Goal: Task Accomplishment & Management: Use online tool/utility

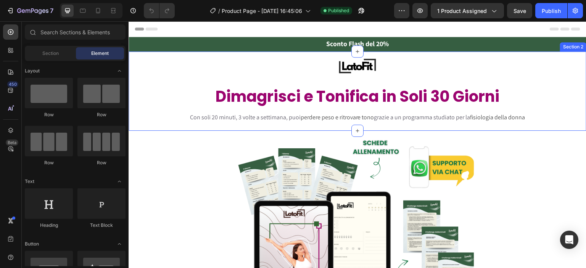
click at [164, 79] on div "Image Row Dimagrisci e Tonifica in Soli 30 Giorni Heading Row Con soli 20 minut…" at bounding box center [358, 93] width 458 height 76
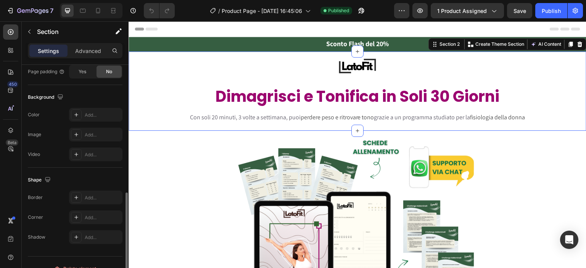
scroll to position [240, 0]
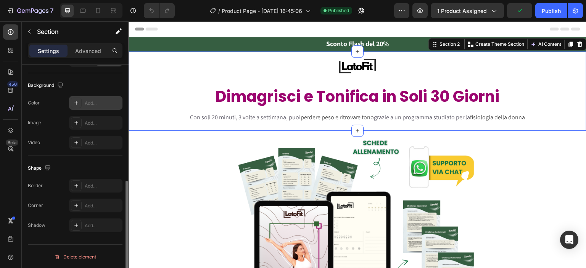
click at [98, 99] on div "Add..." at bounding box center [95, 103] width 53 height 14
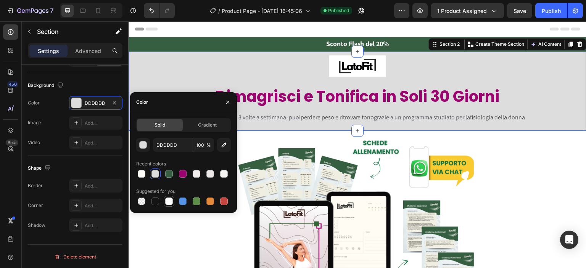
click at [169, 204] on div at bounding box center [169, 202] width 8 height 8
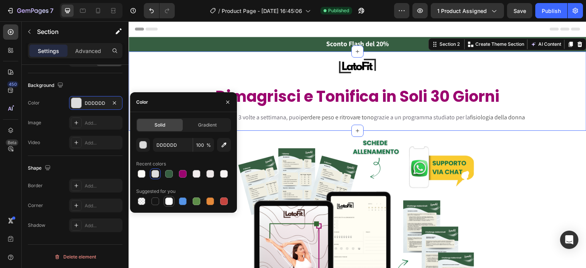
type input "FFFFFF"
click at [165, 222] on div at bounding box center [358, 225] width 458 height 182
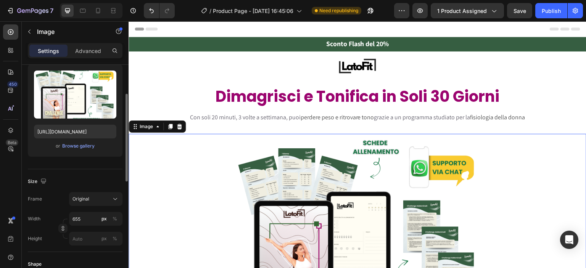
scroll to position [76, 0]
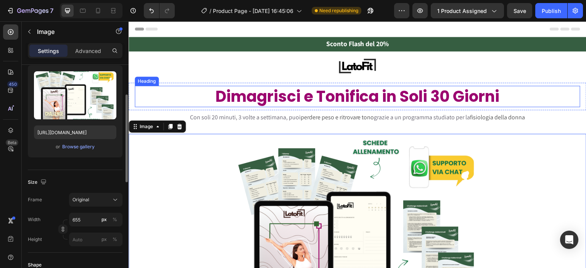
click at [179, 96] on h2 "Dimagrisci e Tonifica in Soli 30 Giorni" at bounding box center [357, 96] width 445 height 21
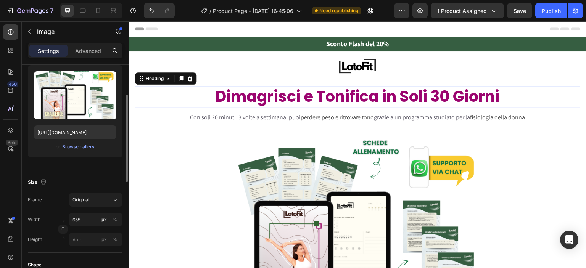
scroll to position [0, 0]
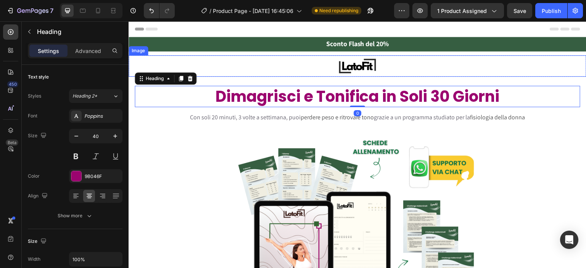
click at [206, 62] on div at bounding box center [358, 66] width 458 height 22
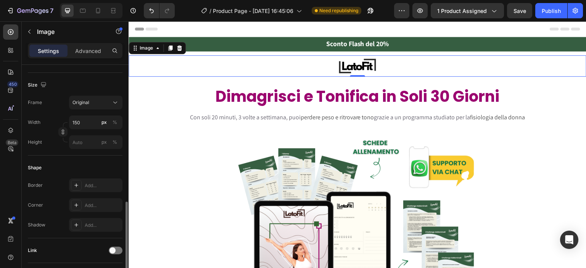
scroll to position [350, 0]
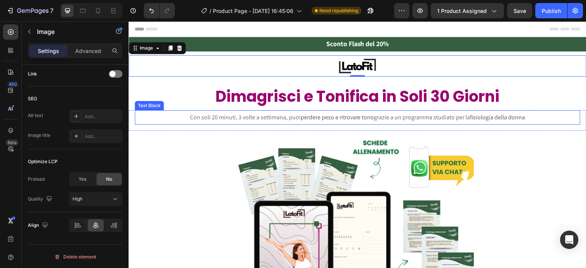
click at [559, 120] on p "Con soli 20 minuti, 3 volte a settimana, puoi perdere peso e ritrovare tono gra…" at bounding box center [357, 117] width 444 height 13
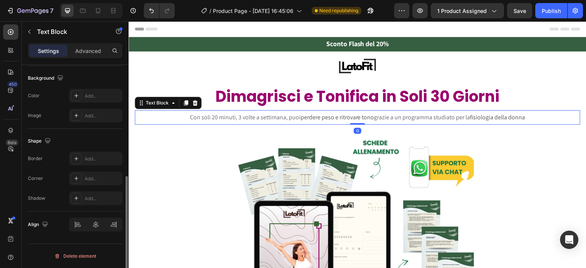
scroll to position [0, 0]
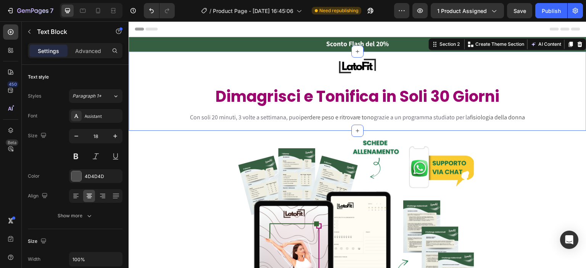
click at [131, 79] on div "Image Row Dimagrisci e Tonifica in Soli 30 Giorni Heading Row Con soli 20 minut…" at bounding box center [358, 93] width 458 height 76
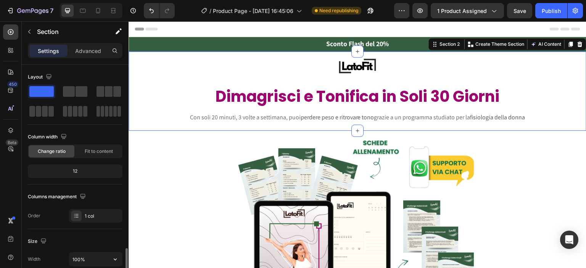
scroll to position [169, 0]
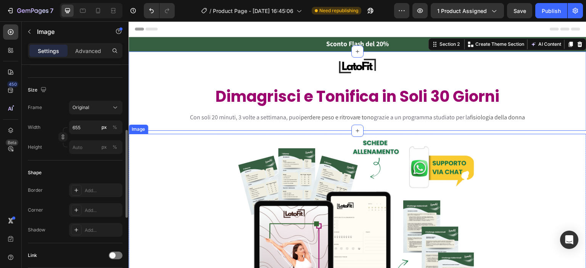
click at [145, 206] on div at bounding box center [358, 225] width 458 height 182
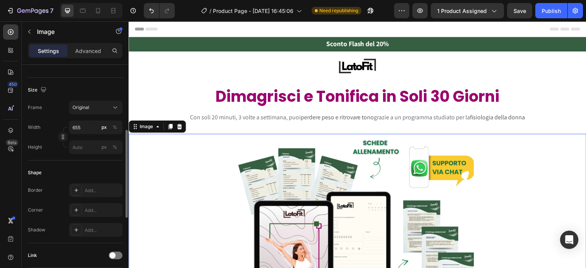
scroll to position [0, 0]
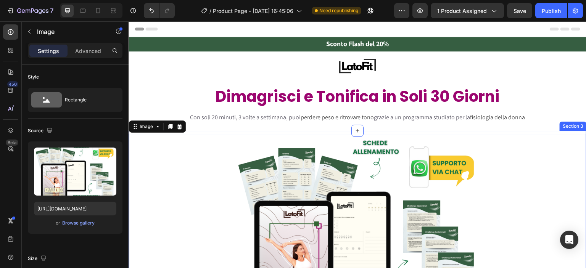
click at [241, 132] on div "Image 0 Row INIZIA ORA Button Ultimi 9 posti disponibili Text Block Raggiunto i…" at bounding box center [358, 260] width 458 height 258
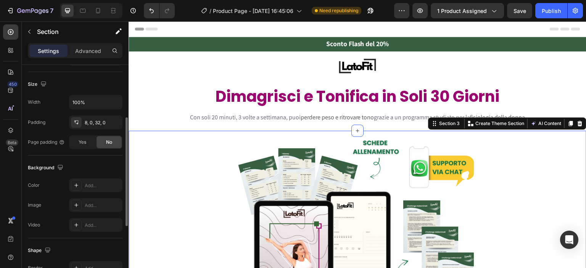
scroll to position [158, 0]
click at [98, 185] on div "Add..." at bounding box center [103, 184] width 36 height 7
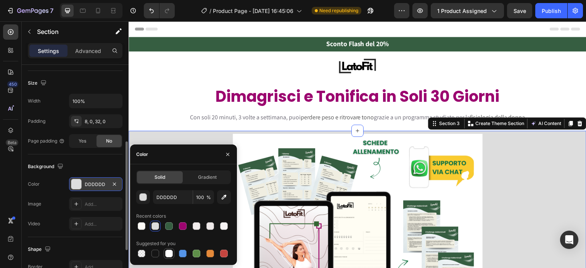
click at [169, 254] on div at bounding box center [169, 254] width 8 height 8
type input "FFFFFF"
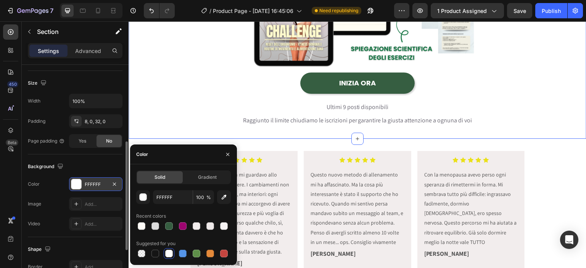
scroll to position [342, 0]
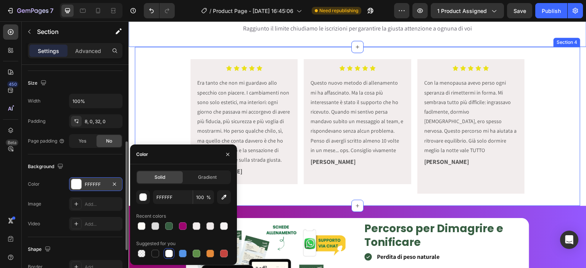
click at [161, 66] on div "Icon Icon Icon Icon Icon Icon List Era tanto che non mi guardavo allo specchio …" at bounding box center [357, 126] width 445 height 134
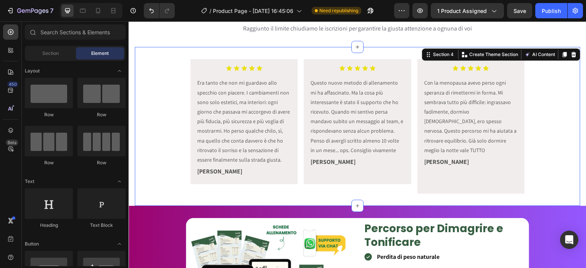
click at [133, 67] on section "Icon Icon Icon Icon Icon Icon List Era tanto che non mi guardavo allo specchio …" at bounding box center [358, 126] width 458 height 159
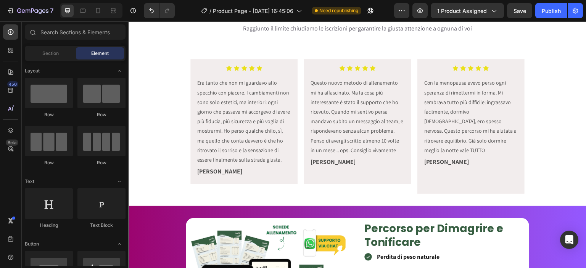
click at [133, 77] on section "Icon Icon Icon Icon Icon Icon List Era tanto che non mi guardavo allo specchio …" at bounding box center [358, 126] width 458 height 159
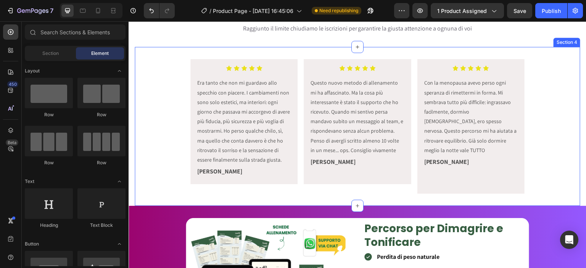
click at [142, 94] on div "Icon Icon Icon Icon Icon Icon List Era tanto che non mi guardavo allo specchio …" at bounding box center [357, 126] width 445 height 134
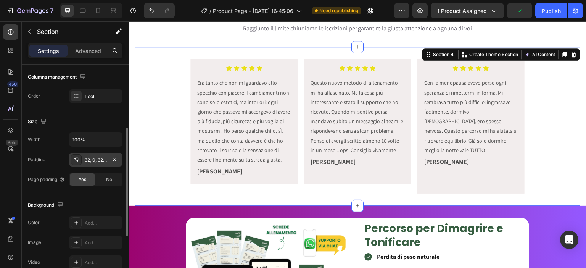
scroll to position [123, 0]
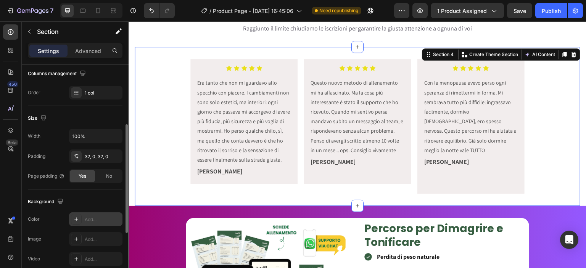
click at [94, 215] on div "Add..." at bounding box center [95, 219] width 53 height 14
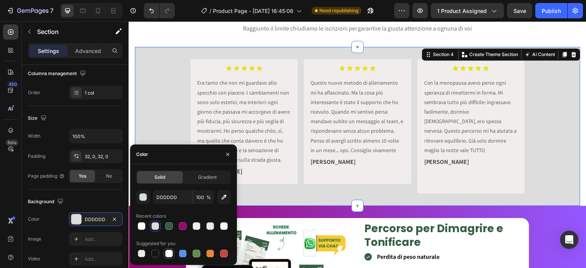
click at [168, 252] on div at bounding box center [169, 254] width 8 height 8
type input "FFFFFF"
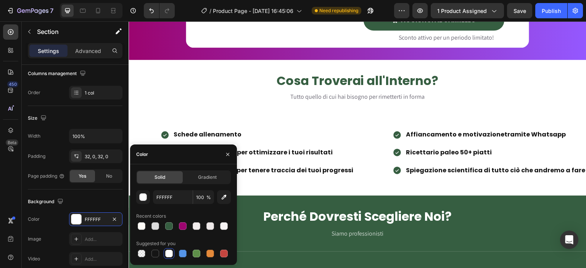
scroll to position [664, 0]
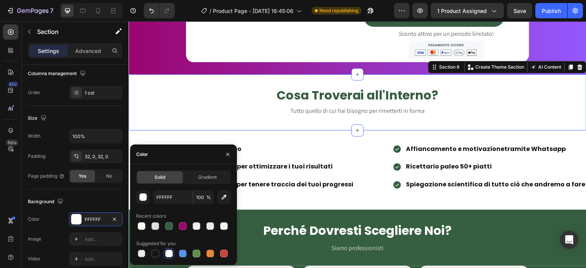
click at [508, 80] on div "Cosa Troverai all'Interno? Heading Tutto quello di cui hai bisogno per rimetter…" at bounding box center [358, 102] width 458 height 56
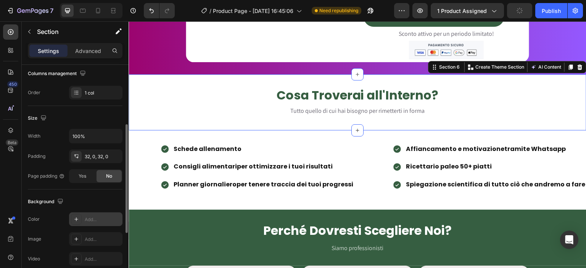
click at [84, 222] on div "Add..." at bounding box center [95, 219] width 53 height 14
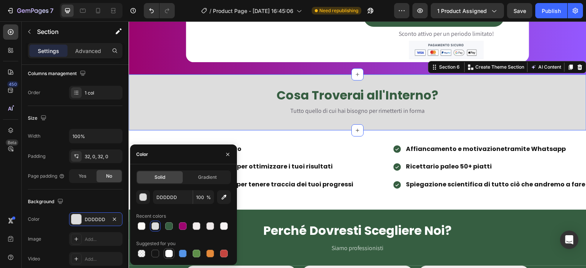
click at [167, 254] on div at bounding box center [169, 254] width 8 height 8
type input "FFFFFF"
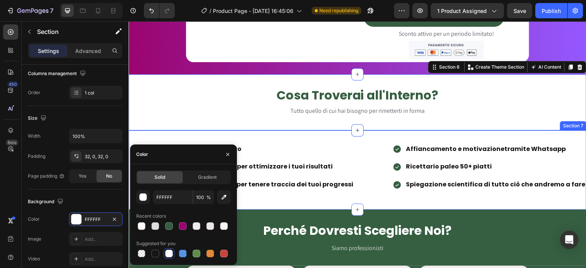
click at [183, 136] on div "Schede allenamento Consigli alimentari per ottimizzare i tuoi risultati Planner…" at bounding box center [358, 169] width 458 height 79
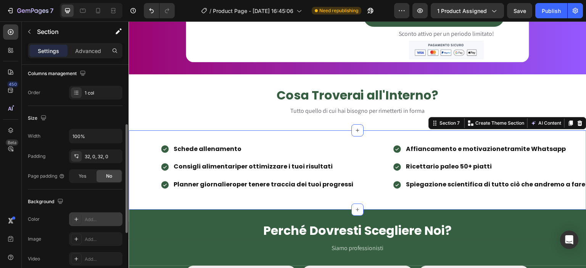
click at [95, 221] on div "Add..." at bounding box center [103, 219] width 36 height 7
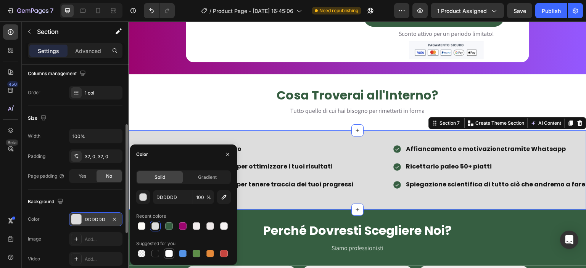
click at [170, 256] on div at bounding box center [169, 254] width 8 height 8
type input "FFFFFF"
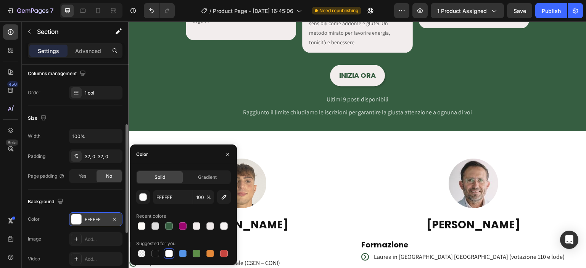
scroll to position [1029, 0]
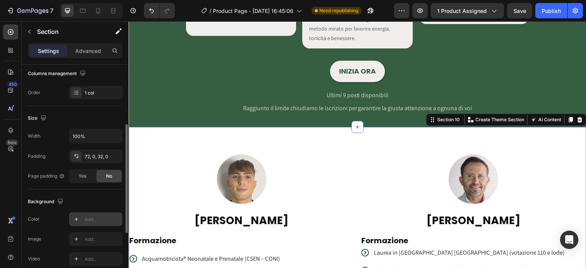
click at [98, 217] on div "Add..." at bounding box center [103, 219] width 36 height 7
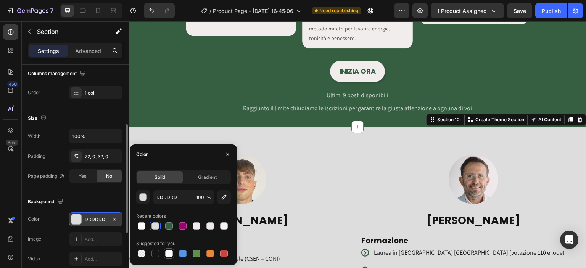
click at [166, 252] on div at bounding box center [169, 254] width 8 height 8
type input "FFFFFF"
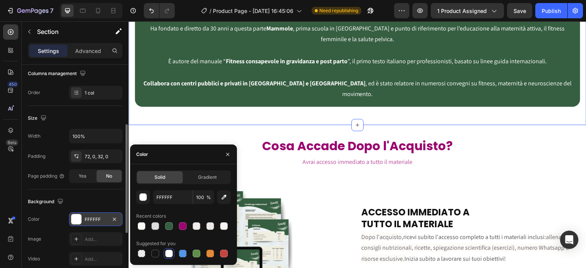
scroll to position [1399, 0]
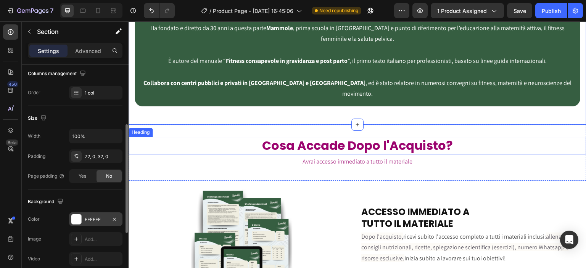
click at [202, 140] on h2 "Cosa Accade Dopo l'Acquisto?" at bounding box center [358, 146] width 458 height 18
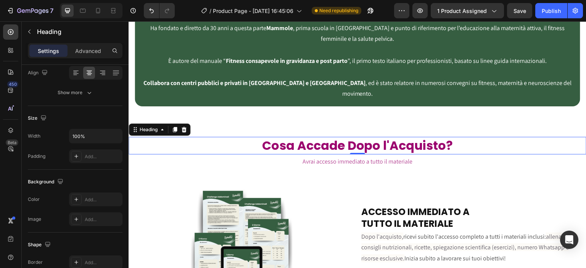
scroll to position [0, 0]
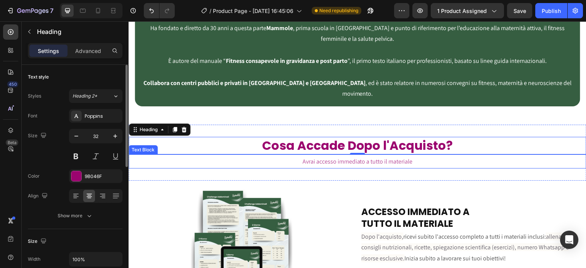
click at [152, 155] on p "Avrai accesso immediato a tutto il materiale" at bounding box center [357, 161] width 456 height 13
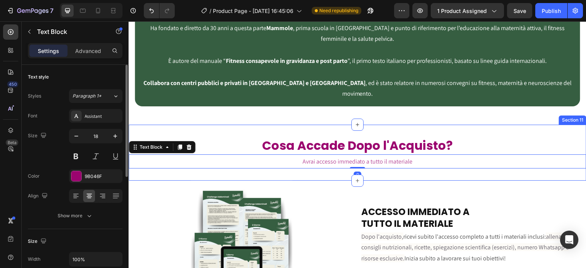
click at [206, 125] on div "Cosa Accade Dopo l'Acquisto? Heading Avrai accesso immediato a tutto il materia…" at bounding box center [358, 153] width 458 height 56
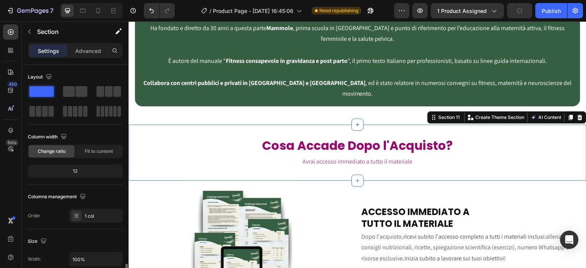
scroll to position [137, 0]
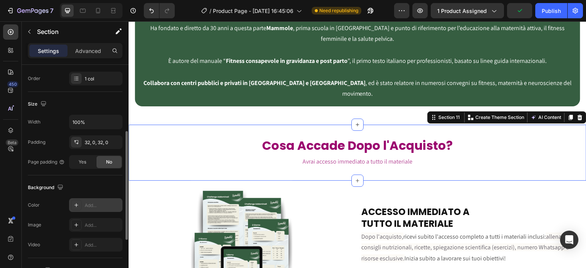
click at [98, 204] on div "Add..." at bounding box center [103, 205] width 36 height 7
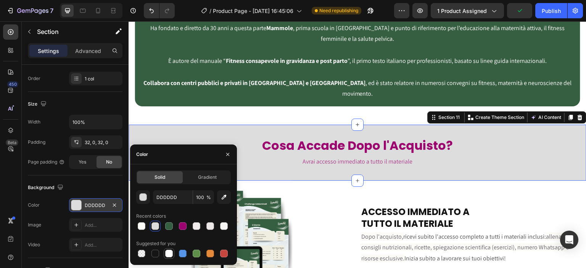
click at [168, 253] on div at bounding box center [169, 254] width 8 height 8
type input "FFFFFF"
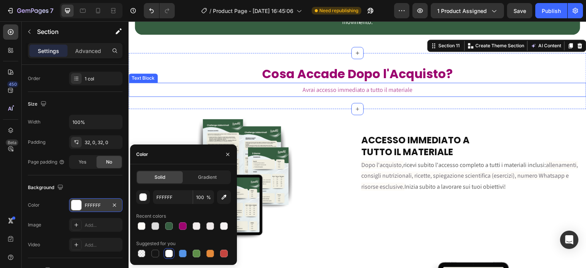
scroll to position [1471, 0]
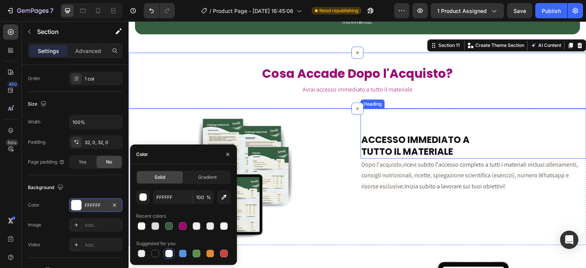
click at [363, 109] on div "ACCESSO IMMEDIATO A TUTTO IL MATERIALE Heading" at bounding box center [473, 134] width 226 height 50
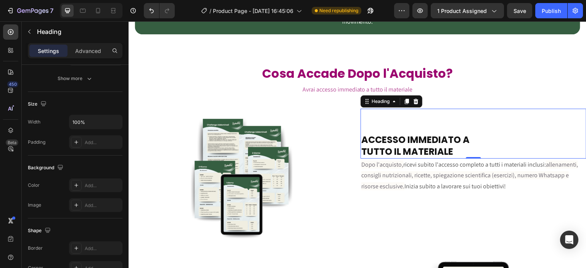
scroll to position [0, 0]
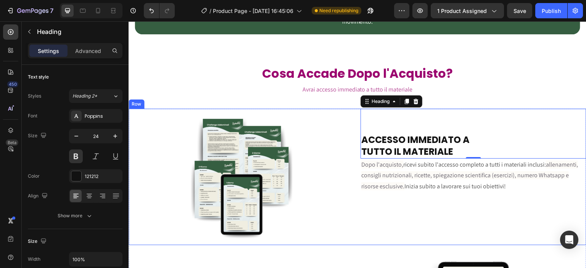
click at [360, 209] on div "ACCESSO IMMEDIATO A TUTTO IL MATERIALE Heading 0 Dopo l'acquisto, ricevi subito…" at bounding box center [473, 177] width 226 height 137
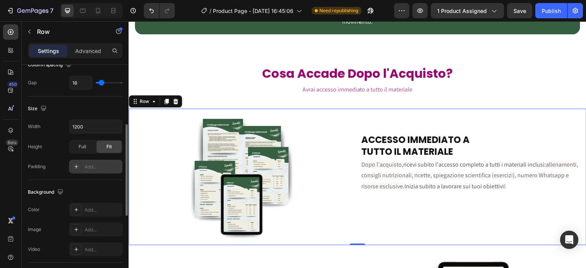
scroll to position [177, 0]
click at [95, 203] on div "Add..." at bounding box center [95, 210] width 53 height 14
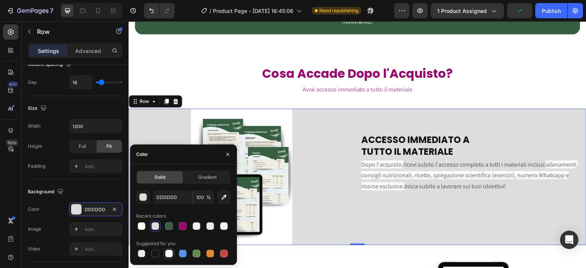
click at [170, 257] on div at bounding box center [168, 253] width 9 height 9
type input "FFFFFF"
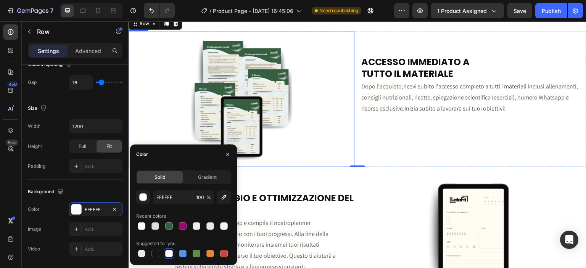
scroll to position [1556, 0]
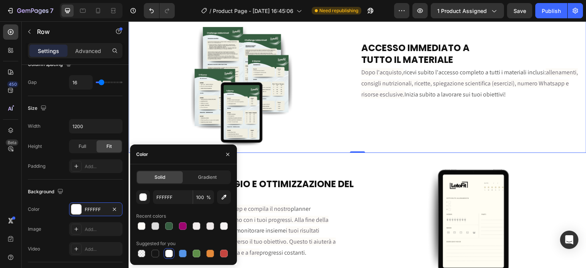
click at [354, 159] on div "0" at bounding box center [358, 159] width 8 height 6
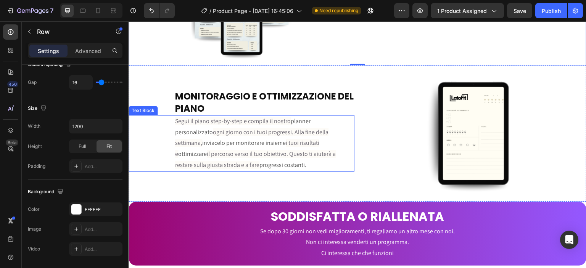
scroll to position [1648, 0]
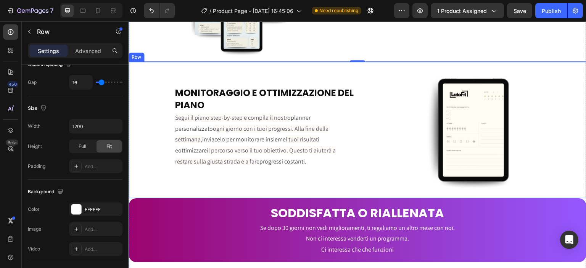
click at [354, 186] on div "MONITORAGGIO E OTTIMIZZAZIONE DEL PIANO Heading Segui il piano step-by-step e c…" at bounding box center [358, 130] width 458 height 137
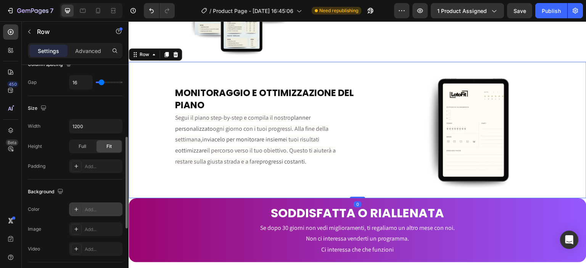
click at [100, 209] on div "Add..." at bounding box center [103, 209] width 36 height 7
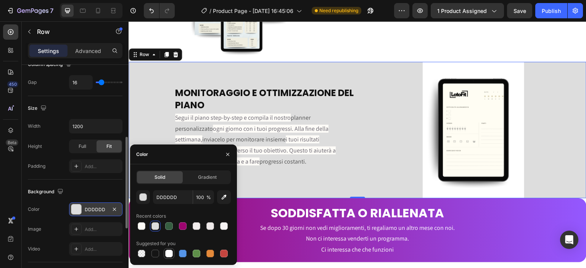
click at [166, 256] on div at bounding box center [169, 254] width 8 height 8
type input "FFFFFF"
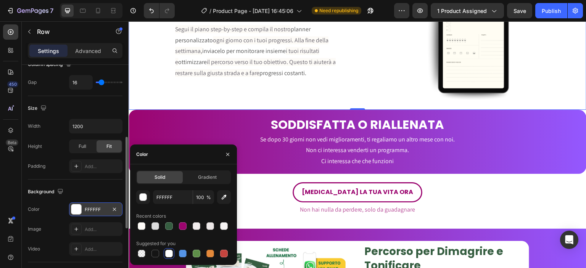
scroll to position [1738, 0]
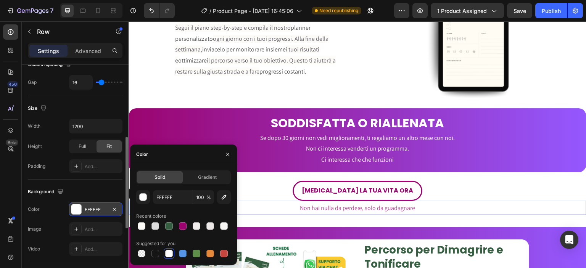
click at [260, 203] on p "Non hai nulla da perdere, solo da guadagnare" at bounding box center [357, 208] width 456 height 13
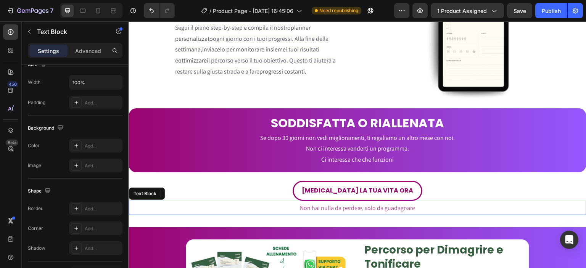
scroll to position [0, 0]
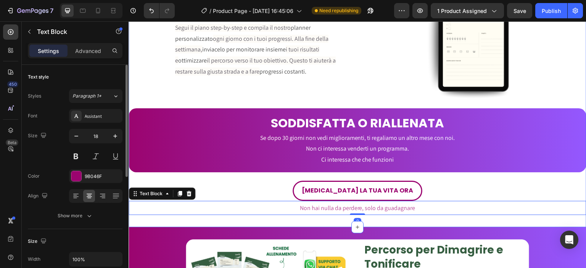
click at [261, 217] on div "Image ACCESSO IMMEDIATO A TUTTO IL MATERIALE Heading Dopo l'acquisto, ricevi su…" at bounding box center [358, 32] width 458 height 392
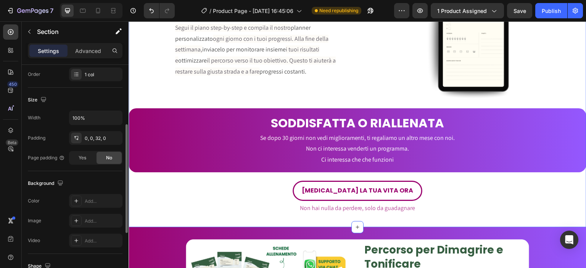
scroll to position [145, 0]
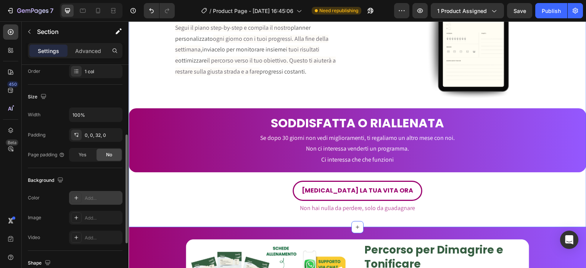
click at [99, 198] on div "Add..." at bounding box center [103, 198] width 36 height 7
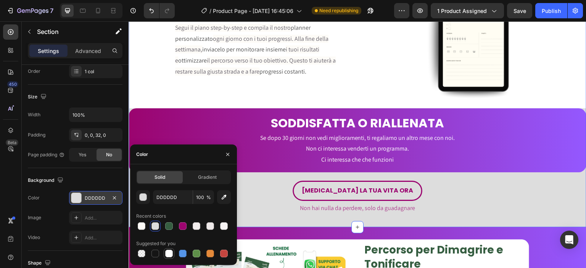
click at [172, 253] on div at bounding box center [169, 254] width 8 height 8
type input "FFFFFF"
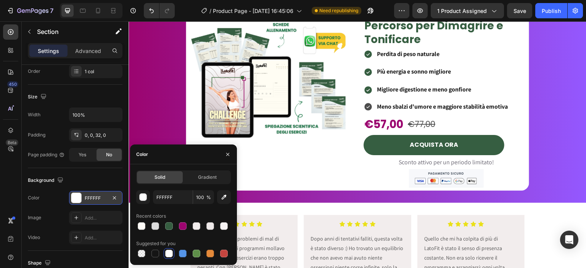
scroll to position [2035, 0]
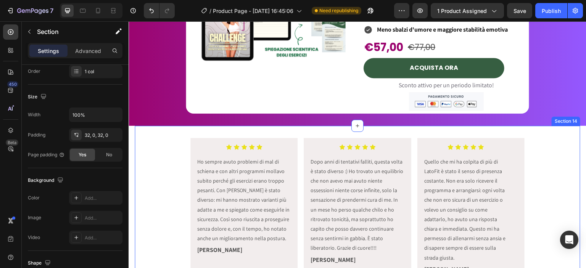
click at [298, 130] on div "Icon Icon Icon Icon Icon Icon List Ho sempre avuto problemi di mal di schiena e…" at bounding box center [357, 210] width 445 height 169
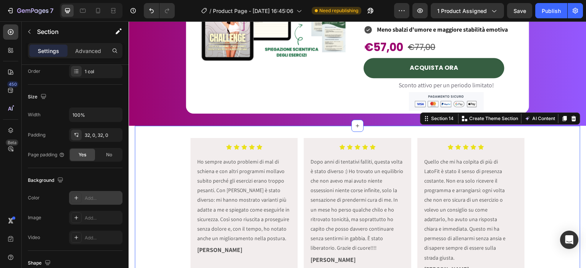
click at [98, 193] on div "Add..." at bounding box center [95, 198] width 53 height 14
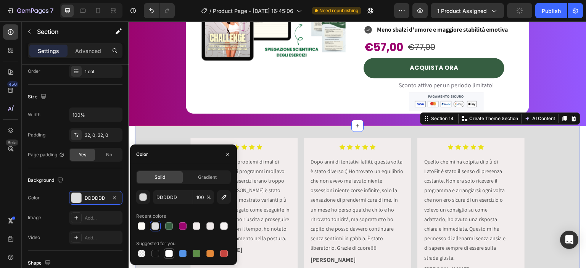
click at [171, 254] on div at bounding box center [169, 254] width 8 height 8
type input "FFFFFF"
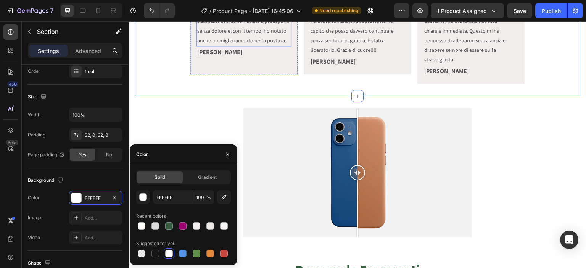
scroll to position [2234, 0]
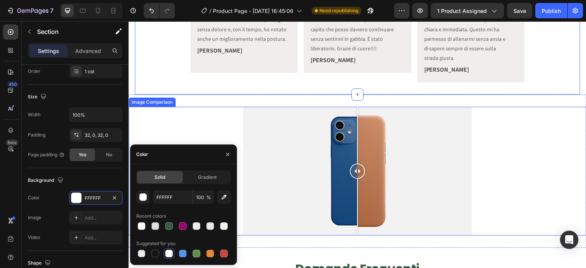
click at [194, 119] on div at bounding box center [358, 171] width 458 height 129
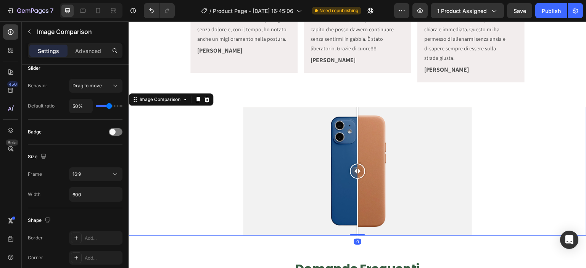
scroll to position [0, 0]
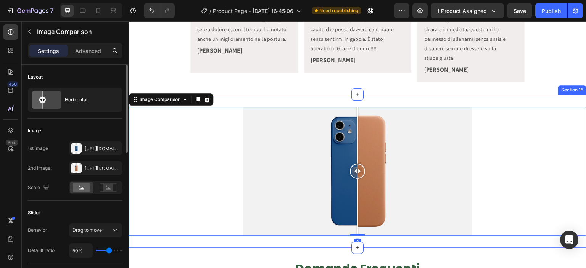
click at [220, 102] on div "Image Comparison 0 Section 15" at bounding box center [358, 171] width 458 height 153
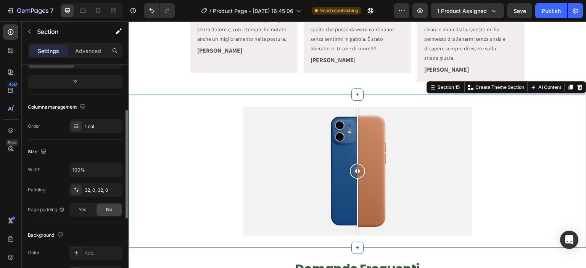
scroll to position [91, 0]
click at [96, 250] on div "Add..." at bounding box center [103, 252] width 36 height 7
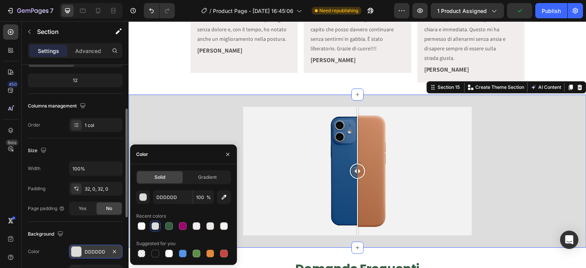
click at [166, 248] on div at bounding box center [169, 253] width 11 height 11
type input "FFFFFF"
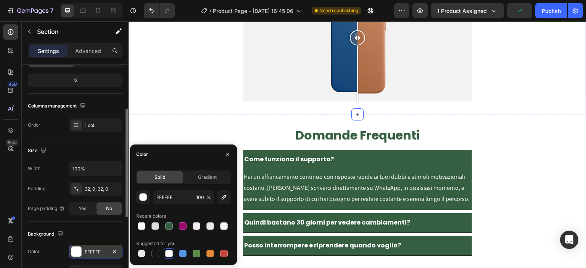
scroll to position [2375, 0]
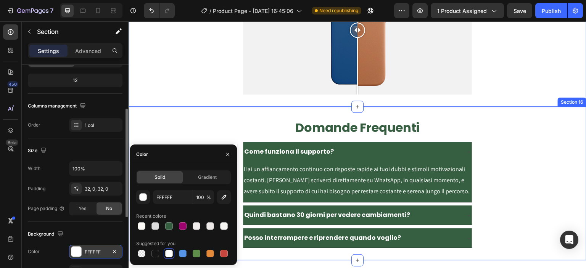
click at [225, 111] on div "Domande Frequenti Heading Come funziona il supporto? Hai un affiancamento conti…" at bounding box center [358, 184] width 458 height 154
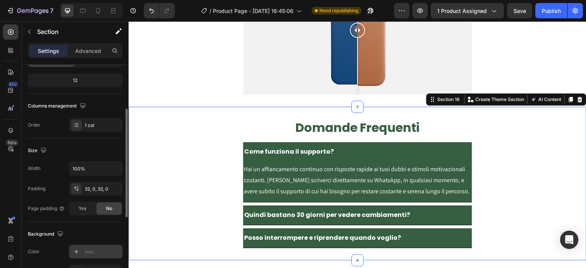
click at [90, 247] on div "Add..." at bounding box center [95, 252] width 53 height 14
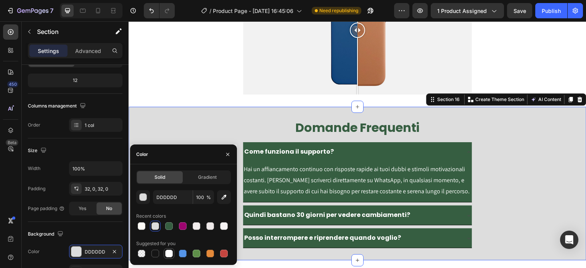
click at [164, 252] on div at bounding box center [168, 253] width 9 height 9
type input "FFFFFF"
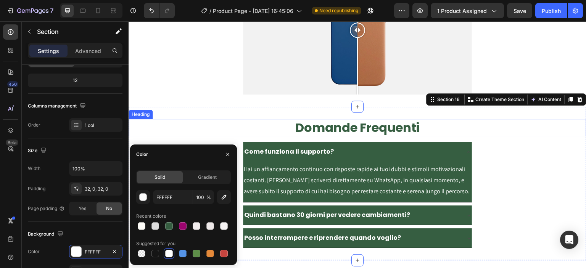
scroll to position [2476, 0]
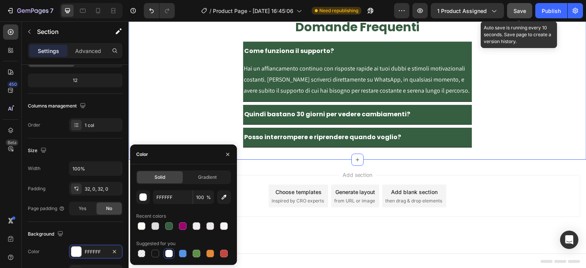
click at [516, 11] on span "Save" at bounding box center [519, 11] width 13 height 6
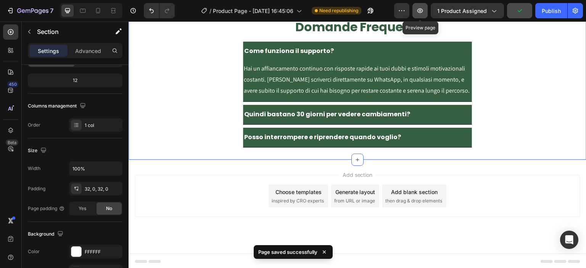
click at [426, 6] on button "button" at bounding box center [419, 10] width 15 height 15
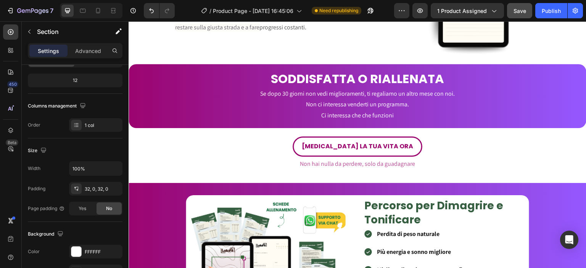
scroll to position [1780, 0]
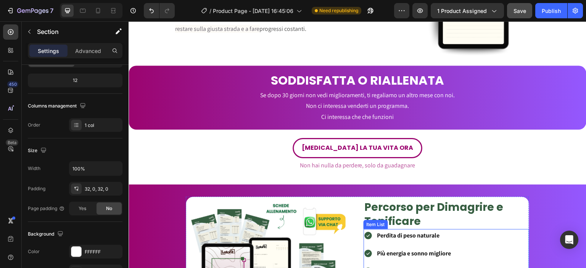
click at [365, 231] on icon at bounding box center [367, 235] width 9 height 9
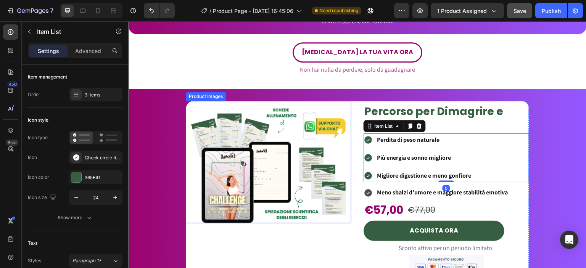
scroll to position [1918, 0]
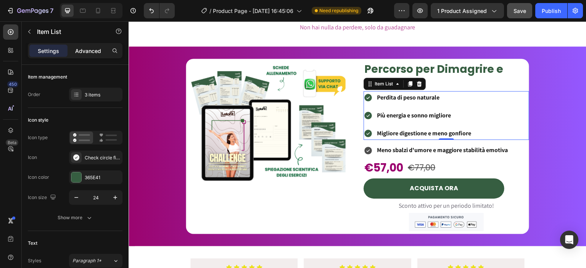
click at [96, 56] on div "Advanced" at bounding box center [88, 51] width 38 height 12
type input "100%"
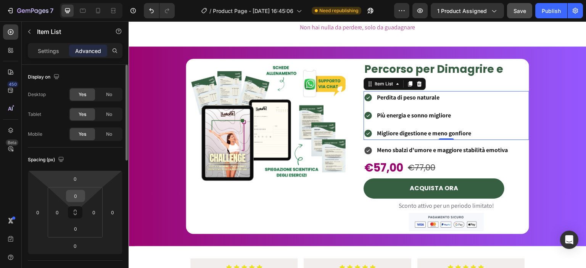
click at [77, 194] on input "0" at bounding box center [75, 195] width 15 height 11
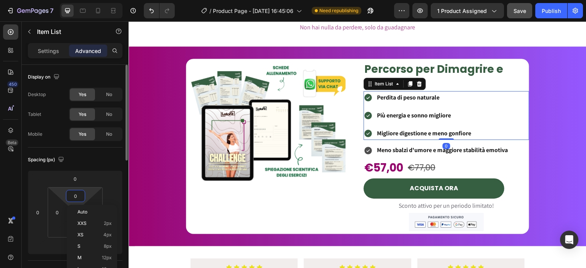
type input "8"
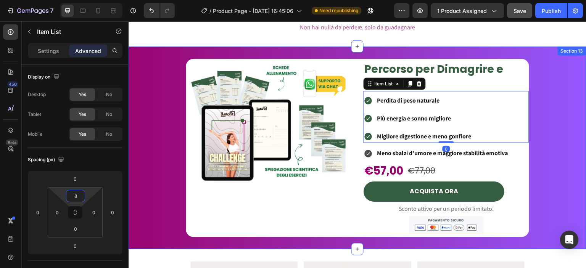
click at [166, 156] on div "Product Images Percorso per Dimagrire e Tonificare Heading Perdita di peso natu…" at bounding box center [358, 148] width 458 height 178
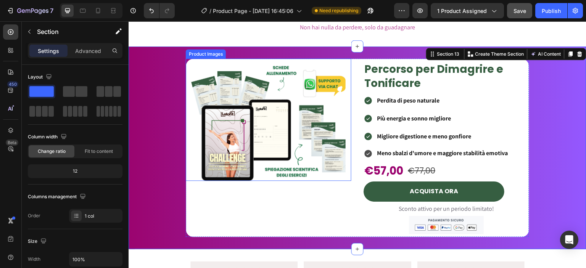
click at [290, 124] on img at bounding box center [270, 121] width 164 height 119
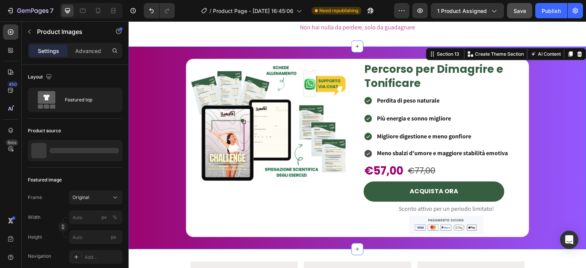
click at [168, 96] on div "Product Images Percorso per Dimagrire e Tonificare Heading Perdita di peso natu…" at bounding box center [358, 148] width 458 height 178
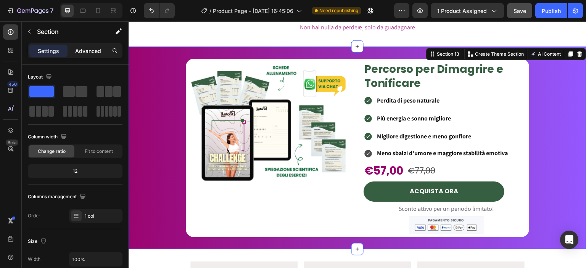
click at [88, 56] on div "Advanced" at bounding box center [88, 51] width 38 height 12
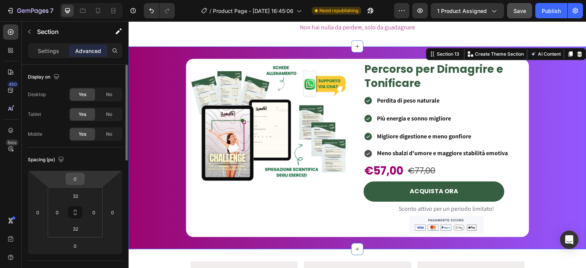
click at [80, 177] on input "0" at bounding box center [75, 178] width 15 height 11
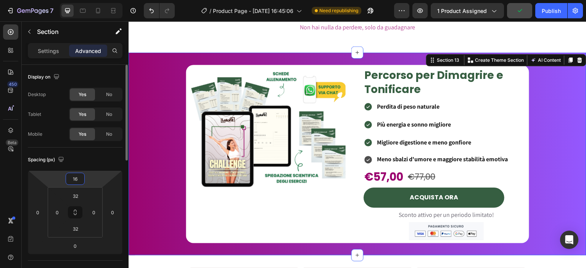
type input "0"
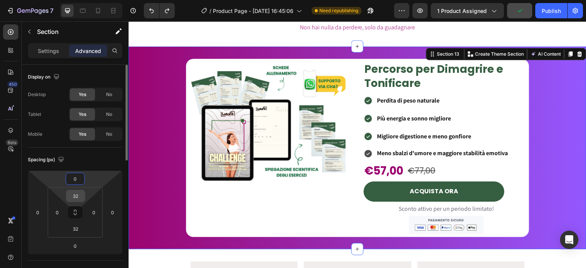
click at [77, 191] on input "32" at bounding box center [75, 195] width 15 height 11
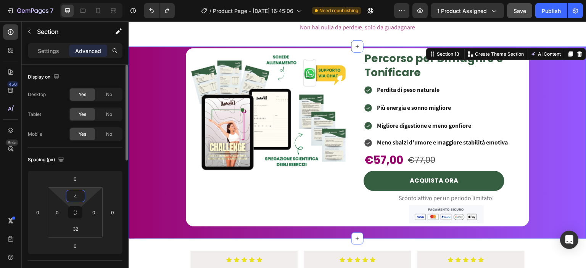
type input "32"
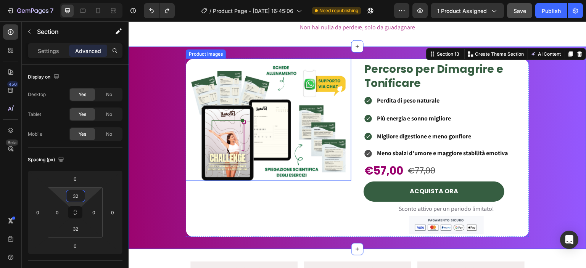
click at [213, 159] on img at bounding box center [270, 121] width 164 height 119
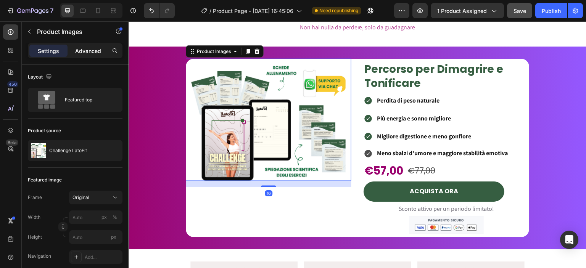
click at [82, 49] on p "Advanced" at bounding box center [88, 51] width 26 height 8
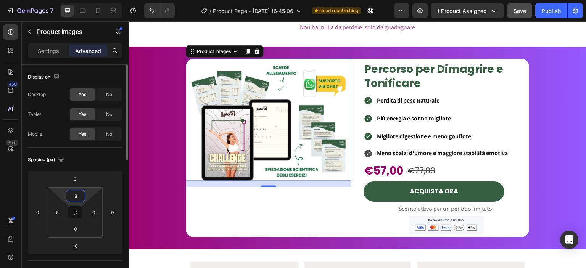
click at [75, 195] on input "8" at bounding box center [75, 195] width 15 height 11
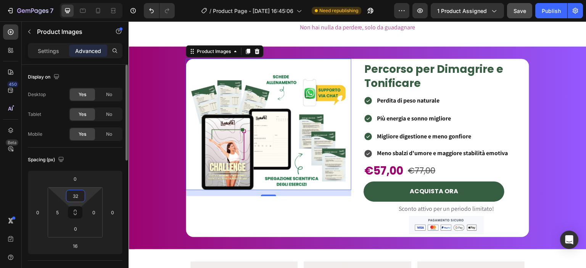
type input "3"
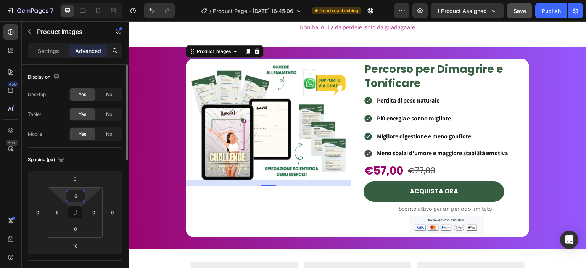
type input "62"
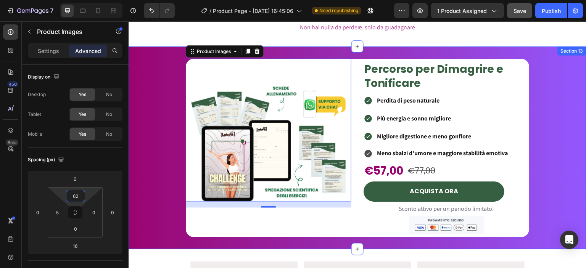
click at [170, 211] on div "Product Images 16 Percorso per Dimagrire e Tonificare Heading Perdita di peso n…" at bounding box center [358, 148] width 458 height 178
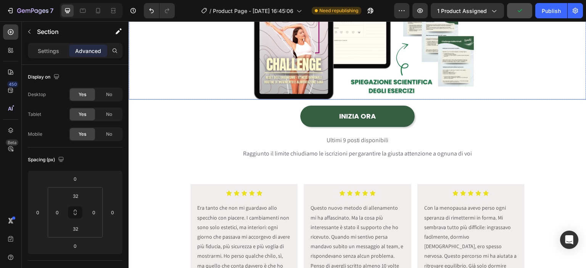
scroll to position [218, 0]
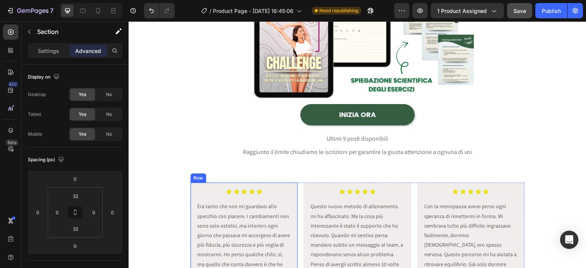
click at [292, 224] on div "Icon Icon Icon Icon Icon Icon List Era tanto che non mi guardavo allo specchio …" at bounding box center [243, 245] width 107 height 125
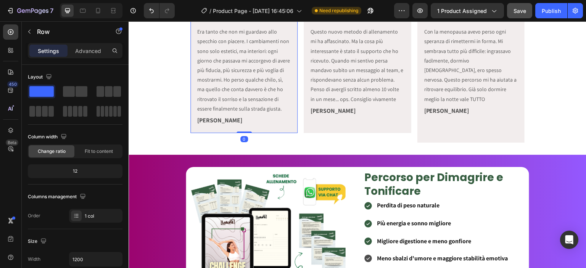
scroll to position [394, 0]
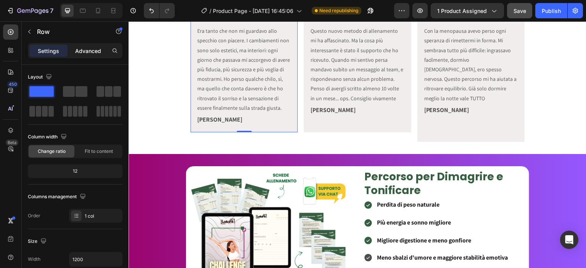
click at [87, 50] on p "Advanced" at bounding box center [88, 51] width 26 height 8
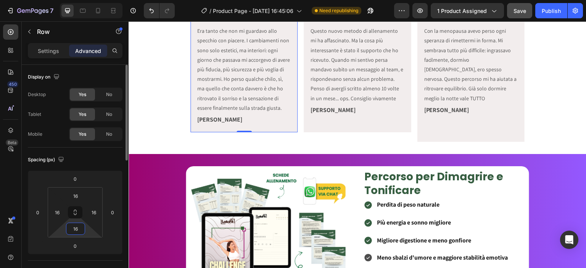
click at [81, 231] on input "16" at bounding box center [75, 228] width 15 height 11
click at [113, 12] on icon at bounding box center [113, 13] width 5 height 2
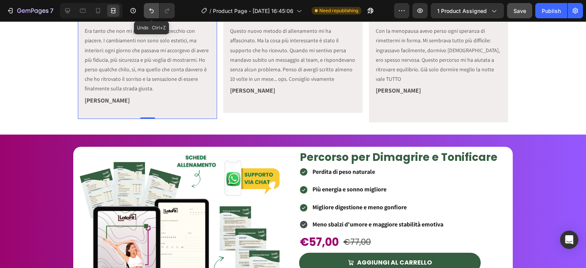
click at [153, 6] on button "Undo/Redo" at bounding box center [151, 10] width 15 height 15
click at [150, 11] on icon "Undo/Redo" at bounding box center [152, 11] width 8 height 8
type input "16"
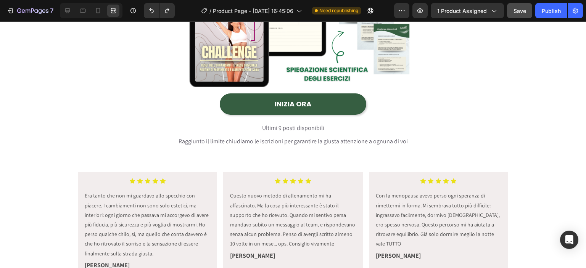
scroll to position [230, 0]
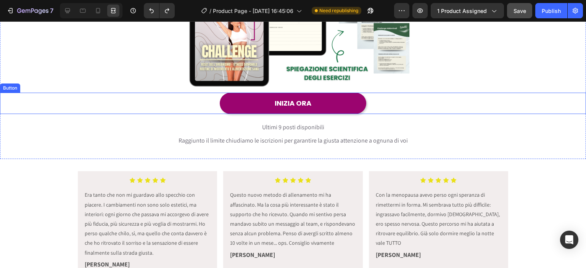
click at [317, 108] on link "INIZIA ORA" at bounding box center [293, 103] width 146 height 21
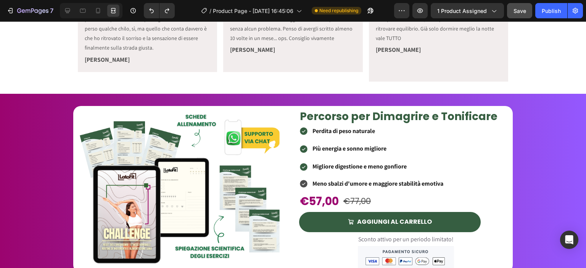
scroll to position [430, 0]
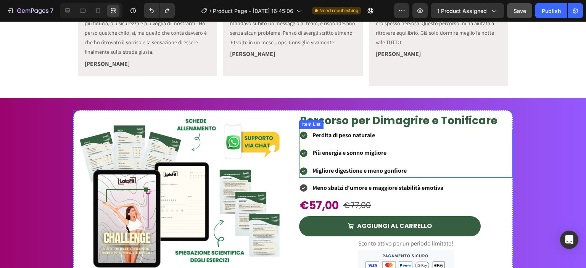
click at [299, 131] on div "Perdita di peso naturale" at bounding box center [353, 135] width 109 height 13
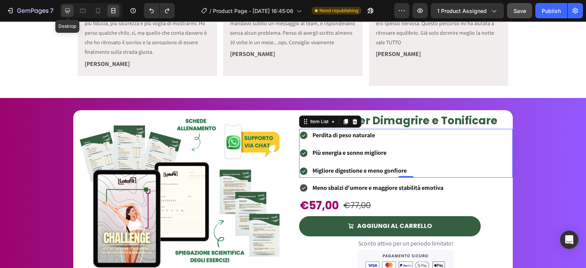
click at [67, 9] on icon at bounding box center [67, 10] width 5 height 5
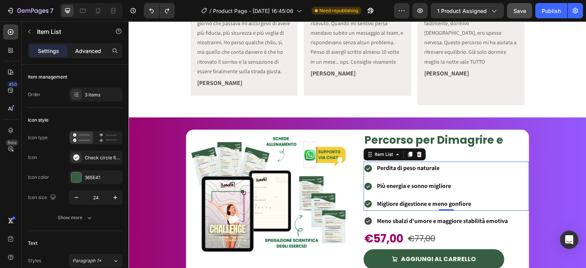
click at [84, 56] on div "Advanced" at bounding box center [88, 51] width 38 height 12
type input "100%"
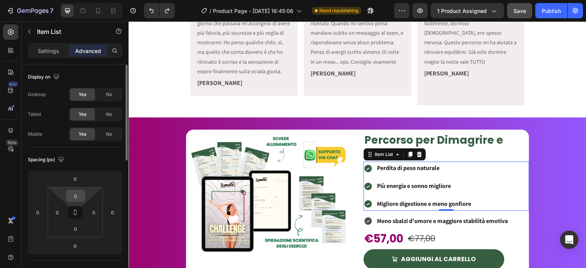
click at [82, 194] on input "0" at bounding box center [75, 195] width 15 height 11
type input "8"
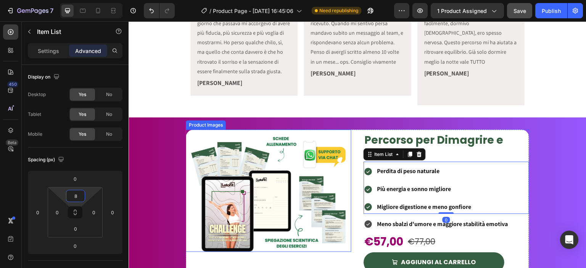
click at [200, 194] on img at bounding box center [270, 192] width 164 height 119
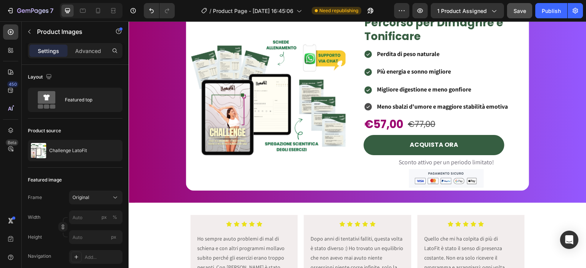
scroll to position [1965, 0]
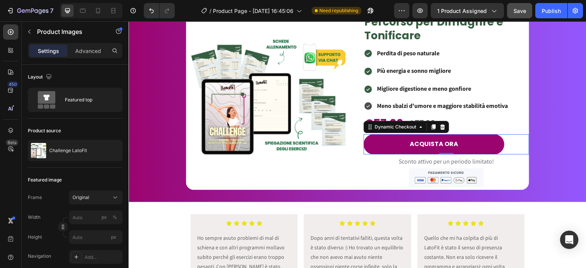
click at [380, 140] on button "ACQUISTA ORA" at bounding box center [433, 144] width 141 height 20
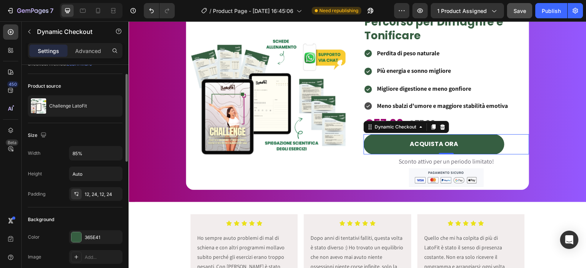
scroll to position [0, 0]
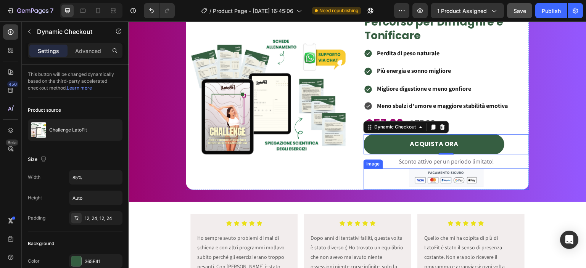
click at [384, 169] on div at bounding box center [446, 178] width 166 height 18
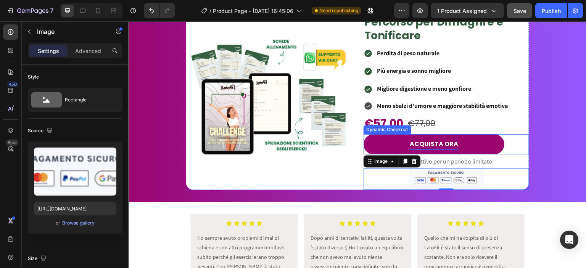
click at [440, 139] on p "ACQUISTA ORA" at bounding box center [434, 144] width 48 height 11
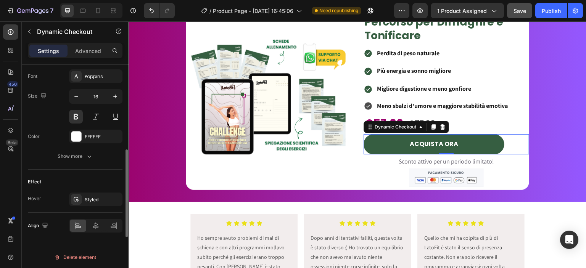
scroll to position [294, 0]
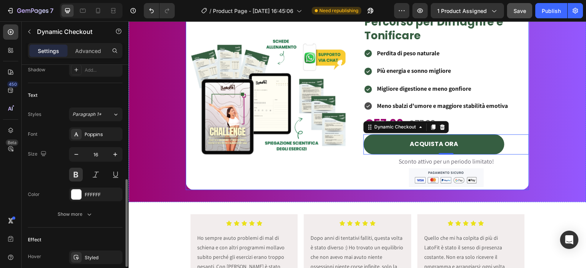
click at [212, 178] on div "Product Images" at bounding box center [269, 100] width 166 height 178
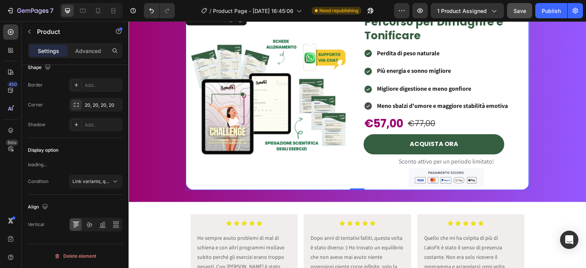
scroll to position [0, 0]
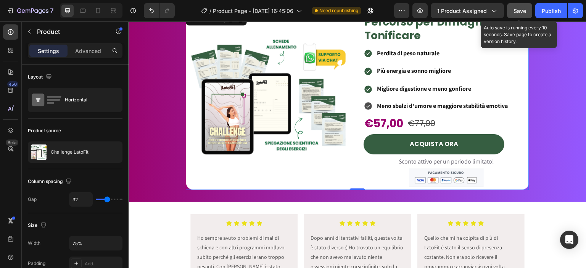
click at [507, 9] on button "Save" at bounding box center [519, 10] width 25 height 15
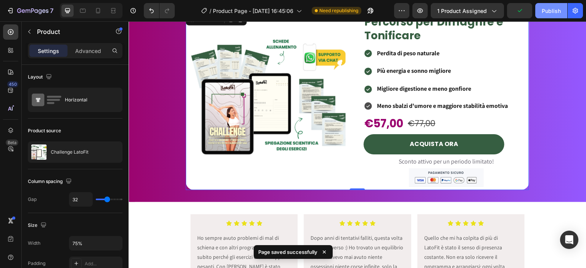
click at [554, 11] on div "Publish" at bounding box center [551, 11] width 19 height 8
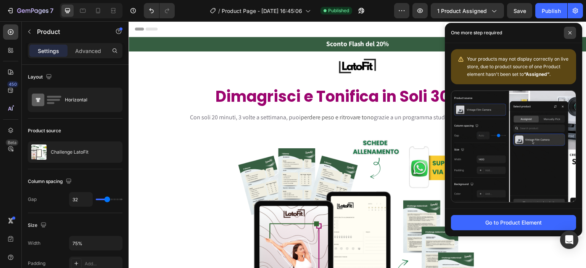
click at [569, 29] on span at bounding box center [570, 33] width 12 height 12
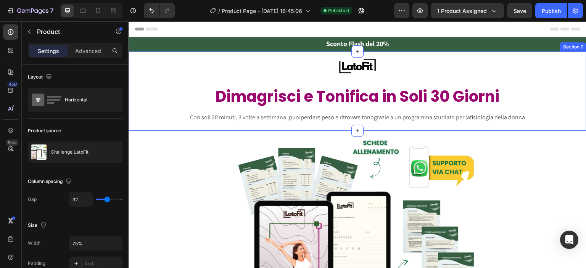
click at [458, 50] on div "Sconto Flash del 20% Heading Section 1" at bounding box center [358, 44] width 458 height 14
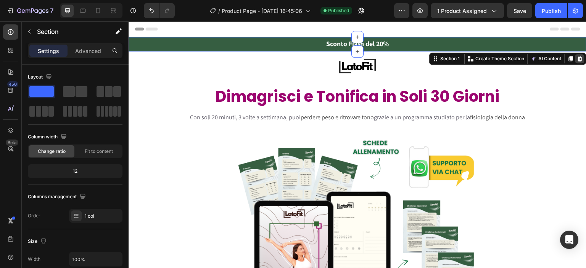
click at [577, 58] on icon at bounding box center [579, 58] width 5 height 5
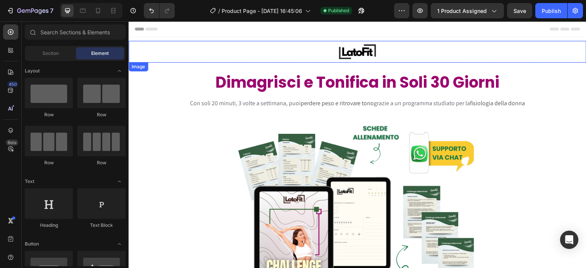
click at [521, 44] on div at bounding box center [358, 52] width 458 height 22
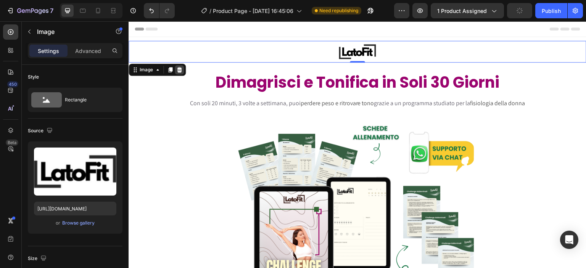
click at [177, 69] on icon at bounding box center [179, 69] width 5 height 5
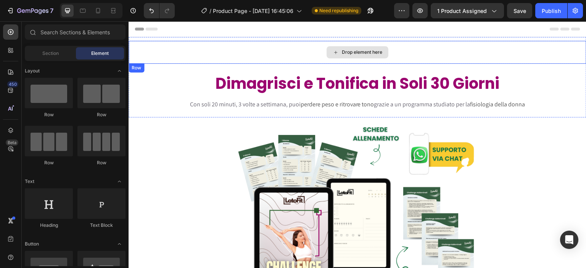
click at [302, 61] on div "Drop element here" at bounding box center [358, 52] width 458 height 23
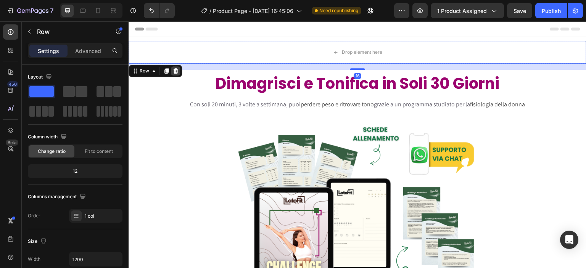
click at [177, 72] on icon at bounding box center [175, 70] width 5 height 5
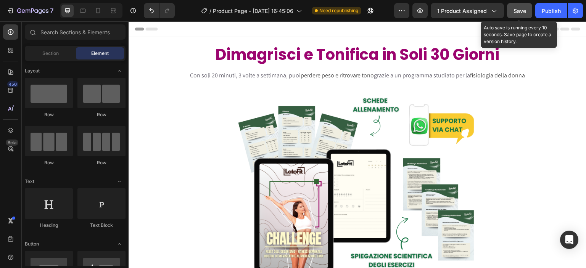
click at [517, 16] on button "Save" at bounding box center [519, 10] width 25 height 15
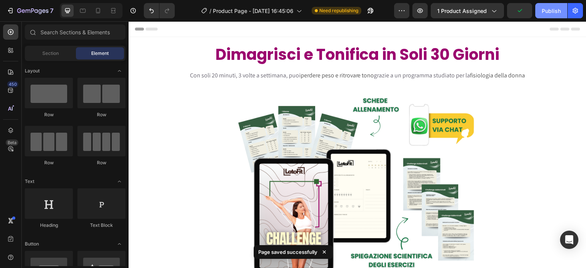
click at [561, 10] on button "Publish" at bounding box center [551, 10] width 32 height 15
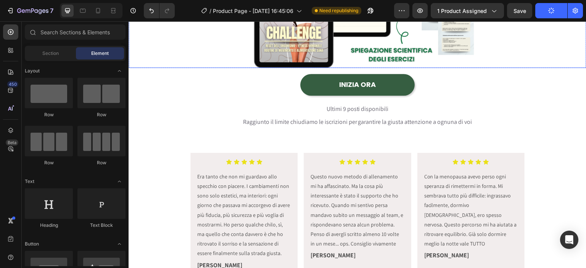
scroll to position [207, 0]
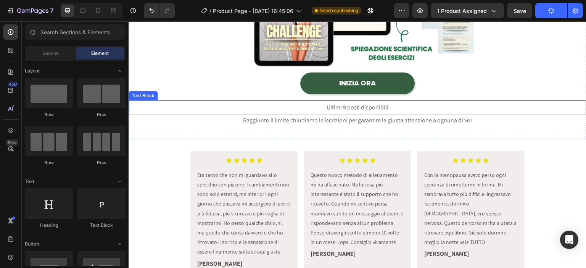
click at [390, 103] on p "Ultimi 9 posti disponibili" at bounding box center [357, 107] width 456 height 13
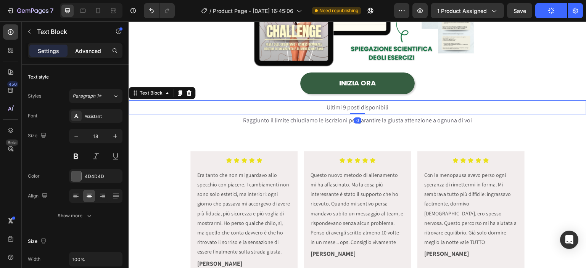
click at [100, 56] on div "Advanced" at bounding box center [88, 51] width 38 height 12
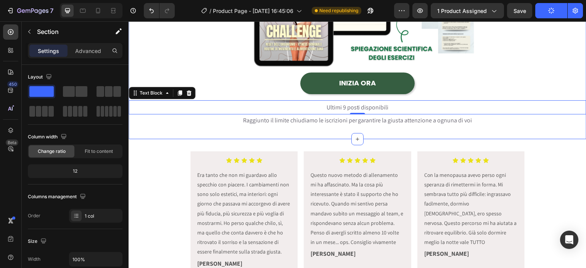
click at [322, 96] on div "INIZIA ORA Button" at bounding box center [358, 85] width 458 height 27
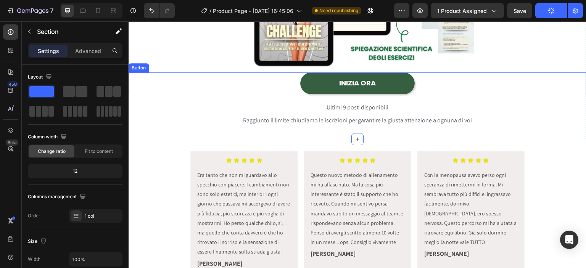
click at [296, 89] on div "INIZIA ORA Button" at bounding box center [358, 82] width 458 height 21
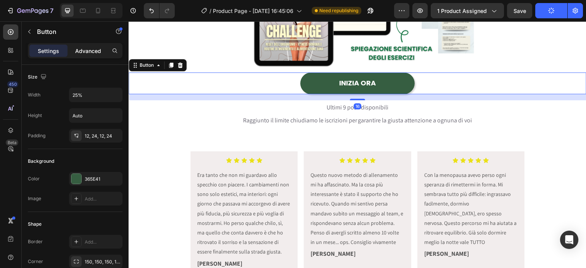
click at [81, 48] on p "Advanced" at bounding box center [88, 51] width 26 height 8
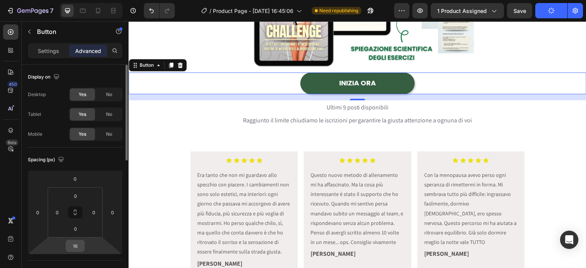
click at [82, 248] on input "16" at bounding box center [75, 245] width 15 height 11
type input "0"
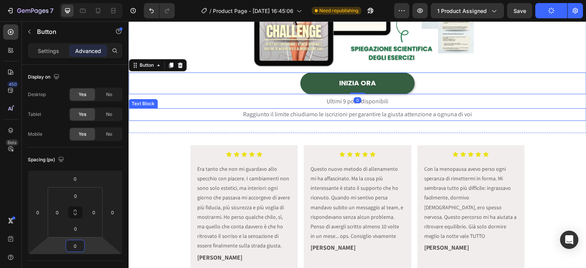
click at [268, 118] on p "Raggiunto il limite chiudiamo le iscrizioni per garantire la giusta attenzione …" at bounding box center [357, 114] width 456 height 11
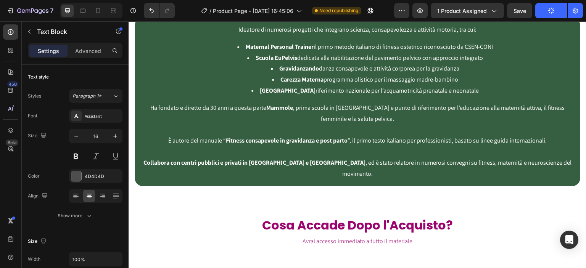
scroll to position [1436, 0]
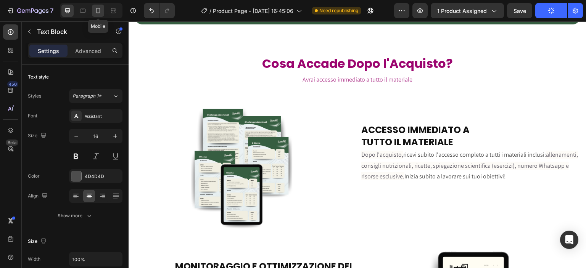
click at [102, 10] on div at bounding box center [98, 11] width 12 height 12
type input "9"
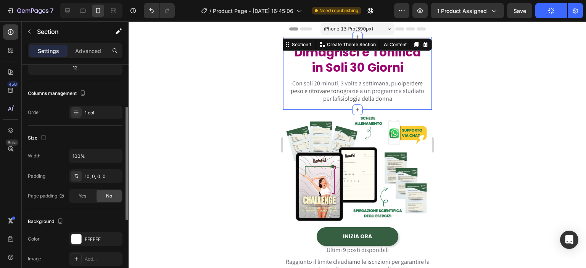
scroll to position [136, 0]
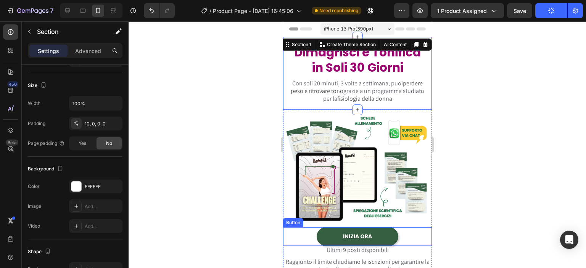
click at [294, 235] on div "INIZIA ORA Button" at bounding box center [357, 236] width 149 height 19
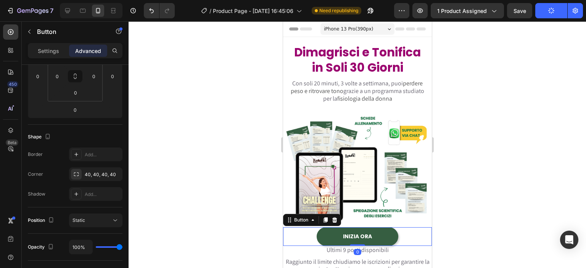
scroll to position [0, 0]
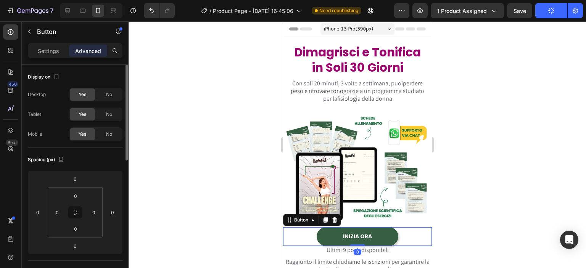
drag, startPoint x: 130, startPoint y: 107, endPoint x: 130, endPoint y: 101, distance: 5.7
click at [130, 101] on div at bounding box center [357, 144] width 457 height 247
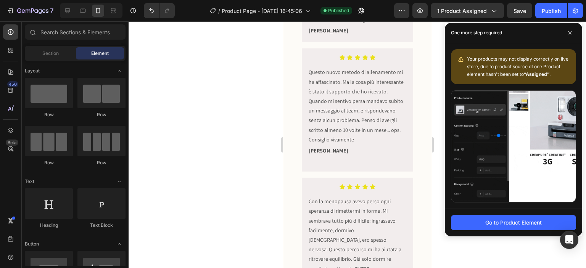
scroll to position [371, 0]
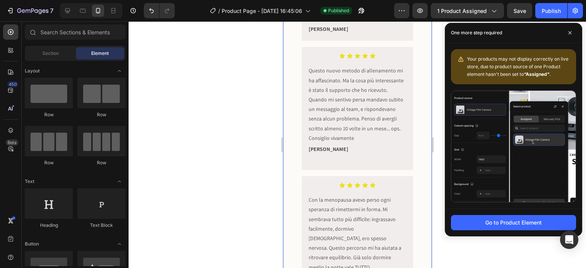
click at [288, 123] on div "Icon Icon Icon Icon Icon Icon List Era tanto che non mi guardavo allo specchio …" at bounding box center [357, 108] width 149 height 382
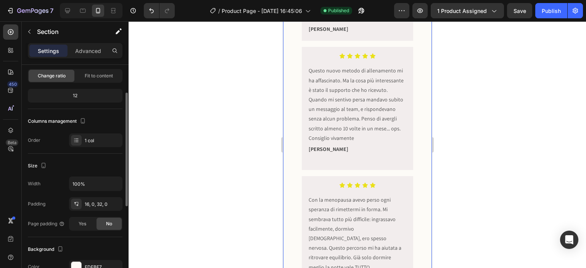
scroll to position [59, 0]
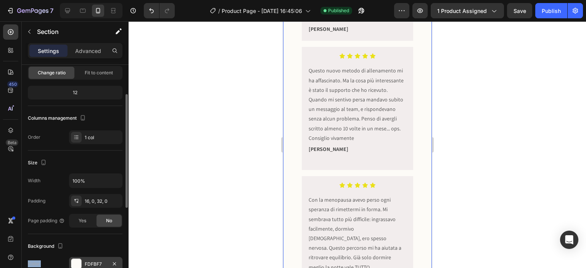
drag, startPoint x: 95, startPoint y: 239, endPoint x: 95, endPoint y: 260, distance: 21.0
click at [84, 263] on div "FDFBF7" at bounding box center [95, 264] width 53 height 14
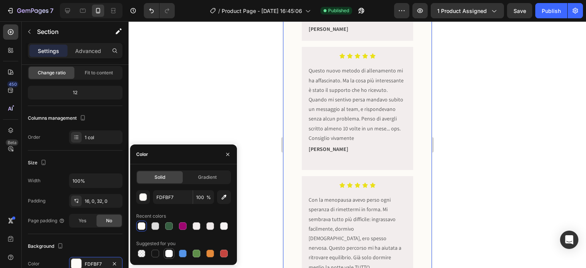
click at [167, 253] on div at bounding box center [169, 254] width 8 height 8
type input "FFFFFF"
click at [244, 119] on div at bounding box center [357, 144] width 457 height 247
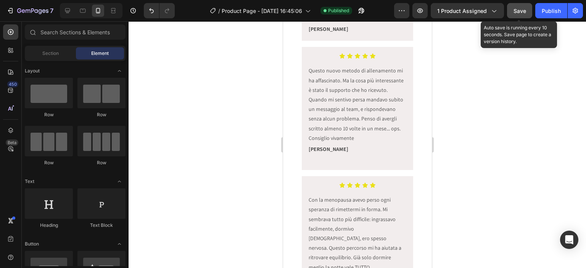
click at [510, 15] on button "Save" at bounding box center [519, 10] width 25 height 15
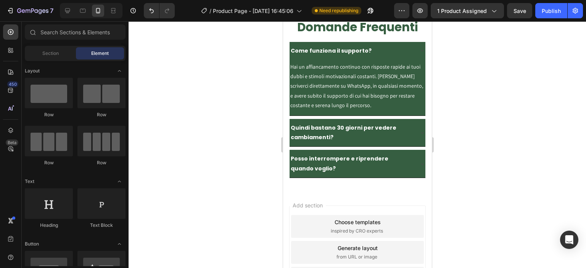
scroll to position [3676, 0]
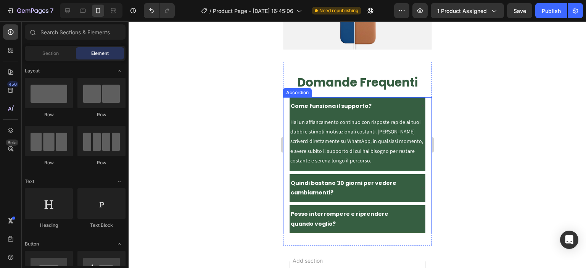
click at [292, 97] on div "Come funziona il supporto?" at bounding box center [357, 106] width 136 height 18
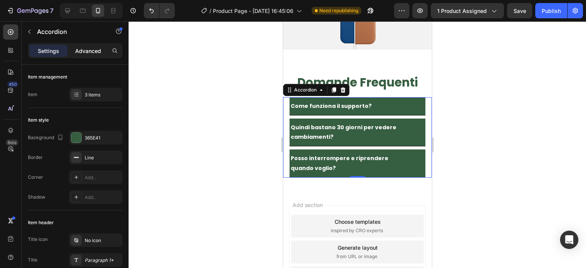
click at [86, 45] on div "Advanced" at bounding box center [88, 51] width 38 height 12
type input "100%"
type input "100"
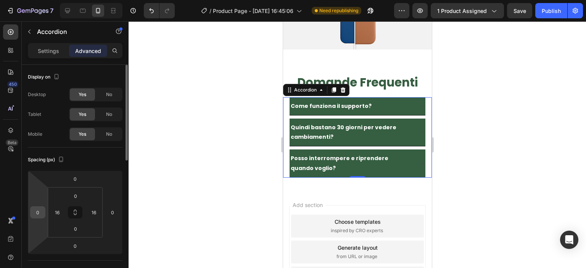
click at [41, 213] on input "0" at bounding box center [37, 212] width 11 height 11
click at [55, 214] on input "16" at bounding box center [56, 212] width 11 height 11
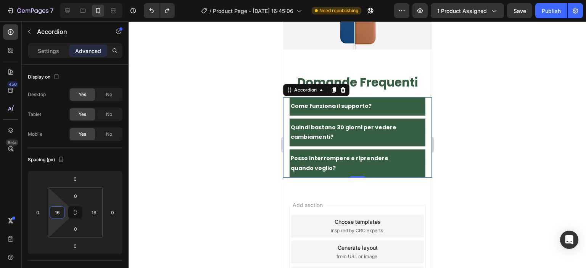
click at [304, 102] on strong "Come funziona il supporto?" at bounding box center [330, 106] width 81 height 8
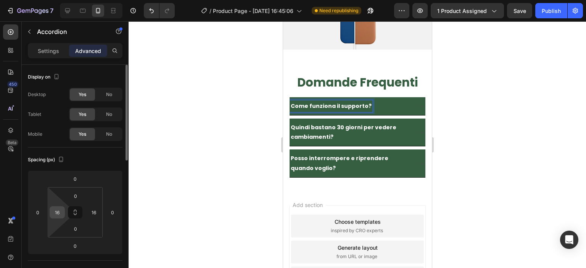
click at [59, 214] on input "16" at bounding box center [56, 212] width 11 height 11
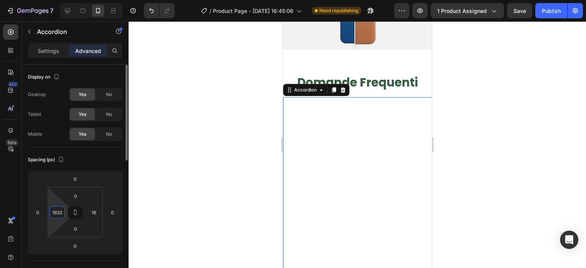
type input "16"
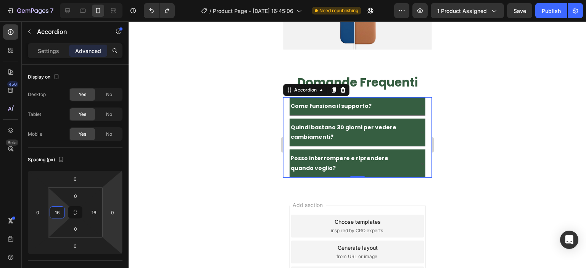
click at [221, 196] on div at bounding box center [357, 144] width 457 height 247
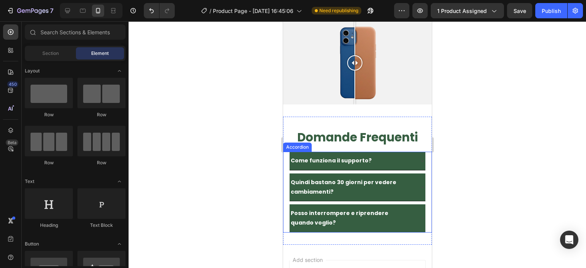
scroll to position [3601, 0]
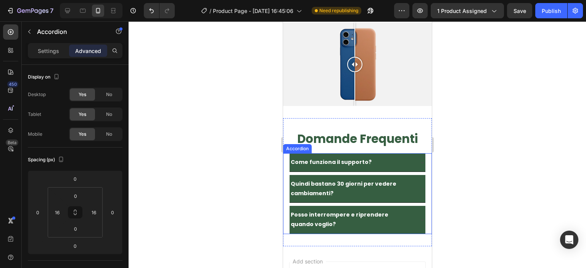
click at [415, 171] on div "Come funziona il supporto?" at bounding box center [357, 162] width 136 height 18
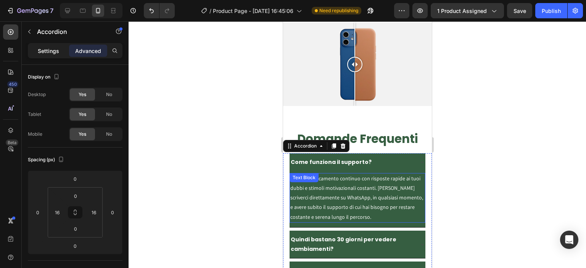
click at [58, 50] on p "Settings" at bounding box center [48, 51] width 21 height 8
type input "8"
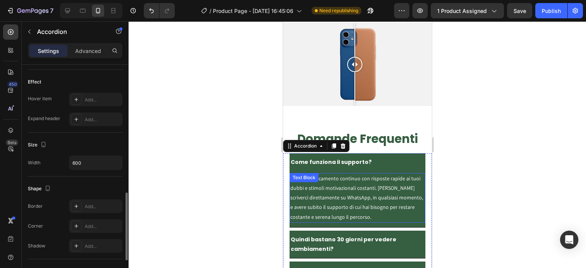
scroll to position [412, 0]
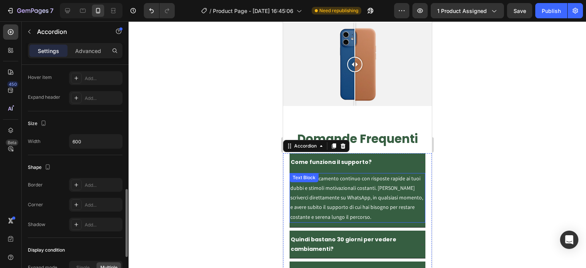
click at [91, 202] on div "Add..." at bounding box center [103, 205] width 36 height 7
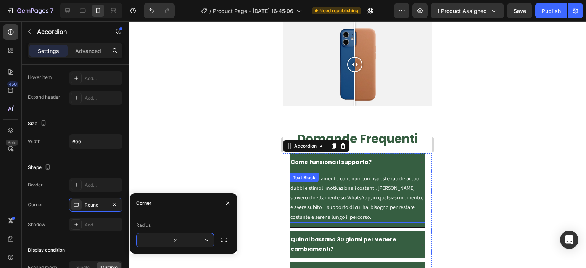
type input "20"
click at [206, 155] on div at bounding box center [357, 144] width 457 height 247
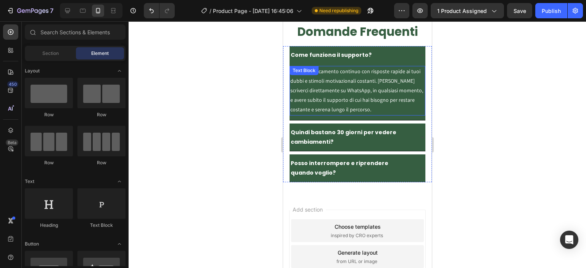
scroll to position [3743, 0]
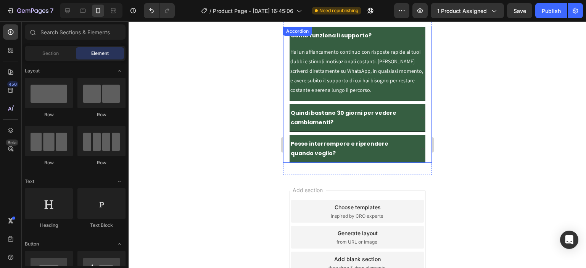
click at [411, 138] on div "Posso interrompere e riprendere quando voglio?" at bounding box center [357, 148] width 136 height 27
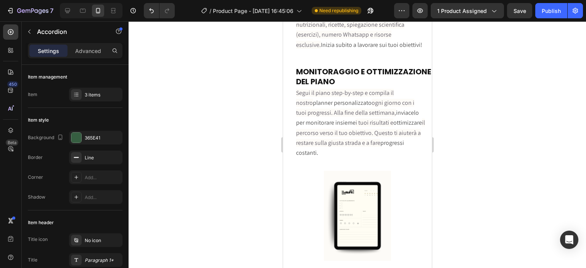
scroll to position [2431, 0]
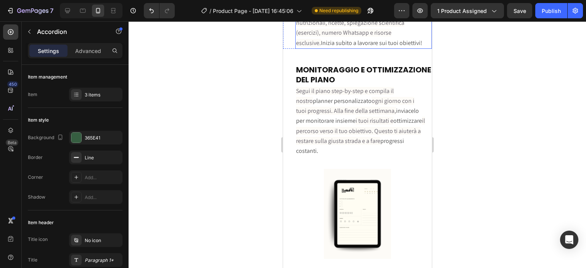
click at [299, 7] on span "Dopo l'acquisto," at bounding box center [317, 3] width 42 height 8
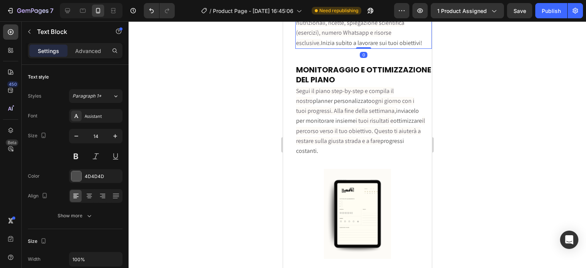
click at [298, 7] on span "Dopo l'acquisto," at bounding box center [317, 3] width 42 height 8
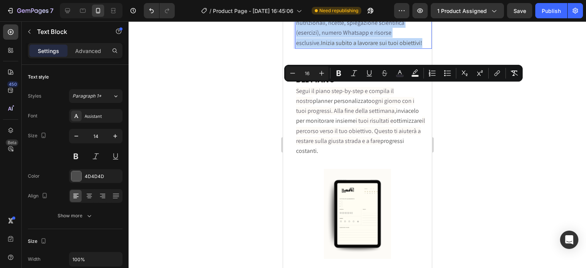
click at [298, 7] on span "Dopo l'acquisto," at bounding box center [317, 3] width 42 height 8
copy p "Dopo l'acquisto, ricevi subito l'accesso completo a tutti i materiali inclusi: …"
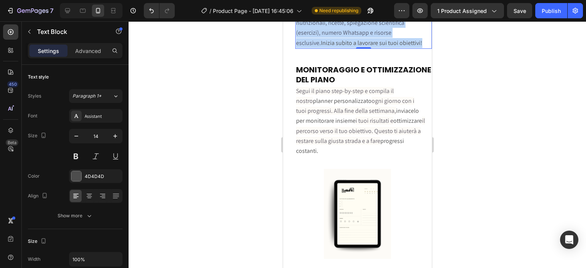
click at [385, 47] on span "allenamenti, consigli nutrizionali, ricette, spiegazione scientifica (esercizi)…" at bounding box center [350, 28] width 109 height 38
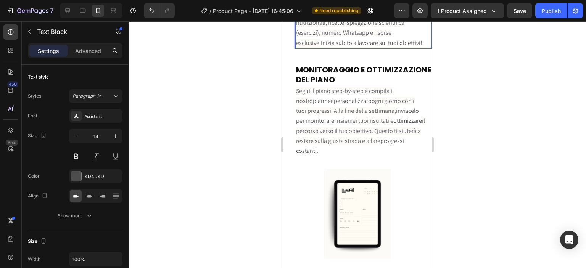
click at [344, 47] on span "allenamenti, consigli nutrizionali, ricette, spiegazione scientifica (esercizi)…" at bounding box center [350, 28] width 109 height 38
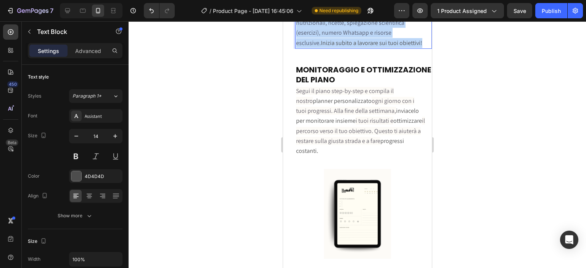
click at [344, 47] on span "allenamenti, consigli nutrizionali, ricette, spiegazione scientifica (esercizi)…" at bounding box center [350, 28] width 109 height 38
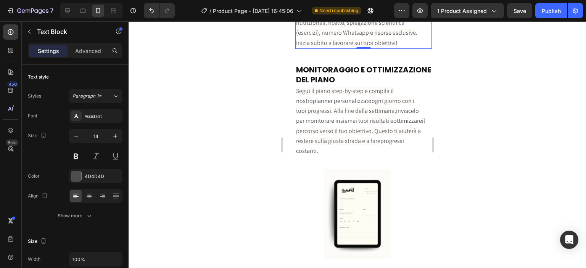
click at [459, 129] on div at bounding box center [357, 144] width 457 height 247
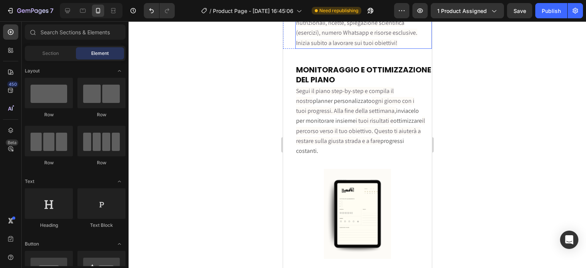
click at [342, 47] on span "Dopo l'acquisto, ricevi subito l'accesso completo a tutti i materiali inclusi: …" at bounding box center [360, 23] width 128 height 48
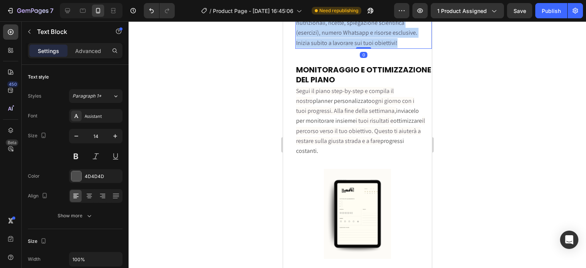
click at [342, 47] on span "Dopo l'acquisto, ricevi subito l'accesso completo a tutti i materiali inclusi: …" at bounding box center [360, 23] width 128 height 48
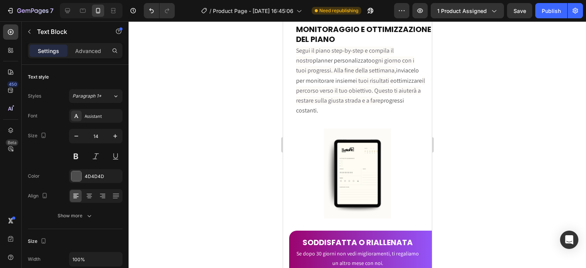
click at [441, 73] on div at bounding box center [357, 144] width 457 height 247
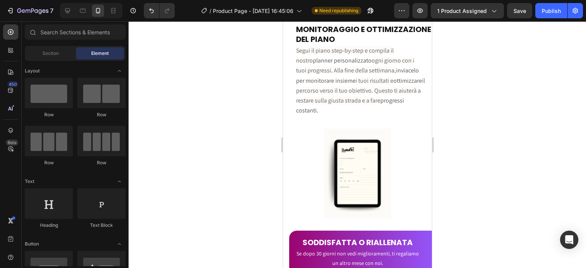
click at [321, 8] on p "kkmkmkm" at bounding box center [360, 3] width 129 height 10
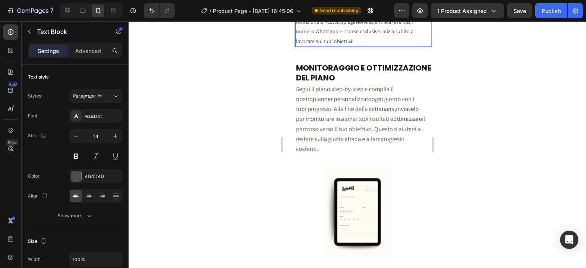
click at [355, 46] on p "kkmkmkmDopo l'acquisto, ricevi subito l'accesso completo a tutti i materiali in…" at bounding box center [360, 22] width 129 height 48
click at [320, 46] on p "kkmkmkmDopo l'acquisto, ricevi subito l'accesso completo a tutti i materiali in…" at bounding box center [360, 22] width 129 height 48
click at [503, 135] on div at bounding box center [357, 144] width 457 height 247
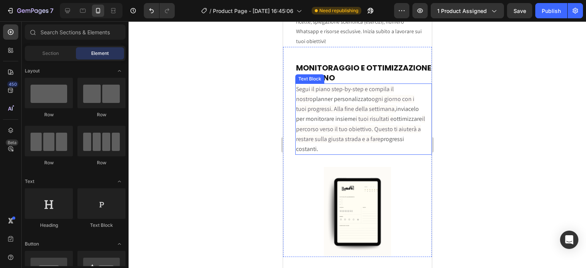
click at [376, 154] on p "Segui il piano step-by-step e compila il nostro planner personalizzato ogni gio…" at bounding box center [360, 119] width 129 height 70
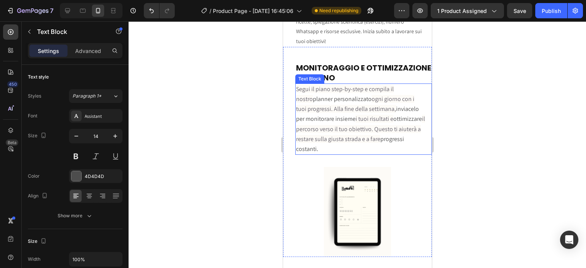
click at [376, 154] on p "Segui il piano step-by-step e compila il nostro planner personalizzato ogni gio…" at bounding box center [360, 119] width 129 height 70
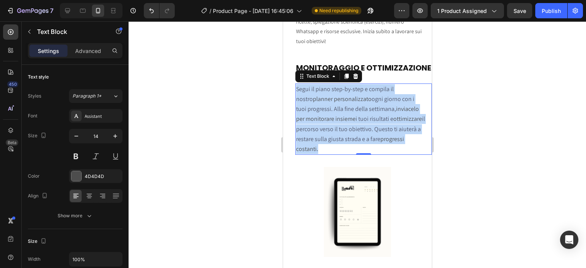
click at [376, 154] on p "Segui il piano step-by-step e compila il nostro planner personalizzato ogni gio…" at bounding box center [360, 119] width 129 height 70
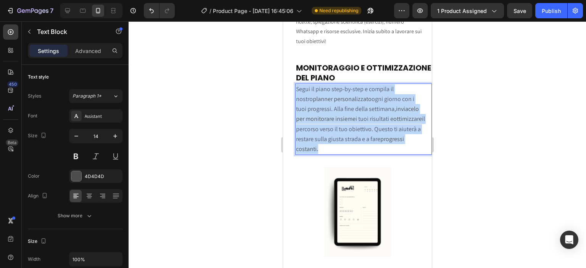
click at [376, 154] on p "Segui il piano step-by-step e compila il nostro planner personalizzato ogni gio…" at bounding box center [360, 119] width 129 height 70
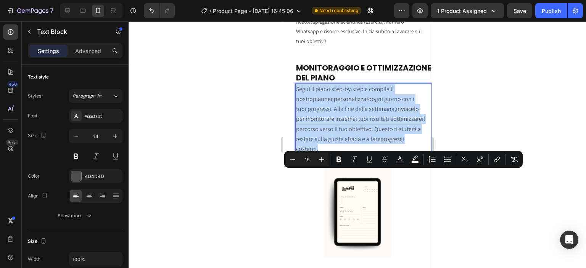
copy p "Segui il piano step-by-step e compila il nostro planner personalizzato ogni gio…"
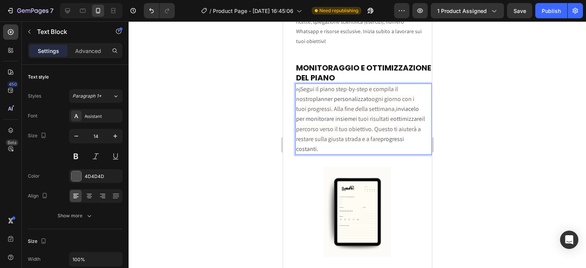
click at [313, 103] on span "planner personalizzato" at bounding box center [341, 99] width 59 height 8
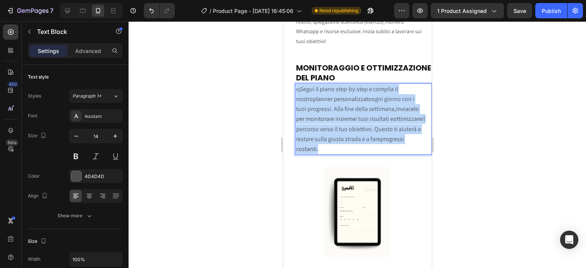
click at [313, 103] on span "planner personalizzato" at bounding box center [341, 99] width 59 height 8
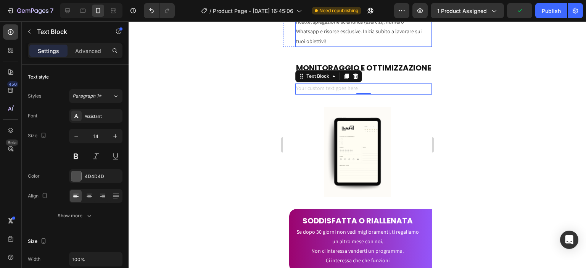
click at [425, 47] on div "Dopo l'acquisto, ricevi subito l'accesso completo a tutti i materiali inclusi: …" at bounding box center [363, 22] width 137 height 50
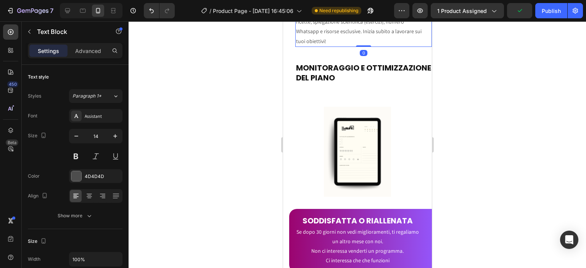
scroll to position [226, 0]
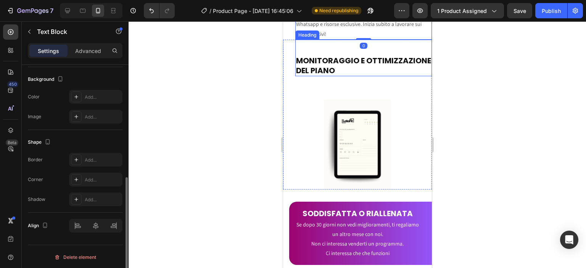
click at [349, 76] on strong "MONITORAGGIO E OTTIMIZZAZIONE DEL PIANO" at bounding box center [363, 65] width 135 height 21
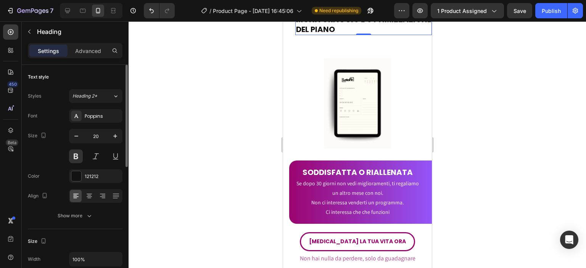
scroll to position [2379, 0]
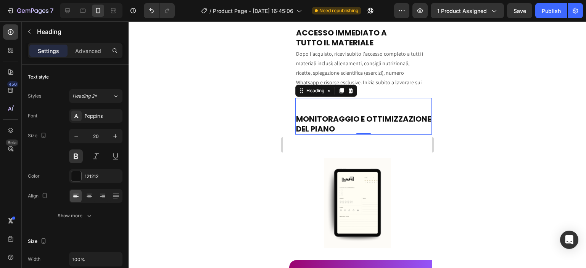
click at [349, 97] on p "Dopo l'acquisto, ricevi subito l'accesso completo a tutti i materiali inclusi: …" at bounding box center [360, 73] width 129 height 48
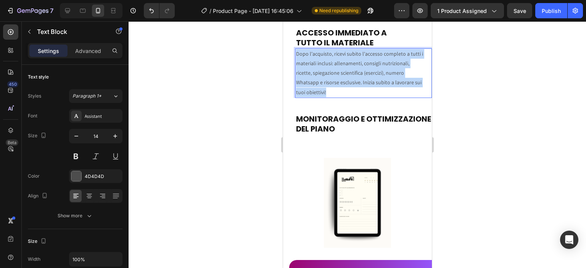
click at [349, 97] on p "Dopo l'acquisto, ricevi subito l'accesso completo a tutti i materiali inclusi: …" at bounding box center [360, 73] width 129 height 48
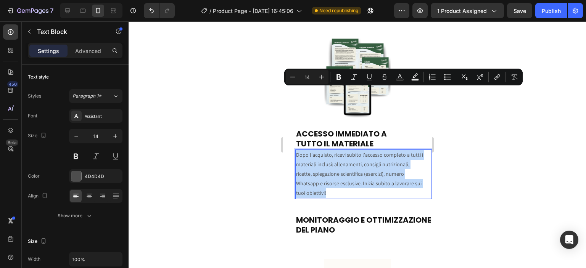
scroll to position [2430, 0]
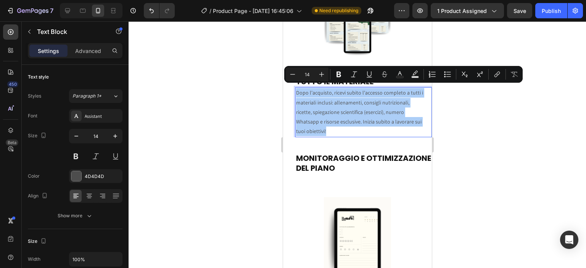
click at [446, 129] on div at bounding box center [357, 144] width 457 height 247
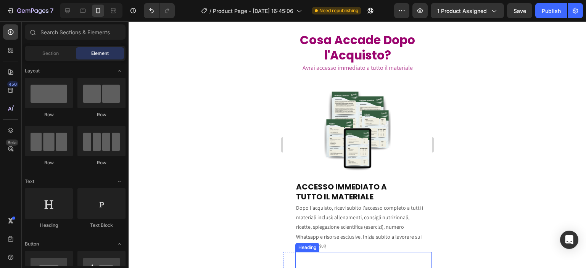
scroll to position [2369, 0]
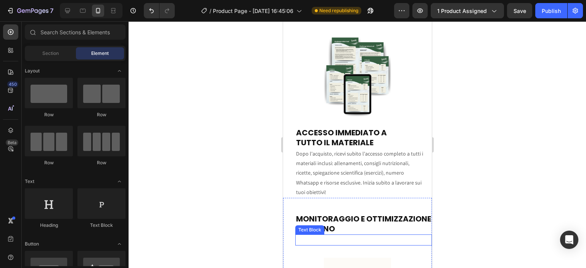
click at [386, 241] on p "Rich Text Editor. Editing area: main" at bounding box center [360, 240] width 129 height 10
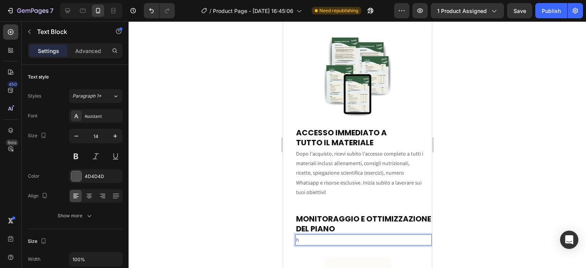
scroll to position [2397, 0]
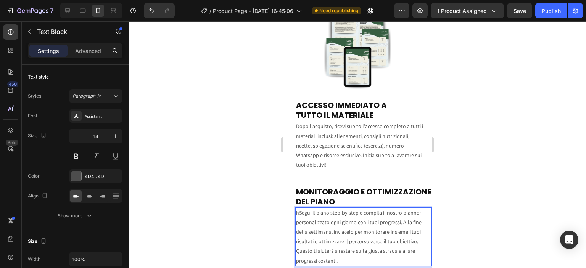
click at [299, 208] on p "hSegui il piano step-by-step e compila il nostro planner personalizzato ogni gi…" at bounding box center [360, 237] width 129 height 58
click at [460, 178] on div at bounding box center [357, 144] width 457 height 247
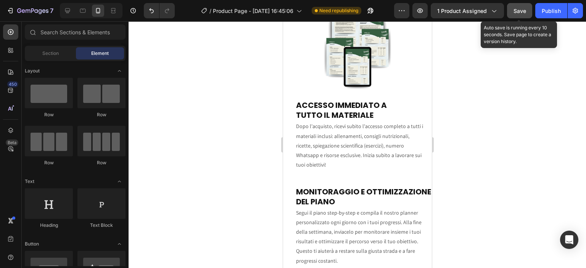
click at [511, 7] on button "Save" at bounding box center [519, 10] width 25 height 15
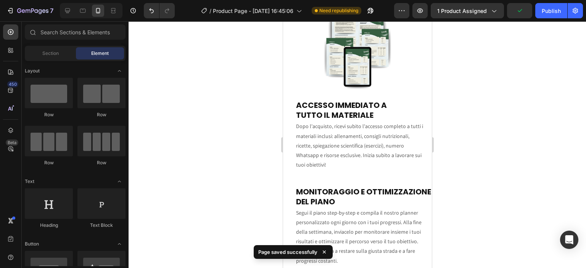
click at [553, 20] on div "7 / Product Page - Aug 25, 16:45:06 Need republishing Preview 1 product assigne…" at bounding box center [293, 11] width 586 height 22
click at [553, 15] on button "Publish" at bounding box center [551, 10] width 32 height 15
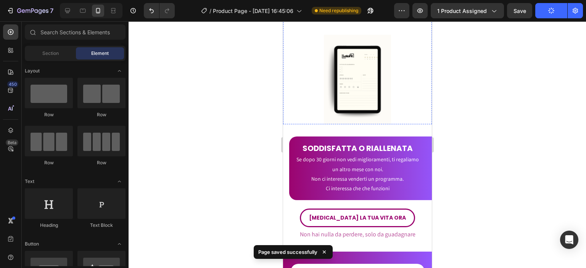
scroll to position [2644, 0]
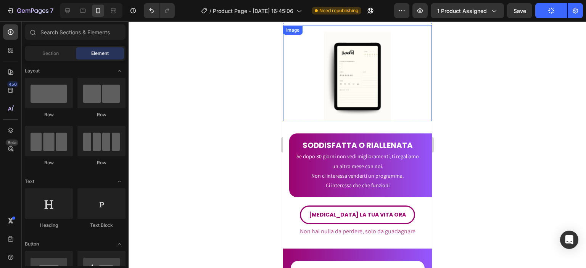
click at [377, 92] on img at bounding box center [356, 77] width 67 height 90
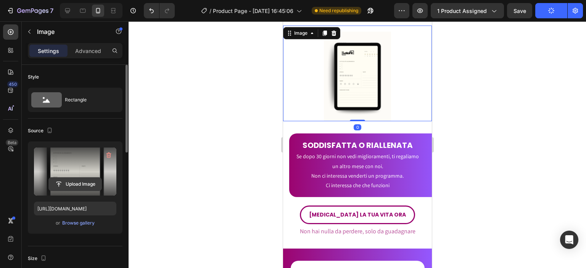
click at [81, 180] on input "file" at bounding box center [75, 184] width 53 height 13
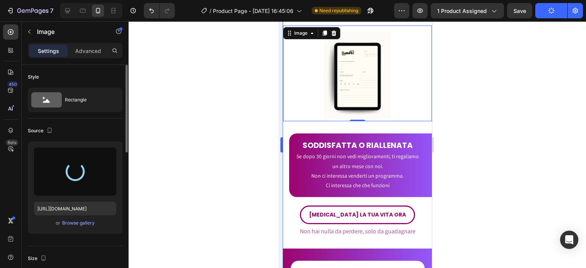
type input "https://cdn.shopify.com/s/files/1/0915/3219/8155/files/gempages_581504029436150…"
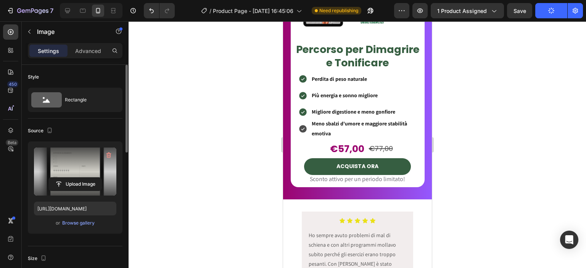
scroll to position [2976, 0]
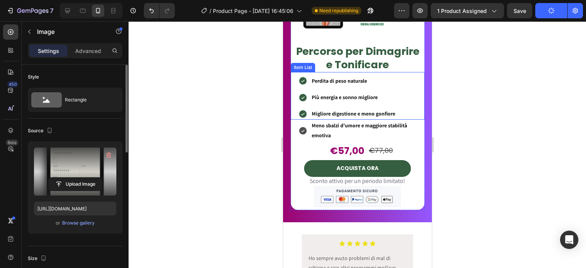
click at [293, 80] on div "Perdita di peso naturale Più energia e sonno migliore Migliore digestione e men…" at bounding box center [357, 96] width 134 height 48
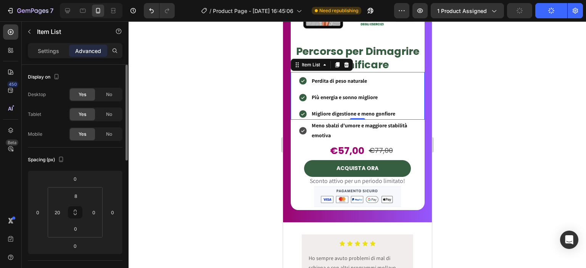
click at [211, 166] on div at bounding box center [357, 144] width 457 height 247
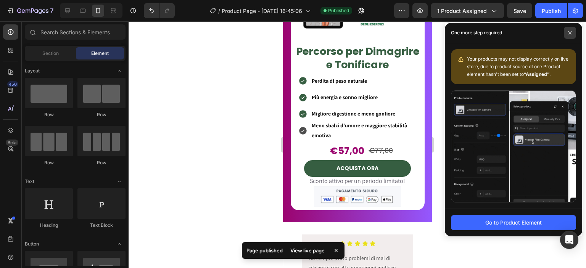
click at [574, 35] on span at bounding box center [570, 33] width 12 height 12
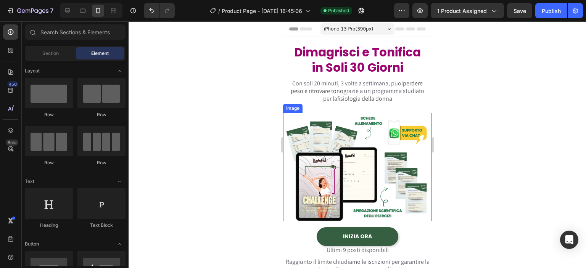
scroll to position [89, 0]
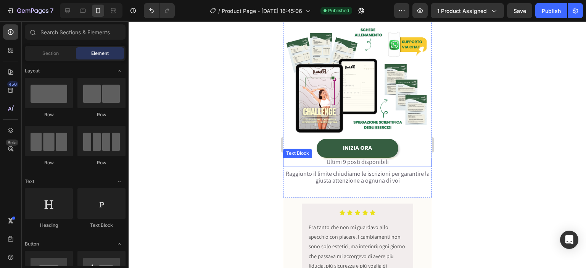
click at [384, 159] on span "Ultimi 9 posti disponibili" at bounding box center [357, 162] width 62 height 8
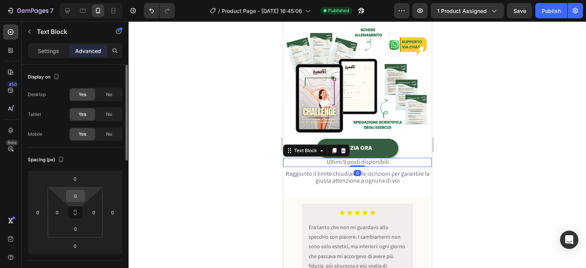
click at [83, 200] on div "0" at bounding box center [75, 196] width 19 height 12
click at [78, 196] on input "0" at bounding box center [75, 195] width 15 height 11
type input "3"
click at [215, 189] on div at bounding box center [357, 144] width 457 height 247
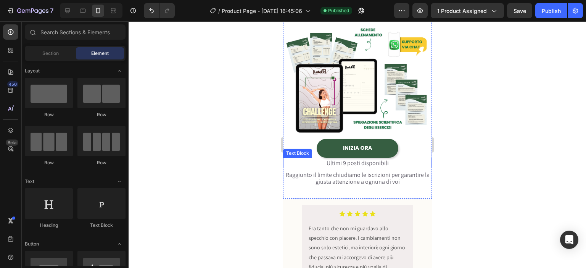
click at [326, 159] on span "Ultimi 9 posti disponibili" at bounding box center [357, 163] width 62 height 8
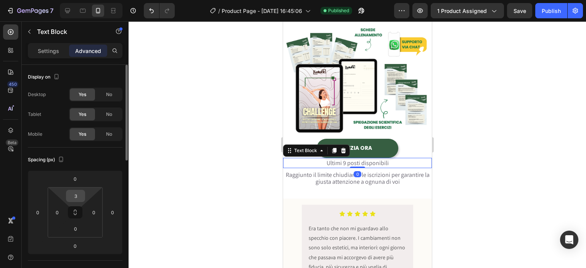
click at [79, 196] on input "3" at bounding box center [75, 195] width 15 height 11
type input "5"
click at [230, 174] on div at bounding box center [357, 144] width 457 height 247
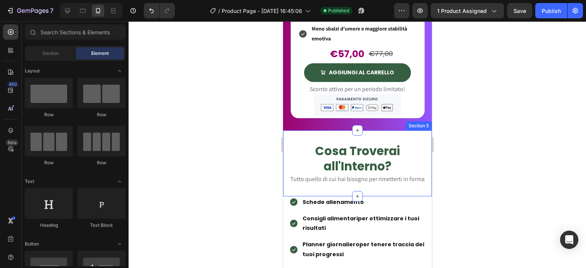
scroll to position [842, 0]
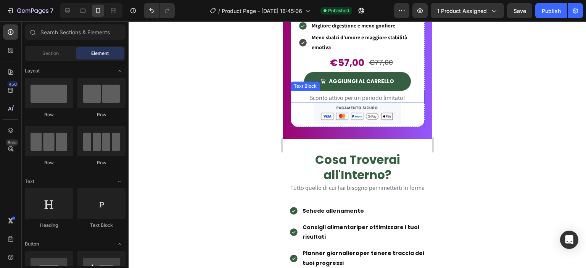
click at [359, 94] on span "Sconto attivo per un periodo limitato!" at bounding box center [356, 98] width 95 height 8
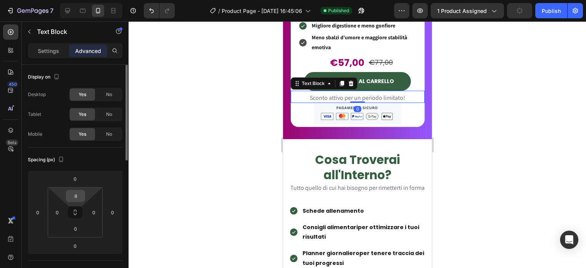
click at [81, 194] on input "8" at bounding box center [75, 195] width 15 height 11
type input "5"
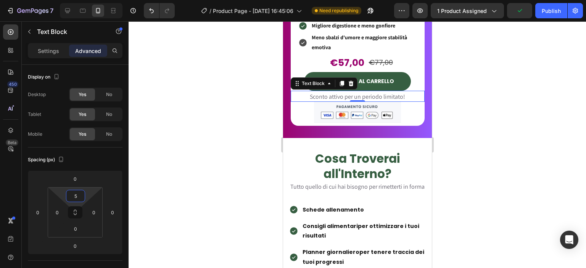
click at [221, 189] on div at bounding box center [357, 144] width 457 height 247
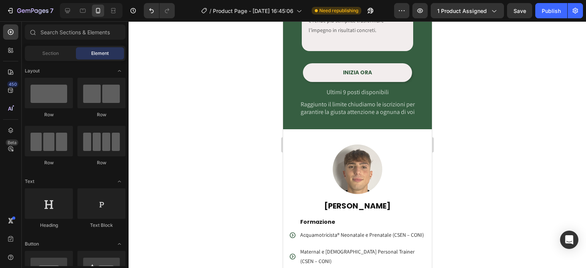
scroll to position [1506, 0]
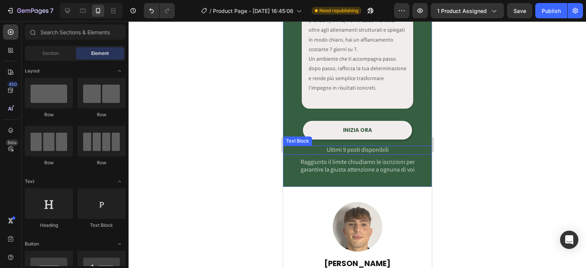
click at [338, 149] on span "Ultimi 9 posti disponibili" at bounding box center [357, 150] width 62 height 8
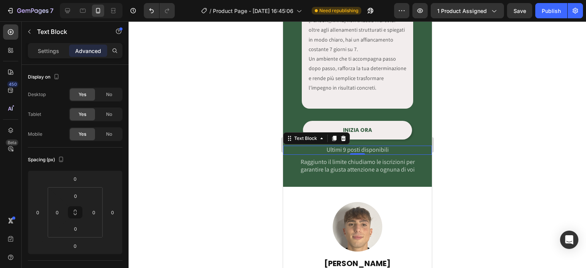
click at [233, 164] on div at bounding box center [357, 144] width 457 height 247
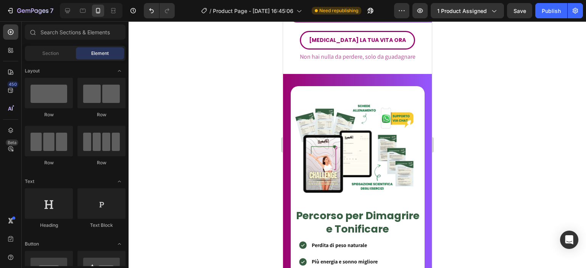
scroll to position [2730, 0]
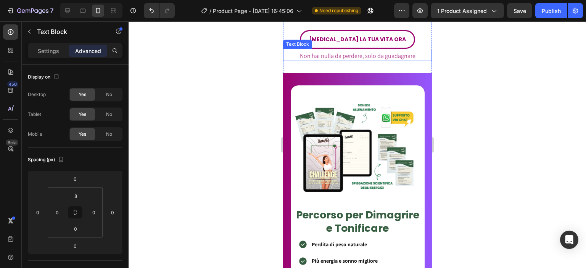
click at [376, 60] on span "Non hai nulla da perdere, solo da guadagnare" at bounding box center [357, 56] width 116 height 8
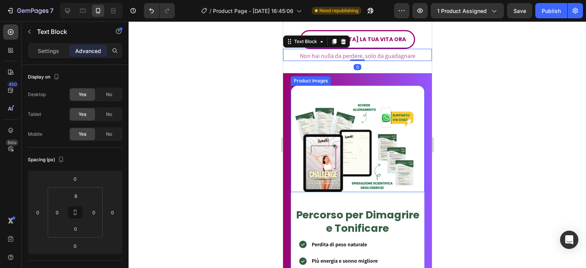
scroll to position [2737, 0]
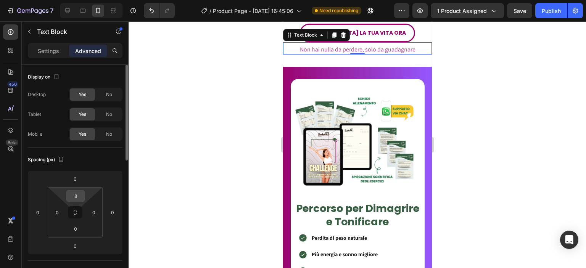
click at [76, 194] on input "8" at bounding box center [75, 195] width 15 height 11
type input "5"
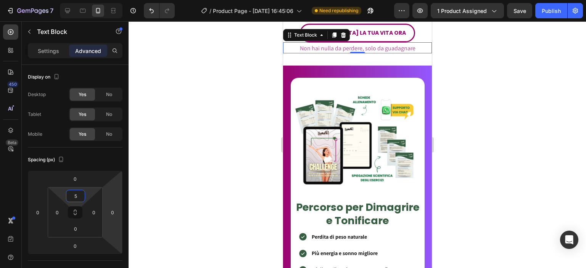
click at [137, 189] on div at bounding box center [357, 144] width 457 height 247
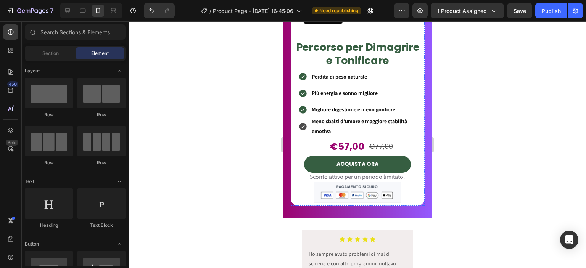
scroll to position [2985, 0]
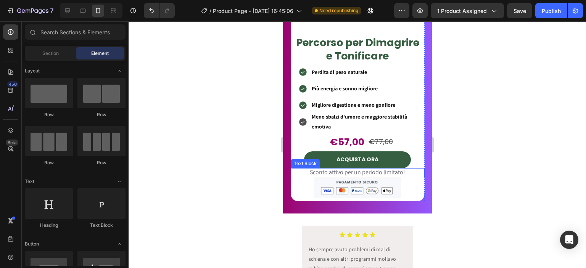
click at [345, 168] on span "Sconto attivo per un periodo limitato!" at bounding box center [356, 172] width 95 height 8
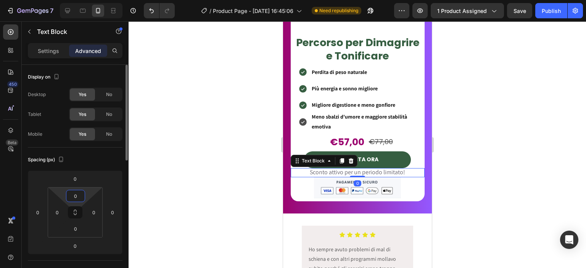
click at [70, 194] on input "0" at bounding box center [75, 195] width 15 height 11
type input "5"
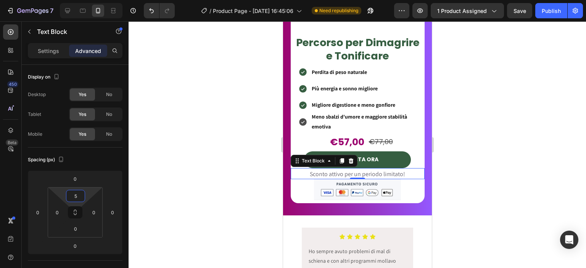
click at [198, 181] on div at bounding box center [357, 144] width 457 height 247
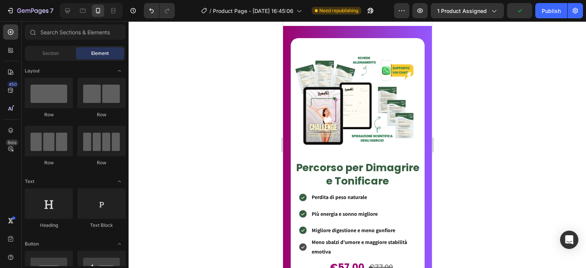
scroll to position [2950, 0]
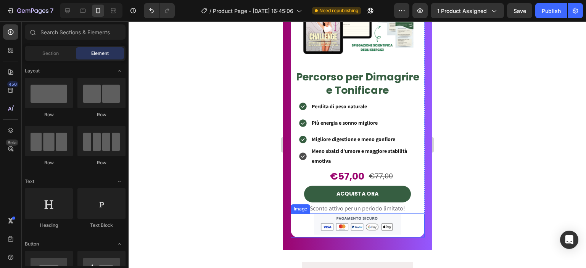
click at [340, 216] on img at bounding box center [356, 224] width 87 height 21
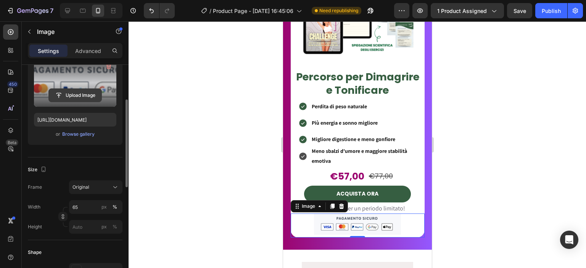
scroll to position [0, 0]
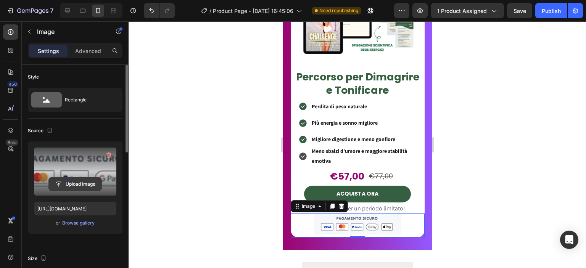
click at [80, 185] on input "file" at bounding box center [75, 184] width 53 height 13
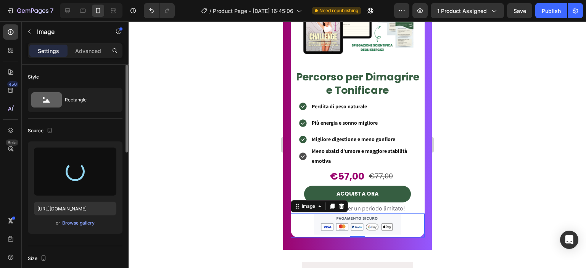
type input "https://cdn.shopify.com/s/files/1/0915/3219/8155/files/gempages_581504029436150…"
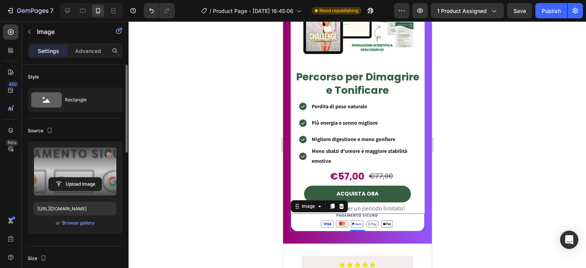
click at [209, 146] on div at bounding box center [357, 144] width 457 height 247
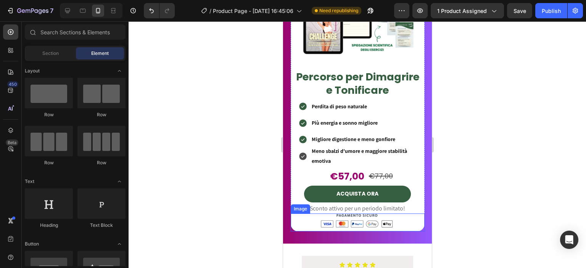
click at [352, 216] on img at bounding box center [356, 221] width 87 height 15
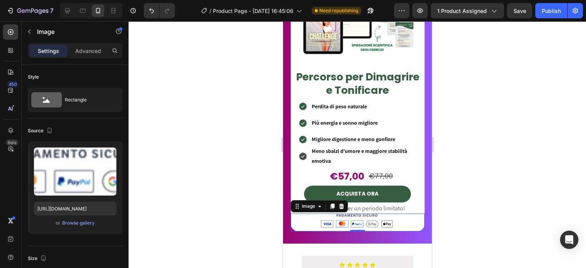
click at [87, 59] on div "Settings Advanced" at bounding box center [75, 54] width 107 height 22
click at [87, 58] on div "Settings Advanced" at bounding box center [75, 50] width 95 height 15
click at [88, 55] on div "Advanced" at bounding box center [88, 51] width 38 height 12
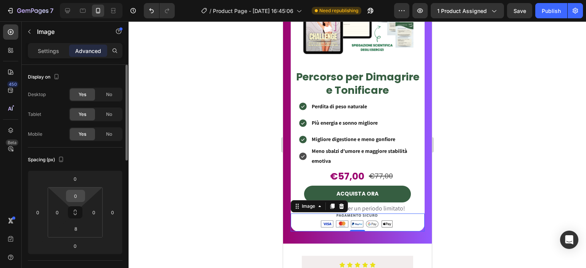
click at [79, 195] on input "0" at bounding box center [75, 195] width 15 height 11
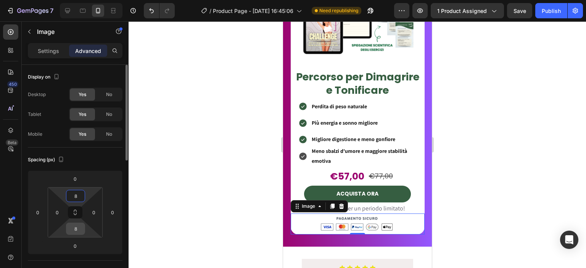
type input "8"
click at [78, 231] on input "8" at bounding box center [75, 228] width 15 height 11
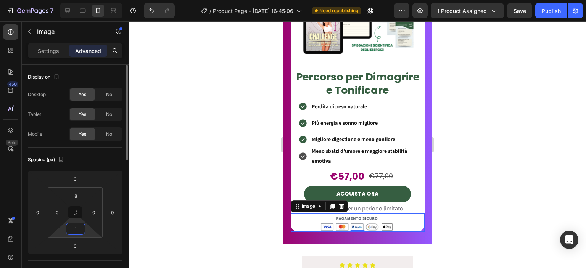
type input "16"
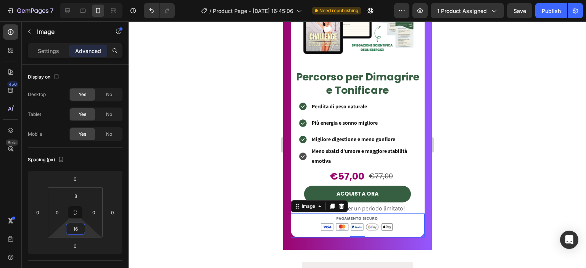
click at [231, 215] on div at bounding box center [357, 144] width 457 height 247
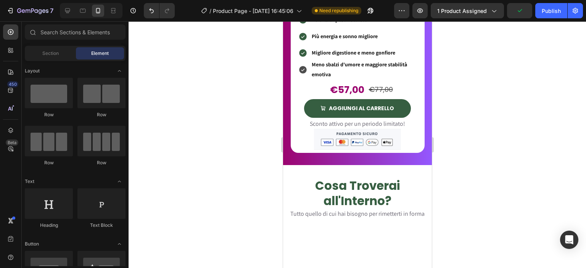
scroll to position [726, 0]
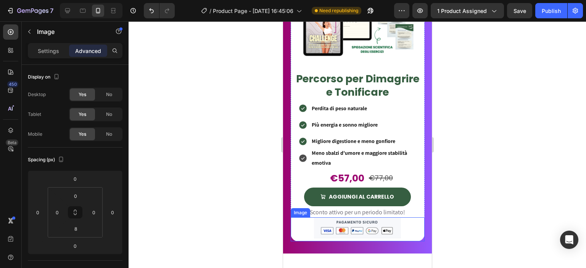
click at [358, 218] on img at bounding box center [356, 227] width 87 height 21
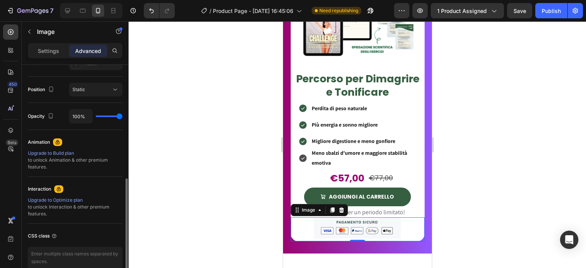
scroll to position [0, 0]
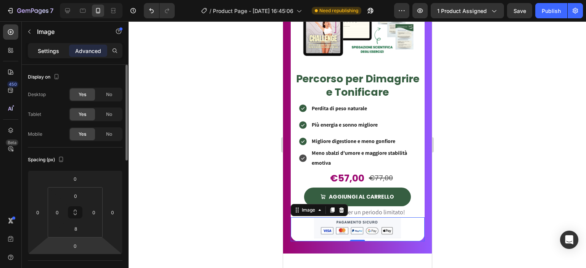
click at [55, 55] on div "Settings" at bounding box center [48, 51] width 38 height 12
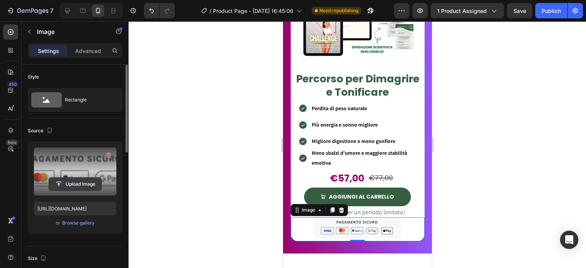
click at [78, 183] on input "file" at bounding box center [75, 184] width 53 height 13
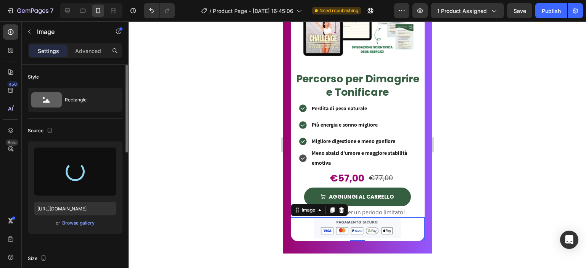
type input "https://cdn.shopify.com/s/files/1/0915/3219/8155/files/gempages_581504029436150…"
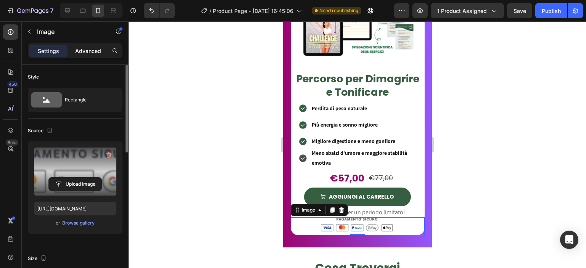
click at [84, 50] on p "Advanced" at bounding box center [88, 51] width 26 height 8
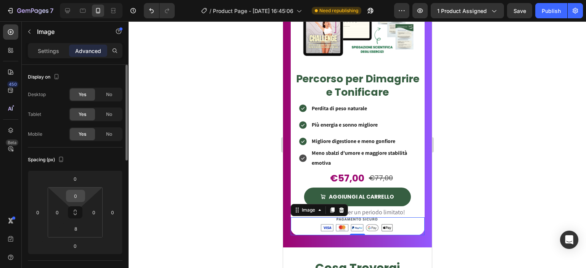
click at [78, 195] on input "0" at bounding box center [75, 195] width 15 height 11
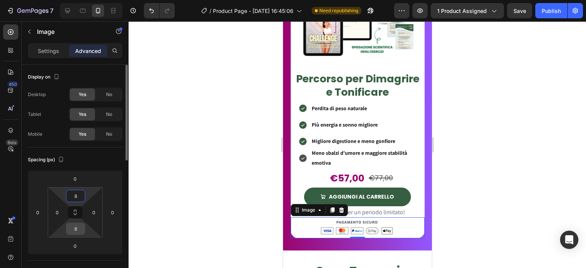
type input "8"
click at [76, 233] on input "8" at bounding box center [75, 228] width 15 height 11
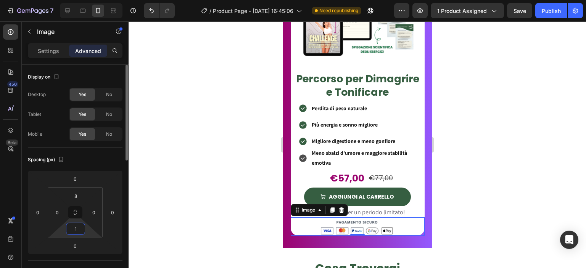
type input "16"
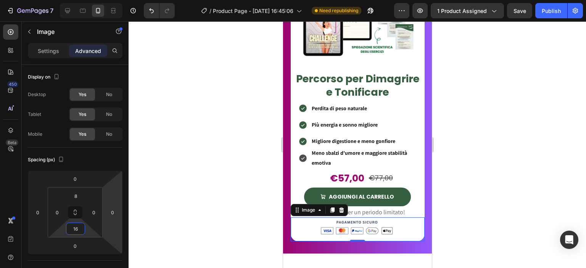
click at [229, 130] on div at bounding box center [357, 144] width 457 height 247
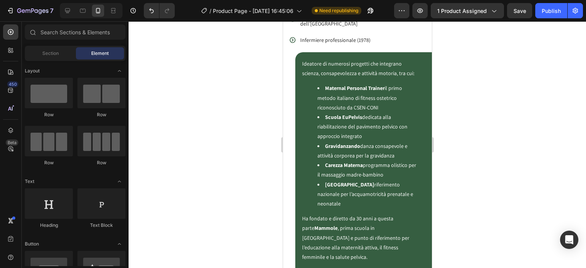
scroll to position [2061, 0]
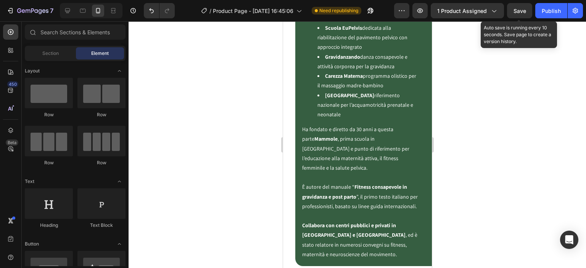
click at [521, 12] on span "Save" at bounding box center [519, 11] width 13 height 6
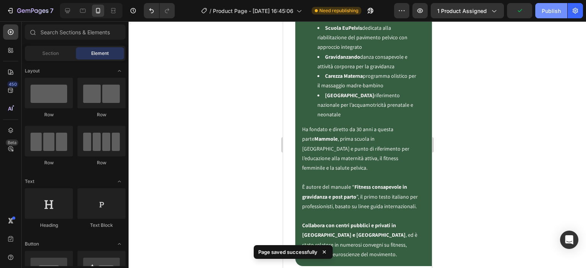
click at [554, 9] on div "Publish" at bounding box center [551, 11] width 19 height 8
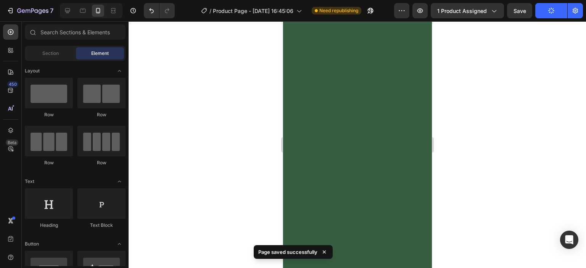
scroll to position [904, 0]
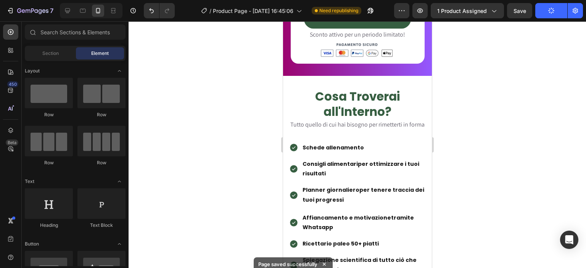
click at [67, 4] on div at bounding box center [91, 10] width 63 height 15
click at [70, 8] on icon at bounding box center [68, 11] width 8 height 8
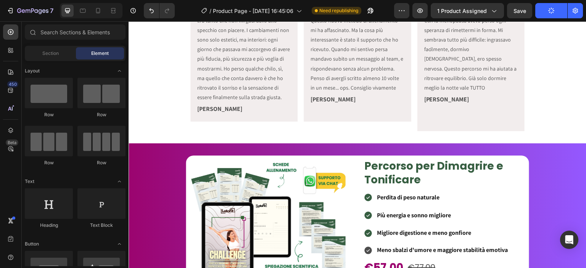
scroll to position [445, 0]
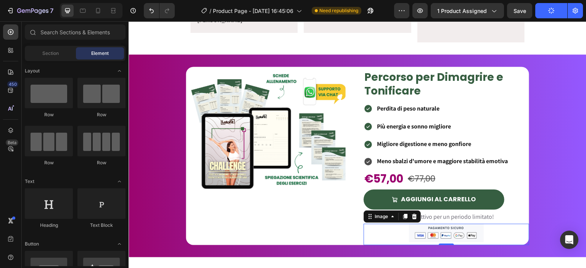
click at [461, 224] on img at bounding box center [446, 233] width 74 height 18
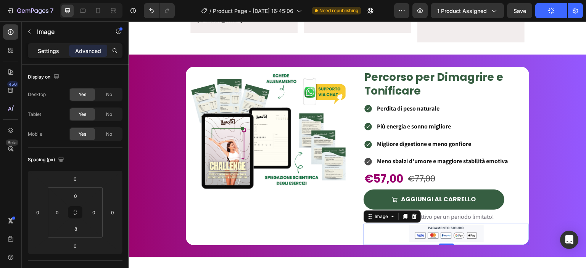
click at [38, 48] on p "Settings" at bounding box center [48, 51] width 21 height 8
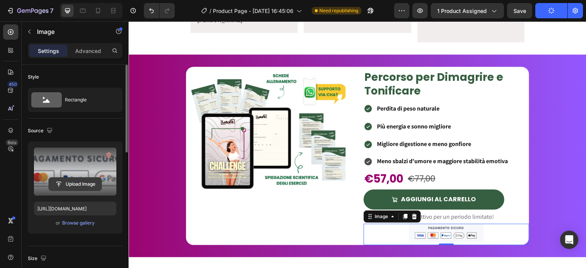
click at [70, 180] on input "file" at bounding box center [75, 184] width 53 height 13
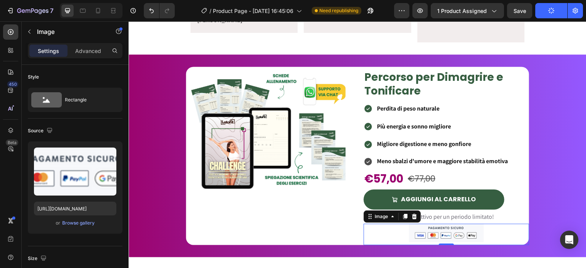
type input "https://cdn.shopify.com/s/files/1/0915/3219/8155/files/gempages_581504029436150…"
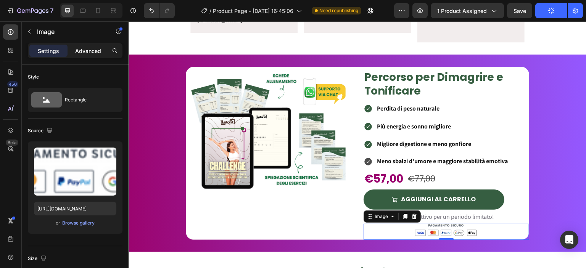
click at [88, 47] on p "Advanced" at bounding box center [88, 51] width 26 height 8
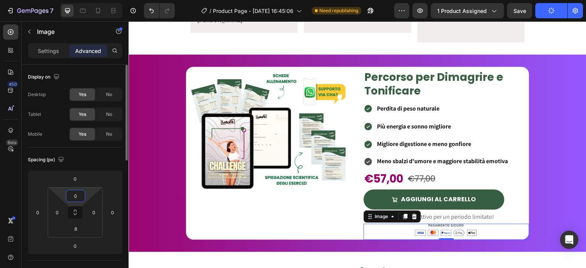
click at [77, 192] on input "0" at bounding box center [75, 195] width 15 height 11
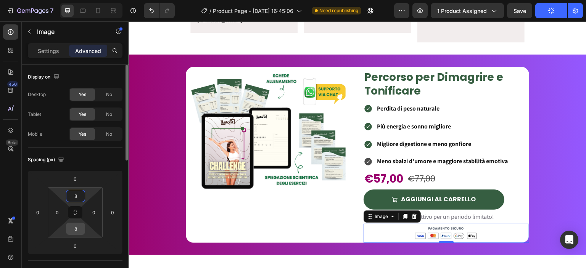
type input "8"
click at [72, 227] on input "8" at bounding box center [75, 228] width 15 height 11
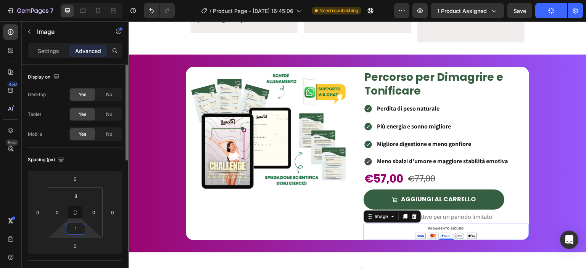
type input "16"
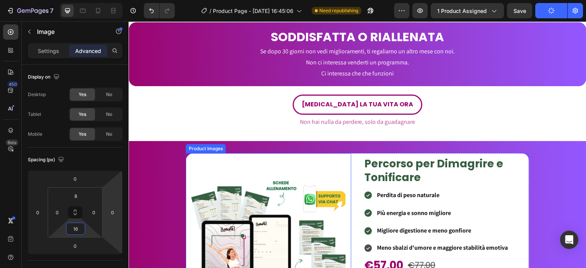
scroll to position [1869, 0]
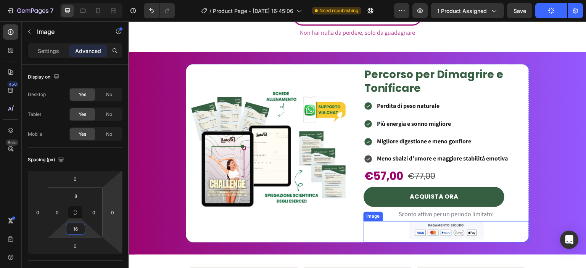
click at [425, 221] on img at bounding box center [446, 230] width 74 height 18
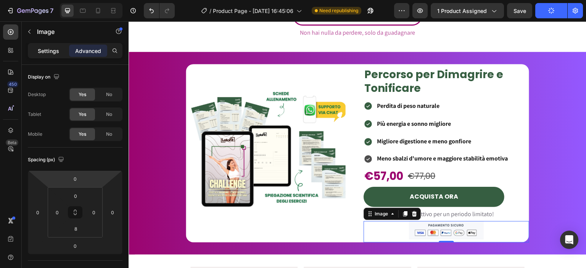
click at [43, 53] on p "Settings" at bounding box center [48, 51] width 21 height 8
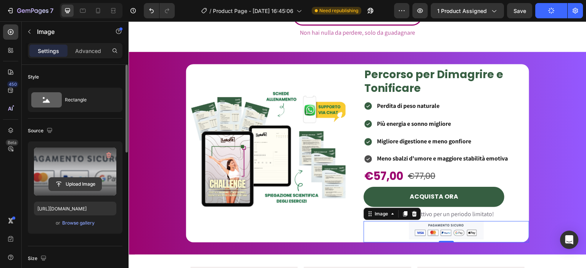
click at [74, 181] on input "file" at bounding box center [75, 184] width 53 height 13
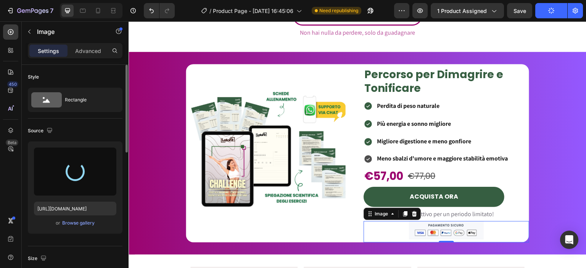
type input "https://cdn.shopify.com/s/files/1/0915/3219/8155/files/gempages_581504029436150…"
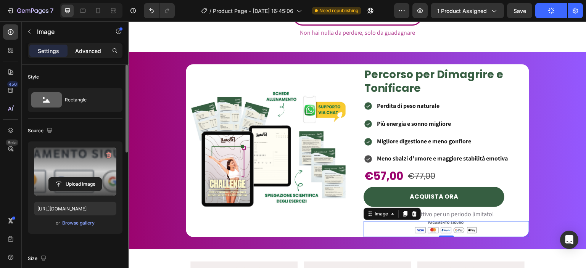
click at [81, 49] on p "Advanced" at bounding box center [88, 51] width 26 height 8
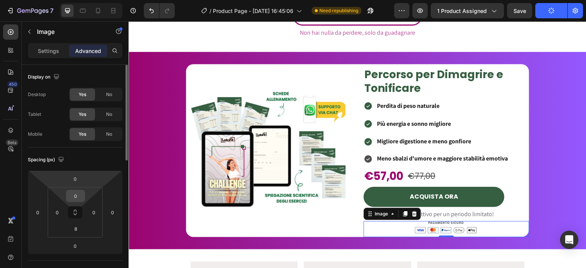
click at [77, 191] on input "0" at bounding box center [75, 195] width 15 height 11
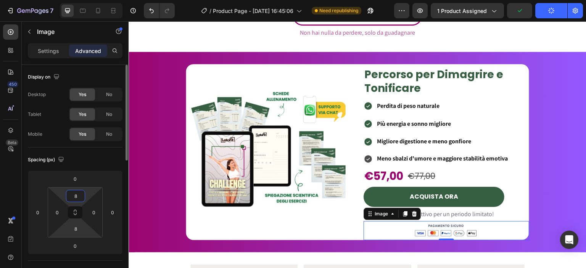
type input "8"
click at [79, 225] on input "8" at bounding box center [75, 228] width 15 height 11
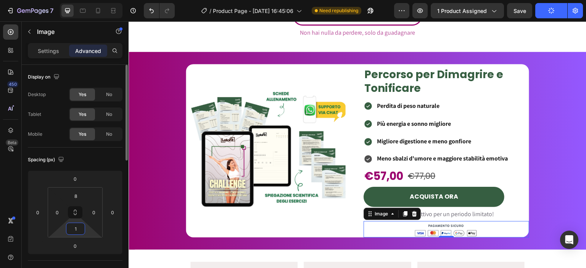
type input "16"
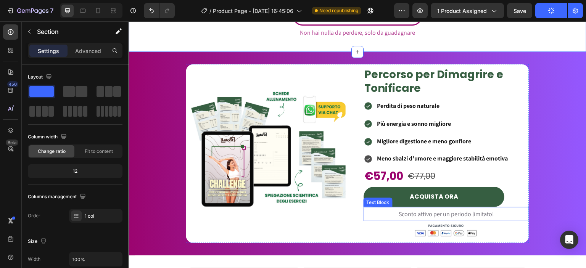
click at [413, 210] on span "Sconto attivo per un periodo limitato!" at bounding box center [446, 214] width 95 height 8
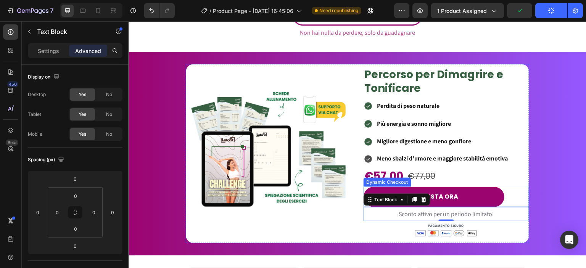
click at [465, 187] on button "ACQUISTA ORA" at bounding box center [433, 197] width 141 height 20
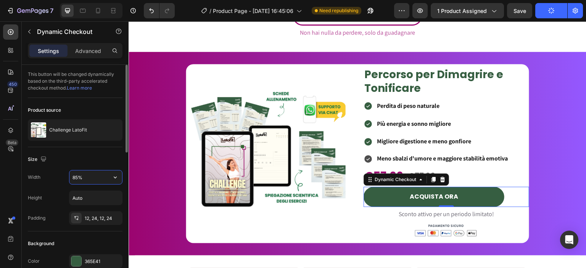
click at [78, 177] on input "85%" at bounding box center [95, 177] width 53 height 14
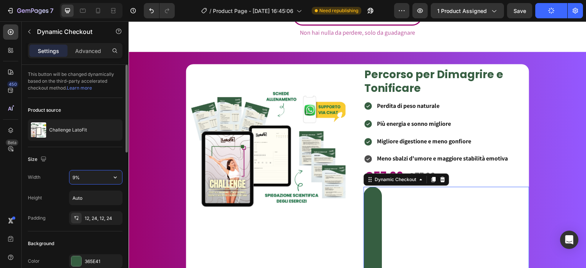
type input "95%"
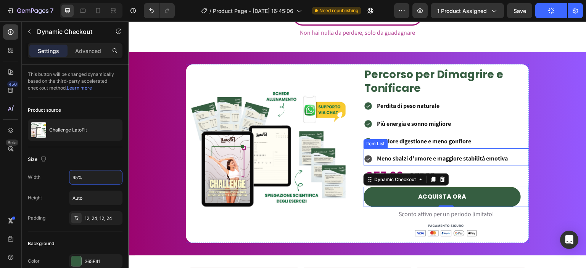
click at [529, 151] on div "Product Images Percorso per Dimagrire e Tonificare Heading Perdita di peso natu…" at bounding box center [358, 153] width 458 height 179
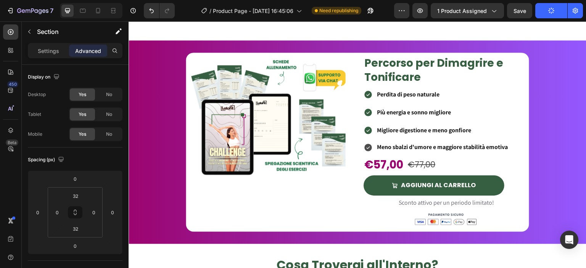
scroll to position [356, 0]
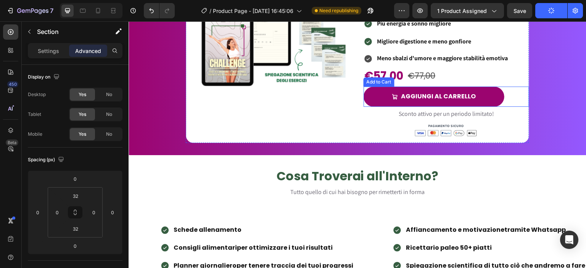
click at [492, 102] on button "AGGIUNGI AL CARRELLO" at bounding box center [433, 97] width 141 height 20
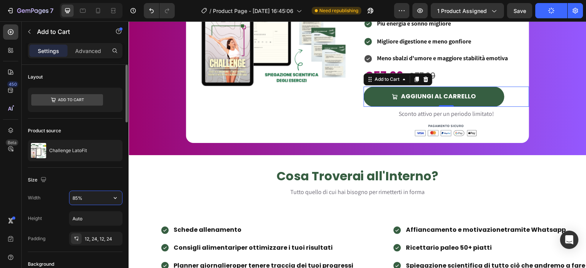
click at [79, 199] on input "85%" at bounding box center [95, 198] width 53 height 14
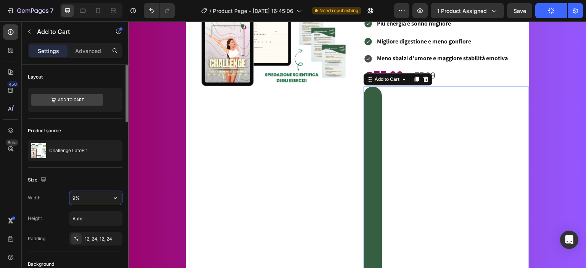
type input "95%"
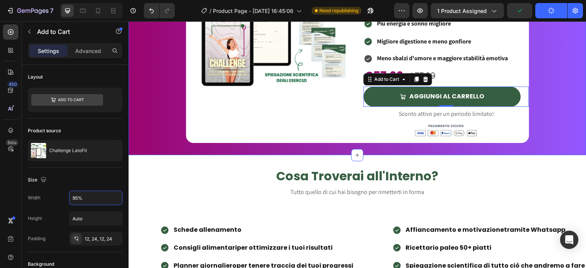
click at [391, 146] on div "Product Images Percorso per Dimagrire e Tonificare Heading Perdita di peso natu…" at bounding box center [358, 54] width 458 height 204
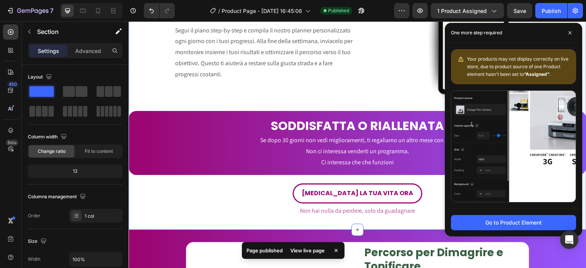
scroll to position [1602, 0]
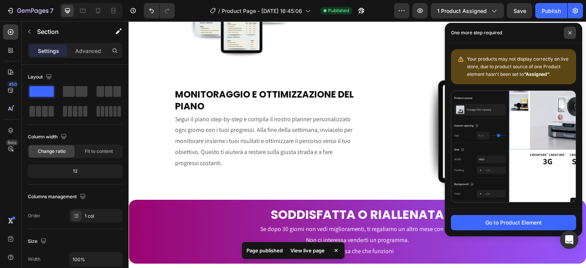
click at [572, 33] on span at bounding box center [570, 33] width 12 height 12
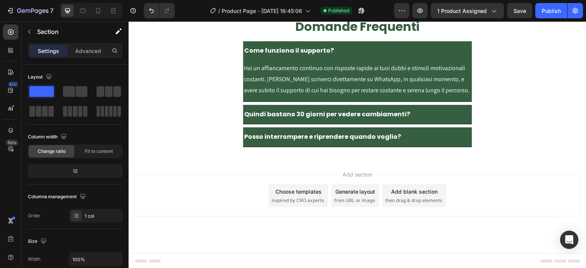
scroll to position [2258, 0]
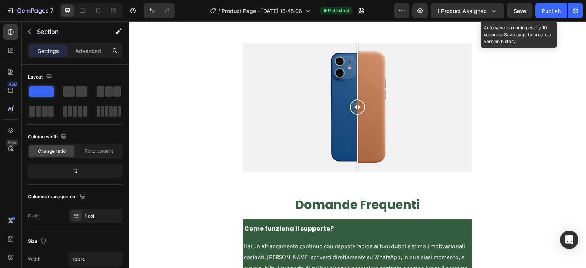
click at [523, 12] on span "Save" at bounding box center [519, 11] width 13 height 6
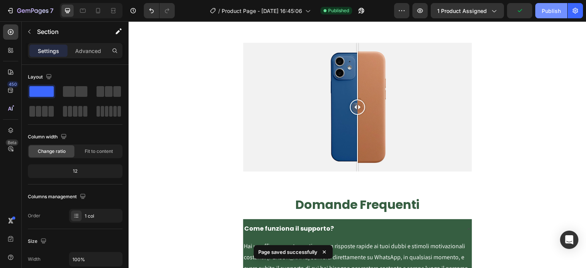
click at [542, 12] on div "Publish" at bounding box center [551, 11] width 19 height 8
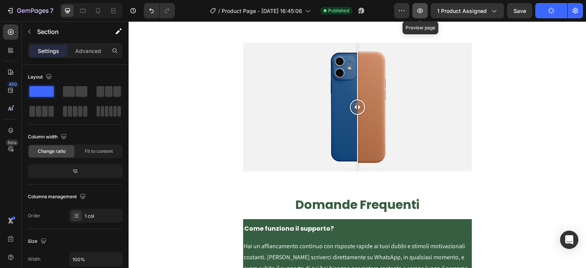
click at [421, 10] on icon "button" at bounding box center [420, 10] width 6 height 5
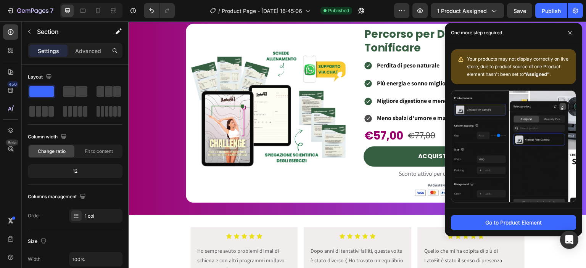
scroll to position [1800, 0]
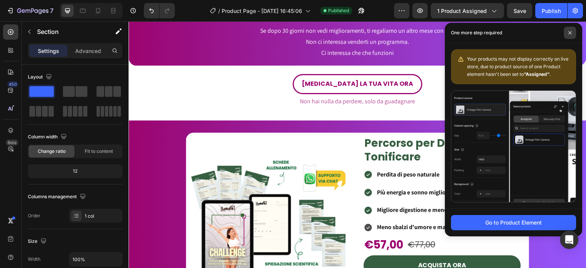
click at [568, 33] on icon at bounding box center [570, 33] width 4 height 4
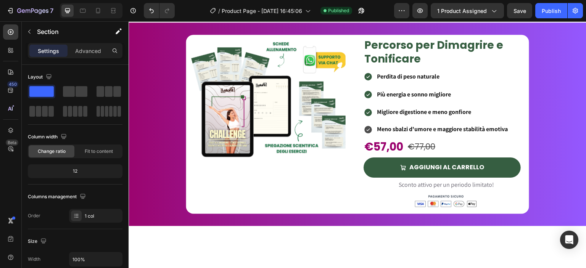
scroll to position [173, 0]
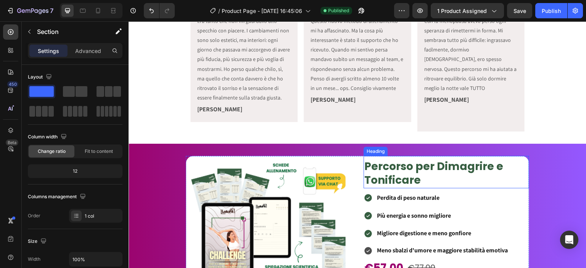
click at [422, 173] on h2 "Percorso per Dimagrire e Tonificare" at bounding box center [446, 173] width 166 height 29
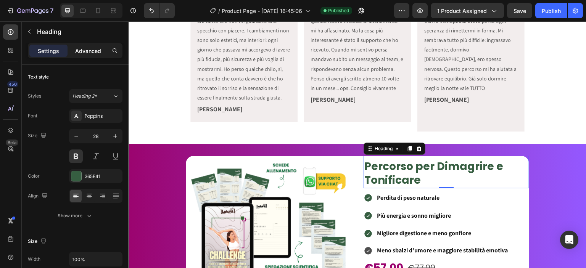
click at [80, 52] on p "Advanced" at bounding box center [88, 51] width 26 height 8
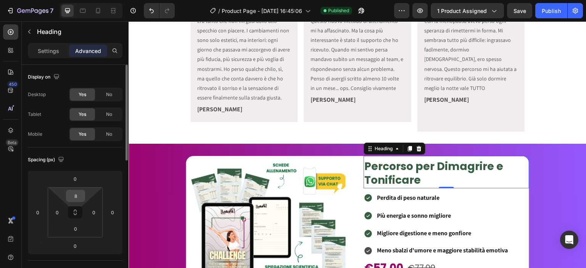
click at [77, 196] on input "8" at bounding box center [75, 195] width 15 height 11
type input "16"
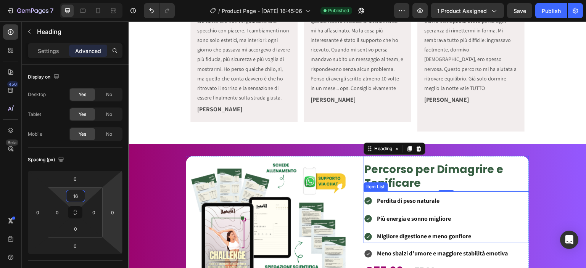
scroll to position [230, 0]
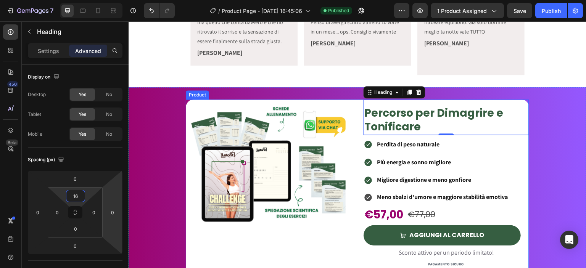
click at [360, 164] on div "Product Images Percorso per Dimagrire e Tonificare Heading 0 Perdita di peso na…" at bounding box center [357, 191] width 343 height 182
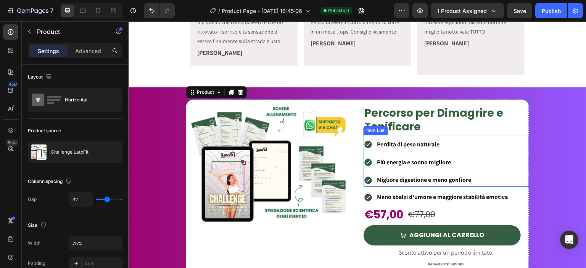
click at [363, 163] on div "Perdita di peso naturale Più energia e sonno migliore Migliore digestione e men…" at bounding box center [417, 162] width 109 height 49
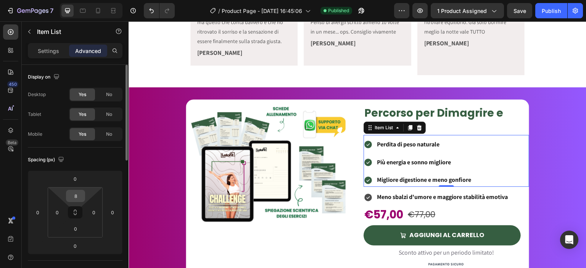
click at [77, 195] on input "8" at bounding box center [75, 195] width 15 height 11
type input "16"
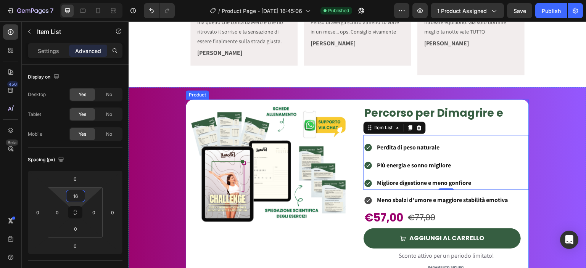
click at [352, 156] on div "Product Images Percorso per Dimagrire e Tonificare Heading Perdita di peso natu…" at bounding box center [357, 192] width 343 height 185
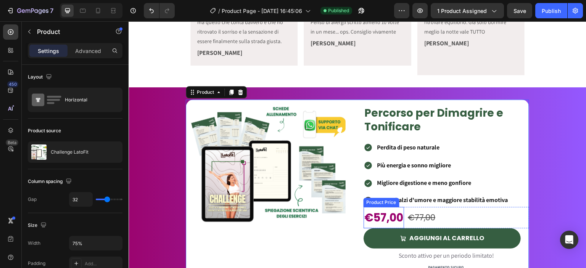
click at [376, 207] on div "€57,00" at bounding box center [383, 217] width 40 height 21
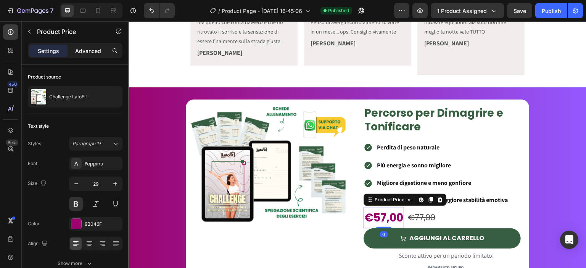
click at [90, 53] on p "Advanced" at bounding box center [88, 51] width 26 height 8
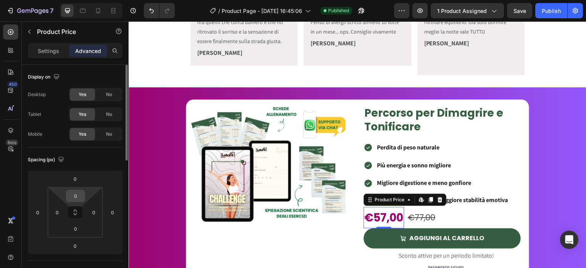
click at [81, 198] on input "0" at bounding box center [75, 195] width 15 height 11
type input "8"
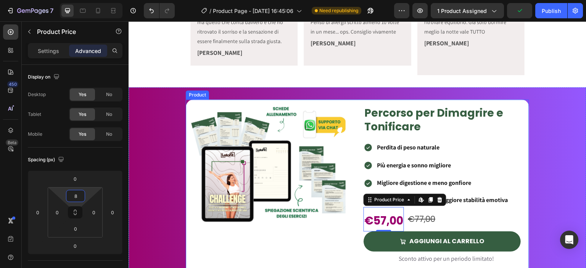
click at [262, 222] on div "Product Images" at bounding box center [269, 194] width 166 height 188
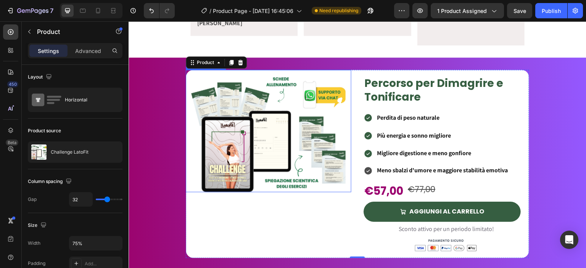
scroll to position [261, 0]
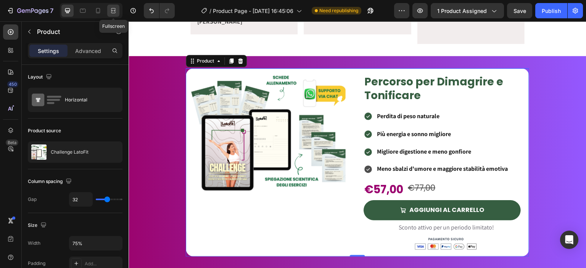
click at [117, 12] on div at bounding box center [113, 11] width 12 height 12
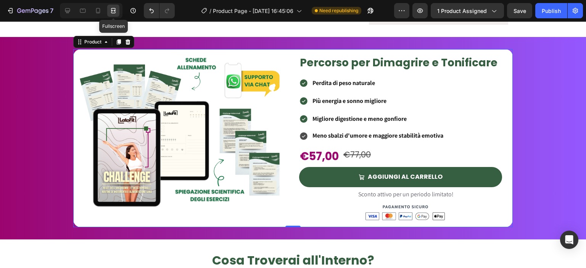
scroll to position [241, 0]
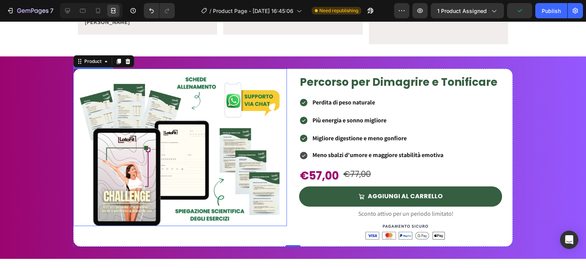
click at [149, 130] on img at bounding box center [181, 149] width 212 height 154
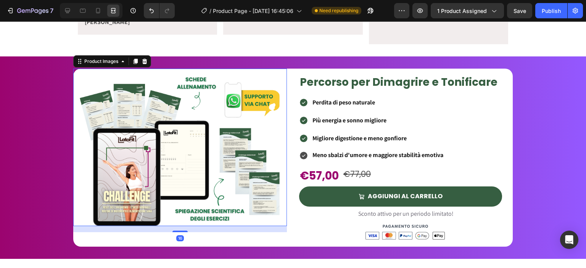
click at [61, 8] on div at bounding box center [91, 10] width 63 height 15
click at [64, 8] on icon at bounding box center [68, 11] width 8 height 8
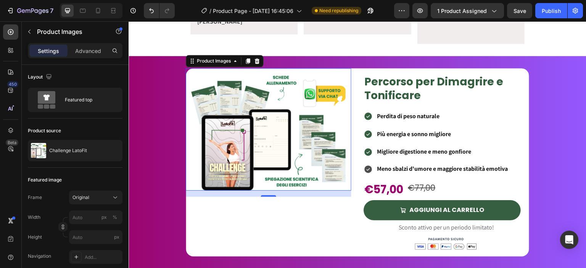
click at [81, 62] on div "Settings Advanced" at bounding box center [75, 54] width 107 height 22
click at [82, 56] on div "Advanced" at bounding box center [88, 51] width 38 height 12
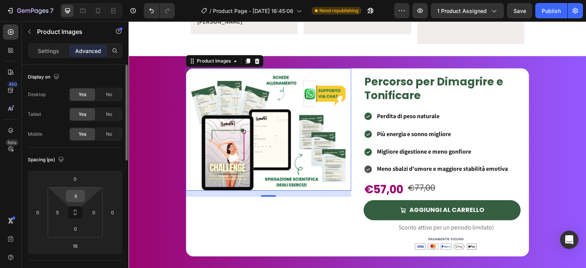
click at [82, 196] on input "8" at bounding box center [75, 195] width 15 height 11
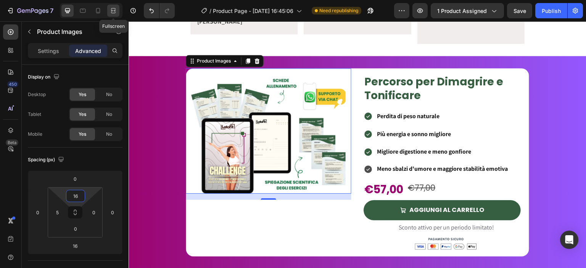
click at [112, 14] on icon at bounding box center [113, 11] width 8 height 8
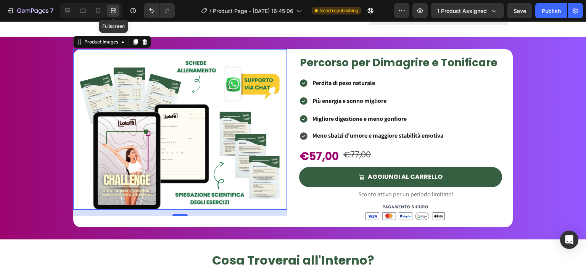
scroll to position [241, 0]
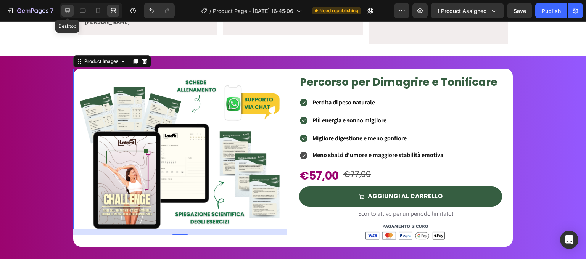
click at [64, 6] on div at bounding box center [67, 11] width 12 height 12
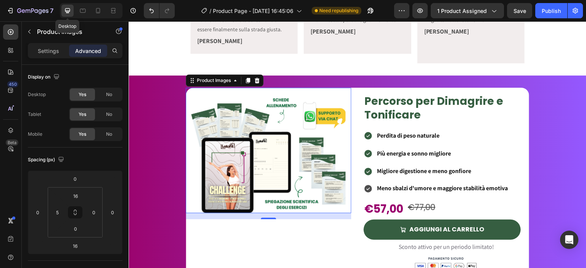
scroll to position [261, 0]
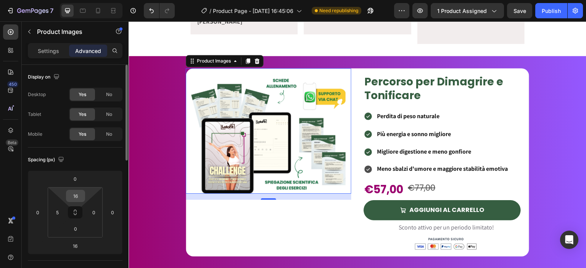
click at [79, 196] on input "16" at bounding box center [75, 195] width 15 height 11
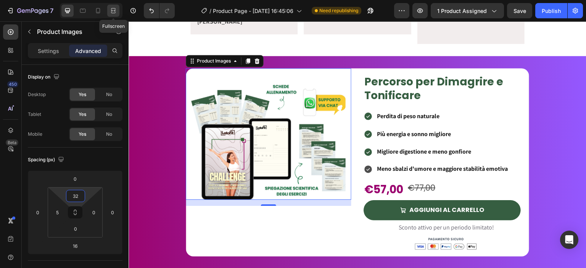
type input "32"
click at [118, 16] on div at bounding box center [113, 11] width 12 height 12
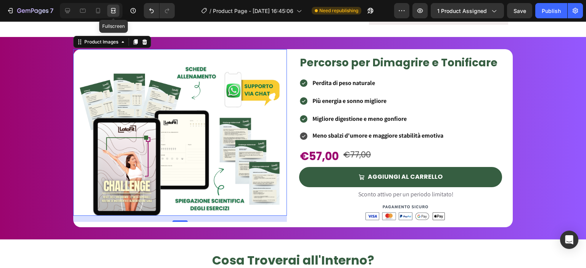
scroll to position [241, 0]
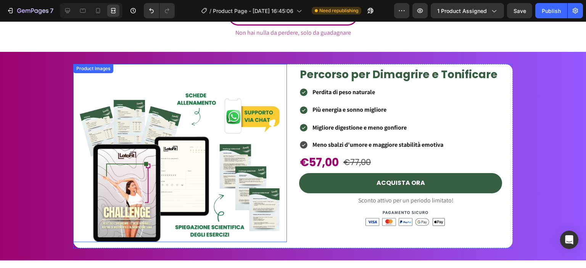
scroll to position [1620, 0]
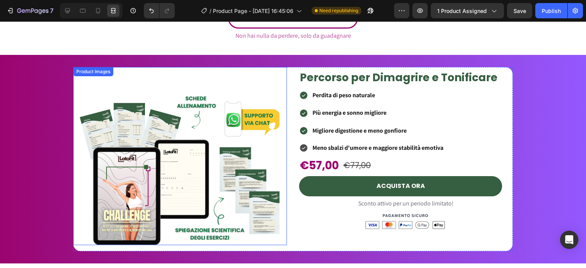
click at [275, 103] on img at bounding box center [181, 168] width 212 height 154
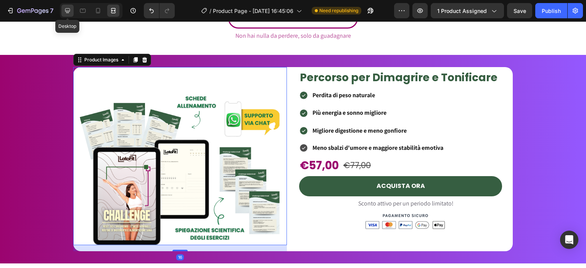
click at [72, 11] on div at bounding box center [67, 11] width 12 height 12
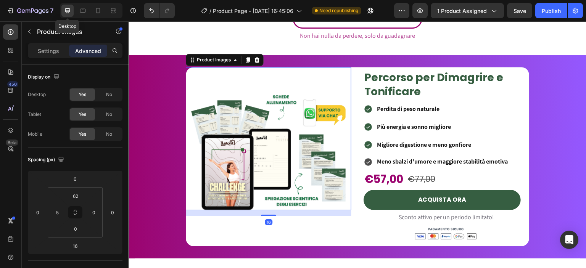
scroll to position [1617, 0]
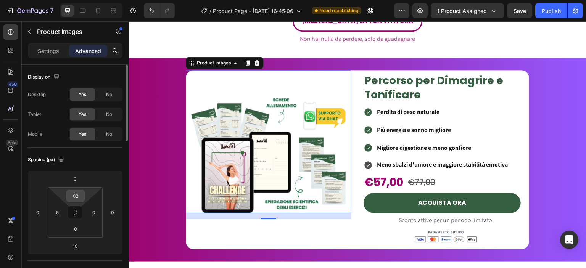
click at [81, 198] on input "62" at bounding box center [75, 195] width 15 height 11
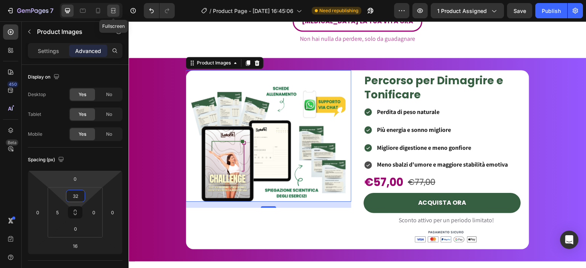
type input "32"
click at [116, 10] on icon at bounding box center [113, 11] width 8 height 8
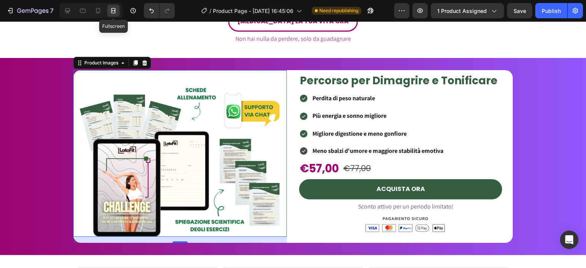
scroll to position [1620, 0]
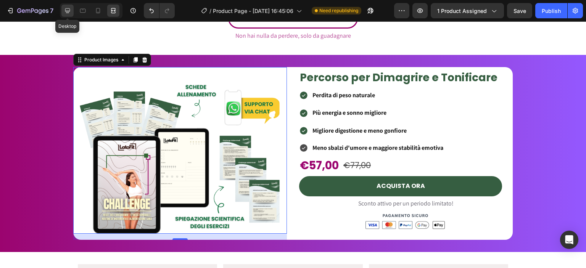
click at [63, 8] on div at bounding box center [67, 11] width 12 height 12
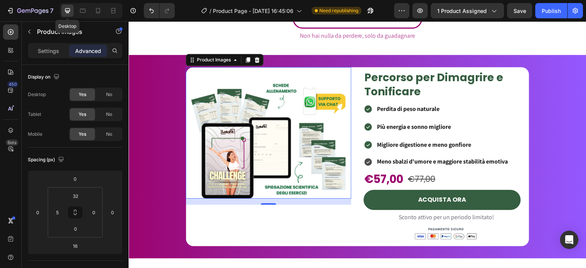
scroll to position [1617, 0]
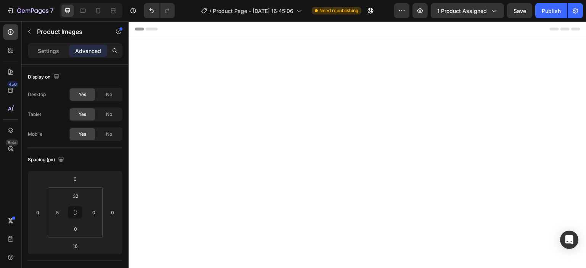
scroll to position [1617, 0]
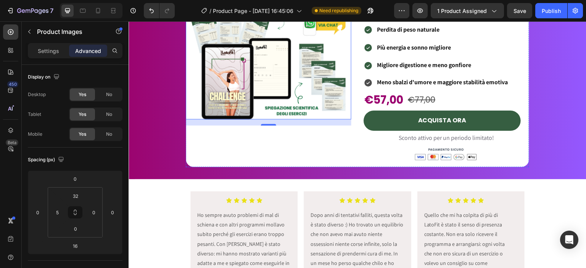
click at [387, 20] on h2 "Percorso per Dimagrire e Tonificare" at bounding box center [446, 5] width 166 height 29
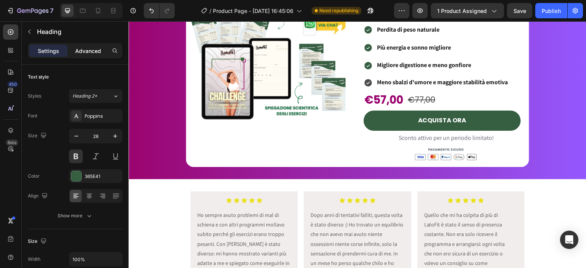
click at [87, 48] on p "Advanced" at bounding box center [88, 51] width 26 height 8
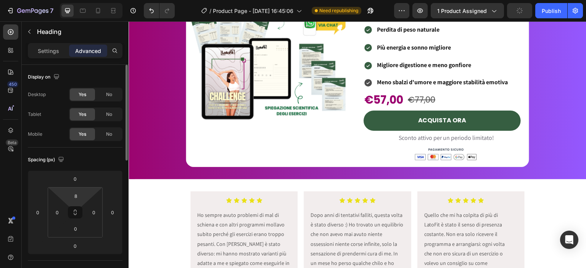
click at [85, 0] on html "7 / Product Page - [DATE] 16:45:06 Need republishing Preview 1 product assigned…" at bounding box center [293, 0] width 586 height 0
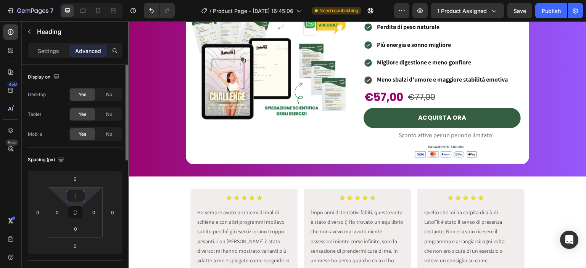
type input "16"
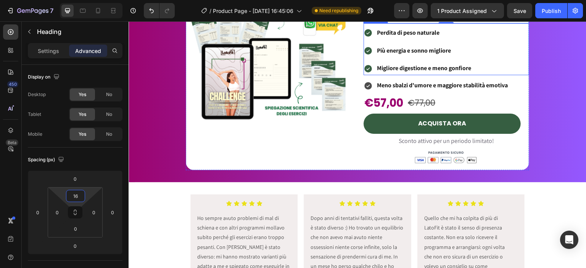
click at [363, 73] on icon at bounding box center [367, 68] width 9 height 9
click at [79, 195] on input "8" at bounding box center [75, 195] width 15 height 11
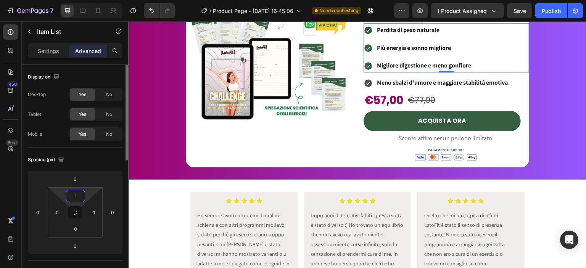
type input "16"
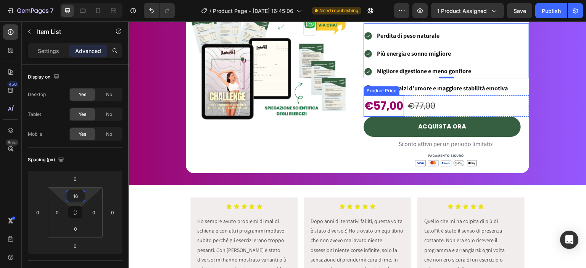
click at [380, 117] on div "€57,00" at bounding box center [383, 105] width 40 height 21
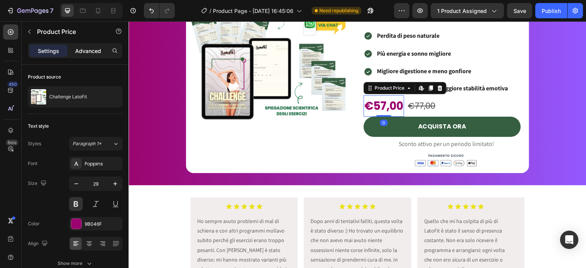
click at [83, 49] on p "Advanced" at bounding box center [88, 51] width 26 height 8
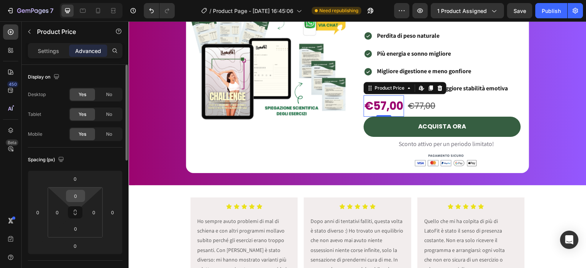
click at [79, 193] on input "0" at bounding box center [75, 195] width 15 height 11
type input "8"
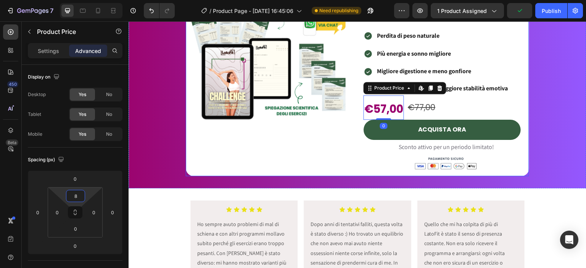
click at [251, 176] on div "Product Images" at bounding box center [269, 82] width 166 height 188
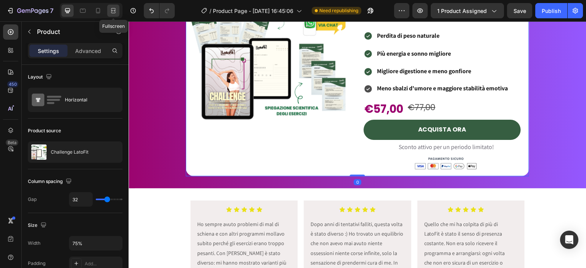
click at [111, 8] on icon at bounding box center [113, 11] width 8 height 8
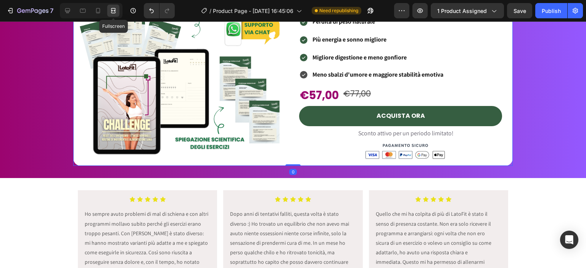
scroll to position [1620, 0]
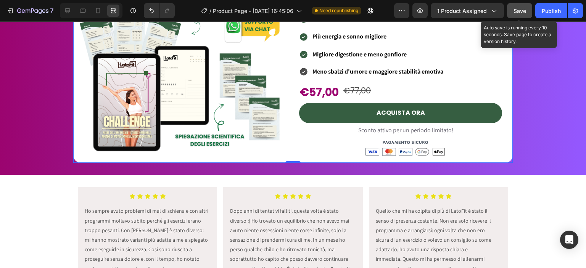
click at [526, 16] on button "Save" at bounding box center [519, 10] width 25 height 15
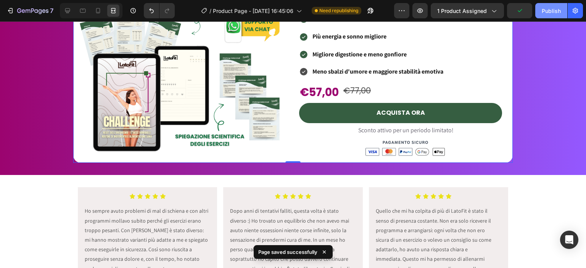
click at [549, 13] on div "Publish" at bounding box center [551, 11] width 19 height 8
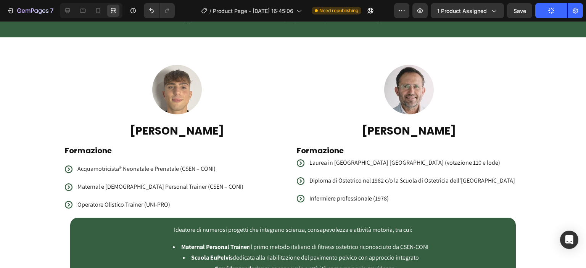
scroll to position [833, 0]
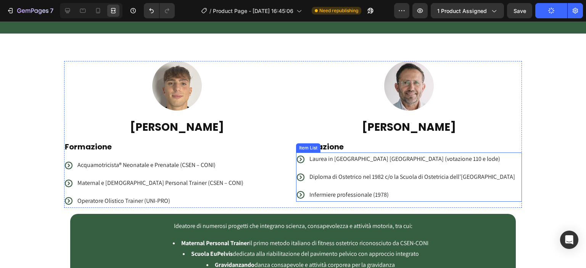
click at [304, 157] on div "Laurea in [GEOGRAPHIC_DATA] [GEOGRAPHIC_DATA] (votazione 110 e lode)" at bounding box center [406, 159] width 220 height 13
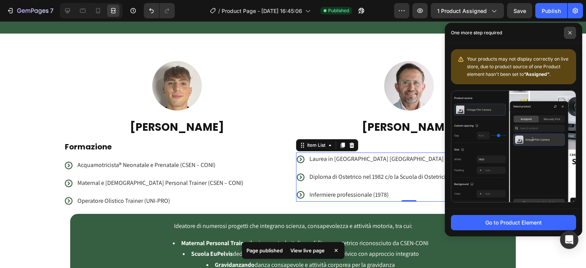
click at [567, 31] on span at bounding box center [570, 33] width 12 height 12
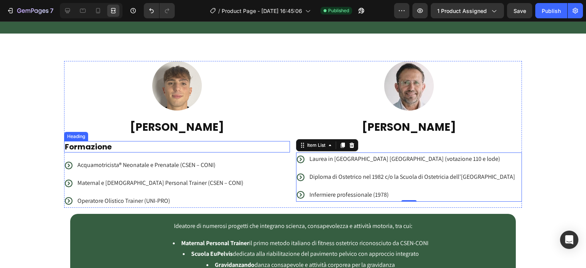
click at [341, 120] on h2 "[PERSON_NAME]" at bounding box center [409, 127] width 226 height 15
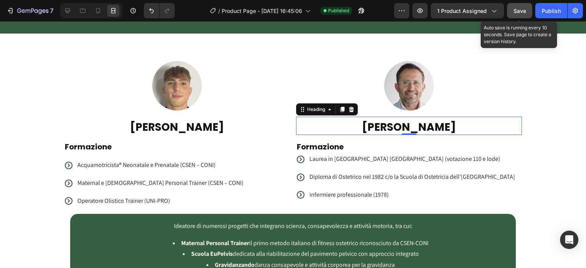
click at [525, 6] on button "Save" at bounding box center [519, 10] width 25 height 15
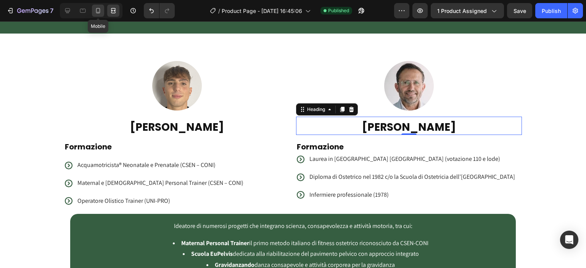
click at [96, 7] on icon at bounding box center [98, 11] width 8 height 8
type input "20"
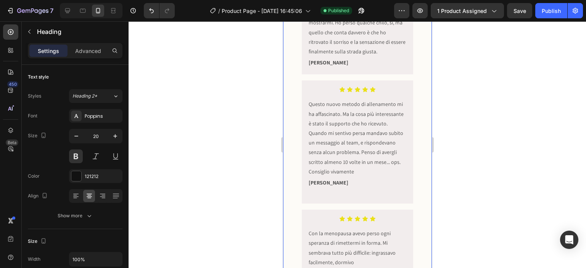
scroll to position [211, 0]
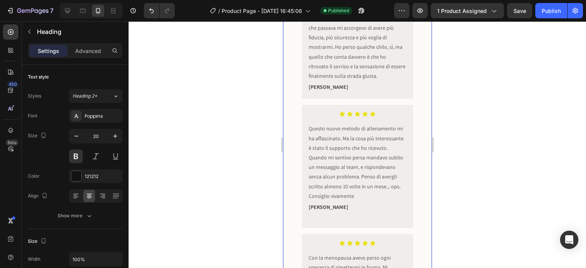
click at [285, 89] on div "Icon Icon Icon Icon Icon Icon List Era tanto che non mi guardavo allo specchio …" at bounding box center [357, 166] width 149 height 382
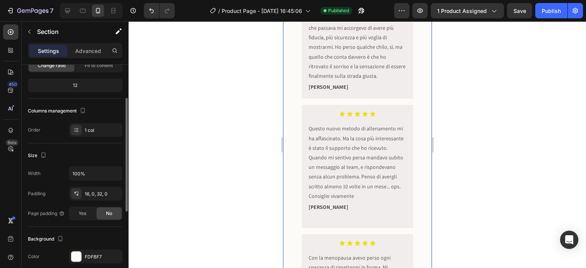
scroll to position [83, 0]
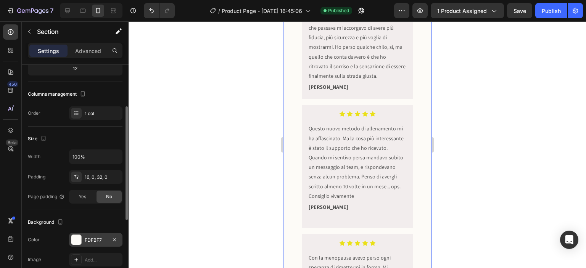
click at [95, 240] on div "FDFBF7" at bounding box center [96, 240] width 22 height 7
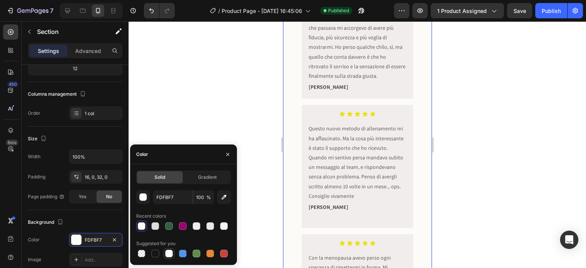
click at [170, 256] on div at bounding box center [169, 254] width 8 height 8
type input "FFFFFF"
click at [248, 116] on div at bounding box center [357, 144] width 457 height 247
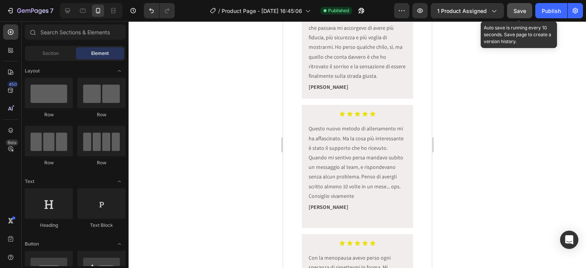
click at [514, 10] on span "Save" at bounding box center [519, 11] width 13 height 6
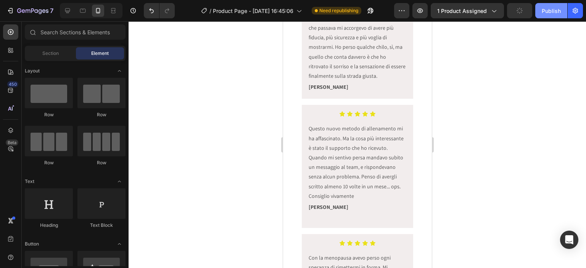
click at [557, 11] on div "Publish" at bounding box center [551, 11] width 19 height 8
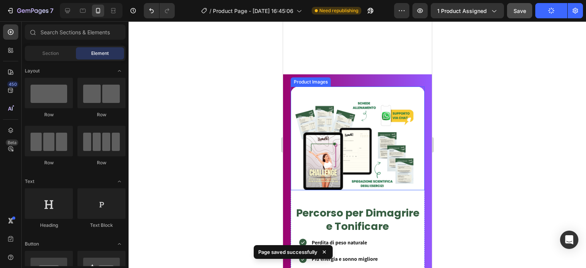
scroll to position [726, 0]
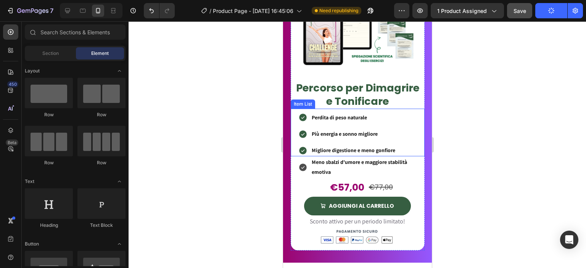
click at [293, 110] on div "Perdita di peso naturale Più energia e sonno migliore Migliore digestione e men…" at bounding box center [357, 133] width 134 height 48
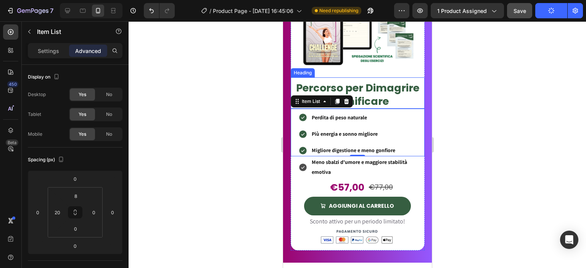
click at [344, 85] on h2 "Percorso per Dimagrire e Tonificare" at bounding box center [357, 94] width 128 height 28
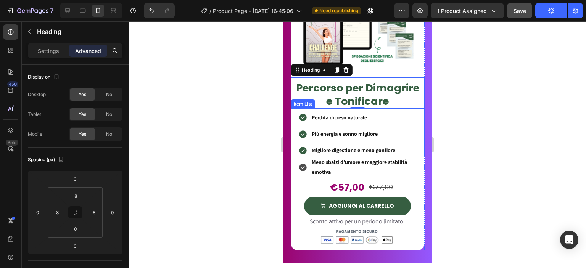
click at [296, 113] on div "Perdita di peso naturale Più energia e sonno migliore Migliore digestione e men…" at bounding box center [357, 133] width 134 height 48
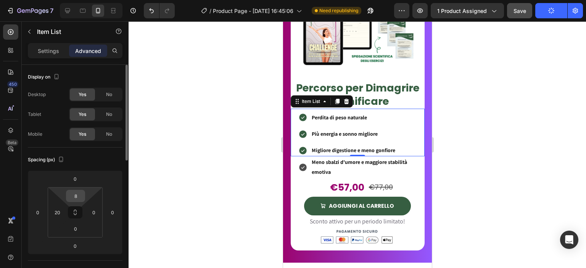
click at [83, 195] on div "8" at bounding box center [75, 196] width 19 height 12
click at [76, 194] on input "8" at bounding box center [75, 195] width 15 height 11
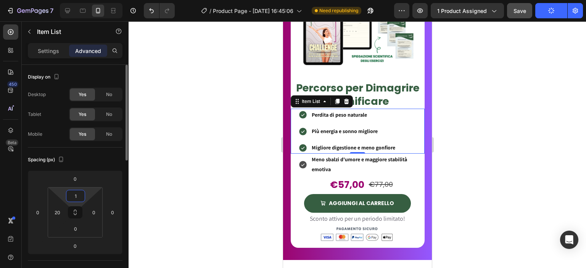
type input "16"
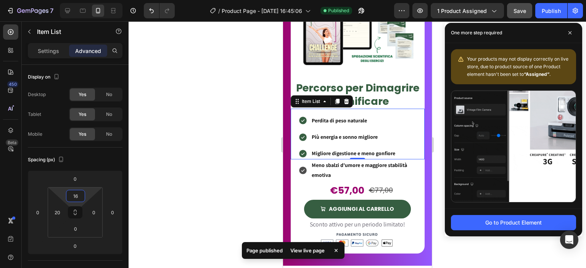
click at [190, 180] on div at bounding box center [357, 144] width 457 height 247
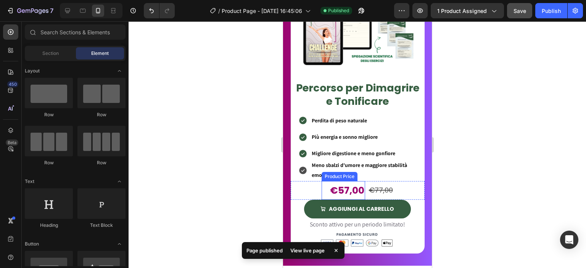
click at [322, 185] on div "€57,00 Product Price Product Price" at bounding box center [342, 190] width 43 height 19
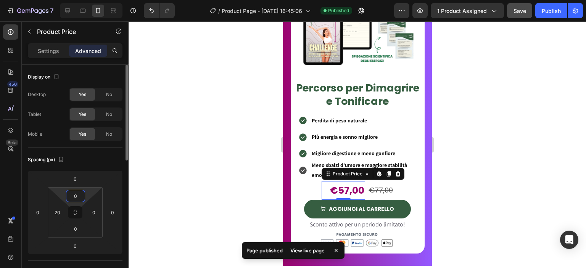
click at [82, 195] on input "0" at bounding box center [75, 195] width 15 height 11
type input "8"
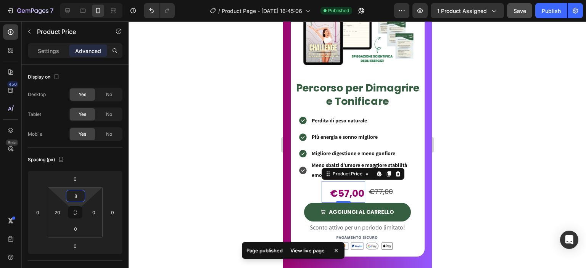
click at [207, 197] on div at bounding box center [357, 144] width 457 height 247
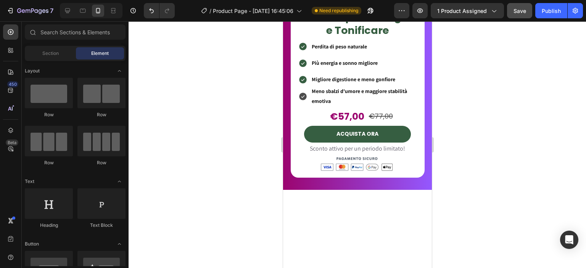
scroll to position [2901, 0]
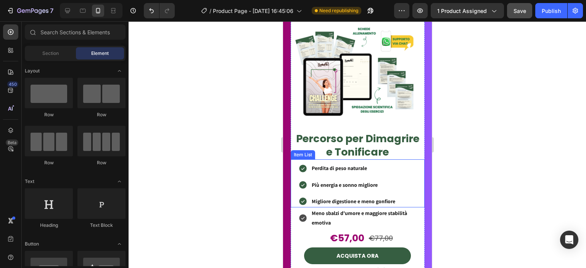
click at [302, 181] on icon at bounding box center [302, 184] width 9 height 9
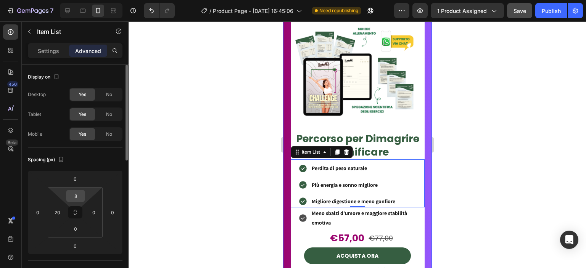
click at [79, 193] on input "8" at bounding box center [75, 195] width 15 height 11
type input "16"
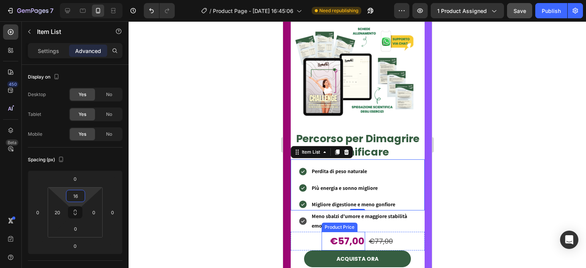
click at [334, 232] on div "€57,00" at bounding box center [347, 241] width 36 height 19
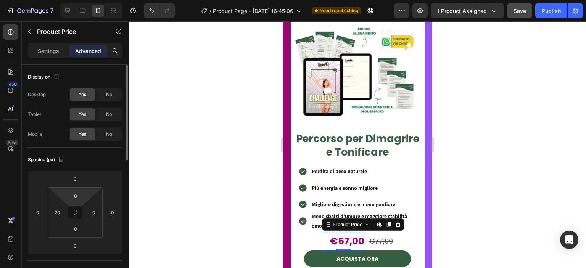
click at [71, 0] on html "7 / Product Page - [DATE] 16:45:06 Need republishing Preview 1 product assigned…" at bounding box center [293, 0] width 586 height 0
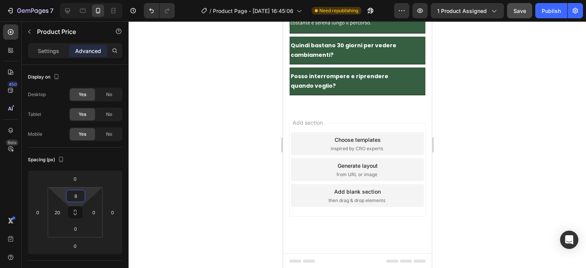
scroll to position [3784, 0]
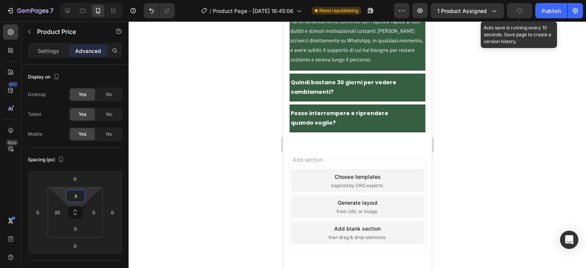
type input "8"
click at [519, 11] on icon "button" at bounding box center [519, 10] width 7 height 7
click at [524, 13] on span "Save" at bounding box center [519, 11] width 13 height 6
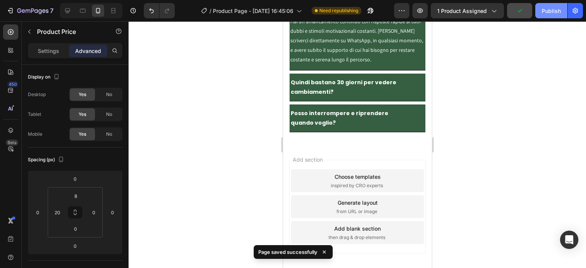
click at [543, 13] on div "Publish" at bounding box center [551, 11] width 19 height 8
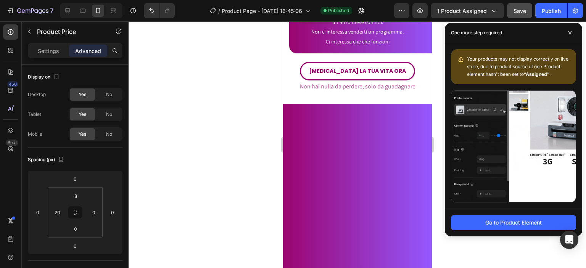
scroll to position [2614, 0]
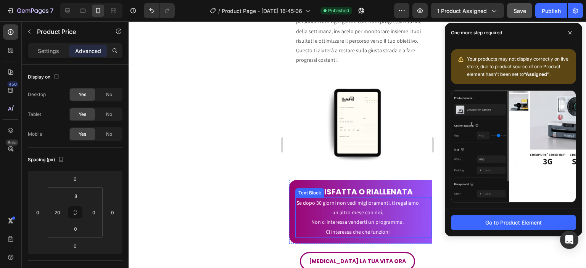
click at [365, 228] on span "Ci interessa che che funzioni" at bounding box center [357, 231] width 64 height 7
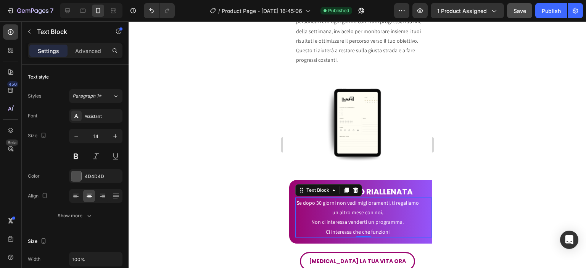
click at [366, 228] on span "Ci interessa che che funzioni" at bounding box center [357, 231] width 64 height 7
click at [72, 7] on div at bounding box center [67, 11] width 12 height 12
type input "16"
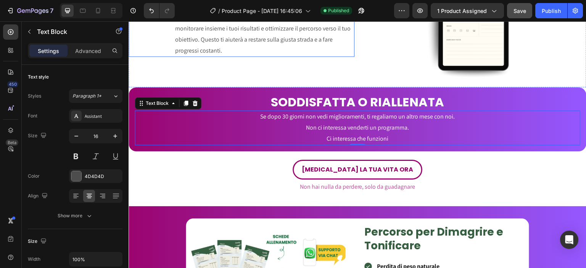
scroll to position [2701, 0]
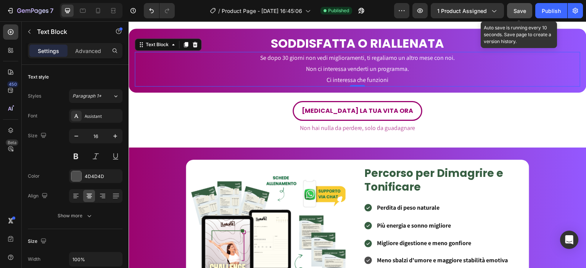
click at [521, 5] on button "Save" at bounding box center [519, 10] width 25 height 15
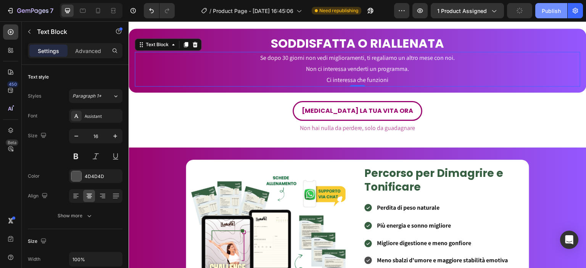
click at [561, 7] on button "Publish" at bounding box center [551, 10] width 32 height 15
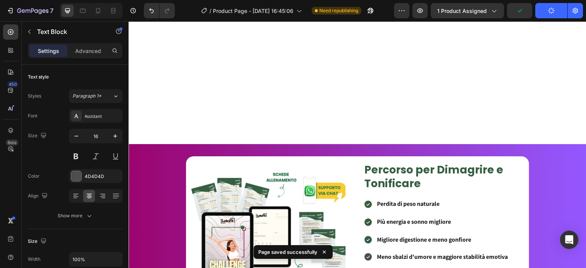
scroll to position [2873, 0]
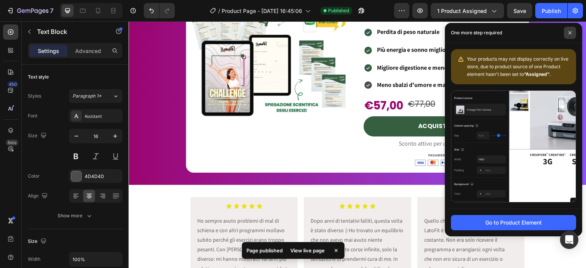
click at [571, 32] on icon at bounding box center [569, 32] width 3 height 3
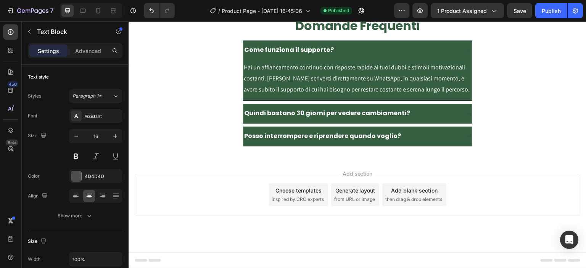
scroll to position [2611, 0]
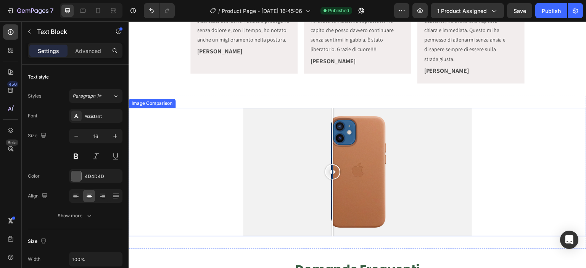
click at [330, 166] on div at bounding box center [357, 172] width 229 height 129
click at [260, 167] on div at bounding box center [357, 172] width 229 height 129
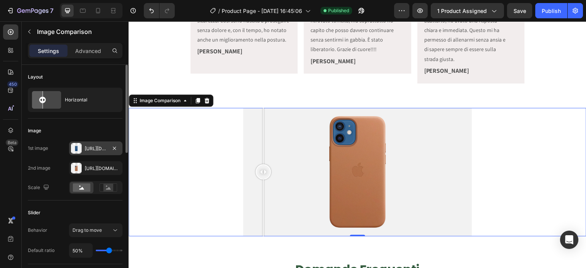
click at [85, 148] on div "[URL][DOMAIN_NAME]" at bounding box center [96, 148] width 22 height 7
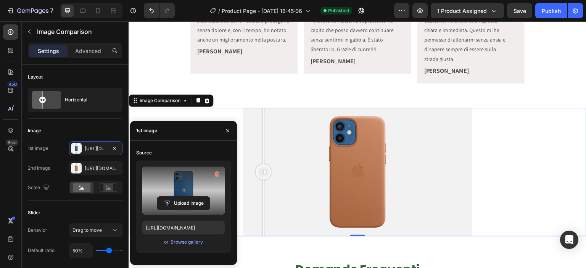
click at [176, 196] on label at bounding box center [183, 191] width 82 height 48
click at [176, 197] on input "file" at bounding box center [183, 203] width 53 height 13
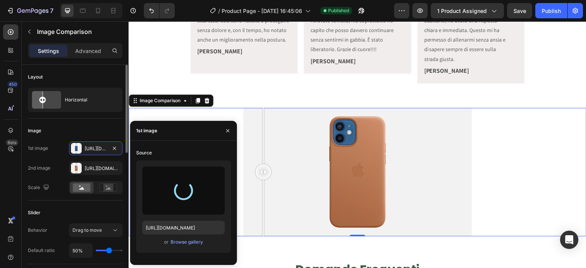
type input "[URL][DOMAIN_NAME]"
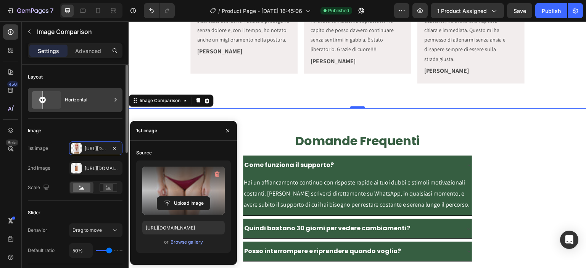
click at [88, 104] on div "Horizontal" at bounding box center [88, 100] width 47 height 18
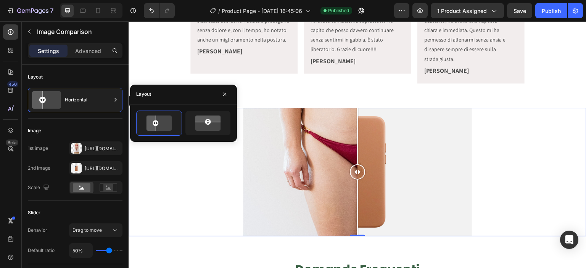
click at [197, 91] on div "Layout" at bounding box center [183, 95] width 107 height 20
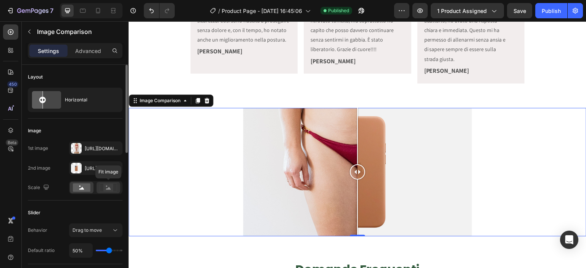
click at [100, 190] on icon at bounding box center [109, 187] width 18 height 8
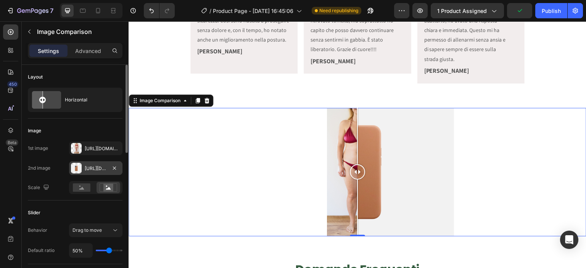
click at [96, 167] on div "[URL][DOMAIN_NAME]" at bounding box center [96, 168] width 22 height 7
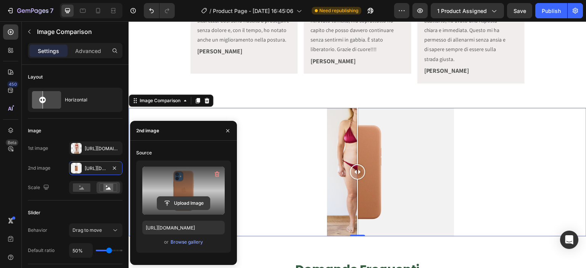
click at [178, 206] on input "file" at bounding box center [183, 203] width 53 height 13
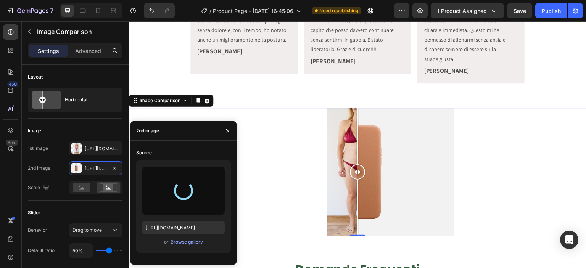
type input "[URL][DOMAIN_NAME]"
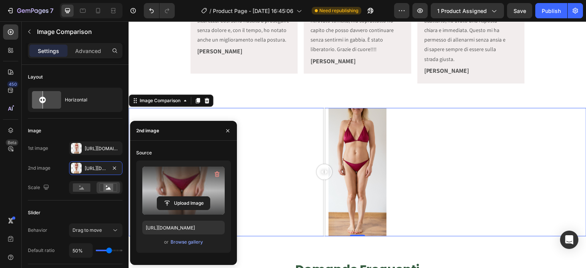
drag, startPoint x: 356, startPoint y: 170, endPoint x: 321, endPoint y: 202, distance: 47.0
click at [321, 202] on div at bounding box center [324, 172] width 15 height 129
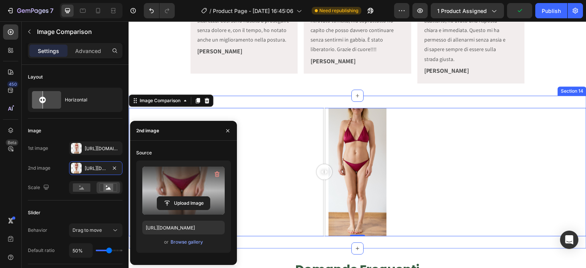
click at [275, 100] on div "Image Comparison 0 Section 14" at bounding box center [358, 172] width 458 height 153
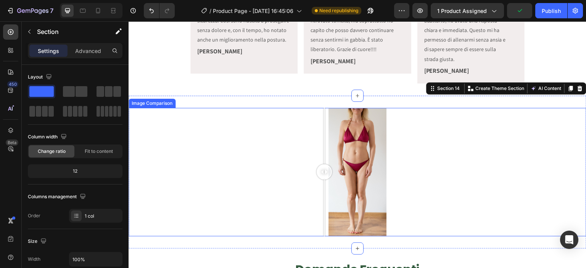
click at [303, 151] on div at bounding box center [357, 172] width 229 height 129
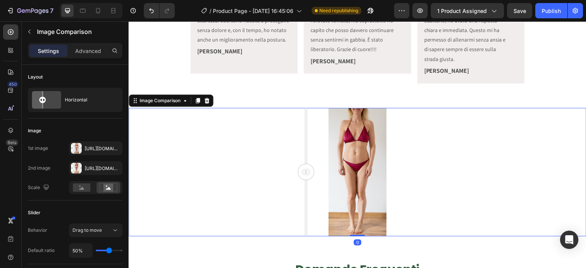
click at [284, 148] on div at bounding box center [357, 172] width 229 height 129
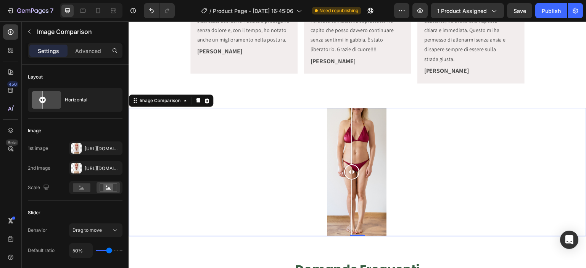
drag, startPoint x: 283, startPoint y: 168, endPoint x: 349, endPoint y: 182, distance: 67.1
click at [349, 182] on div at bounding box center [351, 172] width 15 height 129
click at [32, 30] on icon "button" at bounding box center [29, 32] width 6 height 6
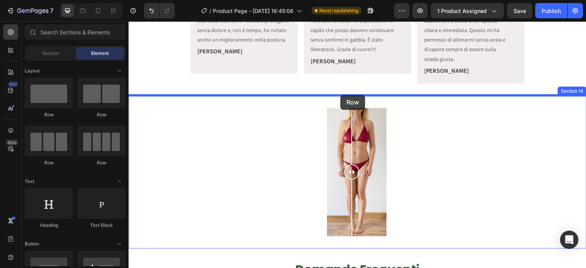
drag, startPoint x: 219, startPoint y: 109, endPoint x: 340, endPoint y: 95, distance: 121.7
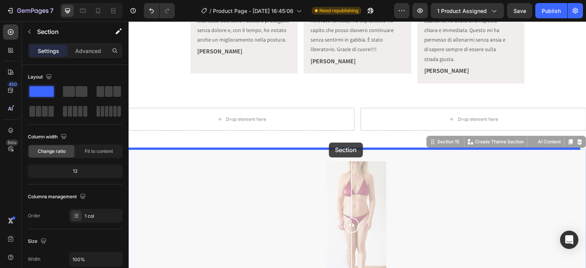
drag, startPoint x: 563, startPoint y: 147, endPoint x: 329, endPoint y: 143, distance: 234.2
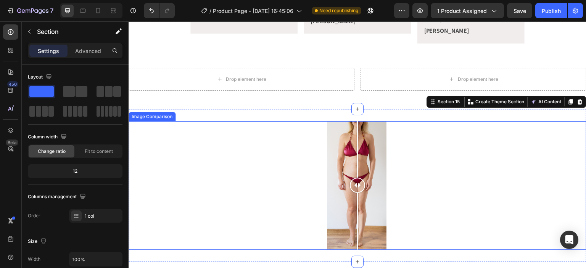
scroll to position [2660, 0]
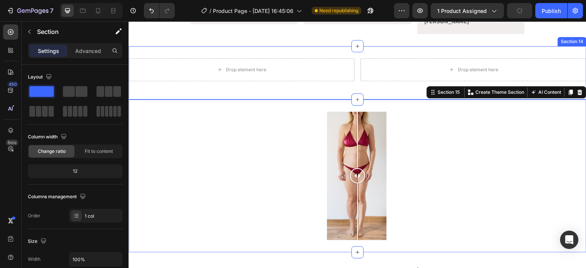
click at [344, 89] on div "Drop element here Drop element here Row Section 14" at bounding box center [358, 72] width 458 height 53
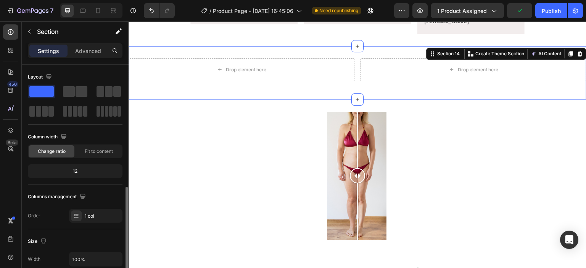
scroll to position [82, 0]
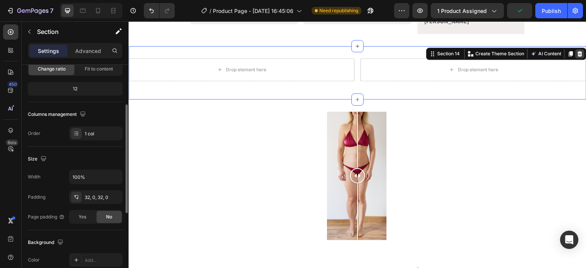
click at [577, 51] on icon at bounding box center [580, 54] width 6 height 6
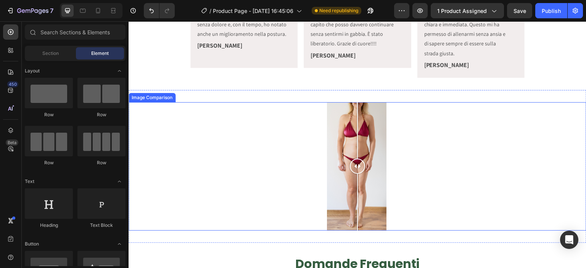
scroll to position [2613, 0]
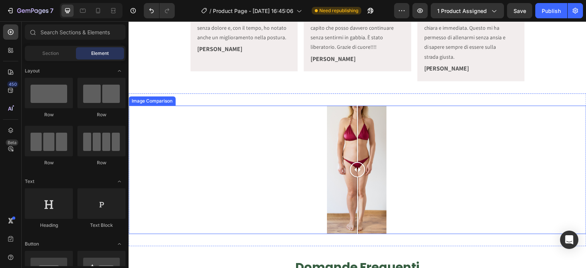
click at [311, 122] on div at bounding box center [357, 170] width 229 height 129
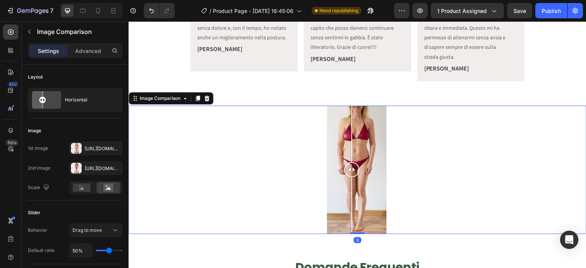
drag, startPoint x: 313, startPoint y: 173, endPoint x: 349, endPoint y: 173, distance: 35.5
click at [349, 173] on div at bounding box center [351, 169] width 15 height 15
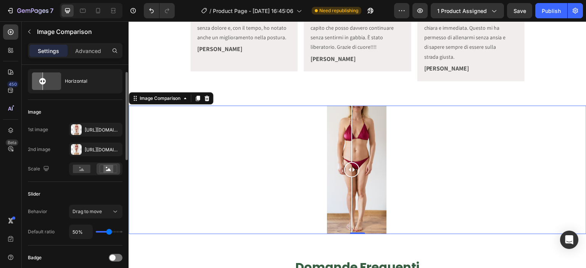
type input "100%"
type input "100"
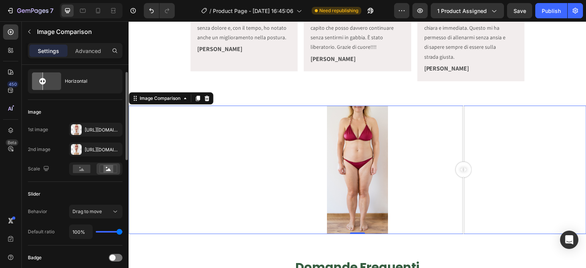
type input "89%"
type input "89"
type input "82%"
type input "82"
type input "79%"
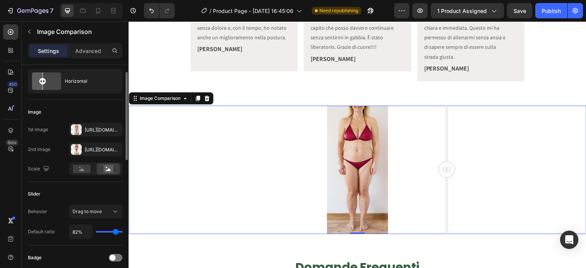
type input "79"
type input "76%"
type input "76"
type input "75%"
type input "75"
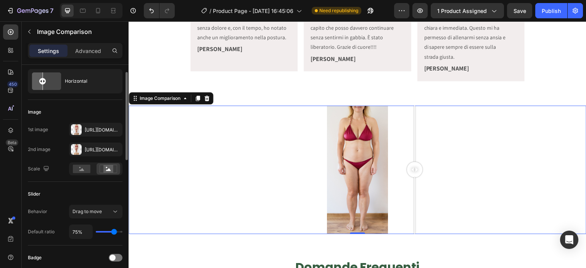
type input "72%"
type input "72"
type input "70%"
type input "70"
type input "67%"
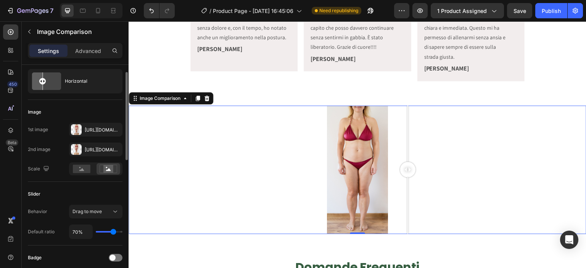
type input "67"
type input "59%"
type input "59"
type input "57%"
type input "57"
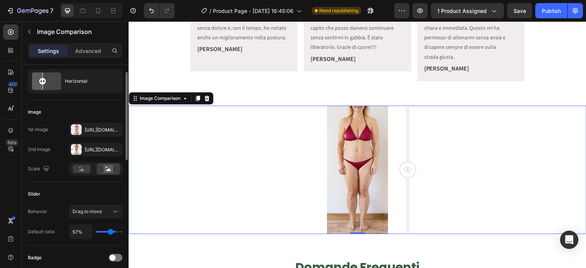
type input "56%"
type input "56"
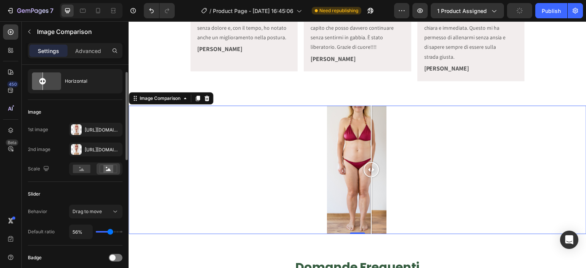
type input "54%"
type input "54"
type input "53%"
type input "53"
type input "51%"
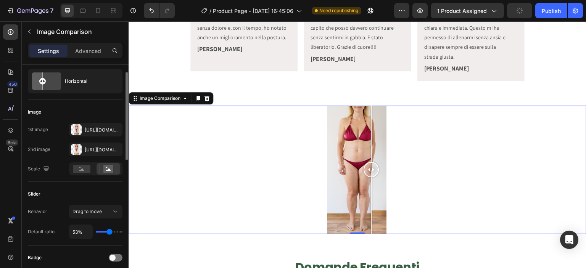
type input "51"
type input "41%"
type input "41"
type input "38%"
type input "38"
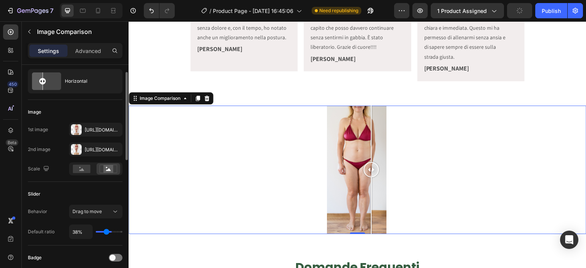
type input "34%"
type input "34"
type input "32%"
type input "32"
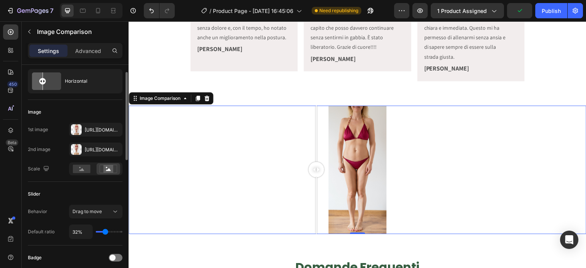
type input "35%"
type input "35"
type input "38%"
type input "38"
type input "44%"
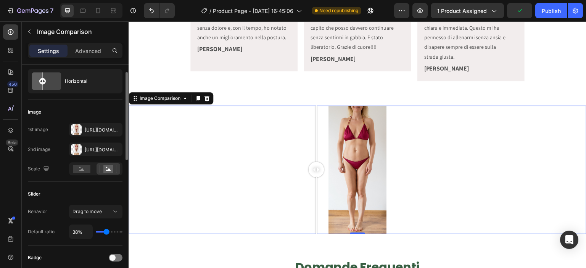
type input "44"
type input "45%"
type input "45"
type input "47%"
type input "47"
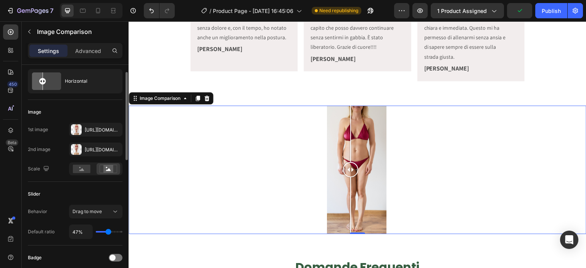
type input "53%"
type input "53"
type input "54%"
type input "54"
type input "57%"
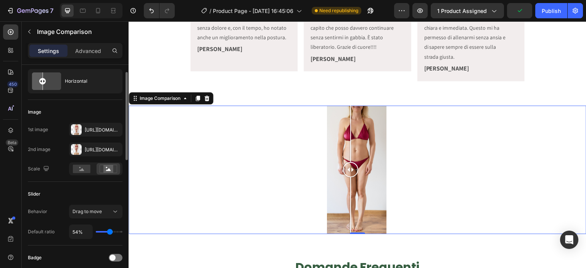
type input "57"
type input "59%"
type input "59"
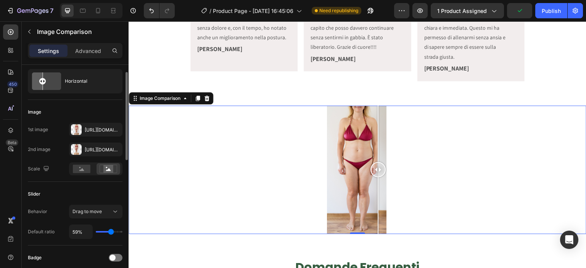
type input "57%"
type input "57"
type input "56%"
type input "56"
type input "54%"
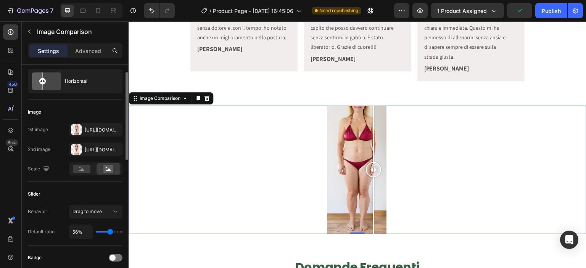
type input "54"
type input "53%"
type input "53"
type input "51%"
type input "51"
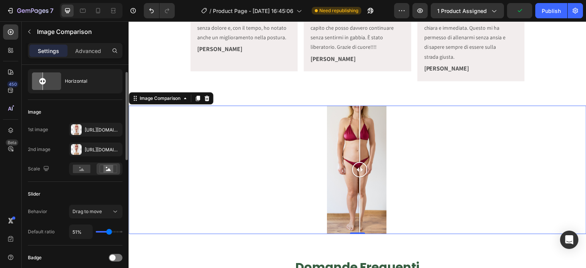
type input "50%"
type input "50"
type input "48%"
type input "48"
type input "47%"
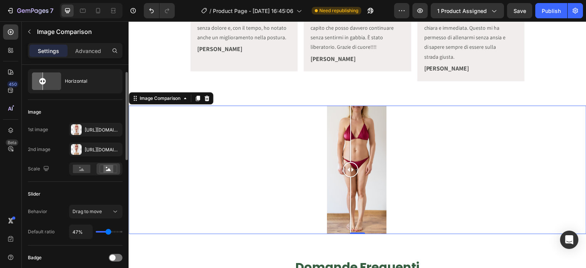
drag, startPoint x: 108, startPoint y: 230, endPoint x: 108, endPoint y: 239, distance: 9.2
type input "47"
click at [108, 233] on input "range" at bounding box center [109, 232] width 27 height 2
click at [78, 230] on input "47%" at bounding box center [80, 232] width 23 height 14
type input "5%"
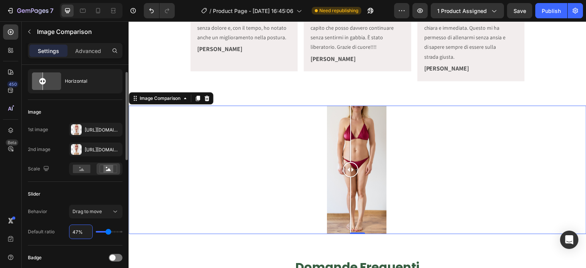
type input "5"
type input "50%"
type input "50"
type input "50%"
click at [81, 198] on div "Slider" at bounding box center [75, 194] width 95 height 12
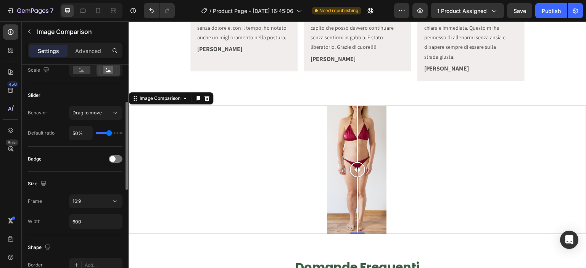
scroll to position [120, 0]
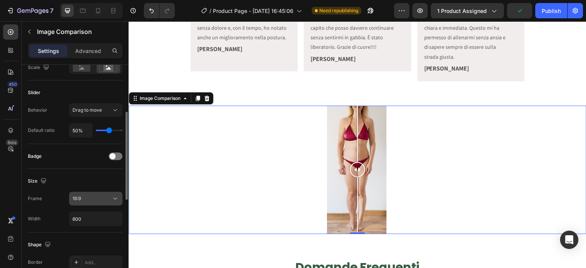
click at [101, 195] on div "16:9" at bounding box center [95, 199] width 47 height 8
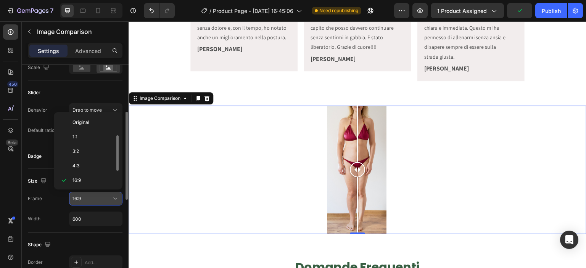
scroll to position [14, 0]
click at [101, 193] on button "16:9" at bounding box center [95, 199] width 53 height 14
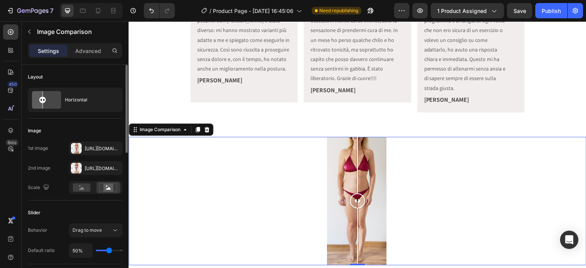
scroll to position [10, 0]
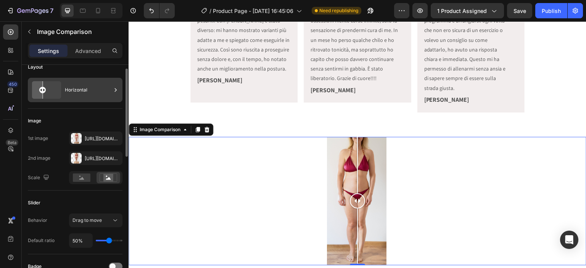
click at [78, 91] on div "Horizontal" at bounding box center [88, 90] width 47 height 18
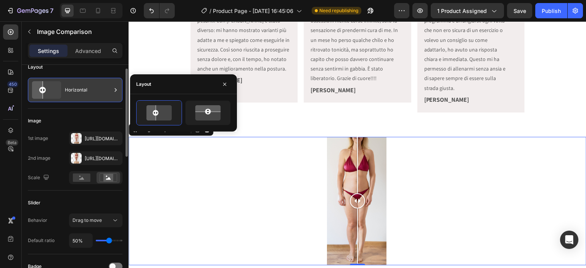
click at [87, 92] on div "Horizontal" at bounding box center [88, 90] width 47 height 18
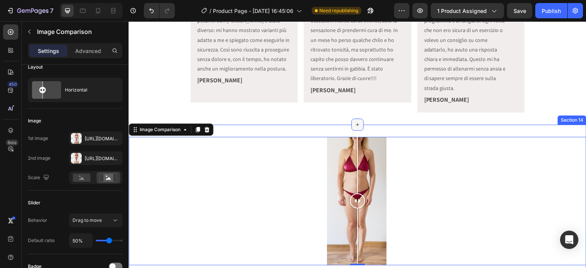
click at [358, 119] on div at bounding box center [357, 125] width 12 height 12
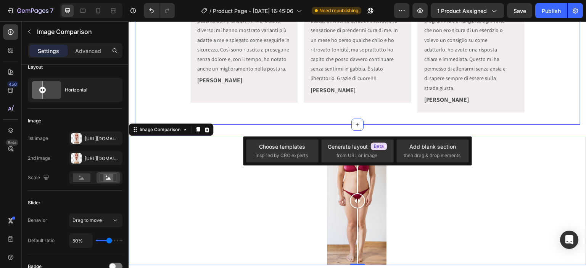
click at [381, 114] on div "Icon Icon Icon Icon Icon Icon List Ho sempre avuto problemi di mal di schiena e…" at bounding box center [357, 40] width 445 height 169
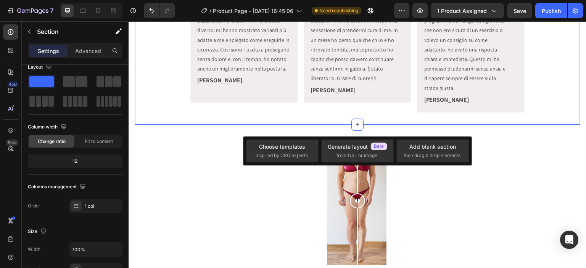
scroll to position [0, 0]
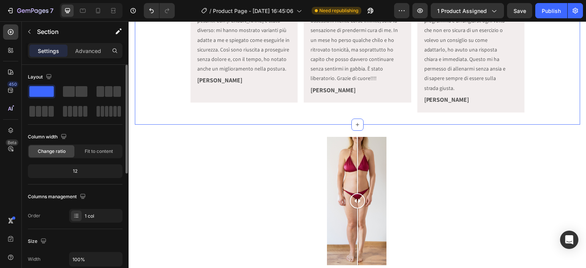
click at [381, 114] on div "Icon Icon Icon Icon Icon Icon List Ho sempre avuto problemi di mal di schiena e…" at bounding box center [357, 40] width 445 height 169
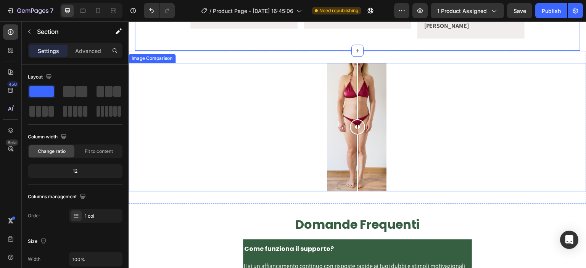
scroll to position [2657, 0]
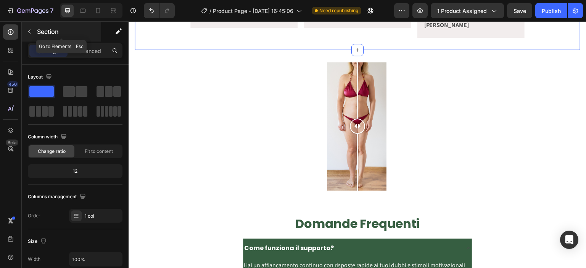
click at [29, 33] on icon "button" at bounding box center [29, 32] width 2 height 4
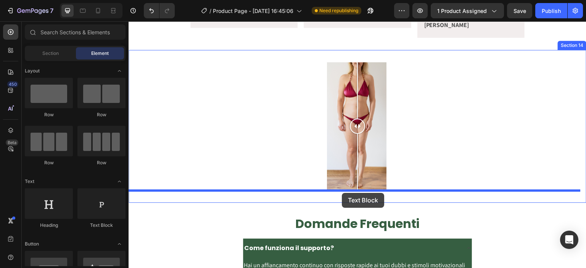
drag, startPoint x: 217, startPoint y: 225, endPoint x: 342, endPoint y: 193, distance: 129.0
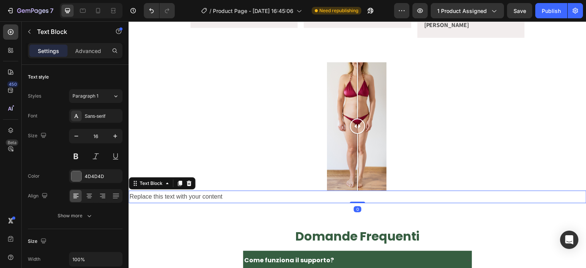
click at [199, 195] on div "Replace this text with your content" at bounding box center [358, 197] width 458 height 13
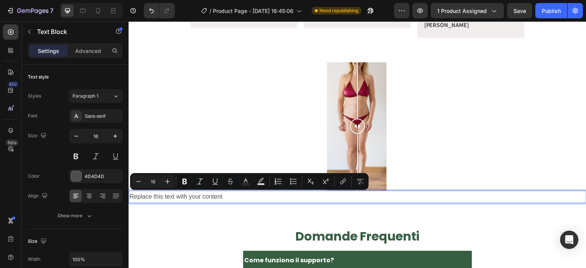
click at [199, 195] on p "Replace this text with your content" at bounding box center [357, 196] width 456 height 11
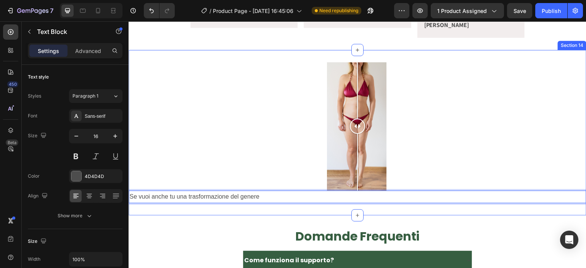
click at [286, 203] on div "Image Comparison Se vuoi anche tu una trasformazione del genere Text Block 0 Se…" at bounding box center [358, 133] width 458 height 166
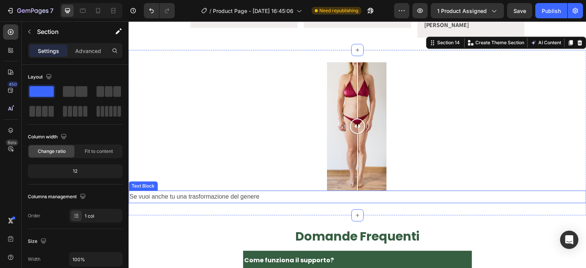
click at [275, 200] on p "Se vuoi anche tu una trasformazione del genere" at bounding box center [357, 196] width 456 height 11
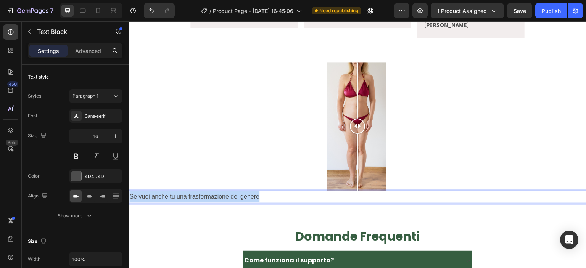
click at [275, 200] on p "Se vuoi anche tu una trasformazione del genere" at bounding box center [357, 196] width 456 height 11
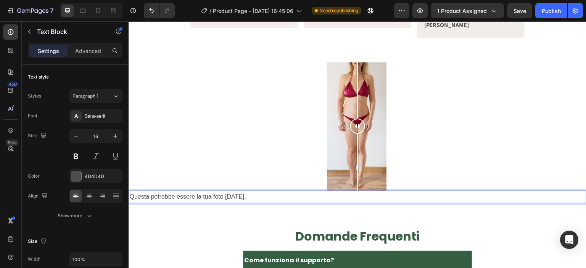
click at [215, 196] on p "Questa potrebbe essere la tua foto [DATE]." at bounding box center [357, 196] width 456 height 11
click at [284, 196] on p "Questa potrebbe essere la tua trasformazione [DATE]." at bounding box center [357, 196] width 456 height 11
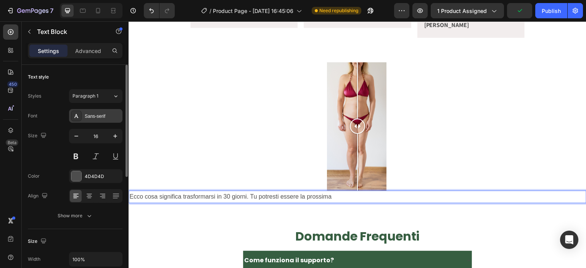
click at [104, 118] on div "Sans-serif" at bounding box center [103, 116] width 36 height 7
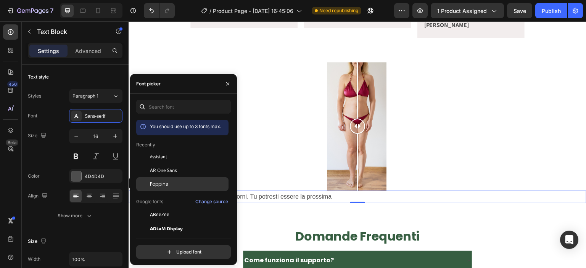
click at [157, 181] on span "Poppins" at bounding box center [159, 184] width 18 height 7
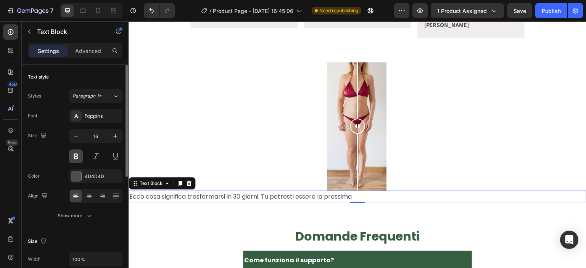
click at [74, 152] on button at bounding box center [76, 156] width 14 height 14
click at [87, 194] on icon at bounding box center [89, 194] width 5 height 1
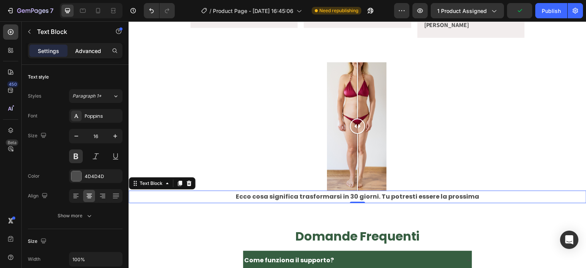
click at [89, 51] on p "Advanced" at bounding box center [88, 51] width 26 height 8
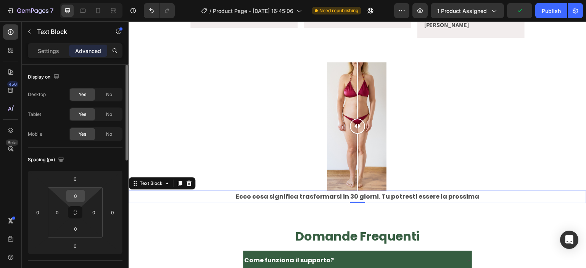
click at [81, 197] on input "0" at bounding box center [75, 195] width 15 height 11
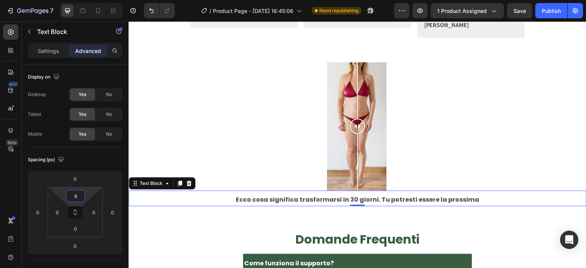
type input "8"
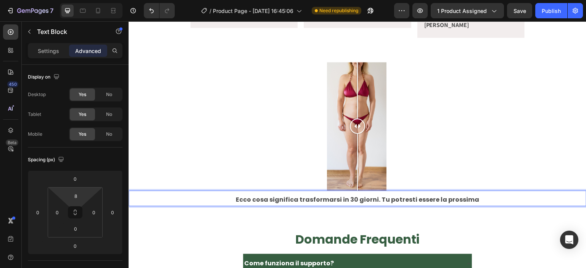
click at [378, 199] on p "Ecco cosa significa trasformarsi in 30 giorni. Tu potresti essere la prossima" at bounding box center [357, 200] width 456 height 11
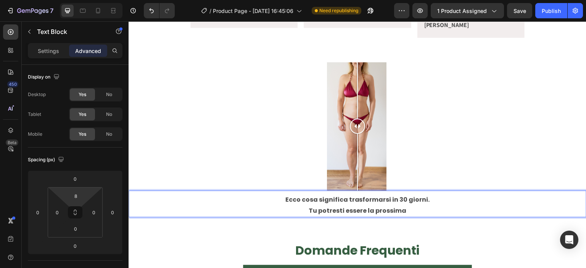
click at [401, 211] on p "Tu potresti essere la prossima" at bounding box center [357, 211] width 456 height 11
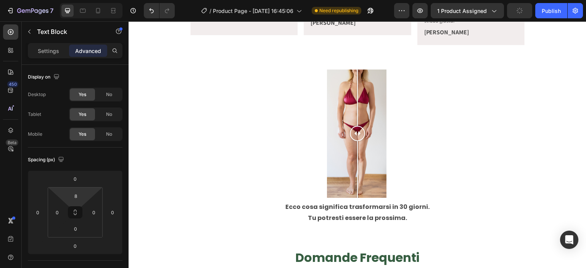
scroll to position [2651, 0]
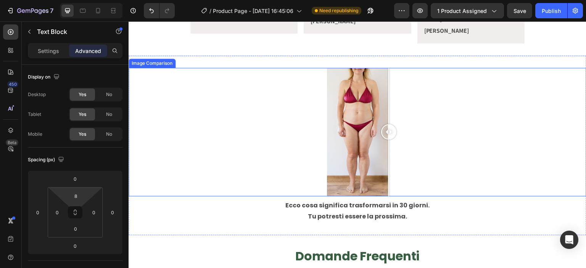
drag, startPoint x: 380, startPoint y: 188, endPoint x: 373, endPoint y: 153, distance: 35.1
click at [373, 153] on img at bounding box center [357, 132] width 229 height 129
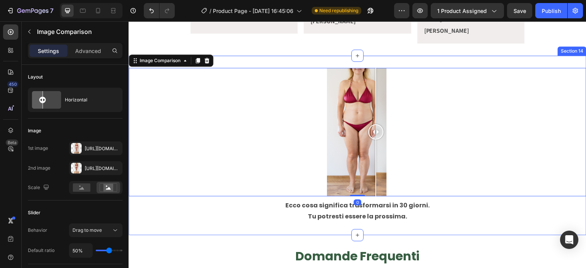
click at [368, 229] on div "Image Comparison 0 Ecco cosa significa trasformarsi in 30 giorni. Tu potresti e…" at bounding box center [358, 146] width 458 height 180
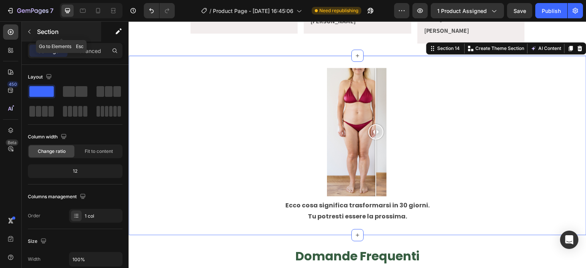
click at [33, 30] on button "button" at bounding box center [29, 32] width 12 height 12
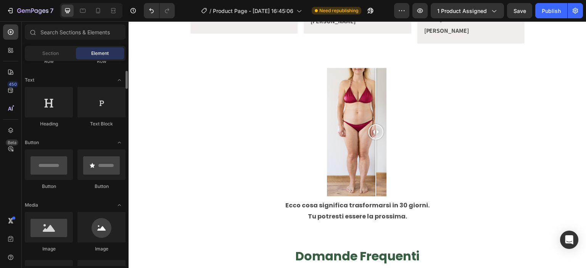
scroll to position [103, 0]
drag, startPoint x: 53, startPoint y: 161, endPoint x: 43, endPoint y: 168, distance: 12.7
click at [42, 168] on div at bounding box center [49, 163] width 48 height 31
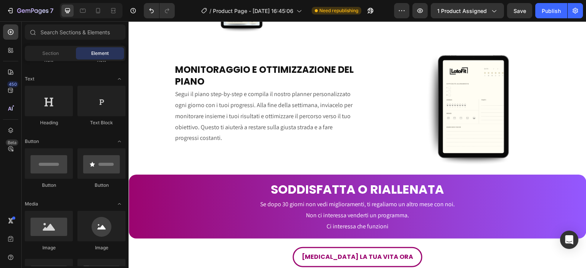
scroll to position [1622, 0]
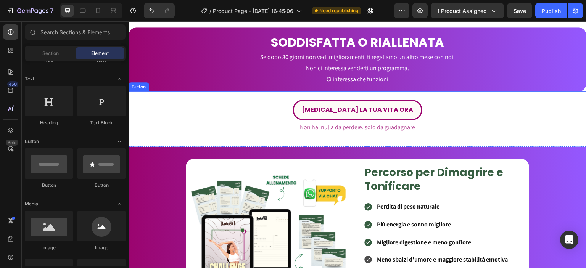
click at [396, 106] on link "[MEDICAL_DATA] LA TUA VITA ORA" at bounding box center [358, 110] width 130 height 20
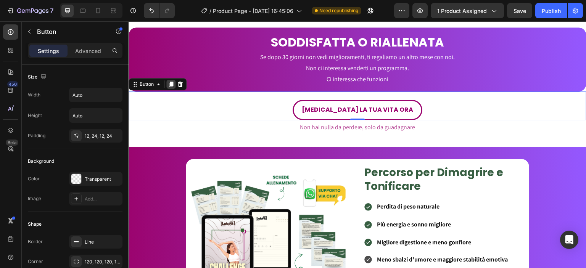
click at [169, 82] on icon at bounding box center [171, 84] width 6 height 6
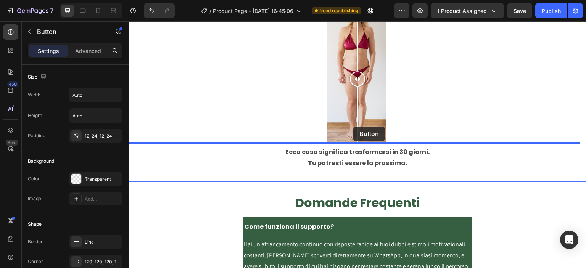
scroll to position [2127, 0]
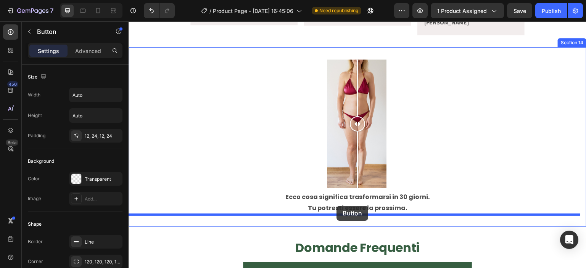
drag, startPoint x: 148, startPoint y: 108, endPoint x: 336, endPoint y: 206, distance: 212.2
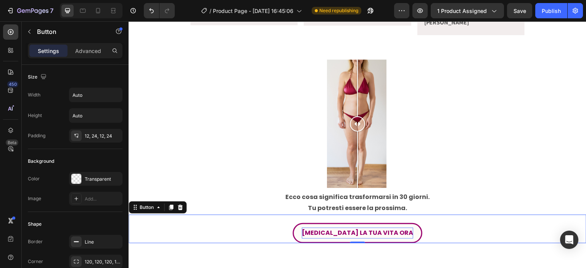
click at [334, 231] on strong "[MEDICAL_DATA] LA TUA VITA ORA" at bounding box center [357, 232] width 111 height 9
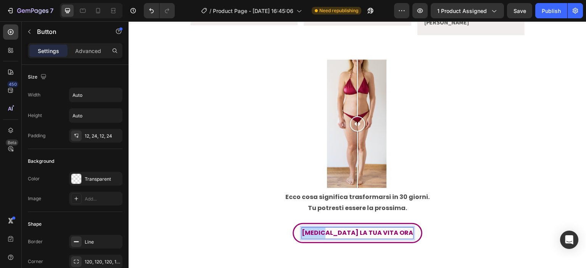
click at [334, 231] on strong "[MEDICAL_DATA] LA TUA VITA ORA" at bounding box center [357, 232] width 111 height 9
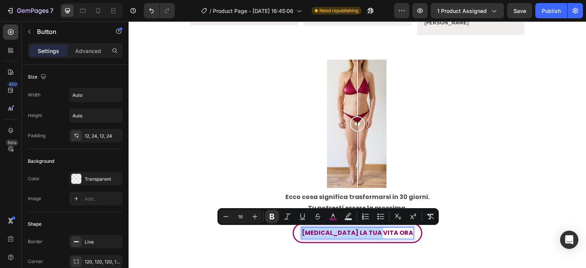
click at [334, 231] on strong "[MEDICAL_DATA] LA TUA VITA ORA" at bounding box center [357, 232] width 111 height 9
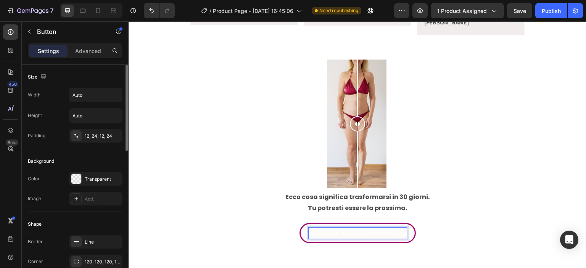
click at [74, 186] on div "Color Transparent Image Add..." at bounding box center [75, 189] width 95 height 34
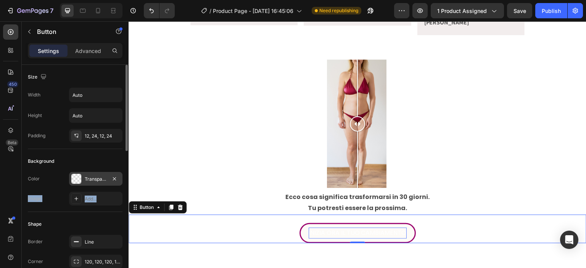
drag, startPoint x: 91, startPoint y: 208, endPoint x: 100, endPoint y: 172, distance: 37.0
click at [79, 183] on div at bounding box center [76, 179] width 10 height 10
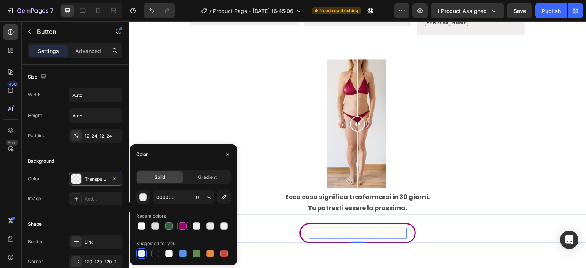
click at [180, 224] on div at bounding box center [183, 226] width 8 height 8
type input "9B046F"
type input "100"
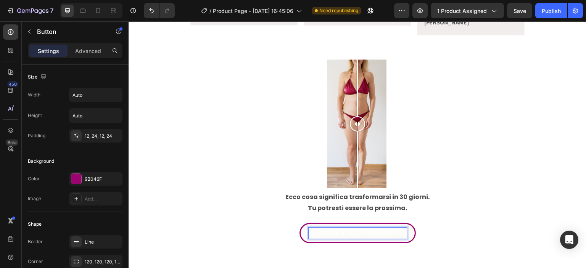
click at [318, 234] on p "INIZIA ORA IL TUO CAMBIAMENTO" at bounding box center [358, 233] width 98 height 11
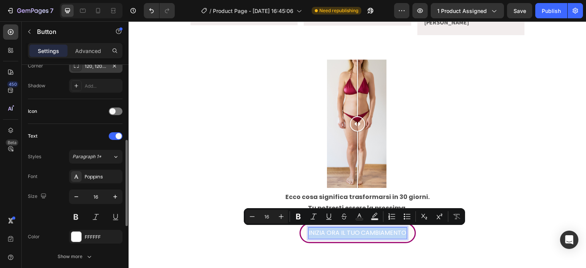
scroll to position [196, 0]
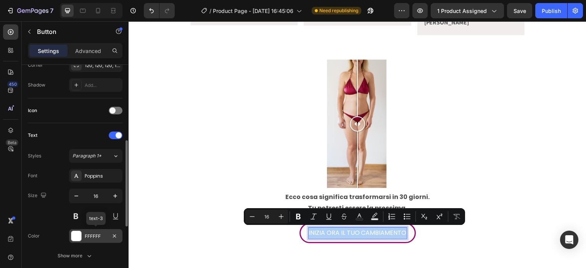
click at [88, 233] on div "FFFFFF" at bounding box center [96, 236] width 22 height 7
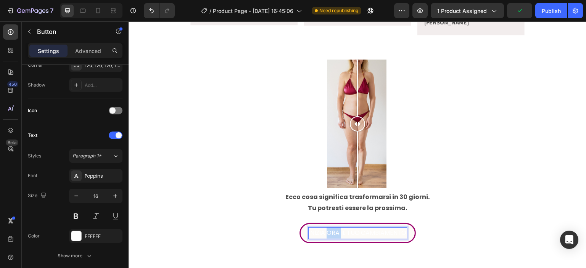
click at [326, 230] on p "INIZIA ORA IL TUO CAMBIAMENTO" at bounding box center [358, 233] width 98 height 11
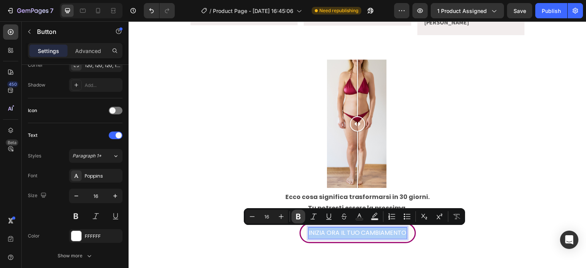
click at [301, 215] on icon "Editor contextual toolbar" at bounding box center [298, 217] width 8 height 8
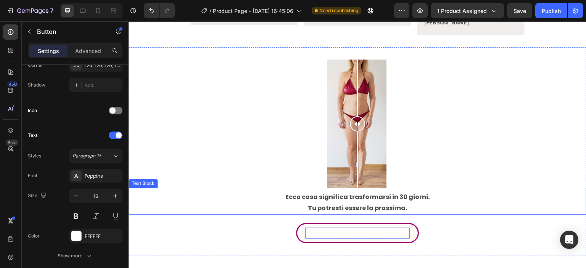
click at [281, 194] on p "Ecco cosa significa trasformarsi in 30 giorni." at bounding box center [357, 197] width 456 height 11
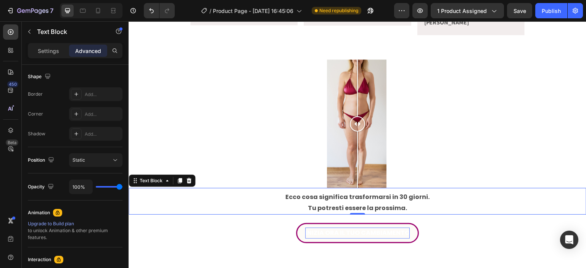
scroll to position [0, 0]
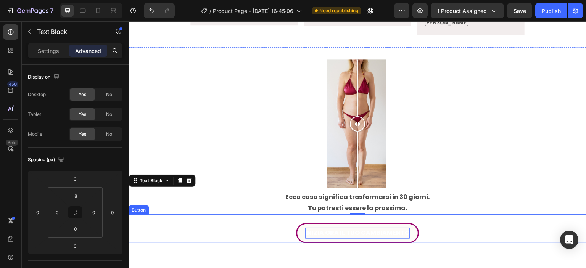
click at [391, 238] on p "INIZIA ORA IL TUO CAMBIAMENTO" at bounding box center [357, 233] width 104 height 11
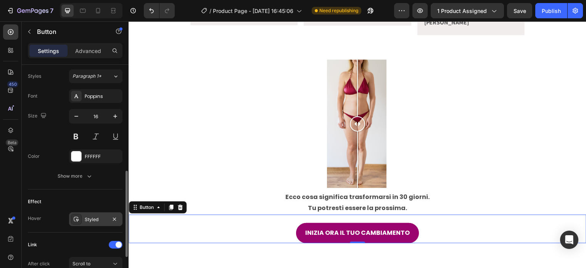
scroll to position [360, 0]
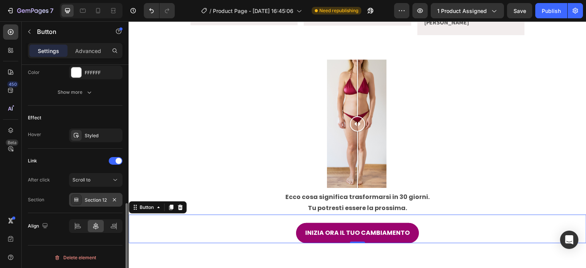
click at [93, 197] on div "Section 12" at bounding box center [96, 200] width 22 height 7
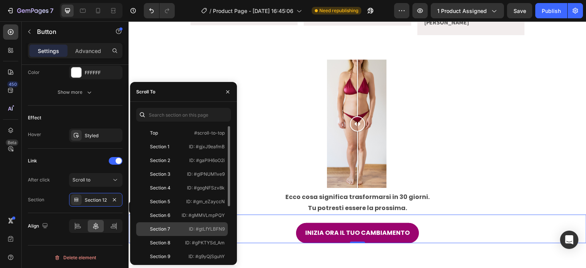
drag, startPoint x: 169, startPoint y: 247, endPoint x: 171, endPoint y: 230, distance: 16.9
click at [171, 230] on div "Top #scroll-to-top Section 1 ID: #gjxJ9eafmB Section 2 ID: #gaPlH6oO2i Section …" at bounding box center [183, 192] width 95 height 133
click at [171, 230] on div "Section 7" at bounding box center [161, 229] width 44 height 7
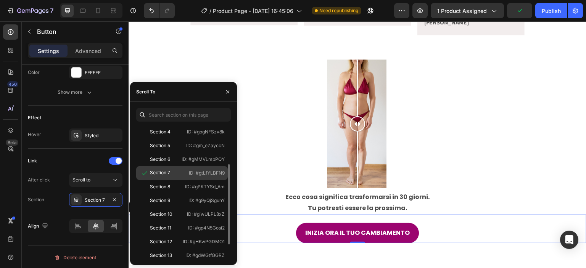
scroll to position [61, 0]
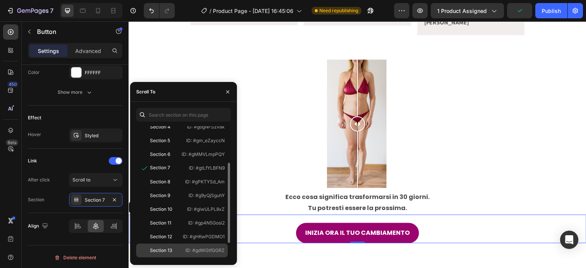
click at [172, 247] on div "Section 13" at bounding box center [161, 250] width 22 height 7
click at [260, 239] on div "INIZIA ORA IL TUO CAMBIAMENTO Button 0" at bounding box center [358, 229] width 458 height 29
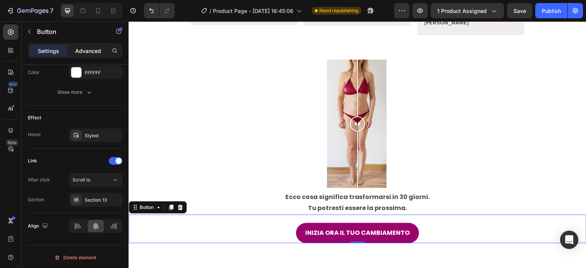
click at [91, 50] on p "Advanced" at bounding box center [88, 51] width 26 height 8
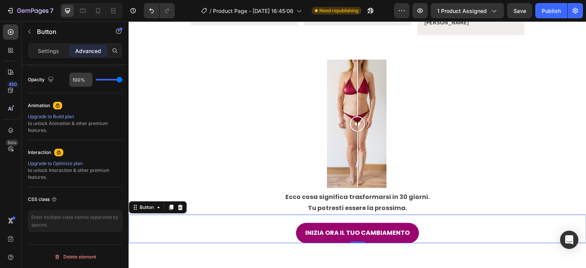
scroll to position [0, 0]
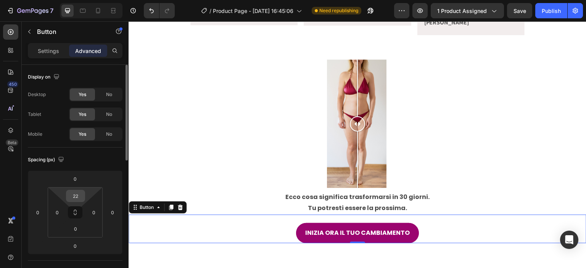
click at [77, 196] on input "22" at bounding box center [75, 195] width 15 height 11
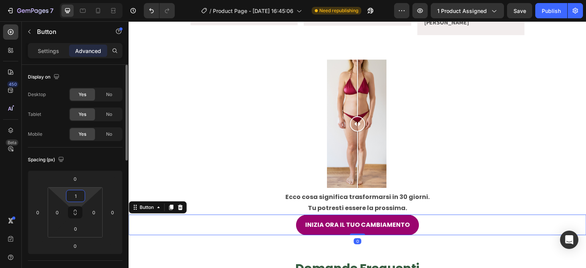
type input "16"
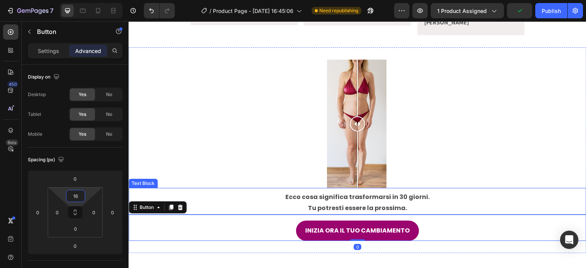
click at [270, 194] on p "Ecco cosa significa trasformarsi in 30 giorni." at bounding box center [357, 197] width 456 height 11
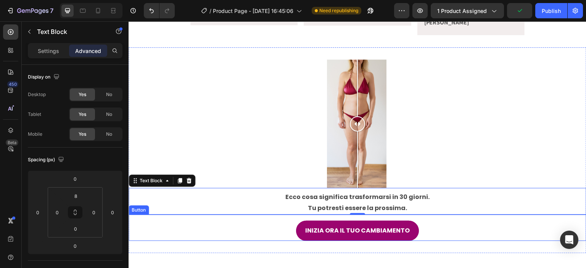
click at [461, 230] on div "INIZIA ORA IL TUO CAMBIAMENTO Button" at bounding box center [358, 228] width 458 height 26
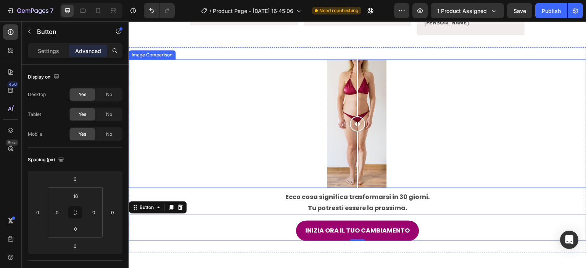
scroll to position [2107, 0]
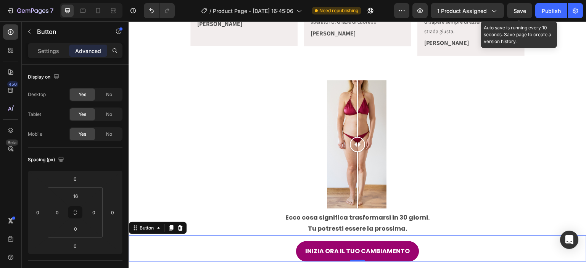
click at [517, 10] on span "Save" at bounding box center [519, 11] width 13 height 6
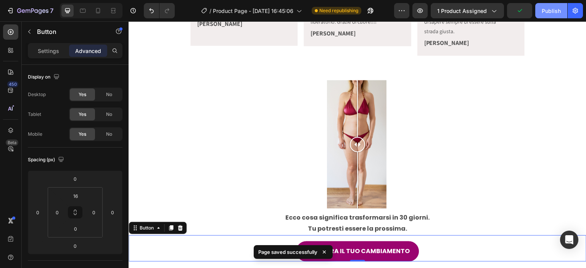
click at [550, 12] on div "Publish" at bounding box center [551, 11] width 19 height 8
click at [97, 10] on icon at bounding box center [98, 11] width 8 height 8
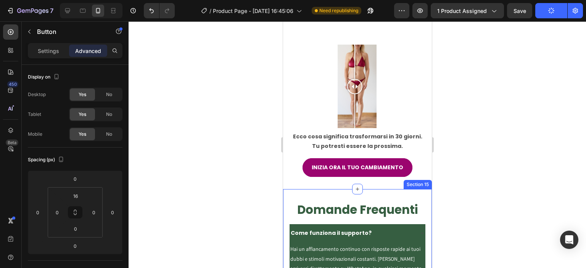
scroll to position [2337, 0]
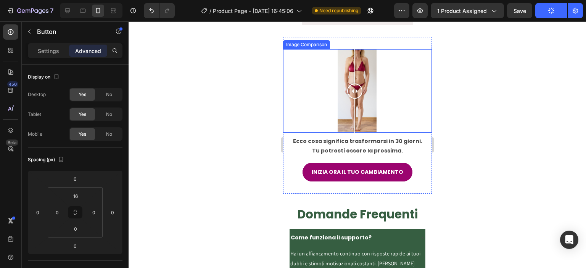
click at [332, 105] on div at bounding box center [357, 91] width 149 height 84
drag, startPoint x: 333, startPoint y: 105, endPoint x: 355, endPoint y: 108, distance: 22.0
click at [355, 99] on div at bounding box center [354, 91] width 15 height 15
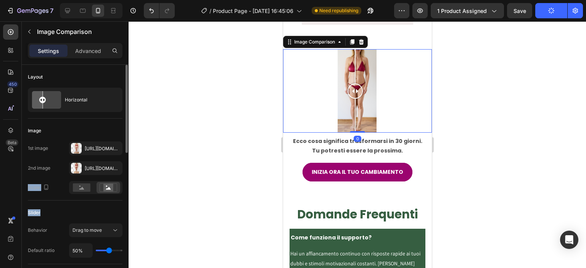
drag, startPoint x: 76, startPoint y: 203, endPoint x: 80, endPoint y: 181, distance: 22.1
click at [58, 212] on div "Slider" at bounding box center [75, 213] width 95 height 12
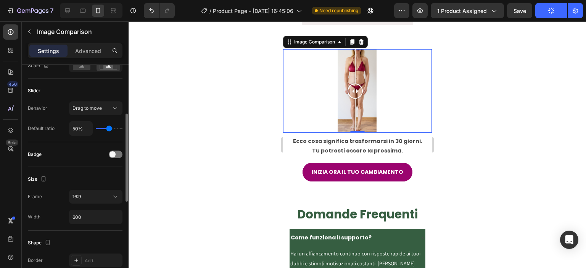
scroll to position [123, 0]
click at [92, 218] on input "600" at bounding box center [95, 216] width 53 height 14
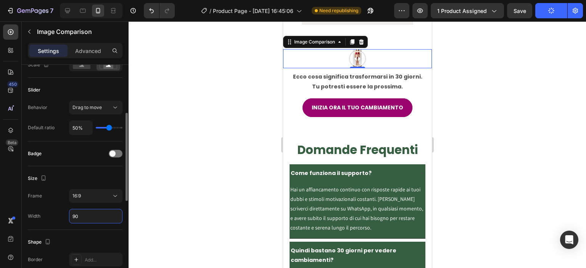
type input "9"
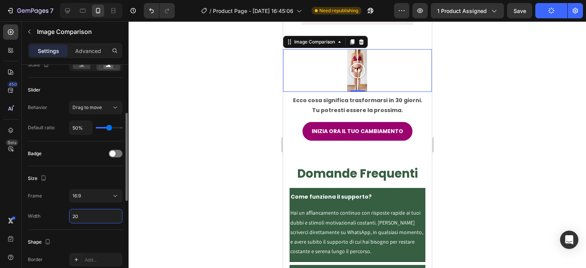
type input "2"
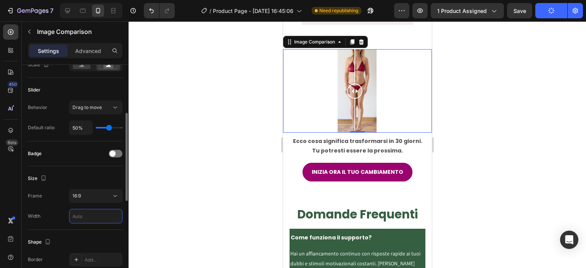
click at [62, 228] on div "Size Frame 16:9 Width" at bounding box center [75, 198] width 95 height 64
type input "600"
click at [101, 194] on div "16:9" at bounding box center [91, 196] width 39 height 7
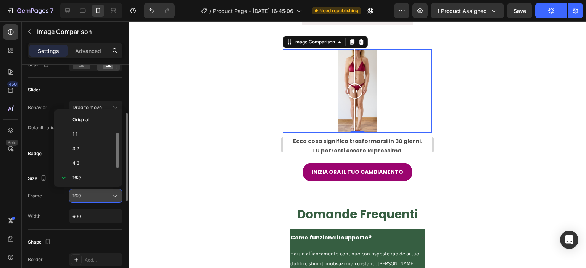
scroll to position [14, 0]
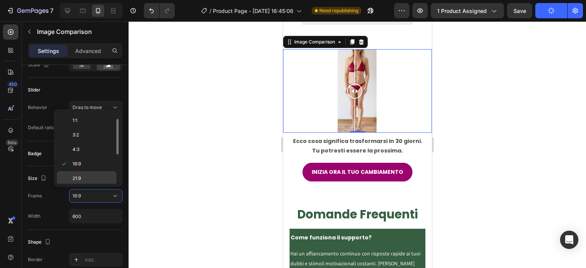
click at [94, 186] on div "21:9" at bounding box center [86, 193] width 59 height 14
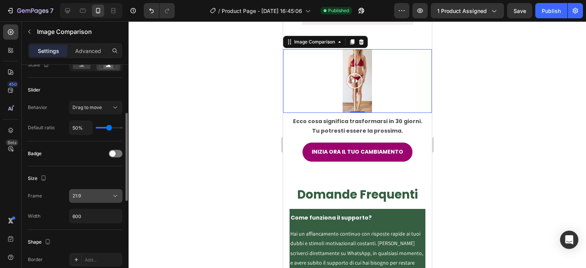
click at [100, 196] on div "21:9" at bounding box center [91, 196] width 39 height 7
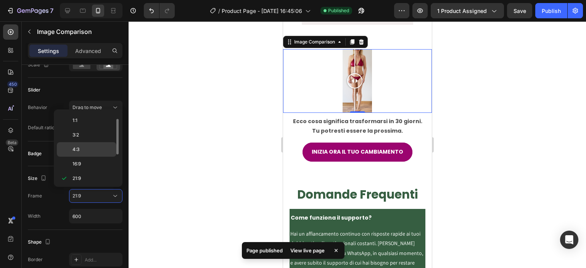
click at [101, 151] on p "4:3" at bounding box center [92, 149] width 40 height 7
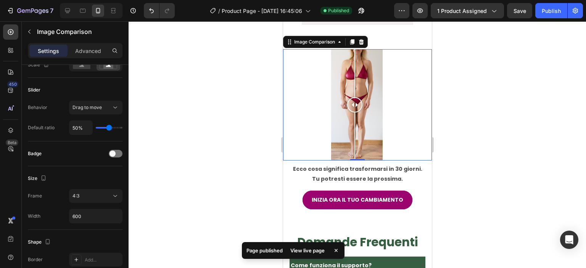
click at [192, 157] on div at bounding box center [357, 144] width 457 height 247
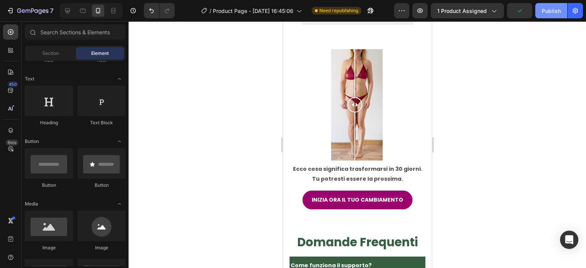
click at [549, 10] on div "Publish" at bounding box center [551, 11] width 19 height 8
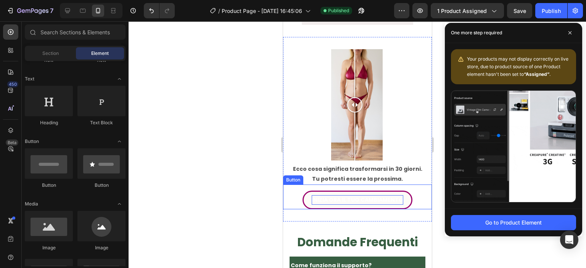
click at [386, 204] on strong "INIZIA ORA IL TUO CAMBIAMENTO" at bounding box center [357, 200] width 92 height 8
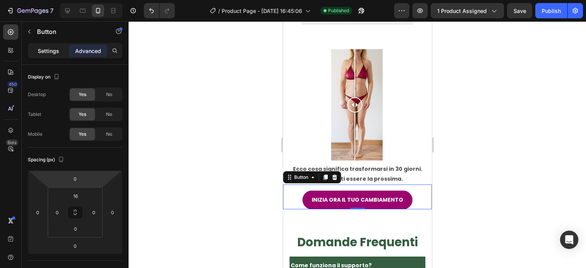
click at [51, 47] on p "Settings" at bounding box center [48, 51] width 21 height 8
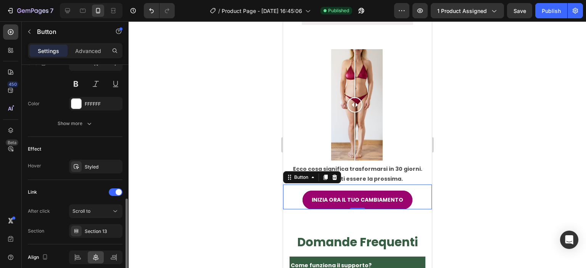
scroll to position [334, 0]
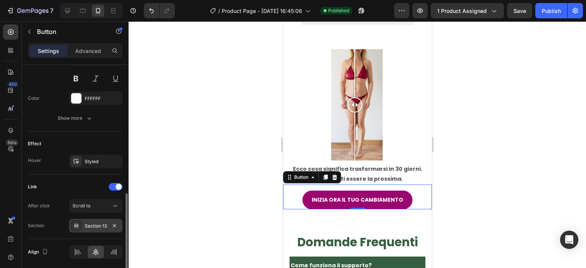
click at [96, 231] on div "Section 13" at bounding box center [95, 226] width 53 height 14
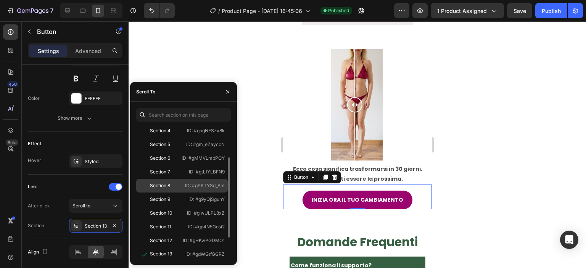
scroll to position [58, 0]
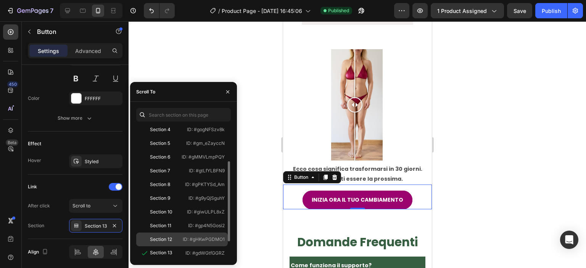
click at [164, 246] on div "Section 12 ID: #gHKwPGDMO1" at bounding box center [182, 253] width 92 height 14
click at [254, 166] on div at bounding box center [357, 144] width 457 height 247
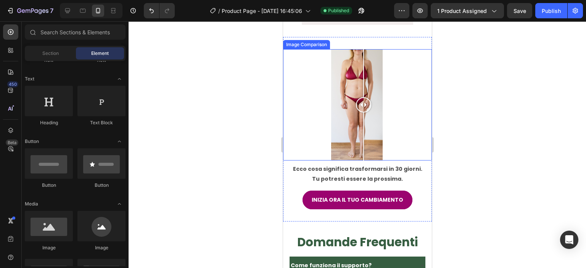
click at [363, 161] on div at bounding box center [357, 105] width 149 height 112
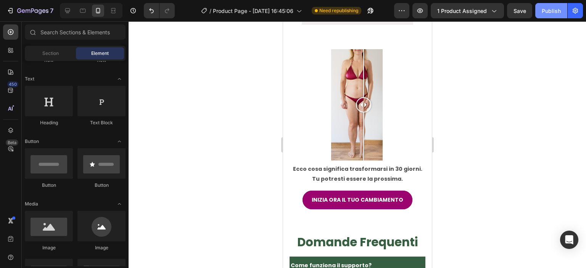
click at [545, 11] on div "Publish" at bounding box center [551, 11] width 19 height 8
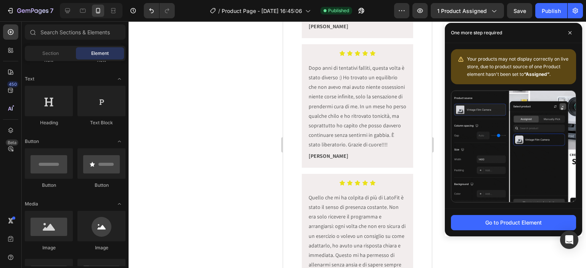
scroll to position [2033, 0]
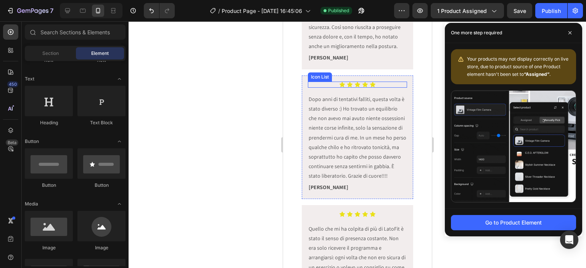
click at [371, 85] on div "Icon" at bounding box center [372, 85] width 6 height 6
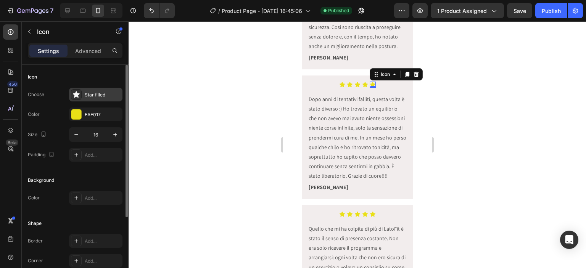
click at [100, 98] on div "Star filled" at bounding box center [95, 95] width 53 height 14
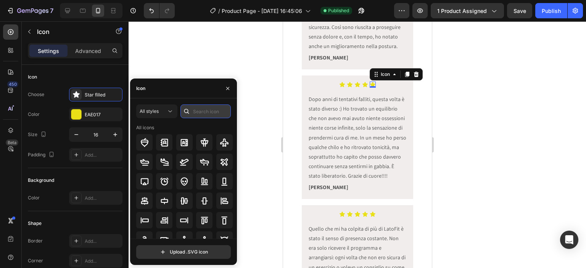
click at [201, 114] on input "text" at bounding box center [205, 111] width 50 height 14
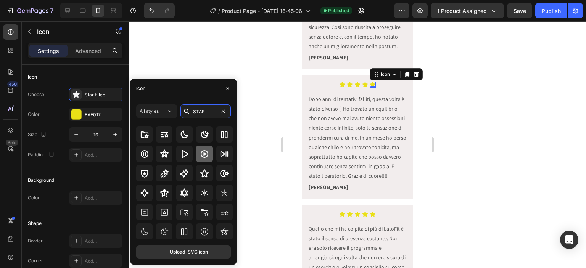
scroll to position [29, 0]
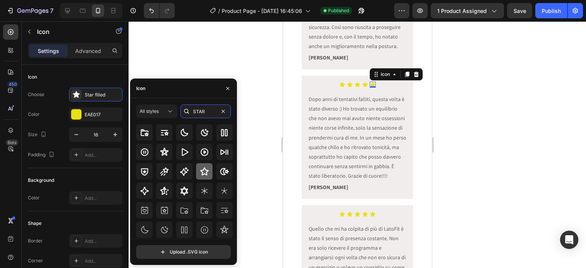
type input "STAR"
click at [203, 171] on icon at bounding box center [204, 171] width 9 height 9
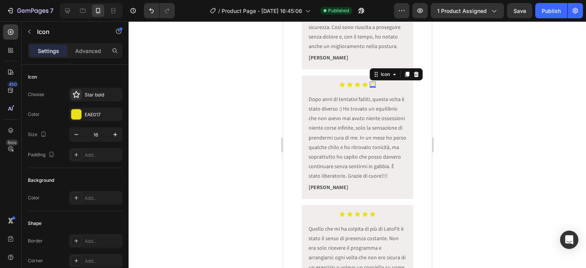
click at [259, 135] on div at bounding box center [357, 144] width 457 height 247
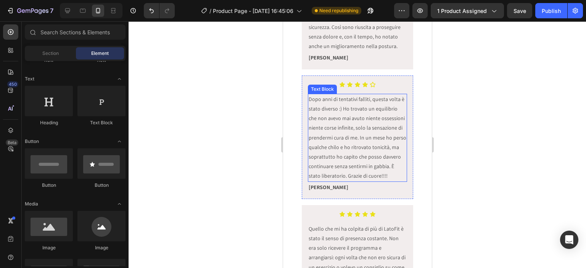
click at [362, 126] on p "Dopo anni di tentativi falliti, questa volta è stato diverso :) Ho trovato un e…" at bounding box center [357, 138] width 98 height 87
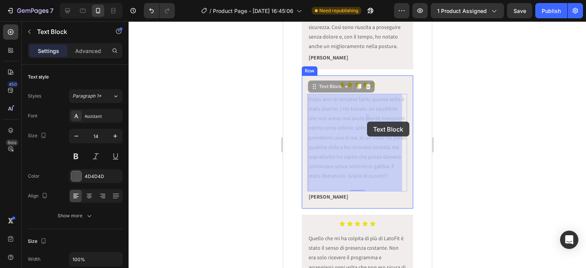
drag, startPoint x: 364, startPoint y: 118, endPoint x: 367, endPoint y: 122, distance: 4.7
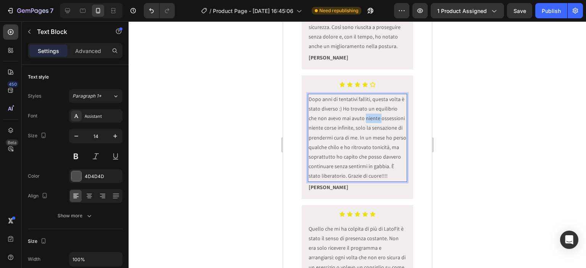
click at [364, 119] on p "Dopo anni di tentativi falliti, questa volta è stato diverso :) Ho trovato un e…" at bounding box center [357, 138] width 98 height 87
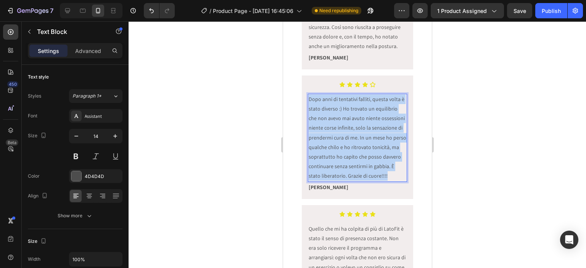
click at [364, 119] on p "Dopo anni di tentativi falliti, questa volta è stato diverso :) Ho trovato un e…" at bounding box center [357, 138] width 98 height 87
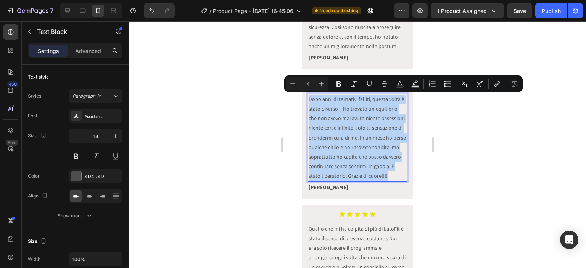
click at [364, 119] on p "Dopo anni di tentativi falliti, questa volta è stato diverso :) Ho trovato un e…" at bounding box center [357, 138] width 98 height 87
click at [380, 137] on p "Dopo anni di tentativi falliti, questa volta è stato diverso :) Ho trovato un e…" at bounding box center [357, 138] width 98 height 87
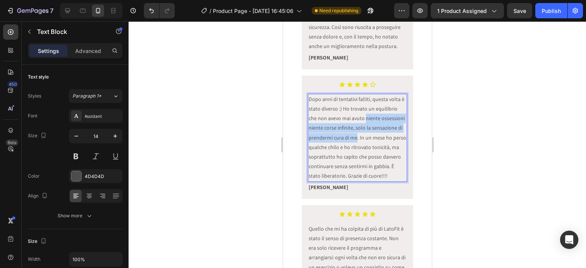
drag, startPoint x: 385, startPoint y: 138, endPoint x: 363, endPoint y: 119, distance: 29.2
click at [363, 119] on p "Dopo anni di tentativi falliti, questa volta è stato diverso :) Ho trovato un e…" at bounding box center [357, 138] width 98 height 87
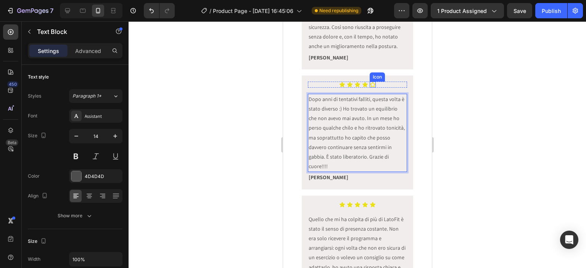
click at [371, 85] on div "Icon" at bounding box center [372, 85] width 6 height 6
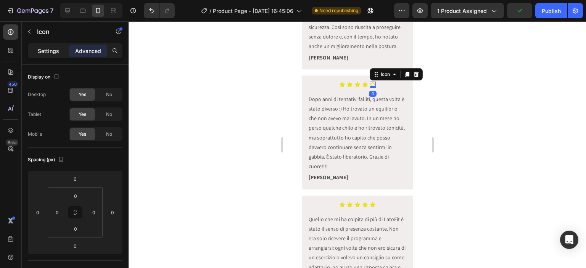
click at [43, 47] on p "Settings" at bounding box center [48, 51] width 21 height 8
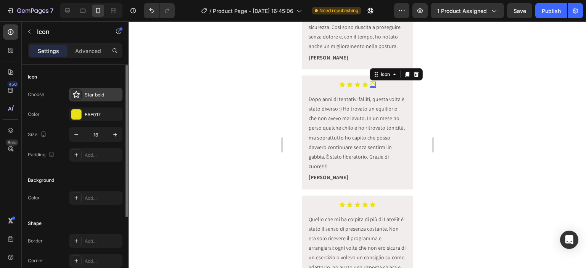
click at [93, 91] on div "Star bold" at bounding box center [95, 95] width 53 height 14
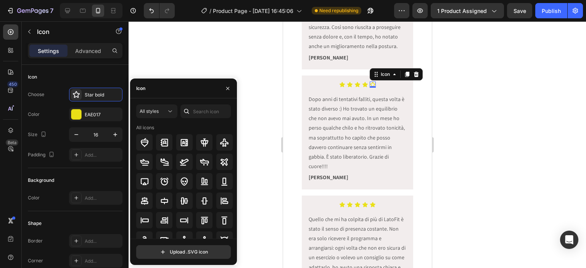
click at [211, 62] on div at bounding box center [357, 144] width 457 height 247
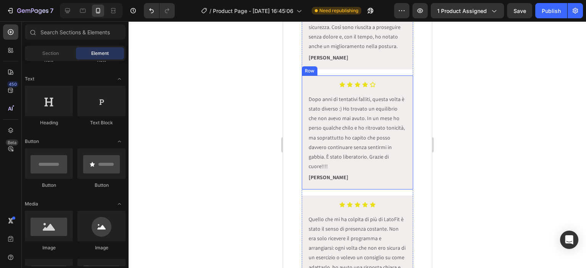
click at [369, 86] on icon at bounding box center [372, 85] width 6 height 6
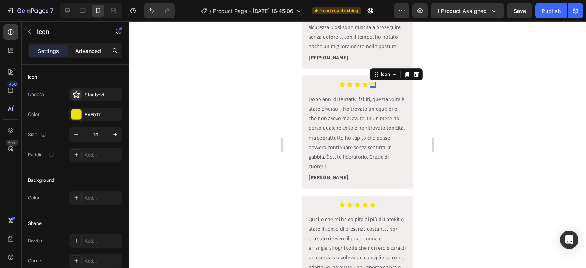
click at [70, 53] on div "Advanced" at bounding box center [88, 51] width 38 height 12
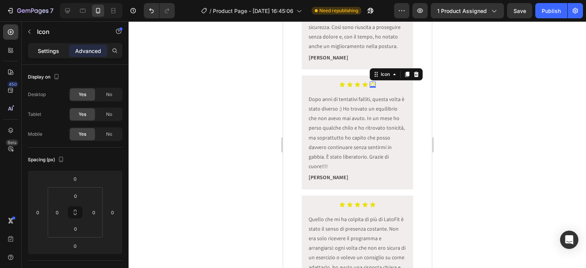
click at [53, 53] on p "Settings" at bounding box center [48, 51] width 21 height 8
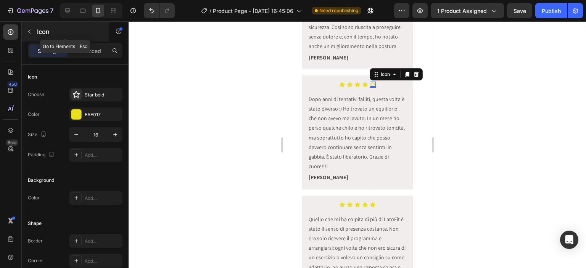
click at [31, 29] on icon "button" at bounding box center [29, 32] width 6 height 6
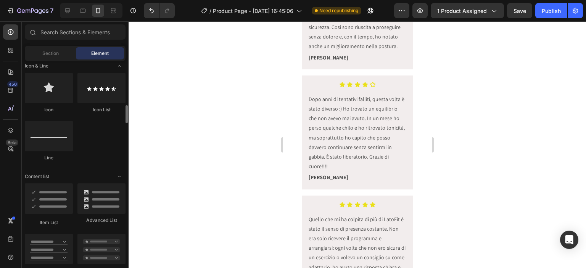
scroll to position [496, 0]
click at [56, 50] on span "Section" at bounding box center [50, 53] width 16 height 7
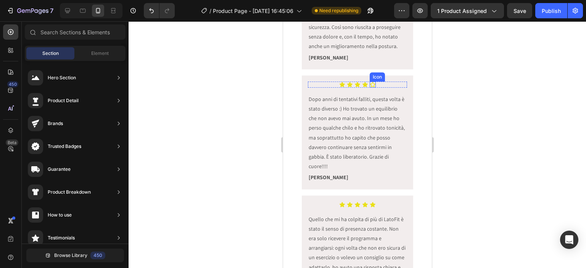
click at [369, 85] on icon at bounding box center [372, 85] width 6 height 6
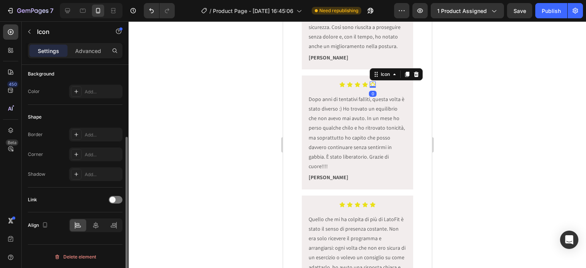
scroll to position [0, 0]
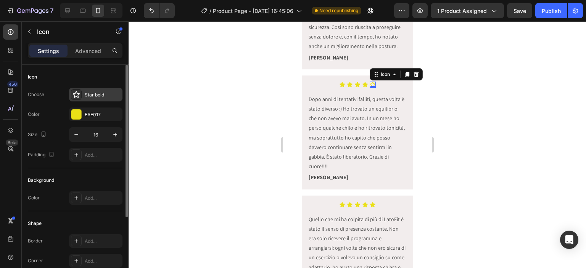
click at [95, 90] on div "Star bold" at bounding box center [95, 95] width 53 height 14
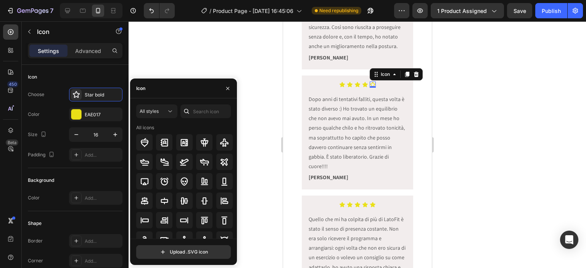
click at [192, 110] on div at bounding box center [186, 111] width 12 height 14
click at [199, 110] on input "text" at bounding box center [205, 111] width 50 height 14
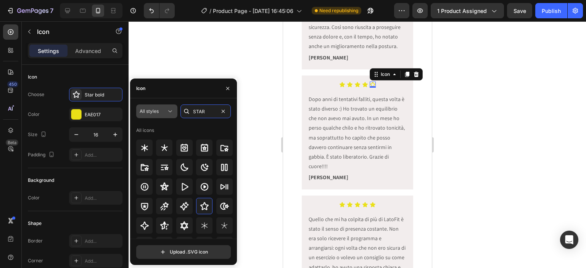
type input "STAR"
click at [170, 115] on icon at bounding box center [170, 112] width 8 height 8
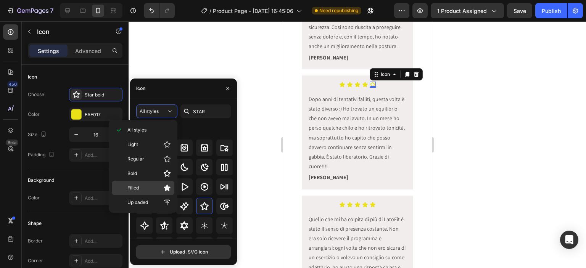
click at [163, 184] on icon at bounding box center [167, 188] width 8 height 8
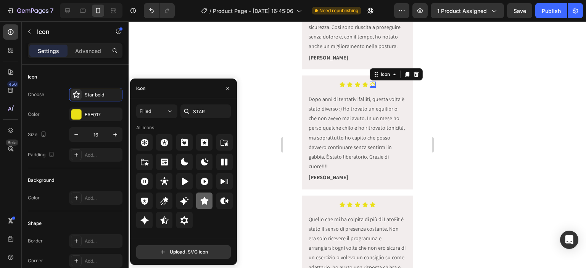
click at [199, 197] on div at bounding box center [204, 201] width 16 height 16
click at [255, 58] on div at bounding box center [357, 144] width 457 height 247
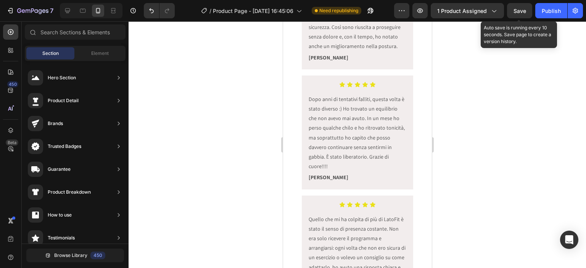
click at [516, 9] on span "Save" at bounding box center [519, 11] width 13 height 6
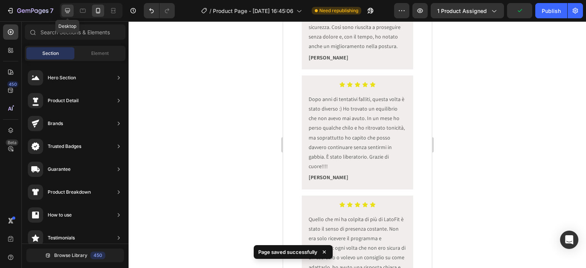
click at [67, 6] on div at bounding box center [67, 11] width 12 height 12
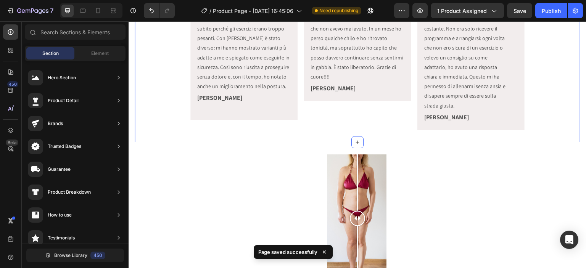
scroll to position [1977, 0]
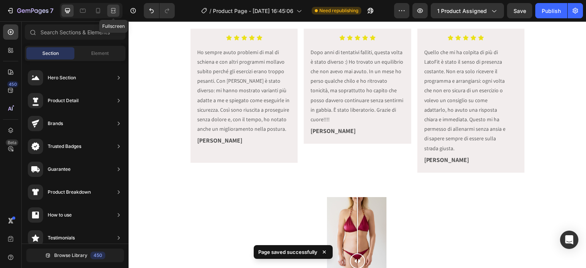
click at [114, 12] on icon at bounding box center [113, 11] width 8 height 8
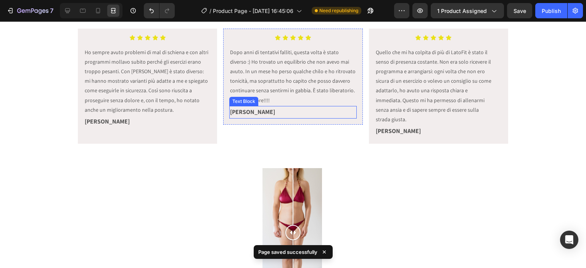
click at [247, 111] on strong "[PERSON_NAME]" at bounding box center [252, 112] width 45 height 8
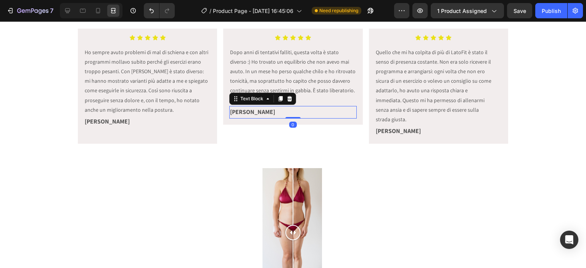
click at [253, 120] on div "Icon Icon Icon Icon Icon Icon List Dopo anni di tentativi falliti, questa volta…" at bounding box center [292, 77] width 139 height 96
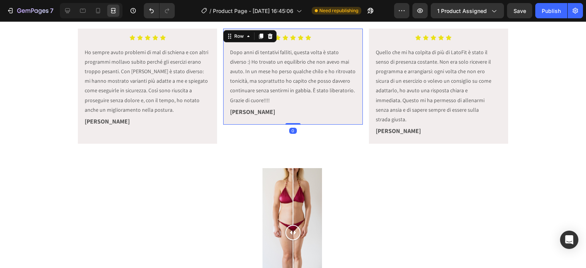
drag, startPoint x: 286, startPoint y: 124, endPoint x: 294, endPoint y: 100, distance: 25.2
click at [294, 100] on div "Icon Icon Icon Icon Icon Icon List Dopo anni di tentativi falliti, questa volta…" at bounding box center [292, 77] width 139 height 96
click at [64, 6] on div at bounding box center [67, 11] width 12 height 12
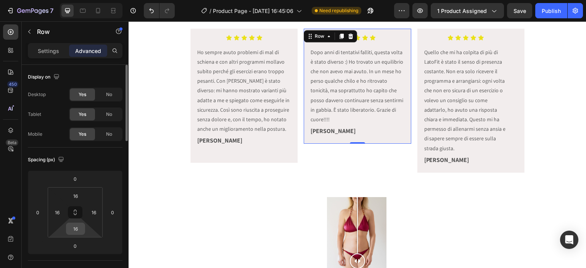
click at [78, 230] on input "16" at bounding box center [75, 228] width 15 height 11
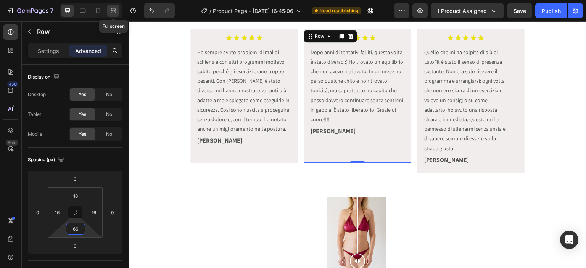
click at [110, 13] on icon at bounding box center [113, 11] width 8 height 8
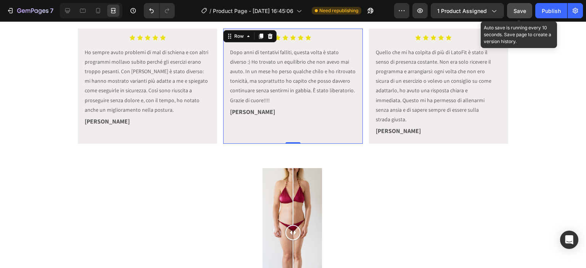
click at [522, 4] on button "Save" at bounding box center [519, 10] width 25 height 15
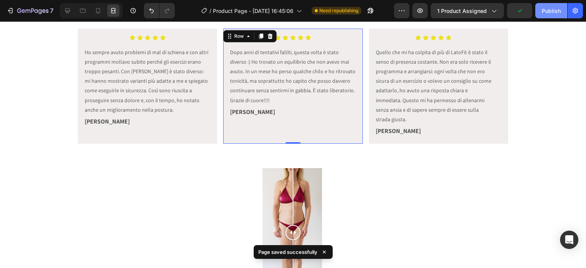
click at [554, 12] on div "Publish" at bounding box center [551, 11] width 19 height 8
click at [94, 14] on icon at bounding box center [98, 11] width 8 height 8
type input "40"
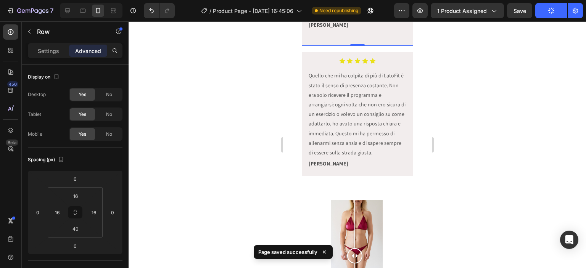
scroll to position [2259, 0]
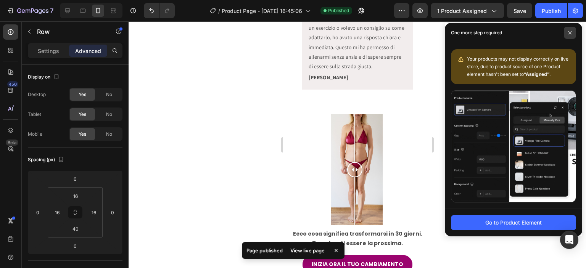
click at [568, 32] on icon at bounding box center [570, 33] width 4 height 4
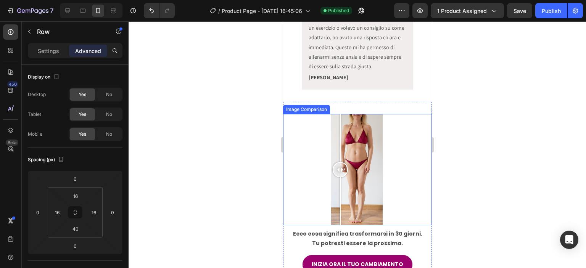
drag, startPoint x: 359, startPoint y: 178, endPoint x: 351, endPoint y: 182, distance: 8.9
click at [347, 186] on div at bounding box center [339, 170] width 15 height 112
drag, startPoint x: 351, startPoint y: 182, endPoint x: 361, endPoint y: 185, distance: 10.5
click at [361, 185] on div at bounding box center [357, 170] width 149 height 112
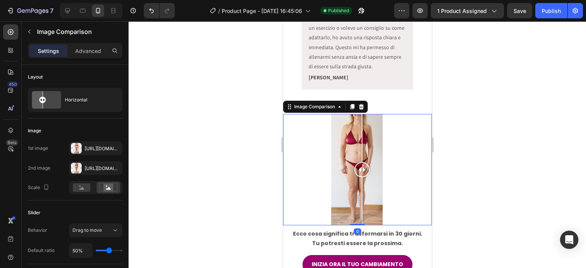
drag, startPoint x: 361, startPoint y: 185, endPoint x: 370, endPoint y: 190, distance: 10.1
click at [369, 190] on div at bounding box center [361, 170] width 15 height 112
click at [475, 192] on div at bounding box center [357, 144] width 457 height 247
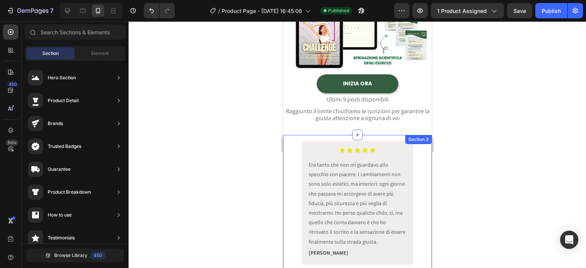
scroll to position [80, 0]
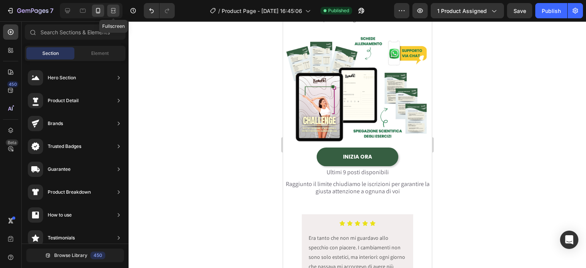
click at [110, 11] on icon at bounding box center [113, 11] width 8 height 8
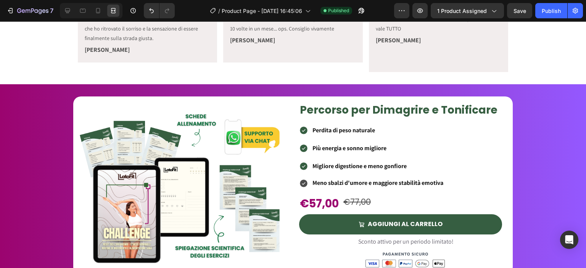
scroll to position [384, 0]
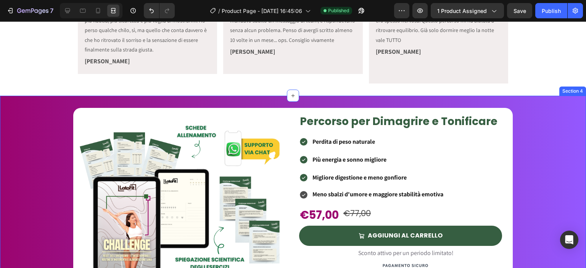
click at [296, 96] on div "Product Images Percorso per Dimagrire e Tonificare Heading Perdita di peso natu…" at bounding box center [293, 197] width 586 height 203
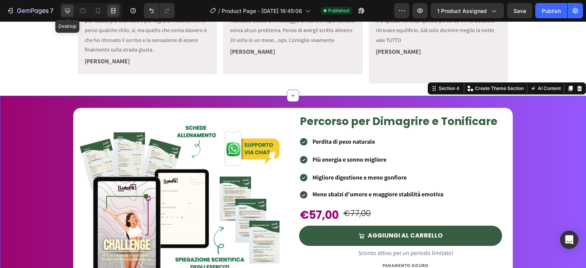
click at [64, 16] on div at bounding box center [67, 11] width 12 height 12
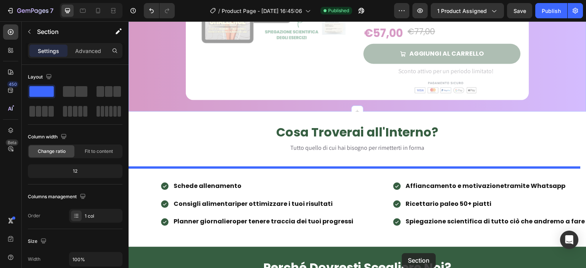
scroll to position [615, 0]
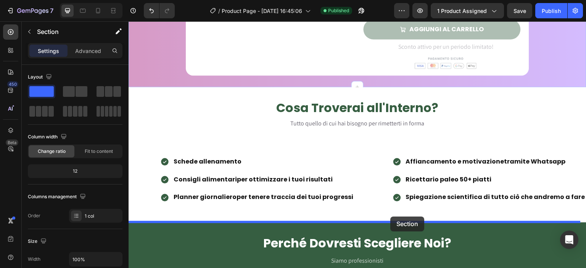
drag, startPoint x: 440, startPoint y: 99, endPoint x: 391, endPoint y: 217, distance: 128.0
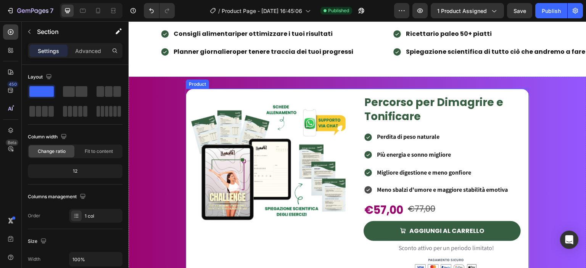
scroll to position [583, 0]
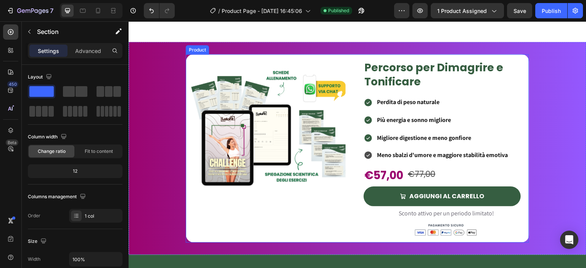
click at [301, 239] on div "Product Images" at bounding box center [269, 148] width 166 height 188
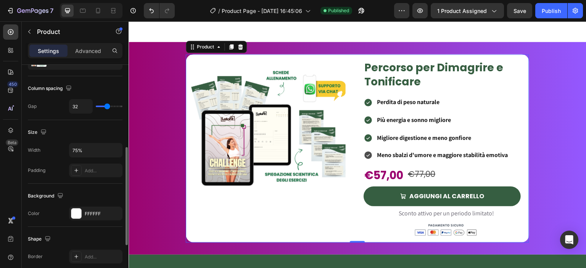
scroll to position [131, 0]
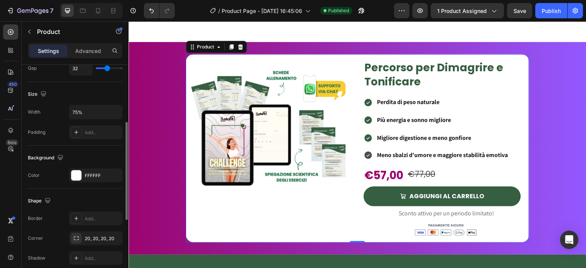
click at [86, 210] on div "Shape Border Add... Corner 20, 20, 20, 20 Shadow Add..." at bounding box center [75, 230] width 95 height 83
click at [87, 216] on div "Add..." at bounding box center [103, 218] width 36 height 7
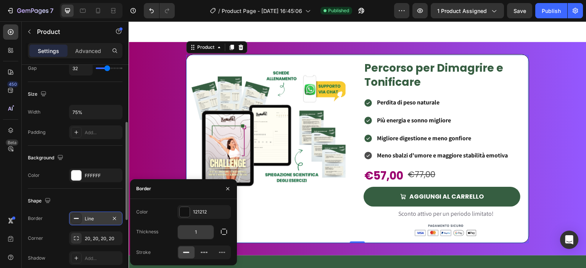
click at [196, 233] on input "1" at bounding box center [196, 232] width 36 height 14
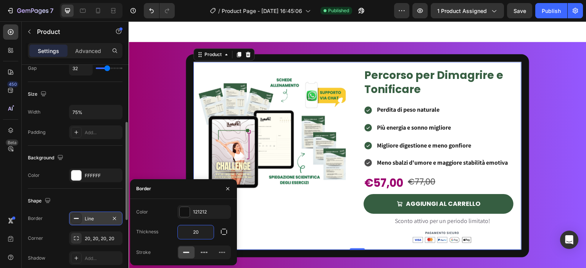
type input "2"
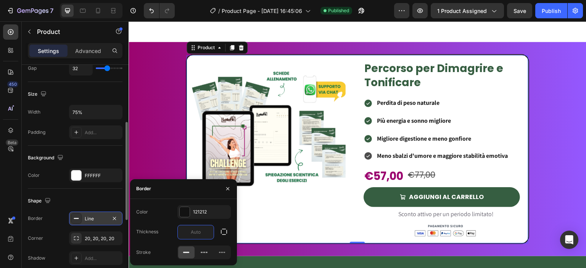
type input "5"
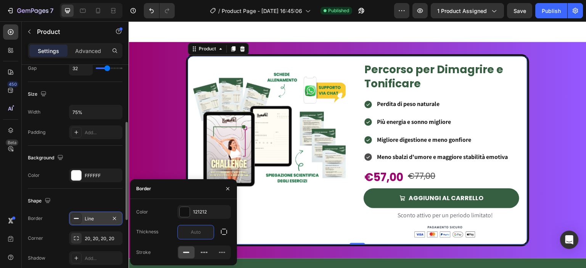
type input "3"
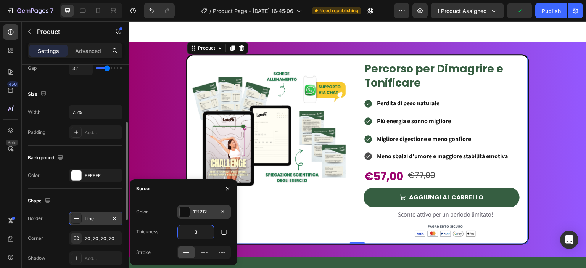
click at [190, 207] on div "121212" at bounding box center [203, 212] width 53 height 14
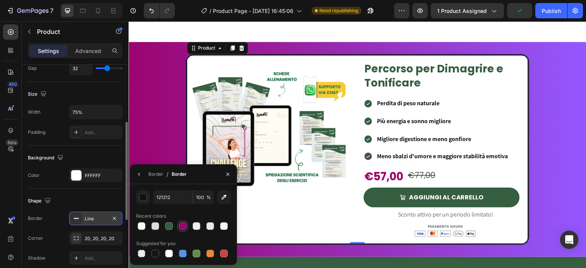
click at [185, 225] on div at bounding box center [183, 226] width 8 height 8
type input "9B046F"
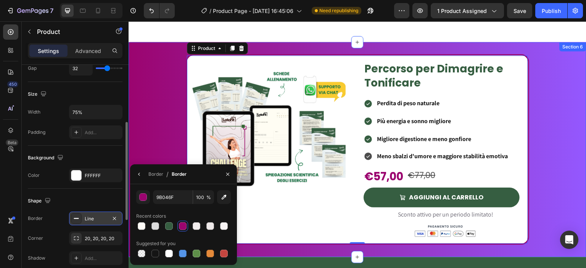
click at [154, 72] on div "Product Images Percorso per Dimagrire e Tonificare Heading Perdita di peso natu…" at bounding box center [358, 149] width 458 height 191
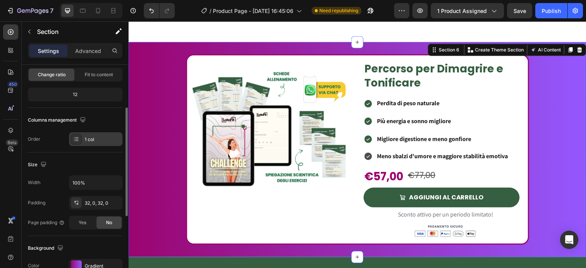
scroll to position [86, 0]
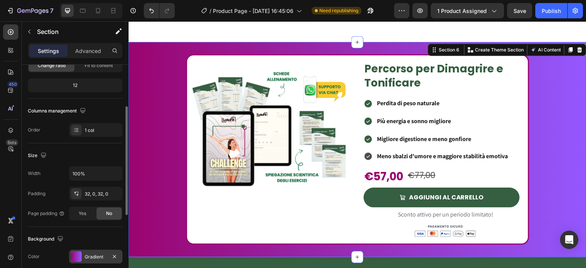
click at [86, 260] on div "Gradient" at bounding box center [95, 257] width 53 height 14
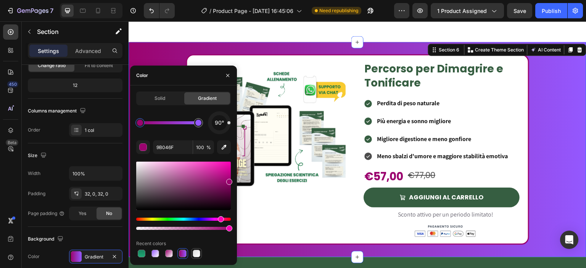
click at [196, 253] on div at bounding box center [197, 254] width 8 height 8
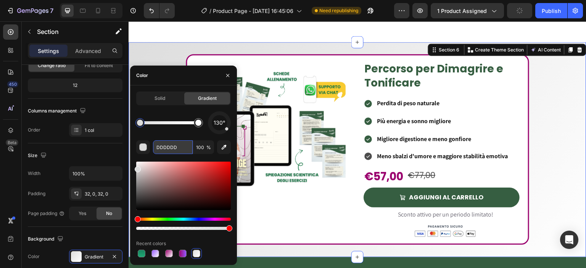
click at [169, 150] on input "DDDDDD" at bounding box center [173, 147] width 40 height 14
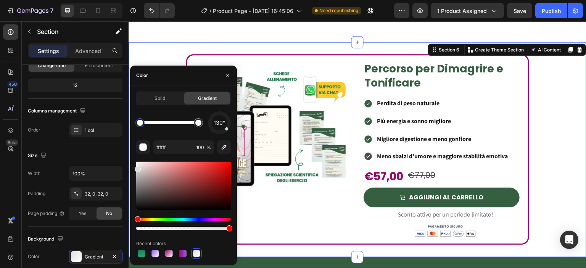
click at [174, 59] on div "Product Images Percorso per Dimagrire e Tonificare Heading Perdita di peso natu…" at bounding box center [358, 149] width 458 height 191
type input "FFFFFF"
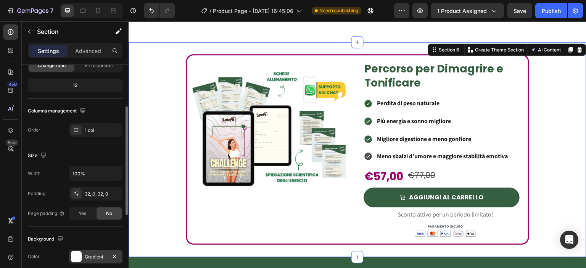
click at [107, 257] on div "Gradient" at bounding box center [95, 257] width 53 height 14
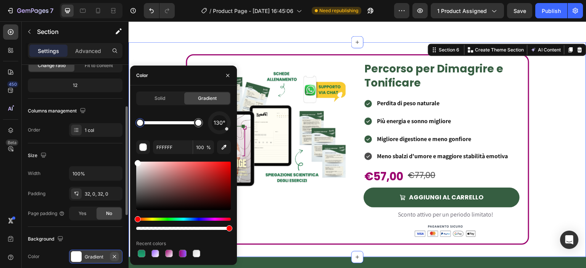
click at [116, 256] on icon "button" at bounding box center [114, 257] width 6 height 6
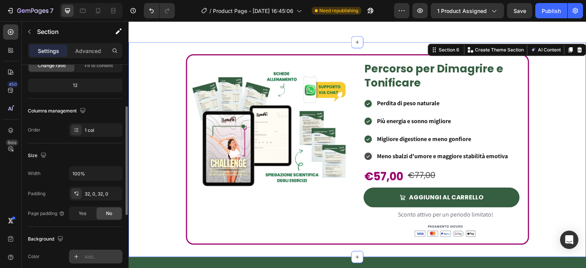
click at [102, 254] on div "Add..." at bounding box center [103, 257] width 36 height 7
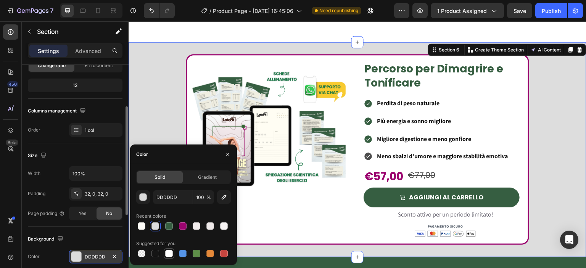
click at [173, 254] on div at bounding box center [168, 253] width 9 height 9
type input "FFFFFF"
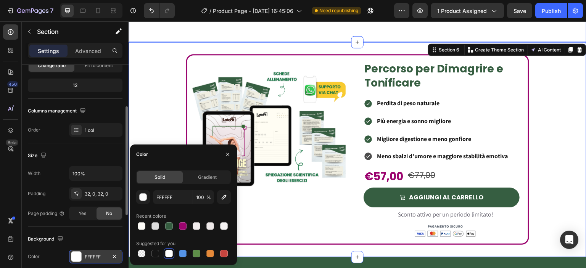
click at [196, 38] on div "Schede allenamento Consigli alimentari per ottimizzare i tuoi risultati Planner…" at bounding box center [358, 2] width 458 height 79
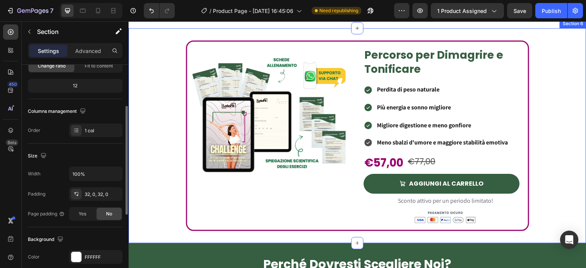
scroll to position [420, 0]
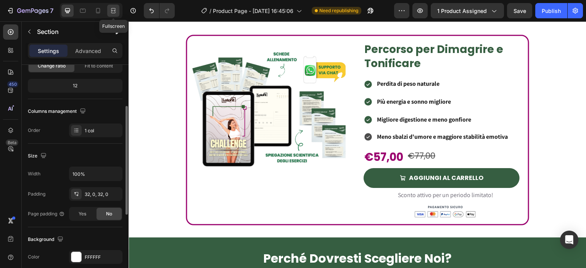
click at [116, 8] on icon at bounding box center [113, 11] width 8 height 8
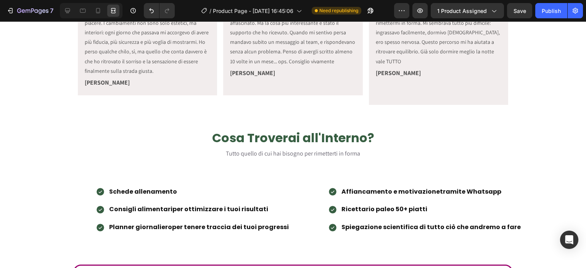
scroll to position [360, 0]
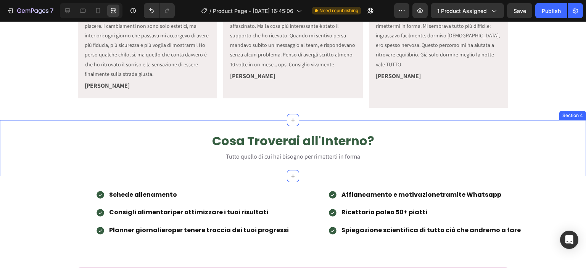
click at [390, 120] on div "Cosa Troverai all'Interno? Heading Tutto quello di cui hai bisogno per rimetter…" at bounding box center [293, 148] width 586 height 56
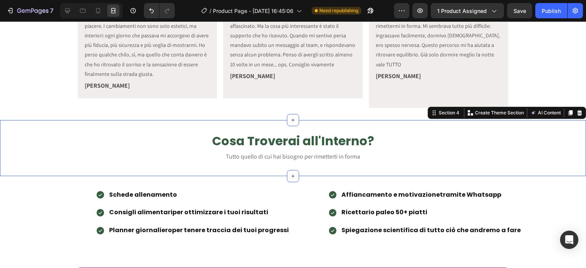
scroll to position [85, 0]
click at [68, 10] on icon at bounding box center [68, 11] width 8 height 8
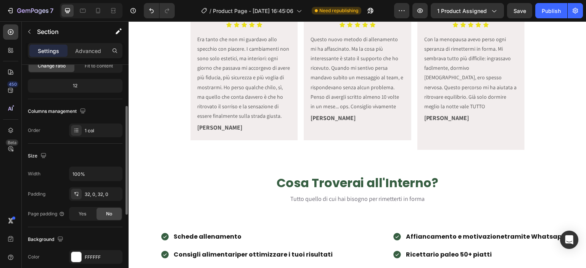
scroll to position [348, 0]
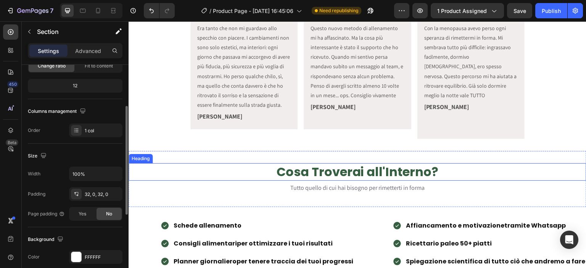
click at [252, 163] on h2 "Cosa Troverai all'Interno?" at bounding box center [358, 172] width 458 height 18
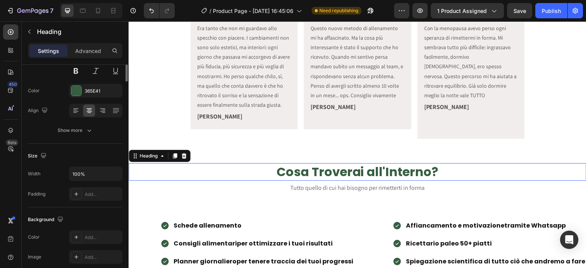
scroll to position [0, 0]
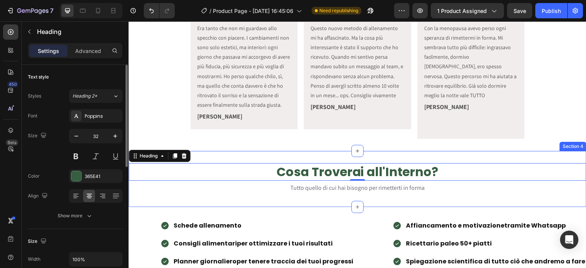
click at [255, 151] on div "Cosa Troverai all'Interno? Heading 0 Tutto quello di cui hai bisogno per rimett…" at bounding box center [358, 179] width 458 height 56
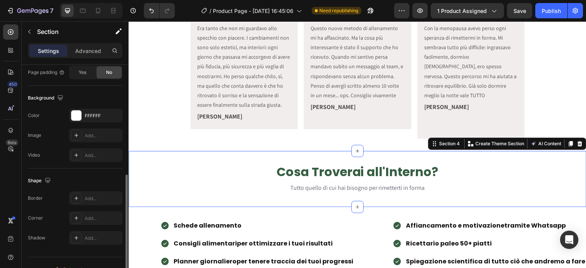
scroll to position [240, 0]
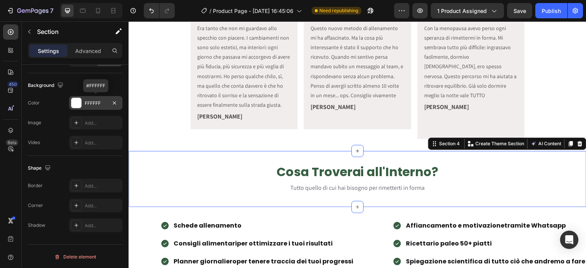
click at [95, 100] on div "FFFFFF" at bounding box center [96, 103] width 22 height 7
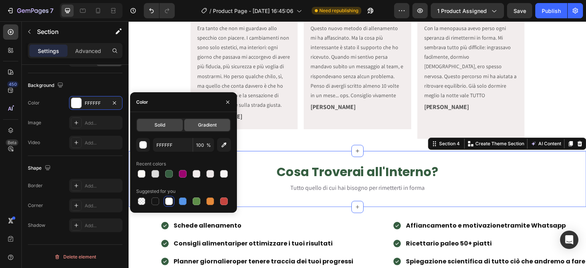
click at [204, 130] on div "Gradient" at bounding box center [207, 125] width 46 height 12
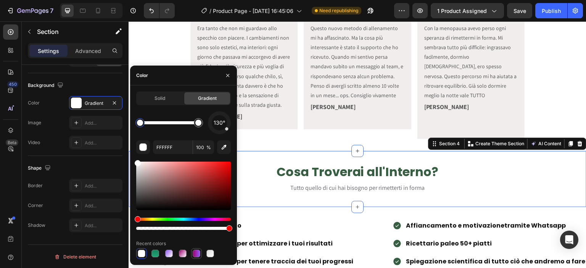
click at [195, 256] on div at bounding box center [197, 254] width 8 height 8
type input "9B046F"
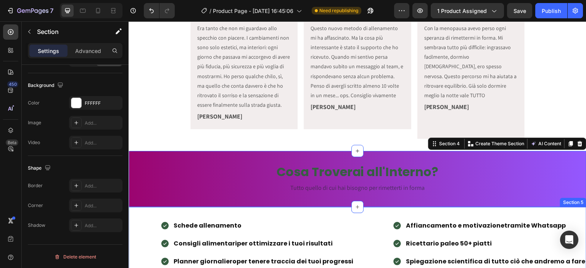
click at [270, 207] on div "Schede allenamento Consigli alimentari per ottimizzare i tuoi risultati Planner…" at bounding box center [358, 246] width 458 height 79
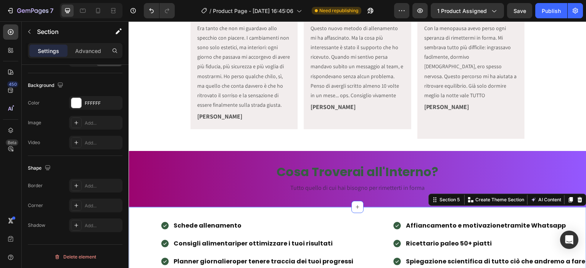
click at [264, 220] on p "Schede allenamento" at bounding box center [264, 225] width 180 height 11
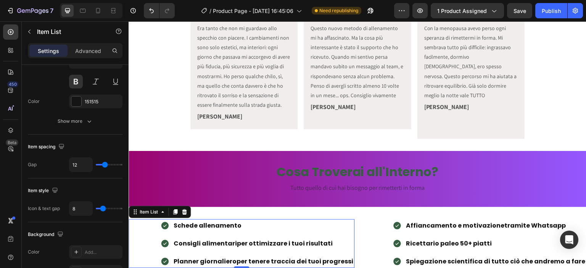
scroll to position [0, 0]
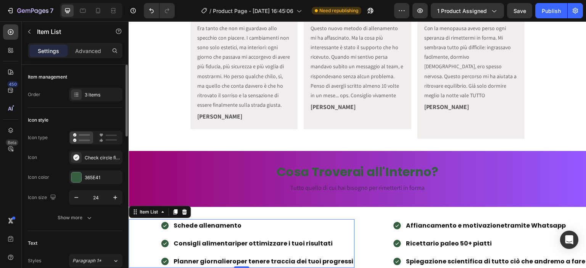
click at [269, 208] on div "Schede allenamento Consigli alimentari per ottimizzare i tuoi risultati Planner…" at bounding box center [358, 246] width 458 height 79
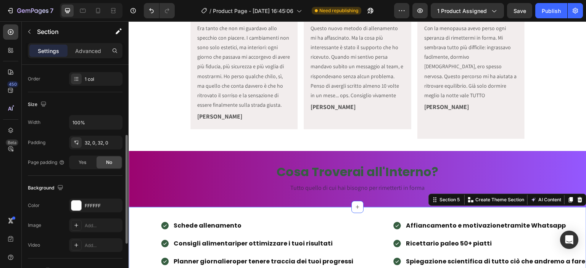
scroll to position [140, 0]
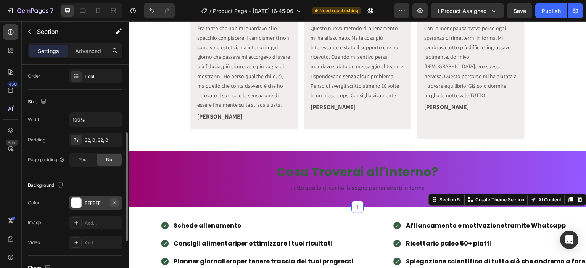
click at [117, 200] on icon "button" at bounding box center [114, 203] width 6 height 6
click at [95, 206] on div "Add..." at bounding box center [95, 203] width 53 height 14
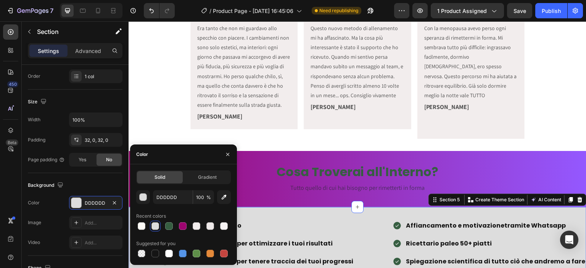
click at [200, 170] on div "Solid Gradient" at bounding box center [183, 177] width 95 height 14
click at [199, 177] on span "Gradient" at bounding box center [207, 177] width 19 height 7
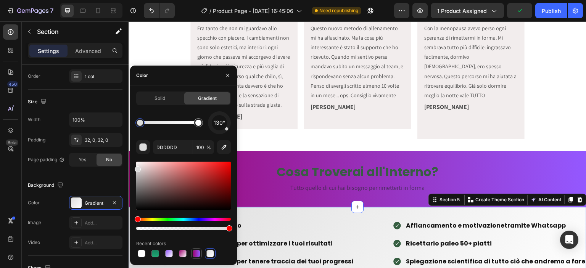
click at [194, 253] on div at bounding box center [197, 254] width 8 height 8
type input "9B046F"
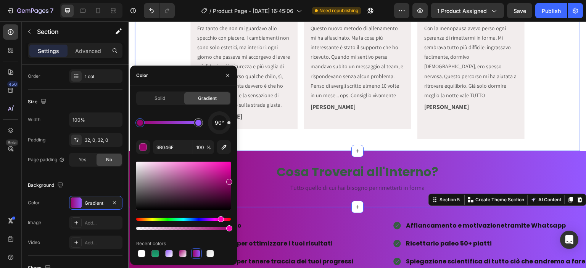
click at [307, 133] on div "Icon Icon Icon Icon Icon Icon List Era tanto che non mi guardavo allo specchio …" at bounding box center [357, 71] width 445 height 159
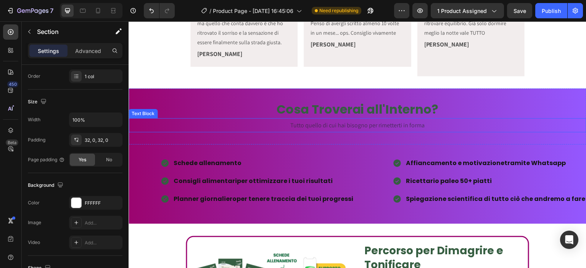
scroll to position [406, 0]
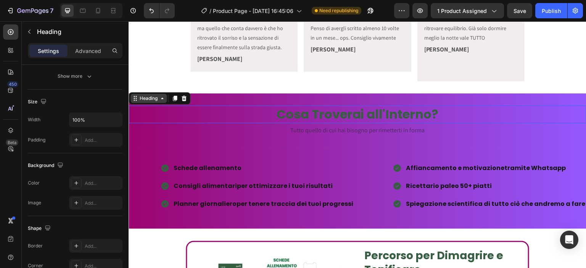
click at [138, 94] on div "Heading" at bounding box center [160, 98] width 62 height 12
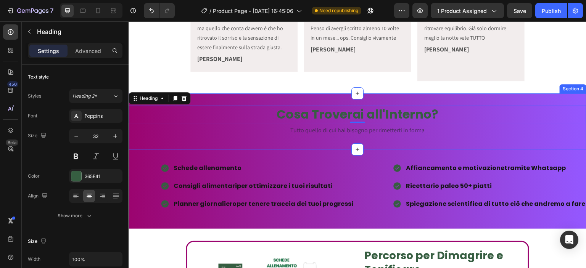
click at [198, 93] on div "Cosa Troverai all'Interno? Heading 0 Tutto quello di cui hai bisogno per rimett…" at bounding box center [358, 121] width 458 height 56
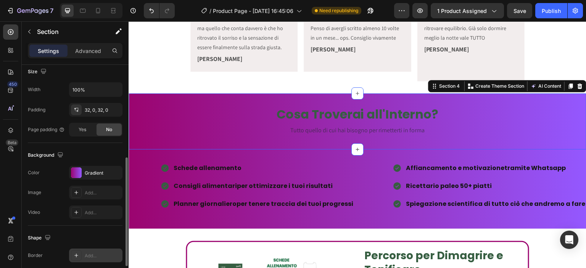
scroll to position [193, 0]
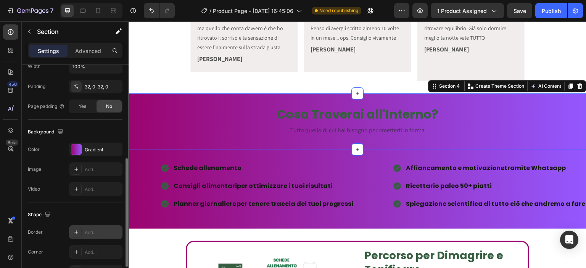
click at [96, 249] on div "Add..." at bounding box center [103, 252] width 36 height 7
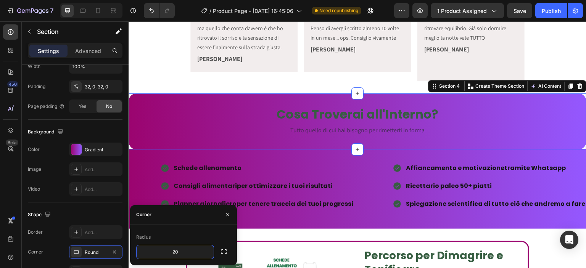
type input "20"
click at [223, 247] on button "button" at bounding box center [224, 252] width 14 height 14
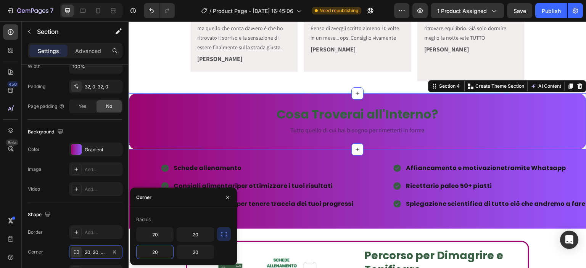
click at [162, 249] on input "20" at bounding box center [155, 252] width 37 height 14
click at [197, 254] on input "20" at bounding box center [195, 252] width 37 height 14
click at [346, 205] on div "Schede allenamento Consigli alimentari per ottimizzare i tuoi risultati Planner…" at bounding box center [358, 189] width 458 height 55
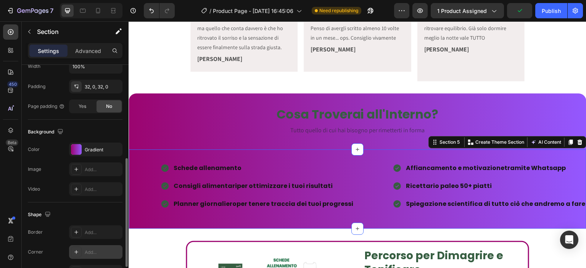
click at [94, 247] on div "Add..." at bounding box center [95, 252] width 53 height 14
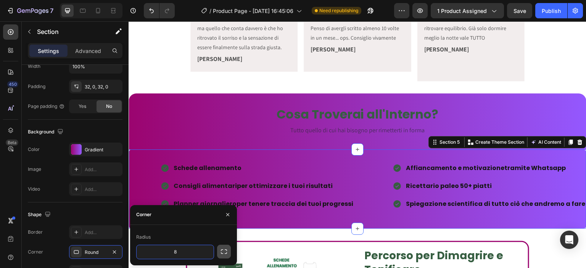
click at [226, 254] on icon "button" at bounding box center [224, 252] width 8 height 8
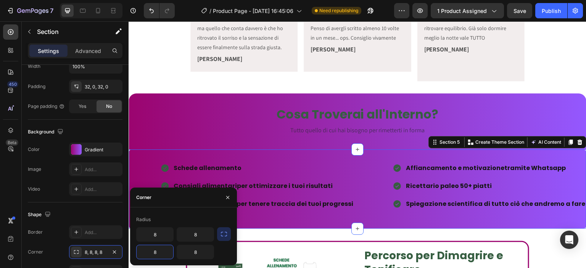
click at [166, 251] on input "8" at bounding box center [155, 252] width 37 height 14
type input "20"
click at [193, 254] on input "8" at bounding box center [195, 252] width 37 height 14
type input "20"
click at [160, 231] on input "8" at bounding box center [155, 235] width 37 height 14
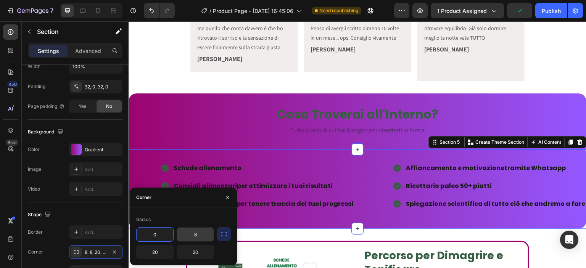
type input "0"
click at [193, 236] on input "8" at bounding box center [195, 235] width 37 height 14
type input "0"
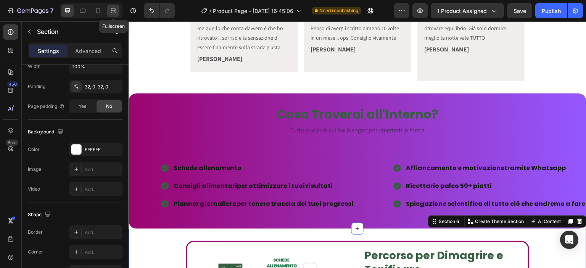
click at [114, 12] on icon at bounding box center [113, 13] width 5 height 2
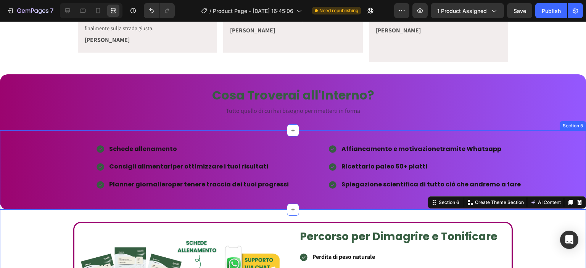
click at [18, 194] on div "Schede allenamento Consigli alimentari per ottimizzare i tuoi risultati Planner…" at bounding box center [293, 169] width 586 height 79
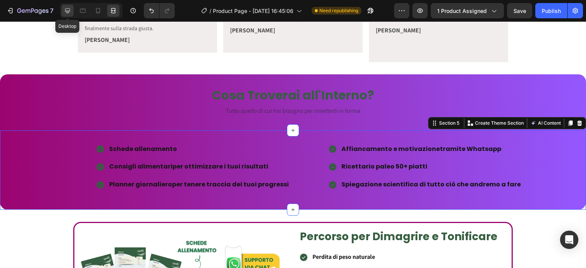
click at [63, 6] on div at bounding box center [67, 11] width 12 height 12
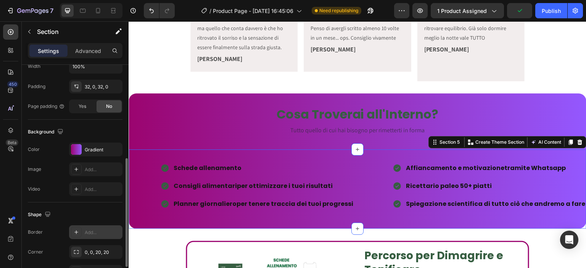
click at [100, 245] on div "0, 0, 20, 20" at bounding box center [95, 252] width 53 height 14
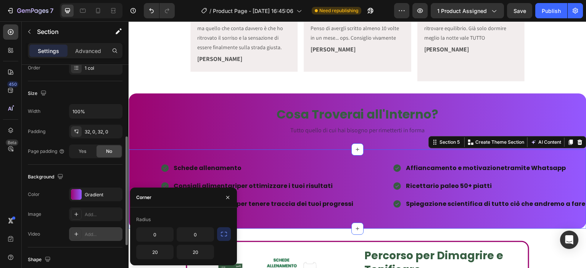
click at [100, 238] on div "Add..." at bounding box center [95, 234] width 53 height 14
click at [100, 218] on div "Add..." at bounding box center [103, 214] width 36 height 7
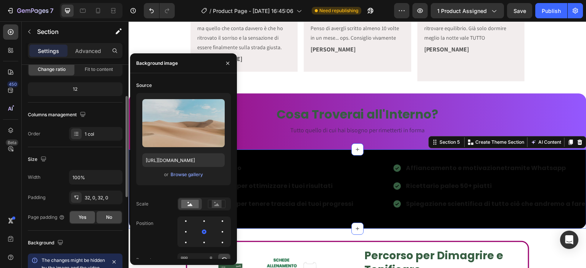
scroll to position [78, 0]
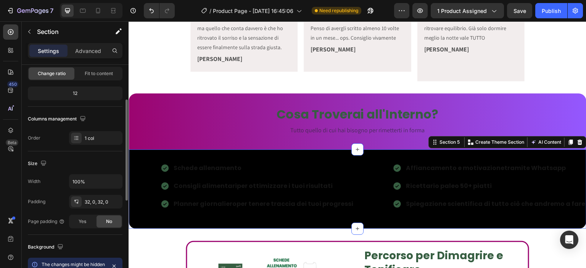
drag, startPoint x: 93, startPoint y: 146, endPoint x: 95, endPoint y: 158, distance: 12.3
click at [95, 158] on div "Size" at bounding box center [75, 164] width 95 height 12
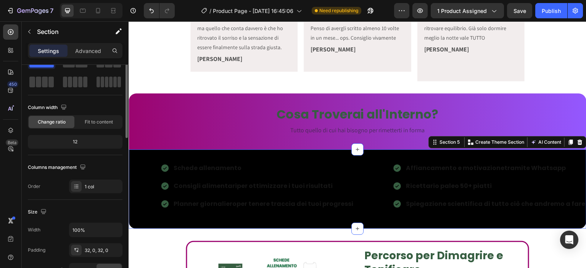
scroll to position [0, 0]
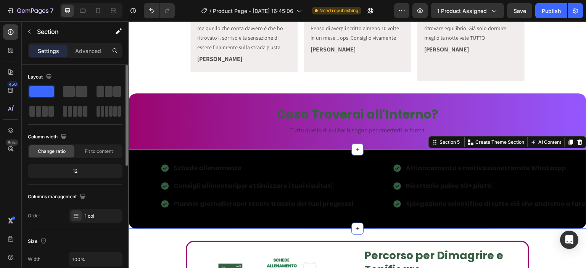
click at [106, 153] on span "Fit to content" at bounding box center [99, 151] width 28 height 7
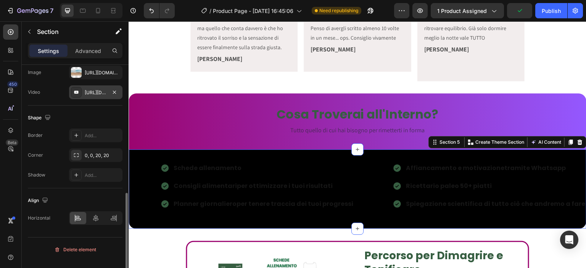
scroll to position [237, 0]
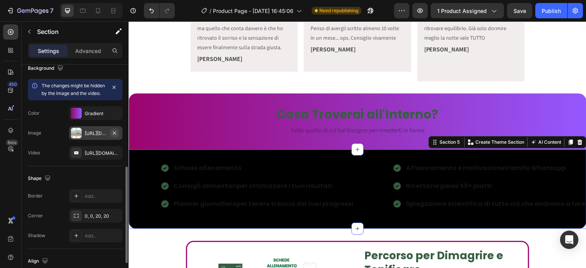
click at [115, 136] on icon "button" at bounding box center [114, 133] width 6 height 6
click at [114, 151] on icon "button" at bounding box center [114, 153] width 6 height 6
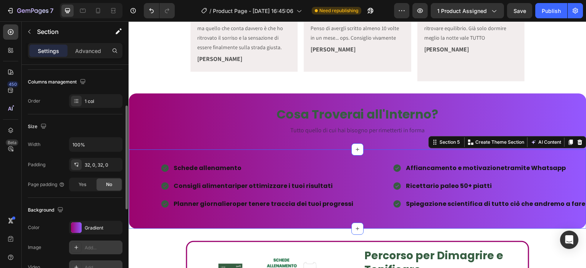
scroll to position [93, 0]
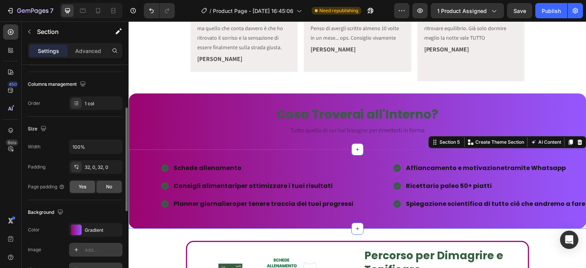
click at [88, 182] on div "Yes" at bounding box center [82, 187] width 25 height 12
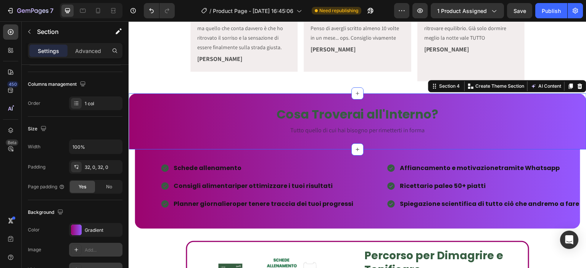
click at [156, 128] on div "Cosa Troverai all'Interno? Heading Tutto quello di cui hai bisogno per rimetter…" at bounding box center [358, 121] width 458 height 56
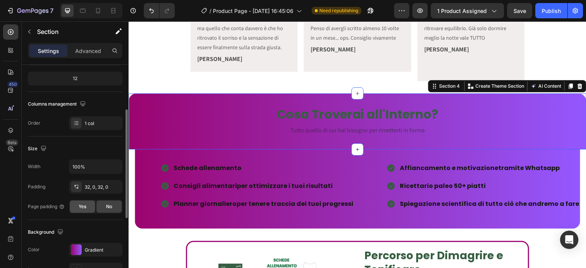
click at [82, 206] on span "Yes" at bounding box center [83, 206] width 8 height 7
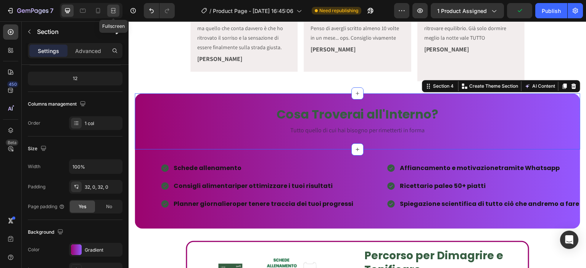
click at [108, 13] on div at bounding box center [113, 11] width 12 height 12
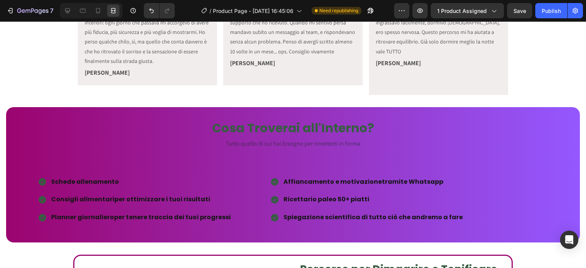
scroll to position [375, 0]
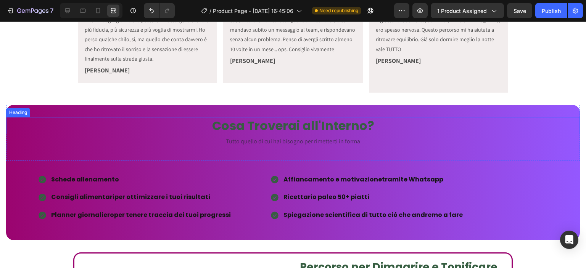
click at [276, 117] on h2 "Cosa Troverai all'Interno?" at bounding box center [293, 126] width 574 height 18
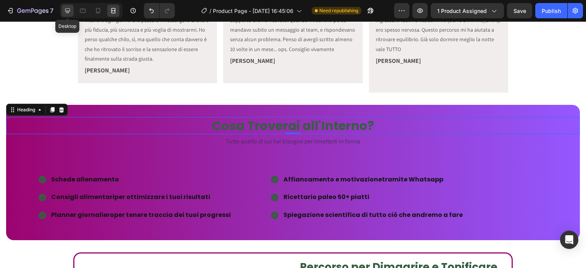
click at [62, 9] on div at bounding box center [67, 11] width 12 height 12
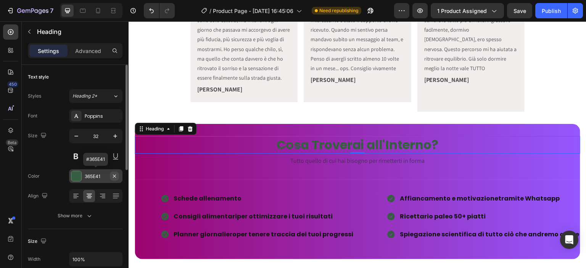
click at [114, 174] on icon "button" at bounding box center [114, 176] width 6 height 6
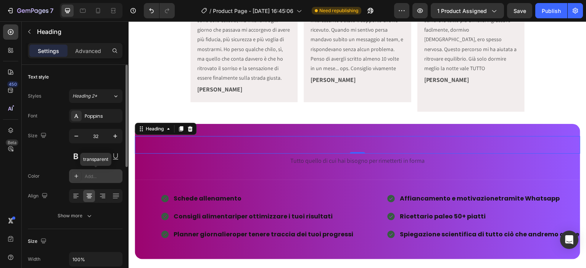
click at [98, 175] on div "Add..." at bounding box center [103, 176] width 36 height 7
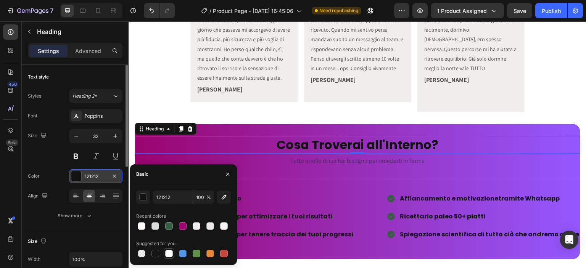
click at [166, 249] on div at bounding box center [168, 253] width 9 height 9
type input "FFFFFF"
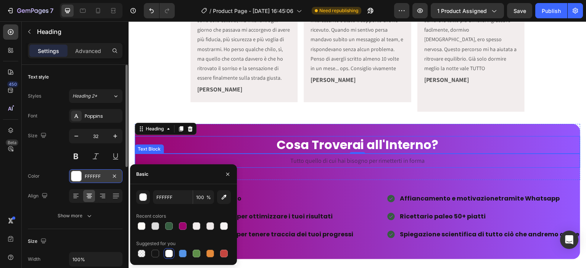
click at [302, 157] on span "Tutto quello di cui hai bisogno per rimetterti in forma" at bounding box center [357, 161] width 134 height 8
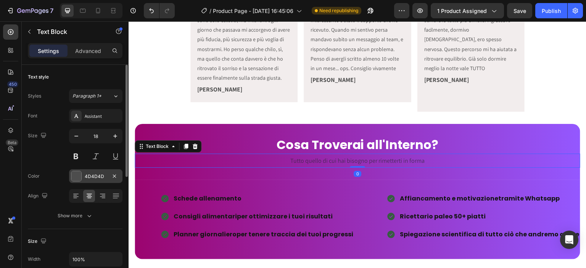
click at [81, 182] on div "4D4D4D" at bounding box center [95, 176] width 53 height 14
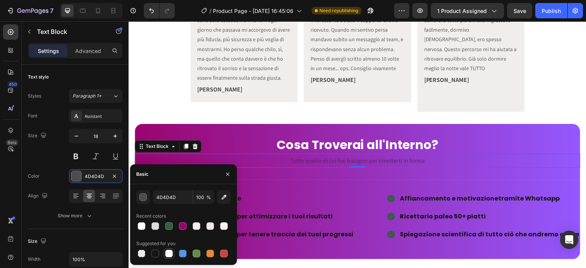
click at [170, 253] on div at bounding box center [169, 254] width 8 height 8
type input "FFFFFF"
click at [273, 193] on p "Schede allenamento" at bounding box center [264, 198] width 180 height 11
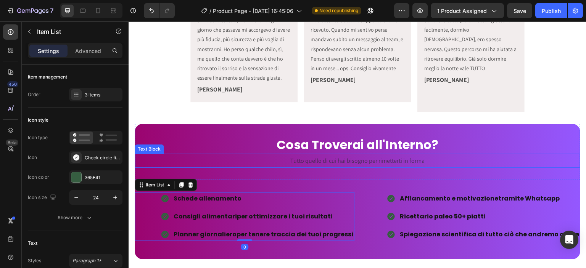
click at [306, 157] on span "Tutto quello di cui hai bisogno per rimetterti in forma" at bounding box center [357, 161] width 134 height 8
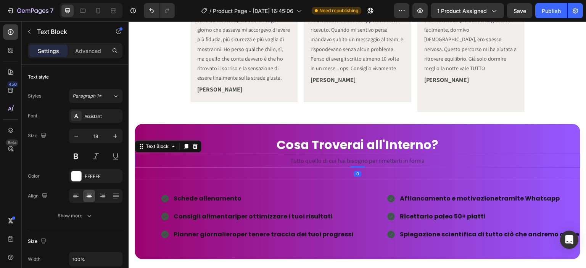
click at [315, 157] on span "Tutto quello di cui hai bisogno per rimetterti in forma" at bounding box center [357, 161] width 134 height 8
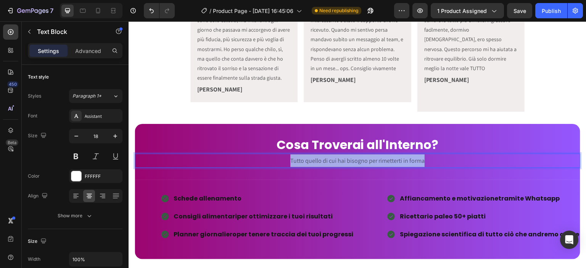
click at [315, 157] on span "Tutto quello di cui hai bisogno per rimetterti in forma" at bounding box center [357, 161] width 134 height 8
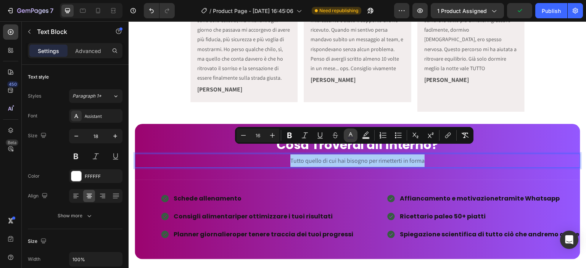
click at [352, 135] on icon "Editor contextual toolbar" at bounding box center [351, 136] width 8 height 8
type input "2E2A39"
type input "75"
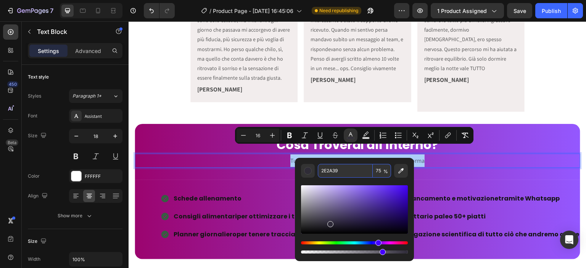
click at [333, 171] on input "2E2A39" at bounding box center [345, 171] width 55 height 14
type input "FFFFFF"
type input "100"
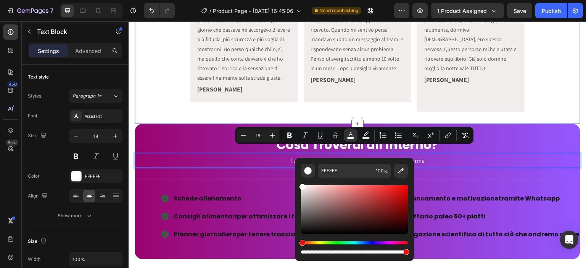
click at [192, 102] on div "Icon Icon Icon Icon Icon Icon List Era tanto che non mi guardavo allo specchio …" at bounding box center [357, 44] width 445 height 159
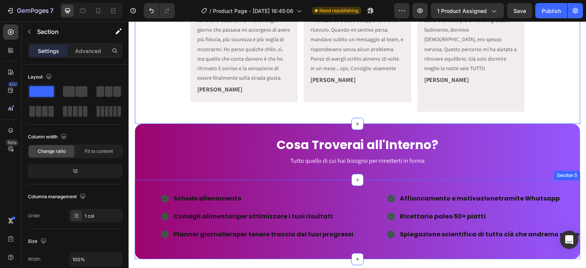
click at [267, 180] on div "Schede allenamento Consigli alimentari per ottimizzare i tuoi risultati Planner…" at bounding box center [357, 219] width 445 height 79
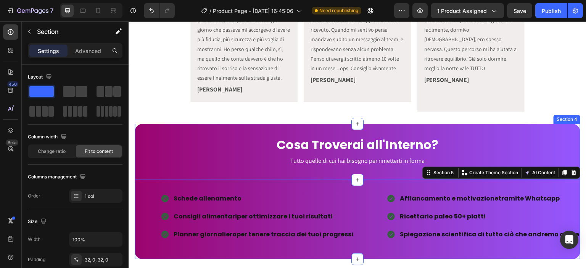
click at [179, 161] on div "Cosa Troverai all'Interno? Heading Tutto quello di cui hai bisogno per rimetter…" at bounding box center [357, 152] width 445 height 56
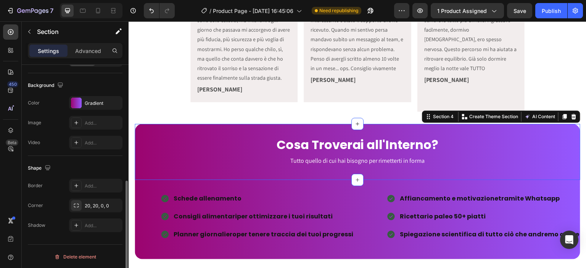
scroll to position [216, 0]
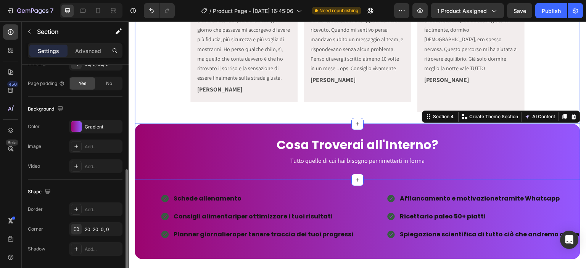
click at [149, 97] on div "Icon Icon Icon Icon Icon Icon List Era tanto che non mi guardavo allo specchio …" at bounding box center [357, 44] width 445 height 134
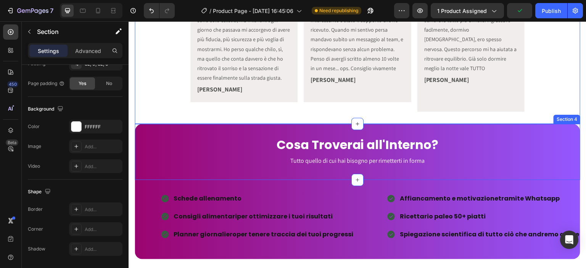
click at [156, 166] on div "Cosa Troverai all'Interno? Heading Tutto quello di cui hai bisogno per rimetter…" at bounding box center [357, 152] width 445 height 56
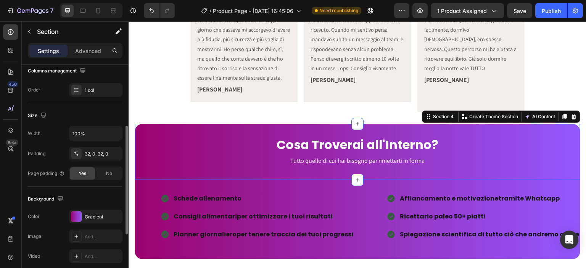
scroll to position [112, 0]
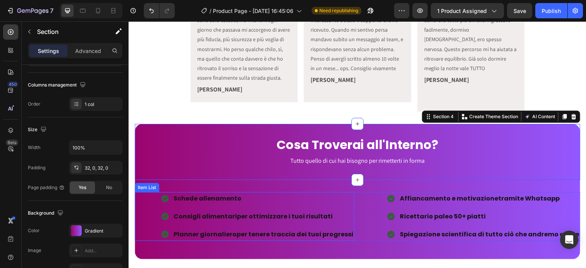
click at [326, 193] on p "Schede allenamento" at bounding box center [264, 198] width 180 height 11
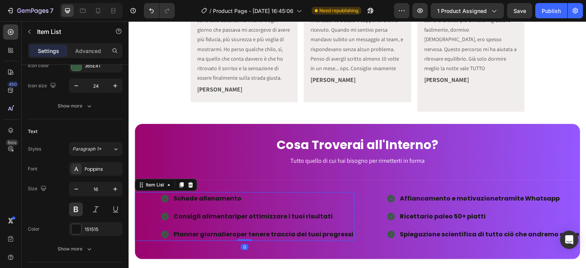
scroll to position [0, 0]
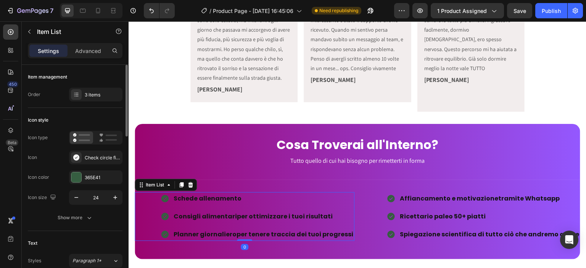
click at [348, 193] on p "Schede allenamento" at bounding box center [264, 198] width 180 height 11
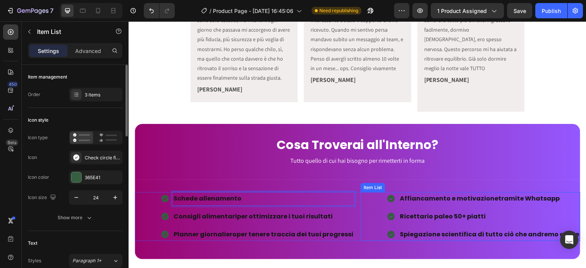
click at [360, 192] on div "Affiancamento e motivazione tramite Whatsapp Ricettario paleo 50+ piatti Spiega…" at bounding box center [470, 216] width 220 height 49
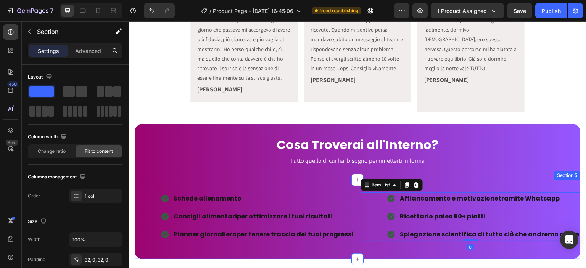
click at [354, 180] on div "Schede allenamento Consigli alimentari per ottimizzare i tuoi risultati Planner…" at bounding box center [357, 219] width 445 height 79
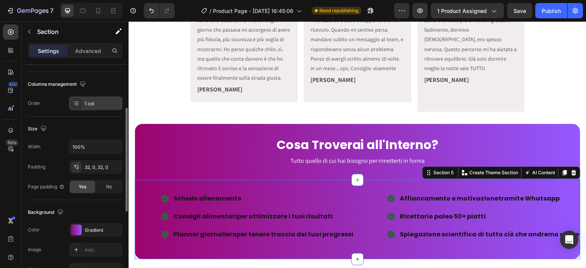
scroll to position [93, 0]
click at [90, 56] on div "Advanced" at bounding box center [88, 51] width 38 height 12
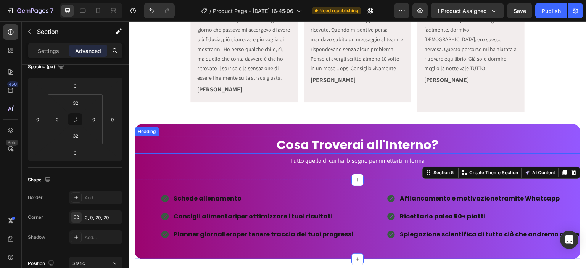
click at [232, 136] on h2 "Cosa Troverai all'Interno?" at bounding box center [357, 145] width 445 height 18
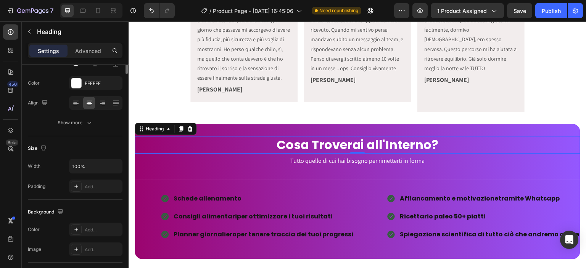
scroll to position [0, 0]
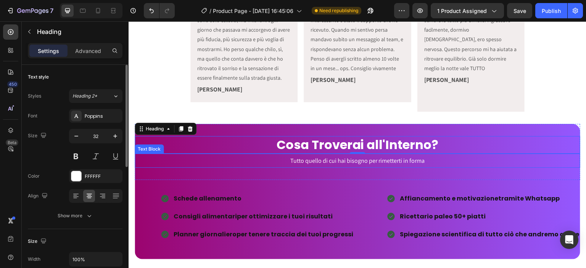
click at [227, 154] on p "Tutto quello di cui hai bisogno per rimetterti in forma" at bounding box center [357, 160] width 444 height 13
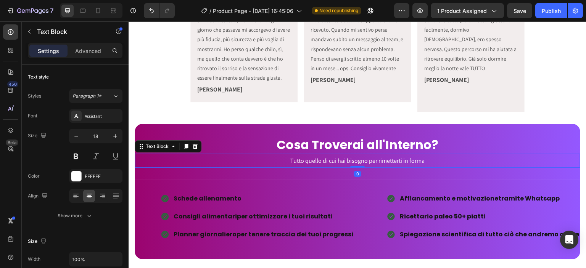
click at [218, 162] on div "Cosa Troverai all'Interno? Heading Tutto quello di cui hai bisogno per rimetter…" at bounding box center [357, 152] width 445 height 56
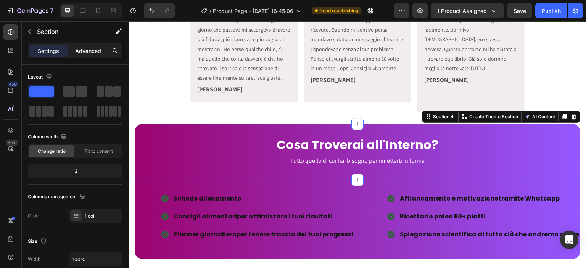
click at [91, 48] on p "Advanced" at bounding box center [88, 51] width 26 height 8
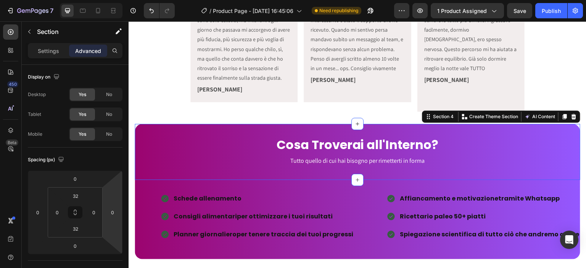
click at [160, 104] on div "Icon Icon Icon Icon Icon Icon List Era tanto che non mi guardavo allo specchio …" at bounding box center [357, 44] width 445 height 159
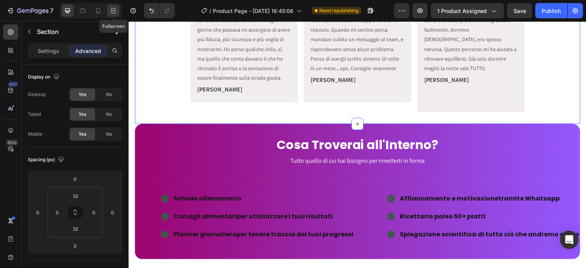
click at [114, 13] on icon at bounding box center [113, 11] width 8 height 8
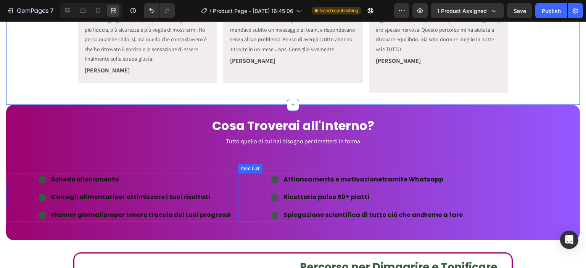
click at [248, 175] on div "Affiancamento e motivazione tramite Whatsapp Ricettario paleo 50+ piatti Spiega…" at bounding box center [351, 197] width 226 height 49
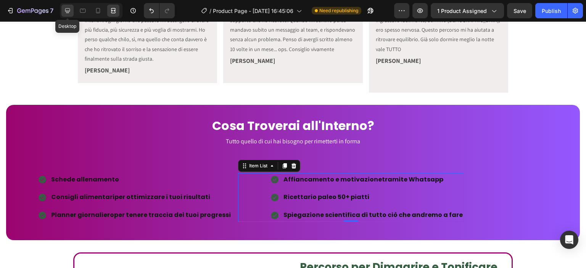
click at [70, 8] on icon at bounding box center [68, 11] width 8 height 8
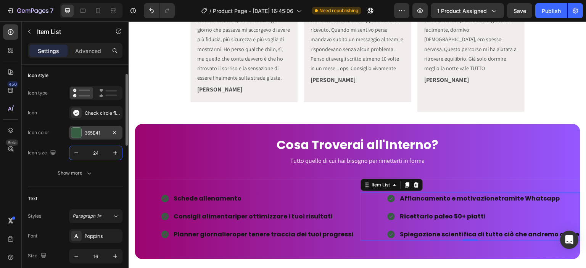
scroll to position [41, 0]
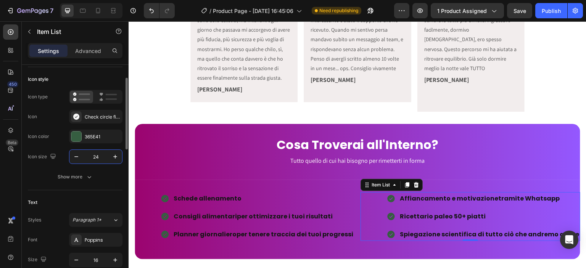
click at [95, 195] on div "Text Styles Paragraph 1* Font Poppins Size 16 Color 151515 Show more" at bounding box center [75, 261] width 95 height 143
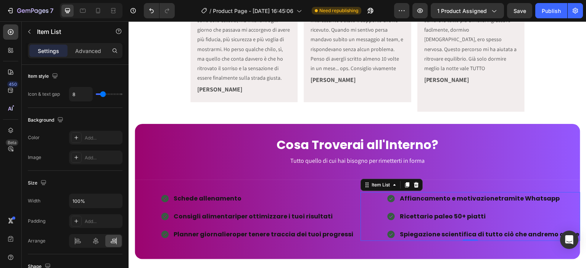
scroll to position [477, 0]
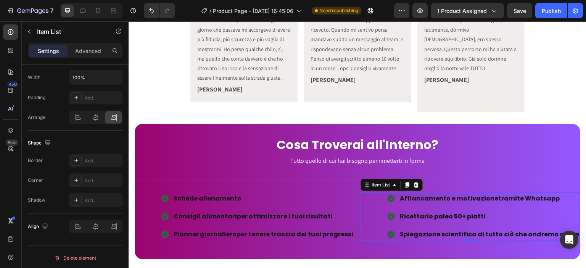
click at [378, 211] on div "Affiancamento e motivazione tramite Whatsapp Ricettario paleo 50+ piatti Spiega…" at bounding box center [470, 216] width 220 height 49
click at [113, 14] on icon at bounding box center [113, 11] width 8 height 8
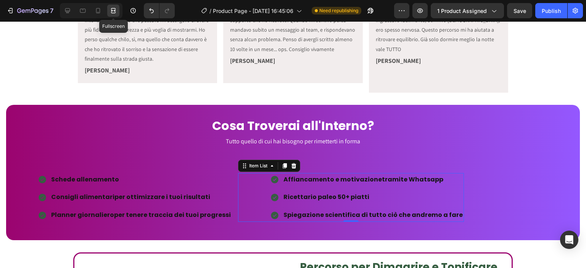
scroll to position [464, 0]
click at [68, 5] on div at bounding box center [67, 11] width 12 height 12
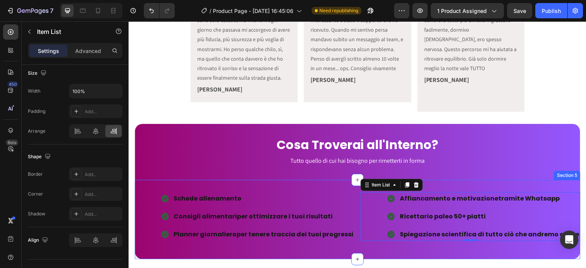
click at [169, 180] on div "Schede allenamento Consigli alimentari per ottimizzare i tuoi risultati Planner…" at bounding box center [357, 219] width 445 height 79
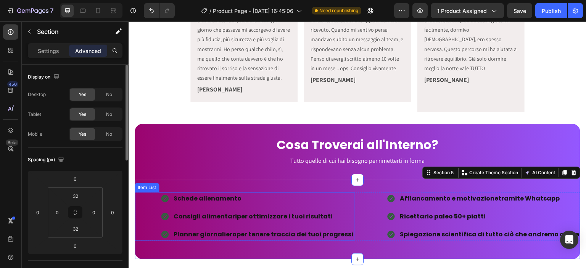
click at [152, 193] on div "Schede allenamento Consigli alimentari per ottimizzare i tuoi risultati Planner…" at bounding box center [245, 216] width 220 height 49
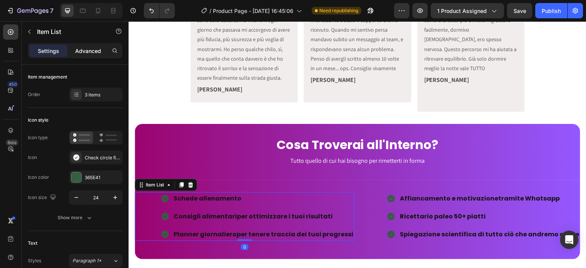
click at [88, 55] on div "Advanced" at bounding box center [88, 51] width 38 height 12
type input "100%"
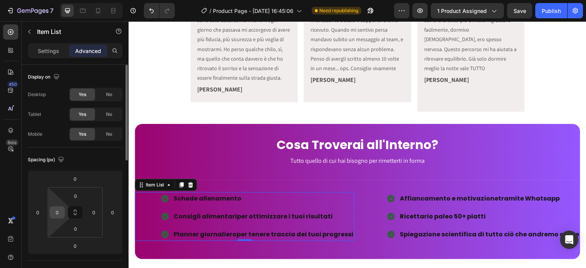
click at [59, 210] on input "0" at bounding box center [56, 212] width 11 height 11
type input "1"
type input "5"
click at [42, 213] on input "0" at bounding box center [37, 212] width 11 height 11
type input "0"
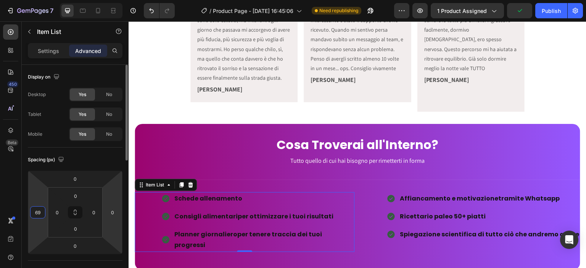
type input "69"
click at [119, 164] on div "Spacing (px)" at bounding box center [75, 160] width 95 height 12
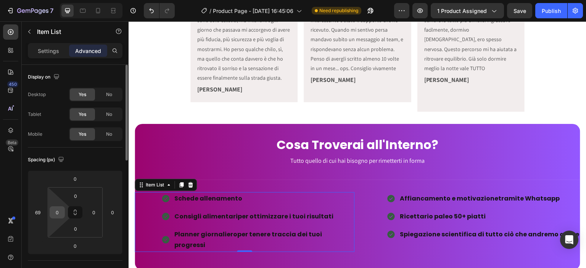
click at [55, 216] on input "0" at bounding box center [56, 212] width 11 height 11
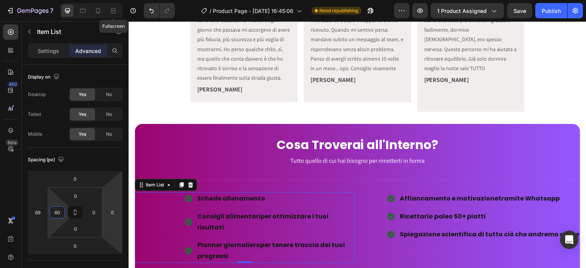
click at [107, 2] on div "7 Fullscreen / Product Page - [DATE] 16:45:06 Need republishing Preview 1 produ…" at bounding box center [293, 11] width 586 height 22
click at [116, 10] on icon at bounding box center [113, 11] width 8 height 8
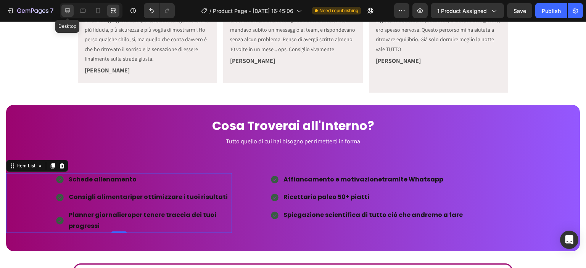
click at [67, 6] on div at bounding box center [67, 11] width 12 height 12
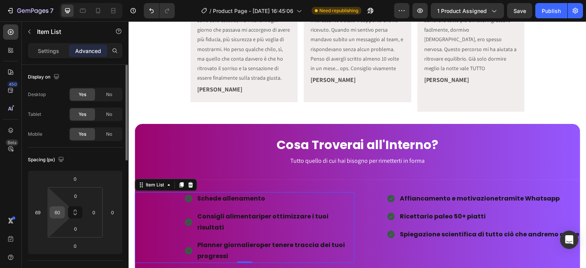
click at [59, 211] on input "60" at bounding box center [56, 212] width 11 height 11
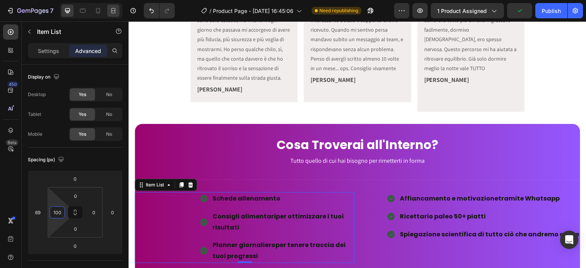
type input "100"
click at [114, 13] on icon at bounding box center [113, 11] width 8 height 8
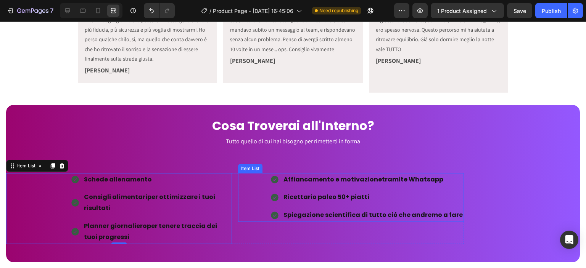
click at [273, 192] on div "Affiancamento e motivazione tramite Whatsapp Ricettario paleo 50+ piatti Spiega…" at bounding box center [351, 197] width 226 height 49
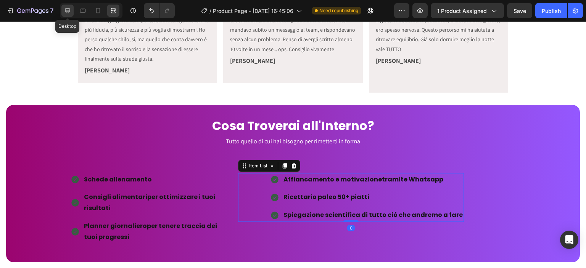
click at [69, 6] on div at bounding box center [67, 11] width 12 height 12
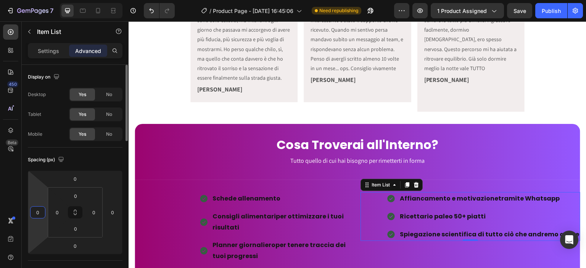
click at [43, 210] on input "0" at bounding box center [37, 212] width 11 height 11
type input "60"
click at [61, 214] on input "0" at bounding box center [56, 212] width 11 height 11
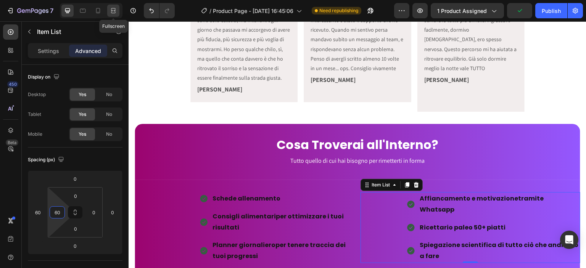
type input "60"
click at [113, 6] on div at bounding box center [113, 11] width 12 height 12
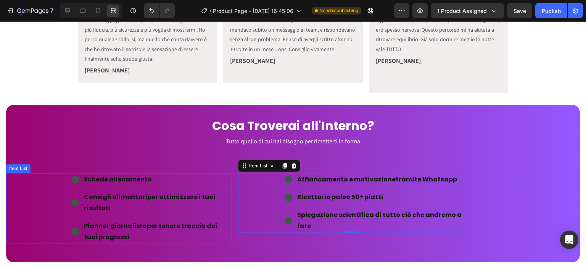
click at [196, 196] on p "Consigli alimentari per ottimizzare i tuoi risultati" at bounding box center [157, 203] width 147 height 22
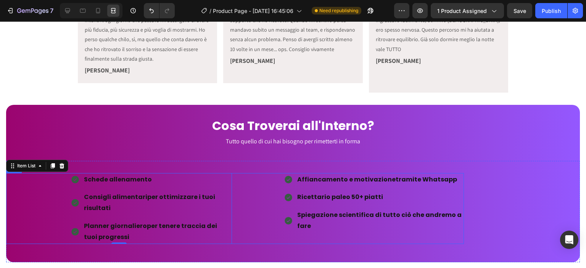
click at [244, 188] on div "Affiancamento e motivazione tramite Whatsapp Ricettario paleo 50+ piatti Spiega…" at bounding box center [351, 203] width 226 height 60
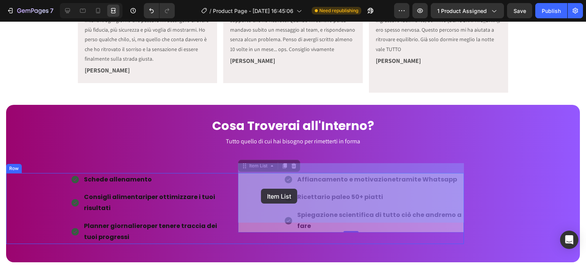
drag, startPoint x: 238, startPoint y: 188, endPoint x: 261, endPoint y: 189, distance: 22.9
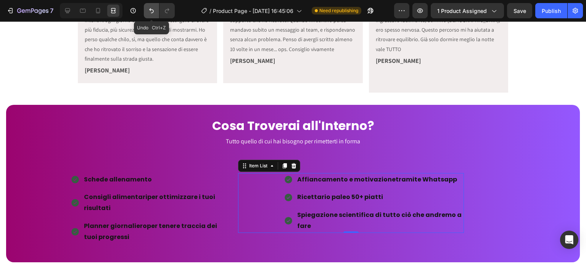
click at [148, 8] on icon "Undo/Redo" at bounding box center [152, 11] width 8 height 8
type input "0"
click at [148, 8] on icon "Undo/Redo" at bounding box center [152, 11] width 8 height 8
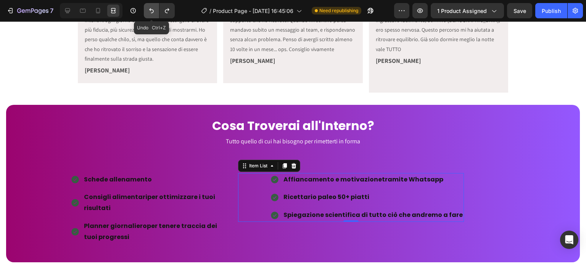
type input "0"
click at [148, 8] on icon "Undo/Redo" at bounding box center [152, 11] width 8 height 8
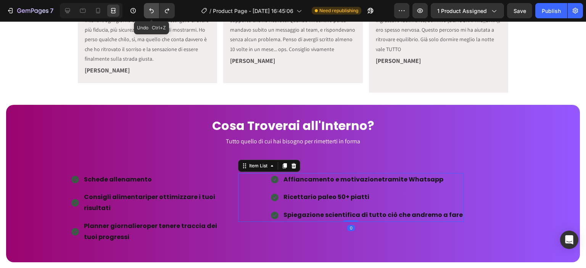
click at [148, 8] on icon "Undo/Redo" at bounding box center [152, 11] width 8 height 8
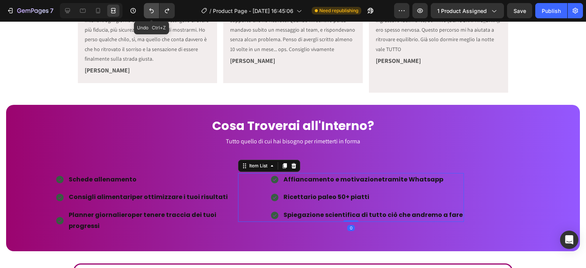
click at [148, 8] on icon "Undo/Redo" at bounding box center [152, 11] width 8 height 8
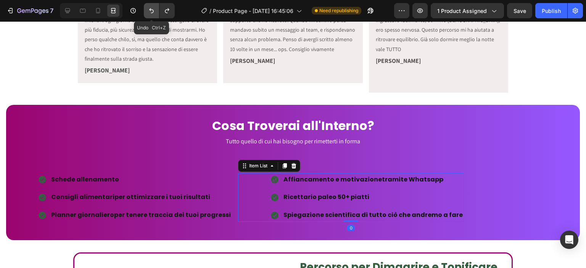
click at [148, 8] on icon "Undo/Redo" at bounding box center [152, 11] width 8 height 8
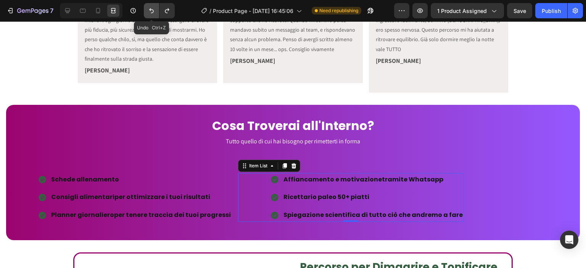
click at [148, 8] on icon "Undo/Redo" at bounding box center [152, 11] width 8 height 8
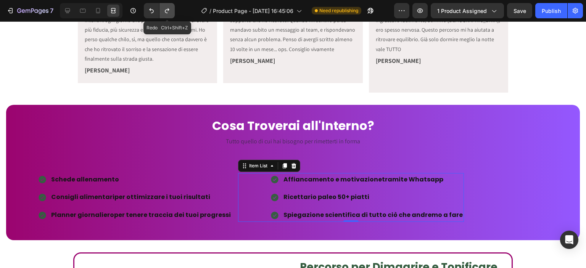
click at [165, 10] on icon "Undo/Redo" at bounding box center [167, 10] width 4 height 5
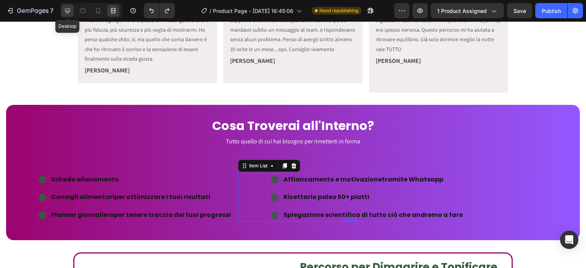
click at [70, 15] on div at bounding box center [67, 11] width 12 height 12
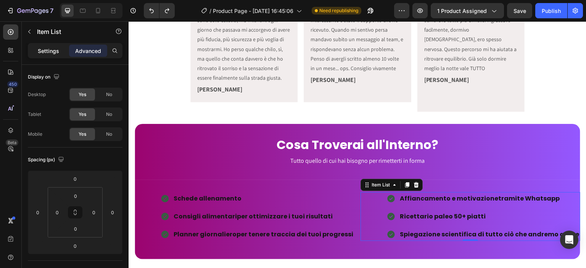
click at [48, 51] on p "Settings" at bounding box center [48, 51] width 21 height 8
type input "8"
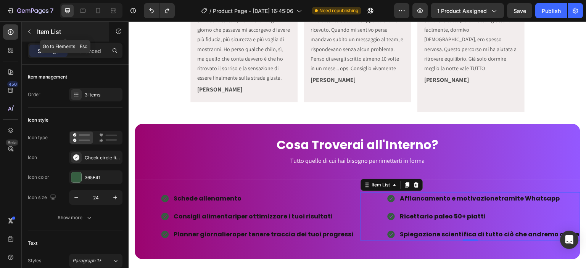
click at [38, 35] on p "Item List" at bounding box center [69, 31] width 65 height 9
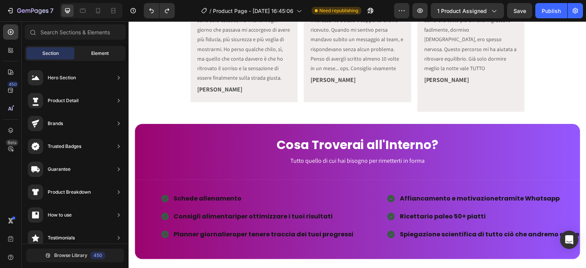
click at [97, 52] on span "Element" at bounding box center [100, 53] width 18 height 7
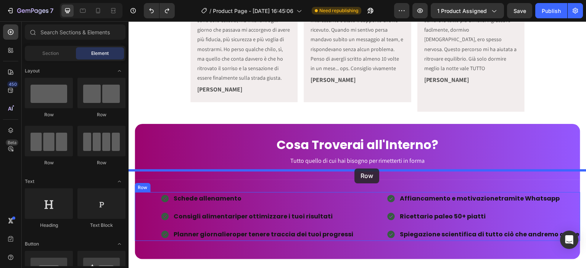
drag, startPoint x: 224, startPoint y: 128, endPoint x: 354, endPoint y: 169, distance: 136.3
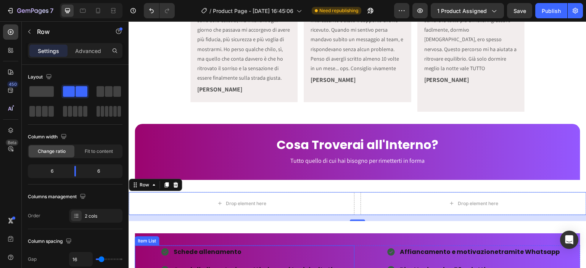
click at [150, 246] on div "Schede allenamento Consigli alimentari per ottimizzare i tuoi risultati Planner…" at bounding box center [245, 270] width 220 height 49
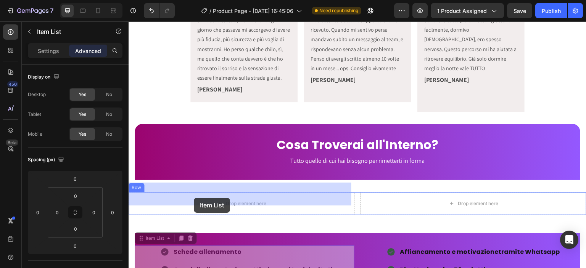
drag, startPoint x: 150, startPoint y: 230, endPoint x: 194, endPoint y: 198, distance: 54.1
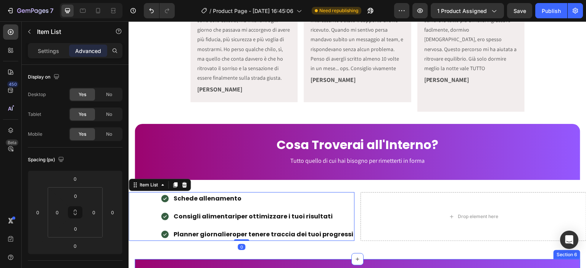
scroll to position [412, 0]
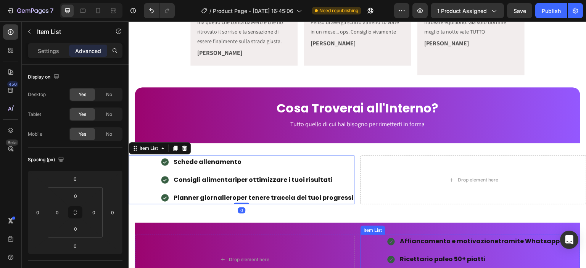
click at [388, 235] on div "Affiancamento e motivazione tramite Whatsapp Ricettario paleo 50+ piatti Spiega…" at bounding box center [470, 259] width 220 height 49
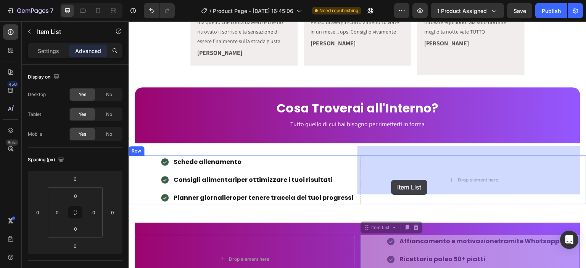
drag, startPoint x: 378, startPoint y: 220, endPoint x: 391, endPoint y: 180, distance: 42.0
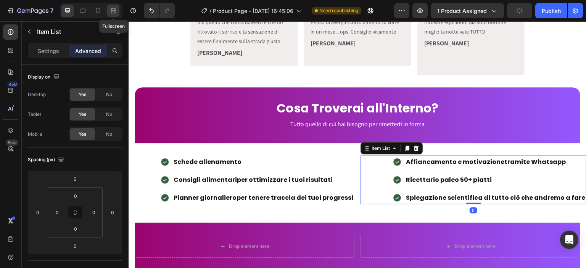
click at [112, 10] on icon at bounding box center [113, 11] width 8 height 8
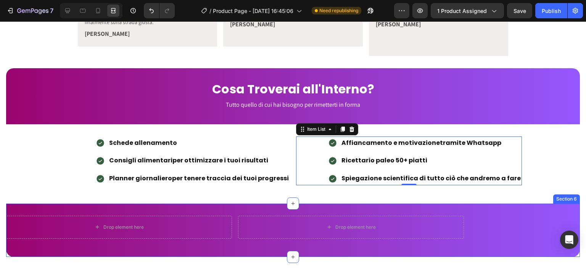
click at [130, 204] on div "Drop element here Drop element here Row Section 6" at bounding box center [293, 230] width 574 height 53
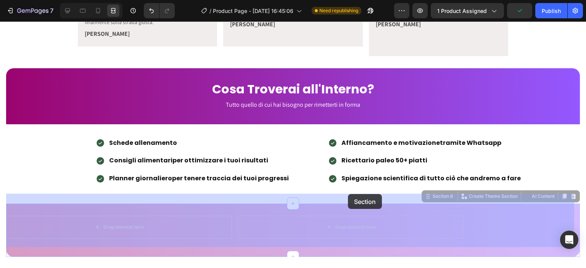
drag, startPoint x: 430, startPoint y: 187, endPoint x: 348, endPoint y: 193, distance: 82.6
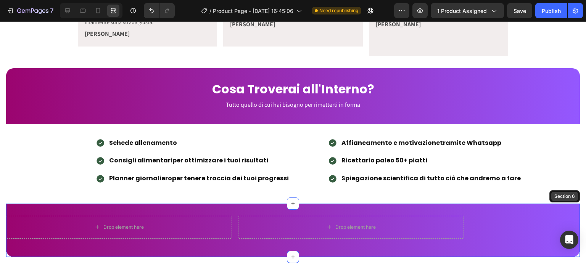
click at [553, 193] on div "Section 6" at bounding box center [565, 196] width 24 height 7
click at [72, 12] on div at bounding box center [67, 11] width 12 height 12
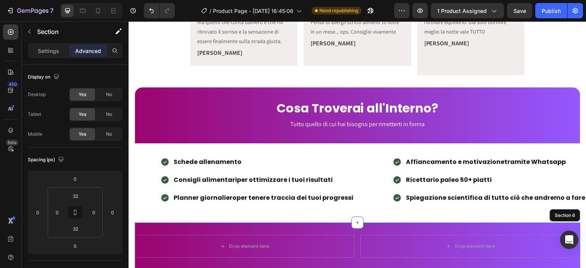
click at [469, 223] on div "Drop element here Drop element here Row Section 6" at bounding box center [357, 249] width 445 height 53
click at [453, 243] on div "Drop element here" at bounding box center [470, 246] width 220 height 23
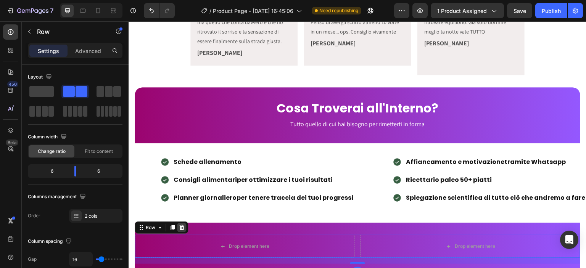
click at [183, 225] on icon at bounding box center [181, 227] width 5 height 5
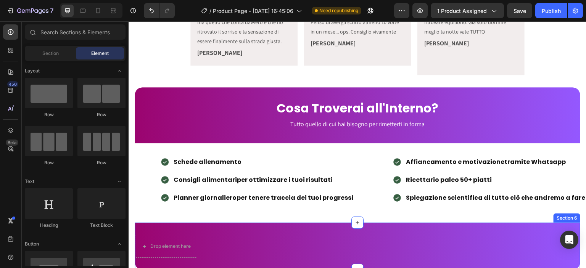
click at [193, 223] on div "Drop element here Section 6" at bounding box center [357, 246] width 445 height 47
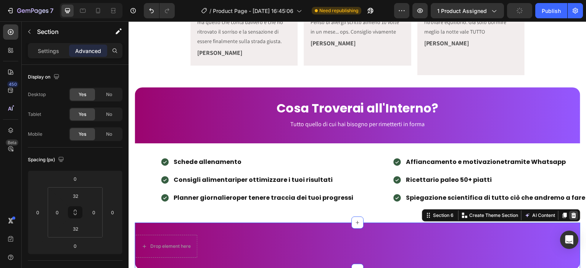
click at [571, 212] on icon at bounding box center [574, 215] width 6 height 6
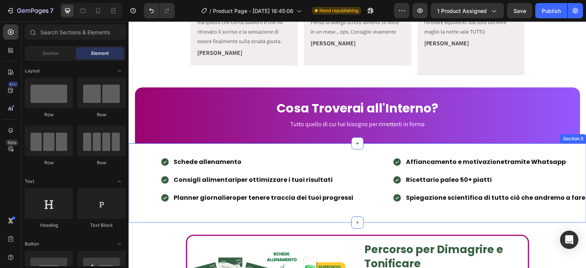
click at [344, 143] on div "Schede allenamento Consigli alimentari per ottimizzare i tuoi risultati Planner…" at bounding box center [358, 182] width 458 height 79
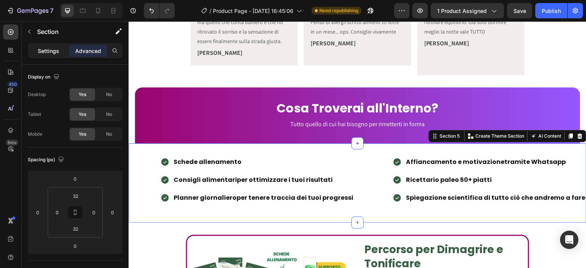
click at [51, 55] on div "Settings" at bounding box center [48, 51] width 38 height 12
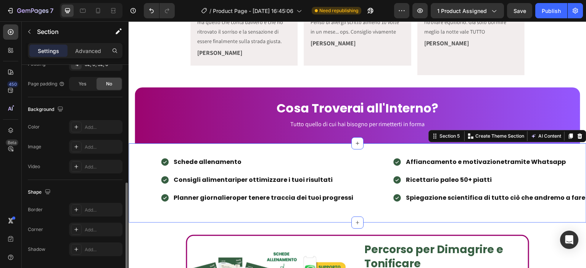
scroll to position [227, 0]
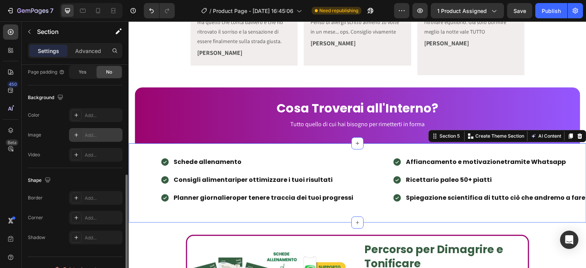
click at [92, 137] on div "Add..." at bounding box center [103, 135] width 36 height 7
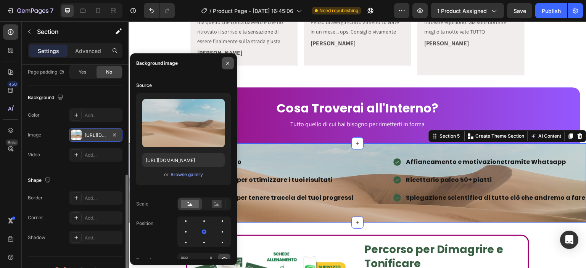
click at [229, 65] on icon "button" at bounding box center [228, 63] width 6 height 6
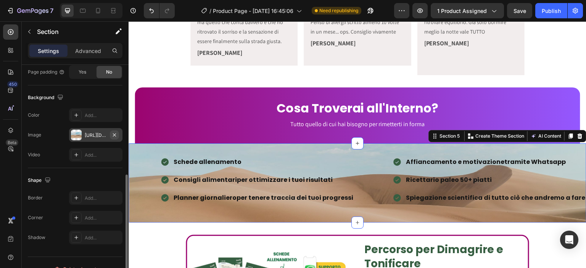
click at [115, 133] on icon "button" at bounding box center [114, 134] width 3 height 3
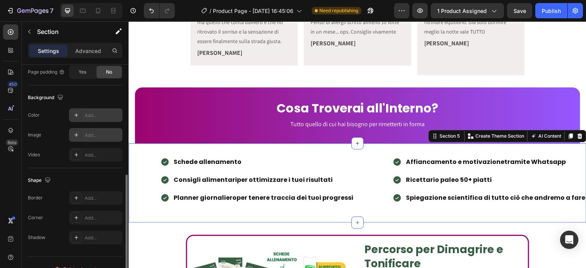
click at [98, 117] on div "Add..." at bounding box center [103, 115] width 36 height 7
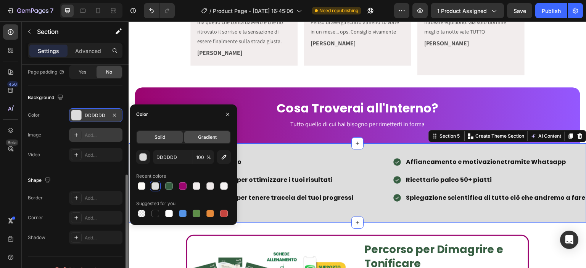
click at [202, 136] on span "Gradient" at bounding box center [207, 137] width 19 height 7
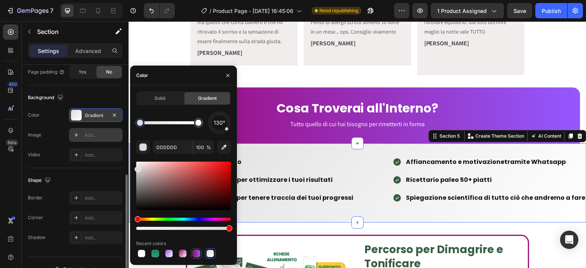
click at [198, 257] on div at bounding box center [197, 254] width 8 height 8
type input "9B046F"
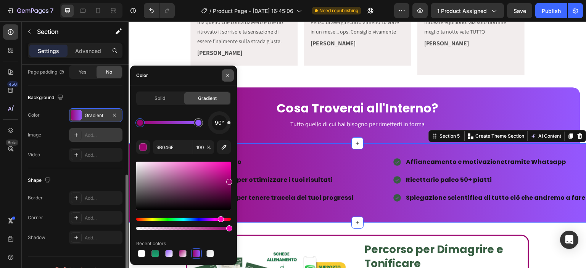
click at [227, 77] on icon "button" at bounding box center [228, 75] width 6 height 6
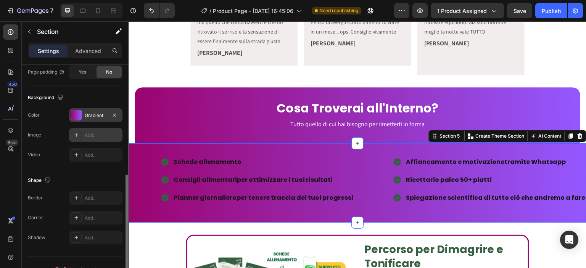
click at [89, 77] on div "Yes No" at bounding box center [95, 72] width 53 height 14
click at [91, 71] on div "Yes" at bounding box center [82, 72] width 25 height 12
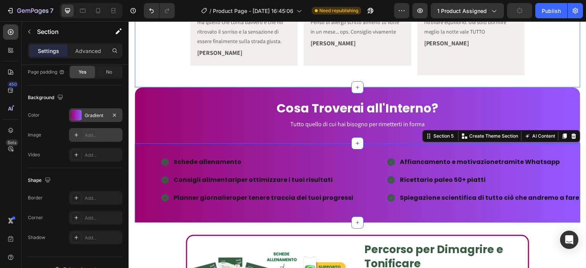
click at [138, 62] on div "Icon Icon Icon Icon Icon Icon List Era tanto che non mi guardavo allo specchio …" at bounding box center [357, 8] width 445 height 134
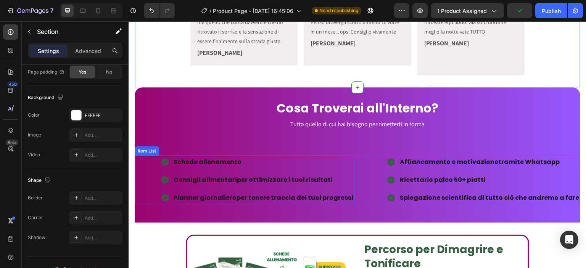
click at [137, 180] on div "Schede allenamento Consigli alimentari per ottimizzare i tuoi risultati Planner…" at bounding box center [245, 180] width 220 height 49
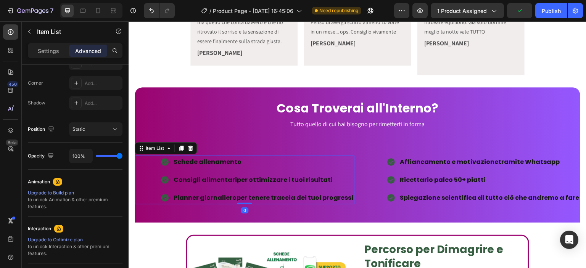
scroll to position [0, 0]
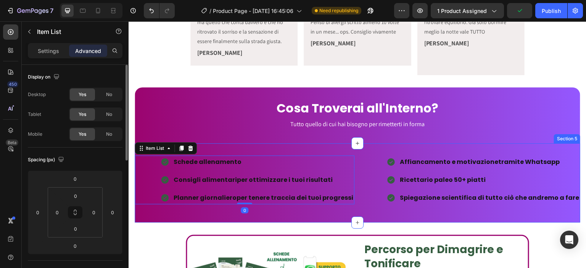
click at [141, 203] on div "Schede allenamento Consigli alimentari per ottimizzare i tuoi risultati Planner…" at bounding box center [357, 182] width 445 height 79
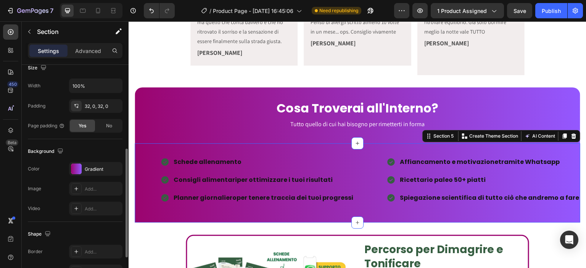
scroll to position [212, 0]
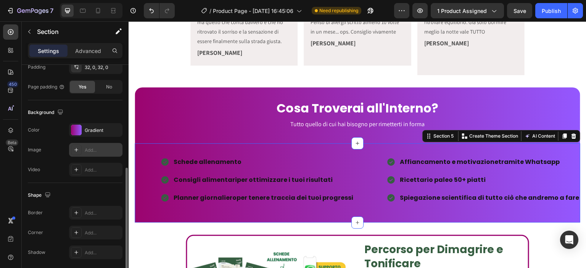
click at [98, 154] on div "Add..." at bounding box center [95, 150] width 53 height 14
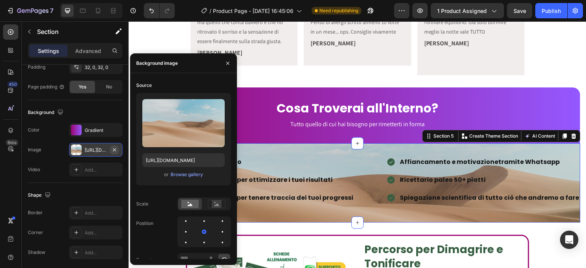
click at [114, 149] on icon "button" at bounding box center [114, 149] width 3 height 3
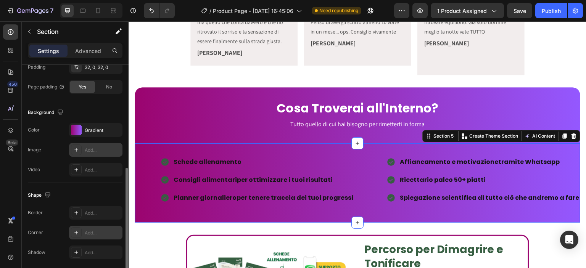
click at [90, 228] on div "Add..." at bounding box center [95, 233] width 53 height 14
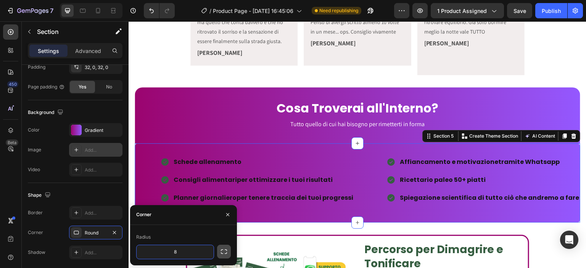
click at [224, 249] on icon "button" at bounding box center [224, 252] width 8 height 8
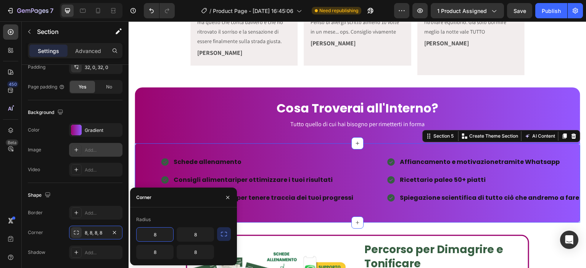
click at [165, 234] on input "8" at bounding box center [155, 235] width 37 height 14
type input "0"
click at [189, 233] on input "8" at bounding box center [195, 235] width 37 height 14
type input "0"
click at [161, 253] on input "8" at bounding box center [155, 252] width 37 height 14
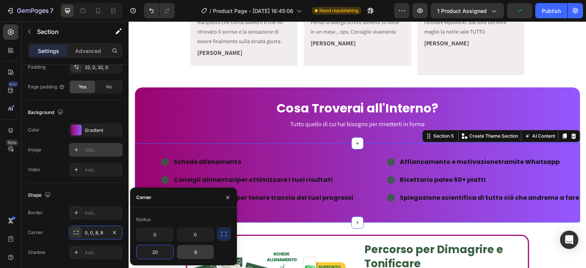
type input "20"
click at [195, 252] on input "8" at bounding box center [195, 252] width 37 height 14
type input "20"
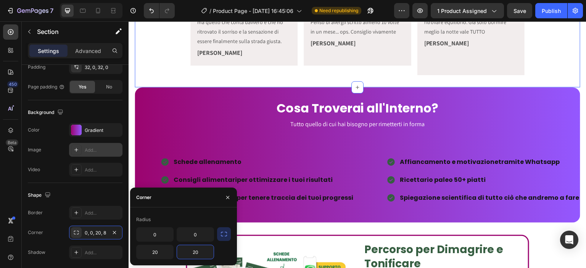
click at [168, 50] on div "Icon Icon Icon Icon Icon Icon List Era tanto che non mi guardavo allo specchio …" at bounding box center [357, 8] width 445 height 134
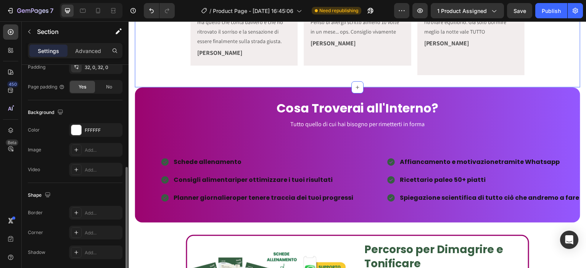
scroll to position [212, 0]
click at [218, 158] on strong "Schede allenamento" at bounding box center [208, 162] width 68 height 9
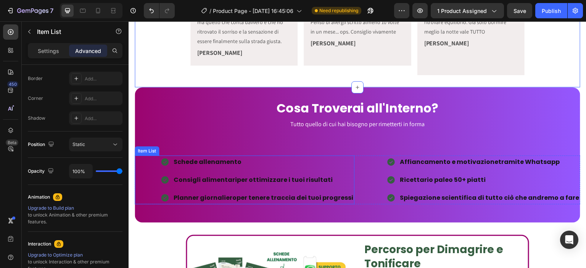
scroll to position [0, 0]
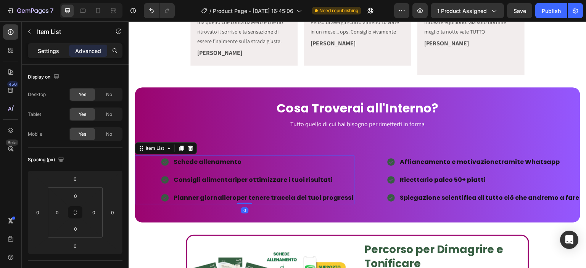
click at [58, 56] on div "Settings" at bounding box center [48, 51] width 38 height 12
type input "8"
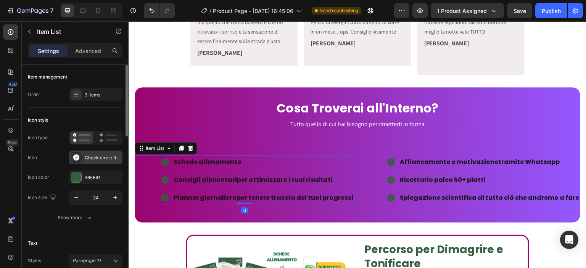
drag, startPoint x: 106, startPoint y: 214, endPoint x: 121, endPoint y: 159, distance: 57.4
click at [121, 159] on div "Icon type Icon Check circle filled Icon color 365E41 Icon size 24 Show more" at bounding box center [75, 178] width 95 height 94
click at [96, 179] on div "365E41" at bounding box center [96, 177] width 22 height 7
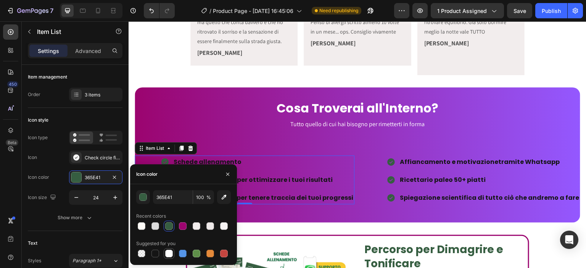
click at [168, 252] on div at bounding box center [169, 254] width 8 height 8
type input "FFFFFF"
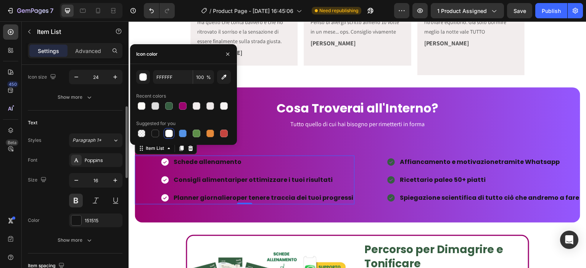
scroll to position [130, 0]
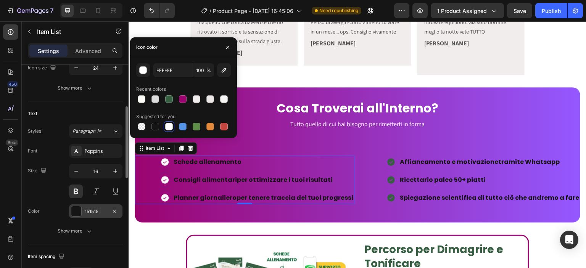
click at [81, 212] on div at bounding box center [76, 211] width 10 height 10
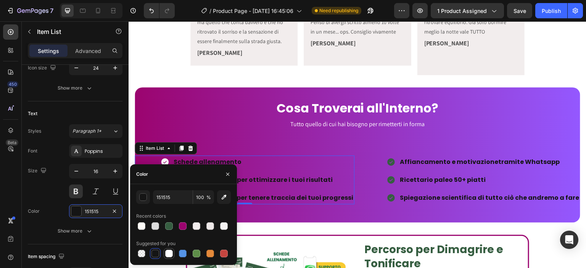
click at [166, 249] on div at bounding box center [168, 253] width 9 height 9
type input "FFFFFF"
